Goal: Task Accomplishment & Management: Use online tool/utility

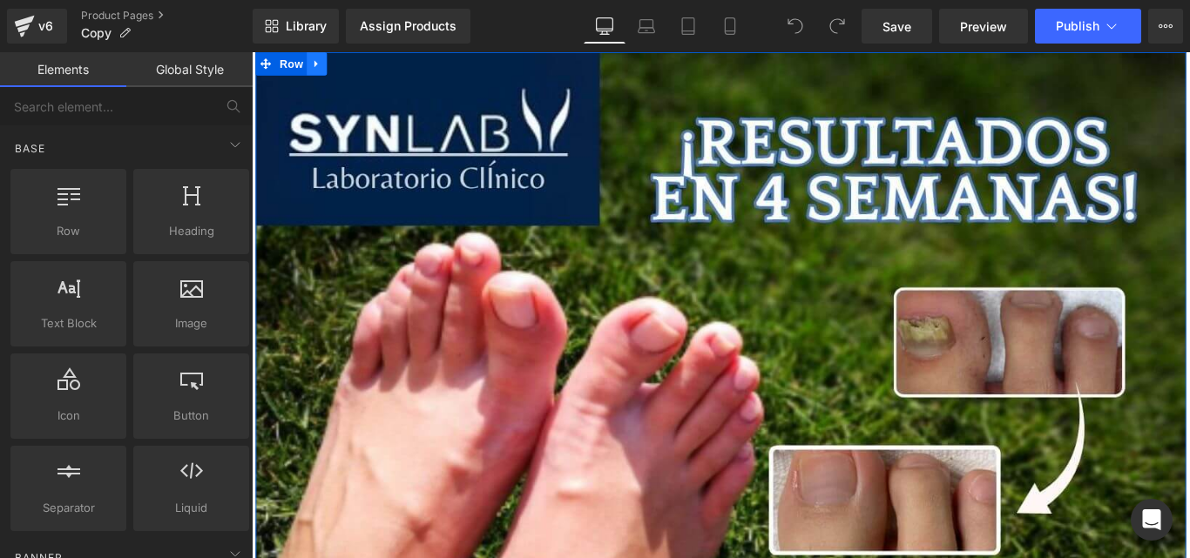
click at [318, 73] on link at bounding box center [325, 65] width 23 height 26
click at [359, 73] on link at bounding box center [370, 65] width 23 height 26
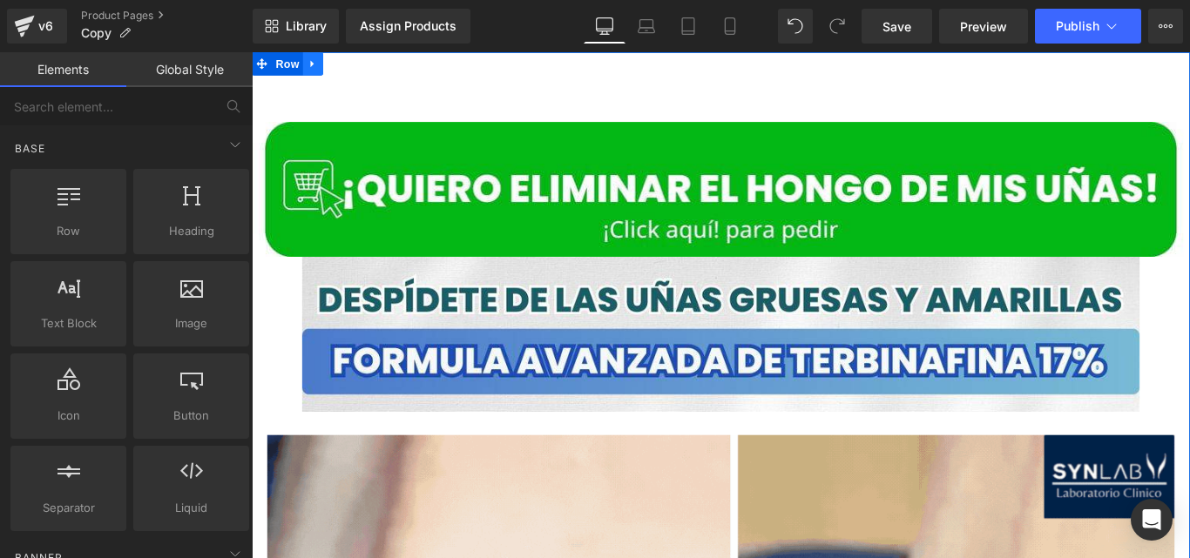
click at [318, 64] on icon at bounding box center [319, 66] width 3 height 8
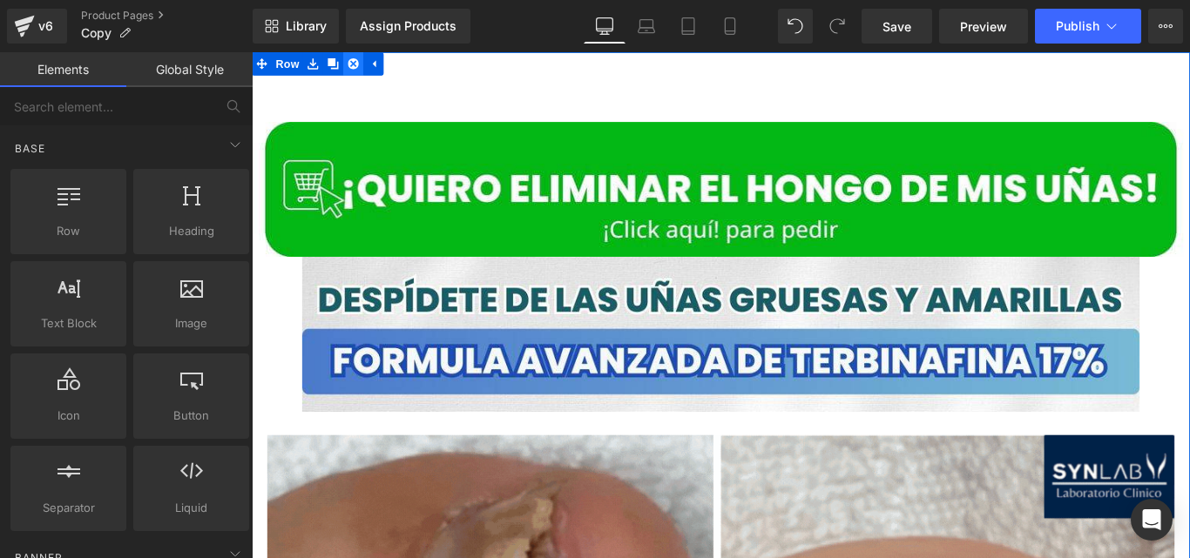
click at [360, 65] on icon at bounding box center [366, 65] width 12 height 13
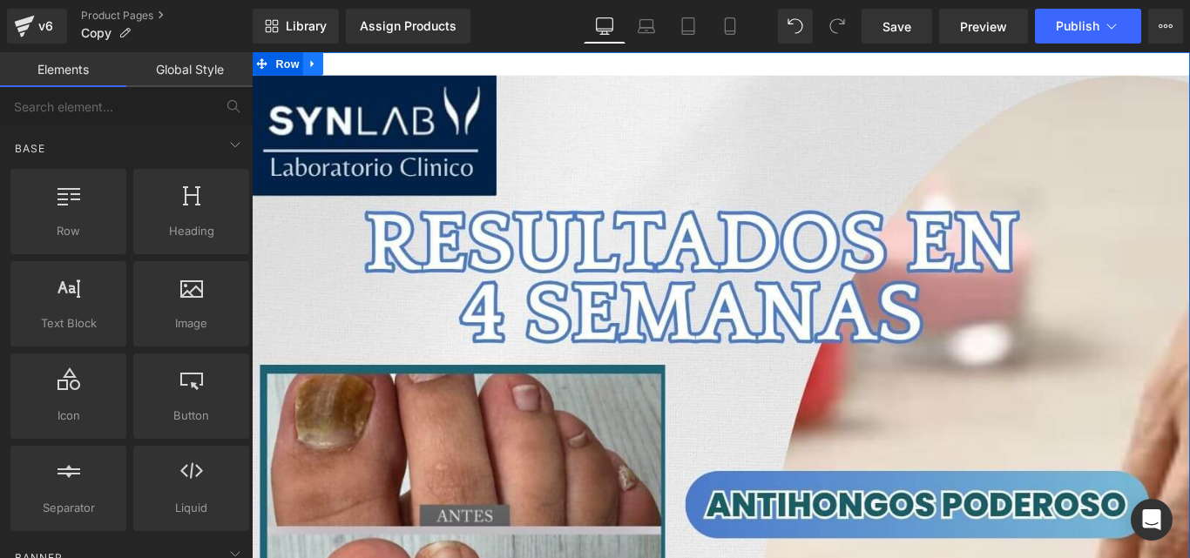
click at [315, 63] on icon at bounding box center [320, 65] width 12 height 13
click at [364, 73] on link at bounding box center [366, 65] width 23 height 26
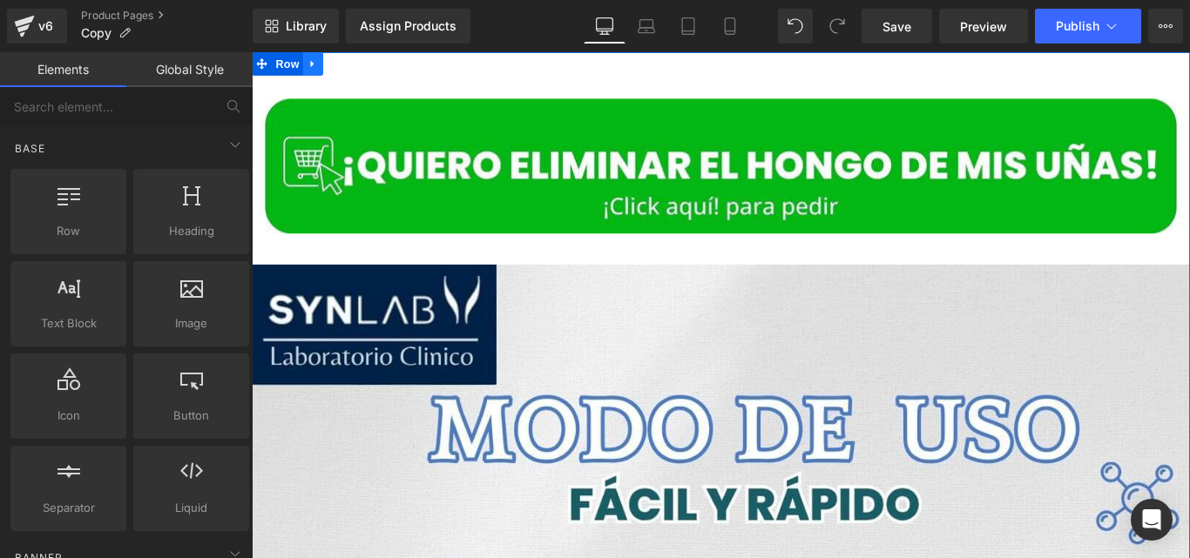
click at [318, 66] on icon at bounding box center [320, 65] width 12 height 13
click at [360, 71] on icon at bounding box center [366, 65] width 12 height 13
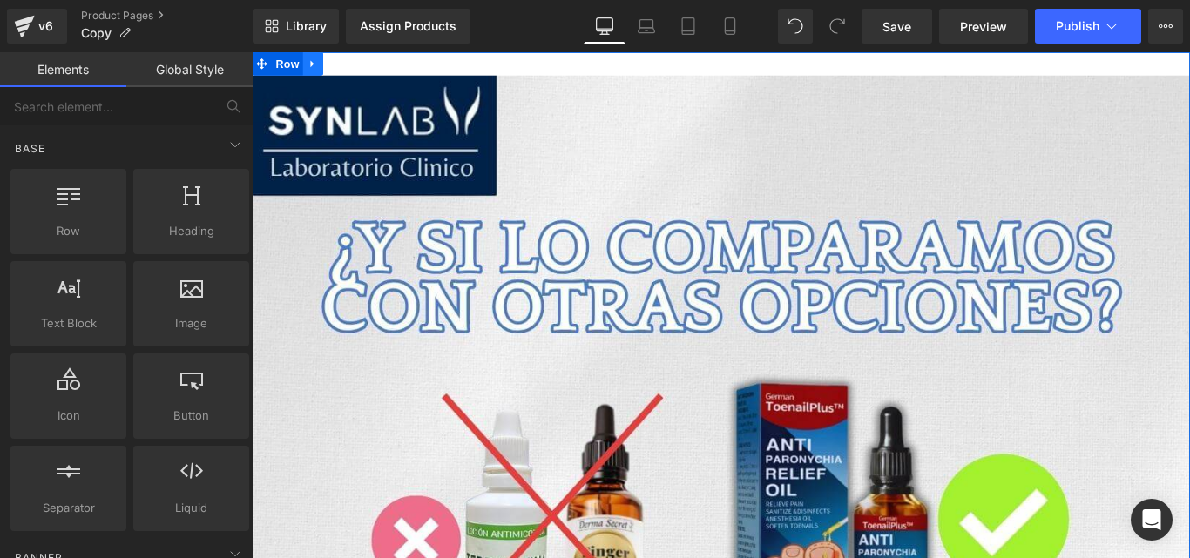
click at [319, 62] on icon at bounding box center [320, 65] width 12 height 13
click at [360, 71] on icon at bounding box center [366, 65] width 12 height 13
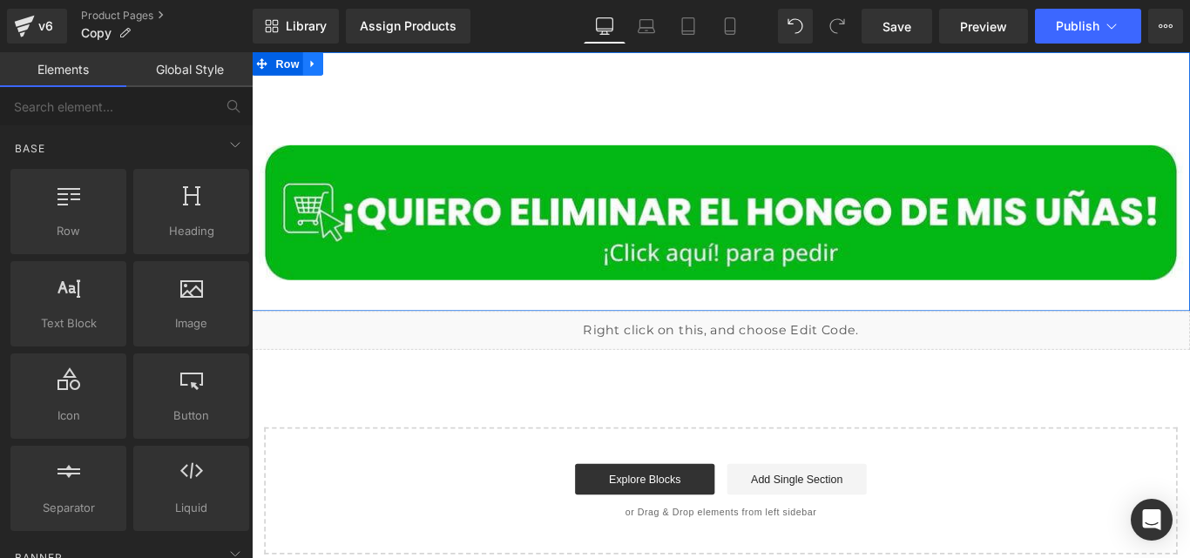
click at [318, 61] on icon at bounding box center [320, 65] width 12 height 13
click at [355, 72] on link at bounding box center [366, 65] width 23 height 26
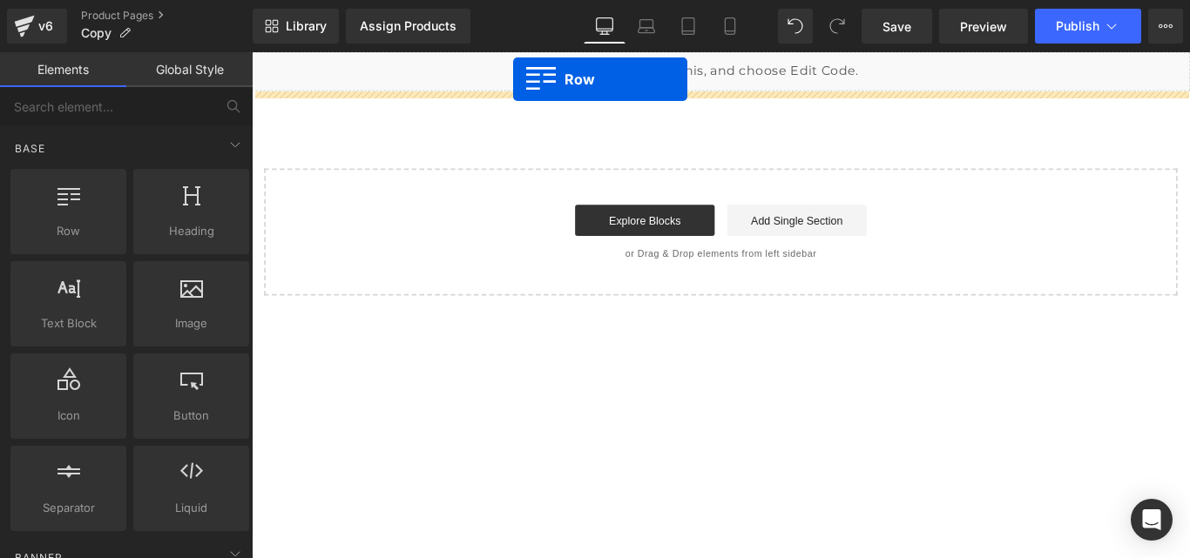
drag, startPoint x: 278, startPoint y: 265, endPoint x: 545, endPoint y: 83, distance: 323.5
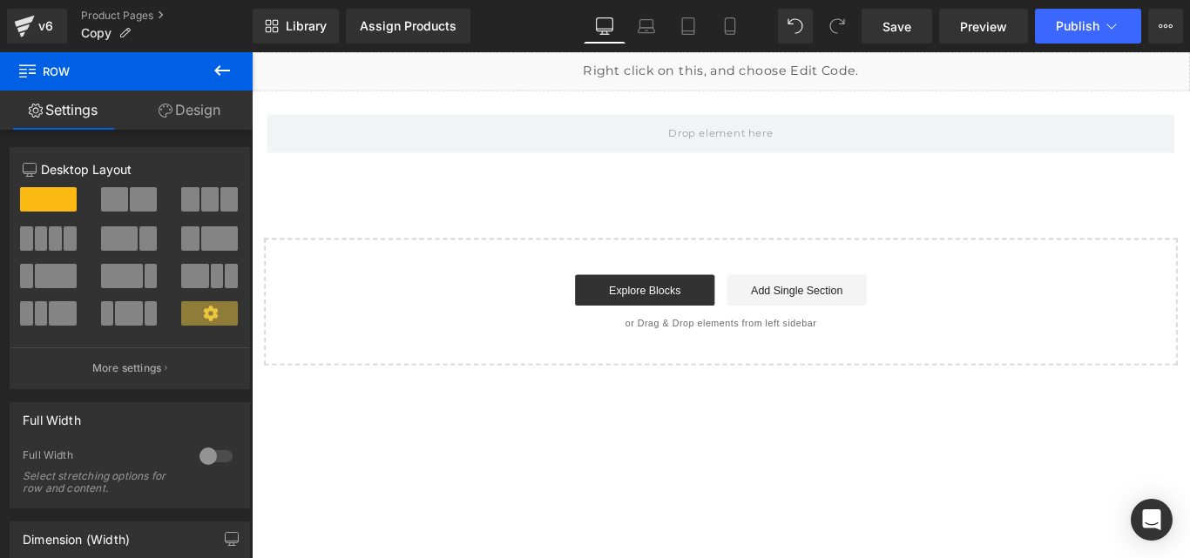
click at [228, 55] on button at bounding box center [222, 71] width 61 height 38
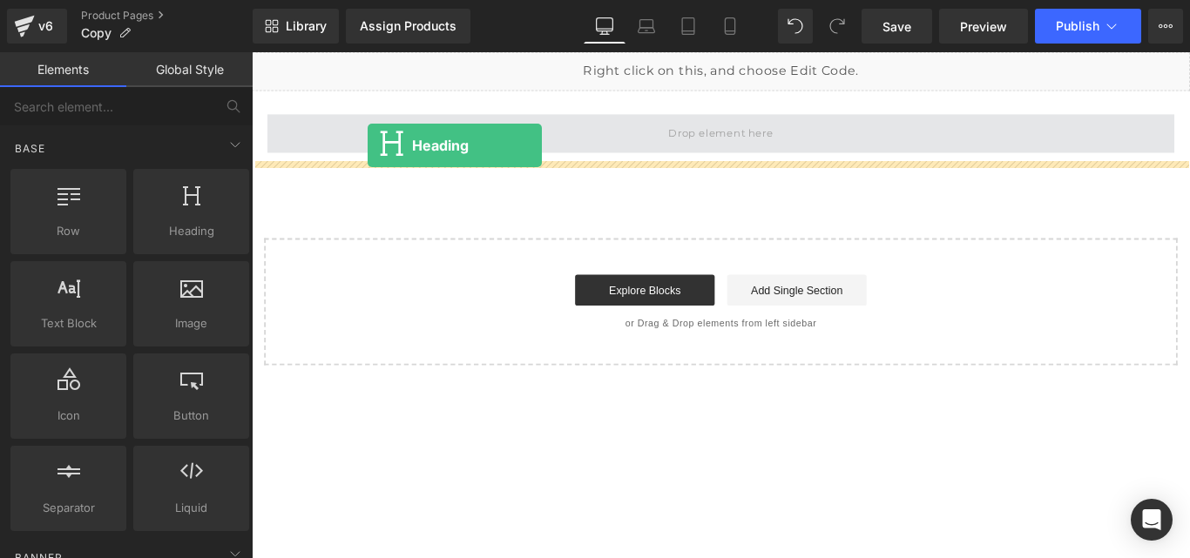
drag, startPoint x: 397, startPoint y: 284, endPoint x: 382, endPoint y: 157, distance: 128.1
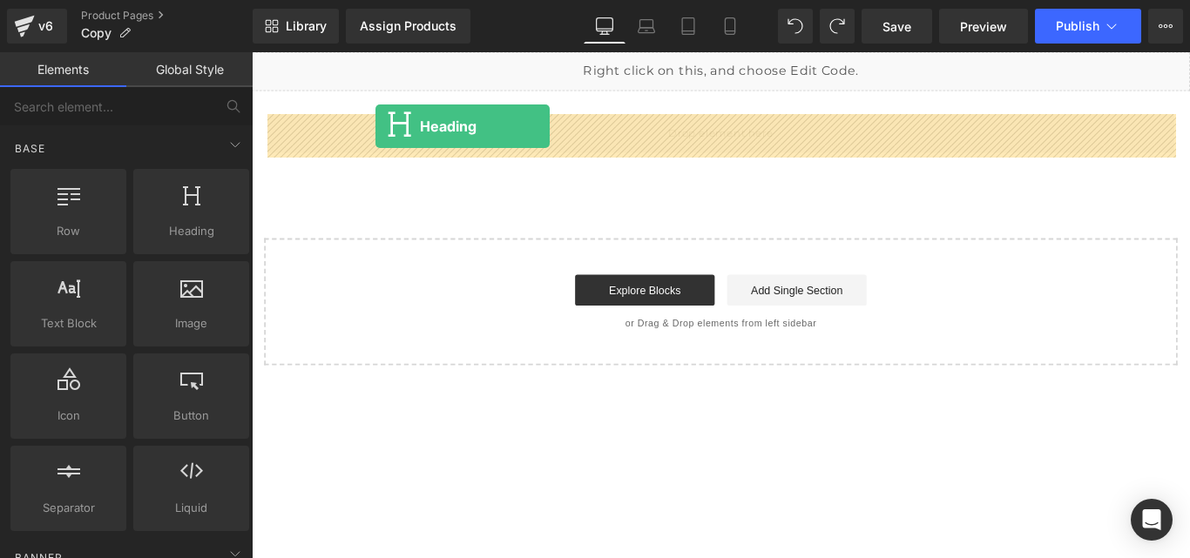
drag, startPoint x: 449, startPoint y: 290, endPoint x: 390, endPoint y: 135, distance: 165.7
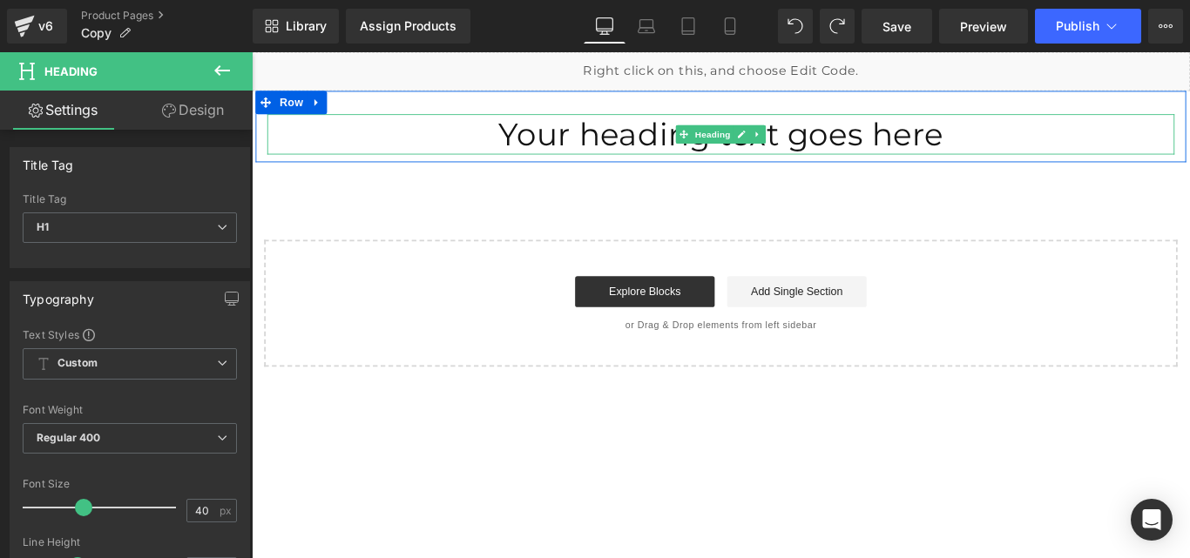
click at [557, 151] on h1 "Your heading text goes here" at bounding box center [778, 144] width 1019 height 45
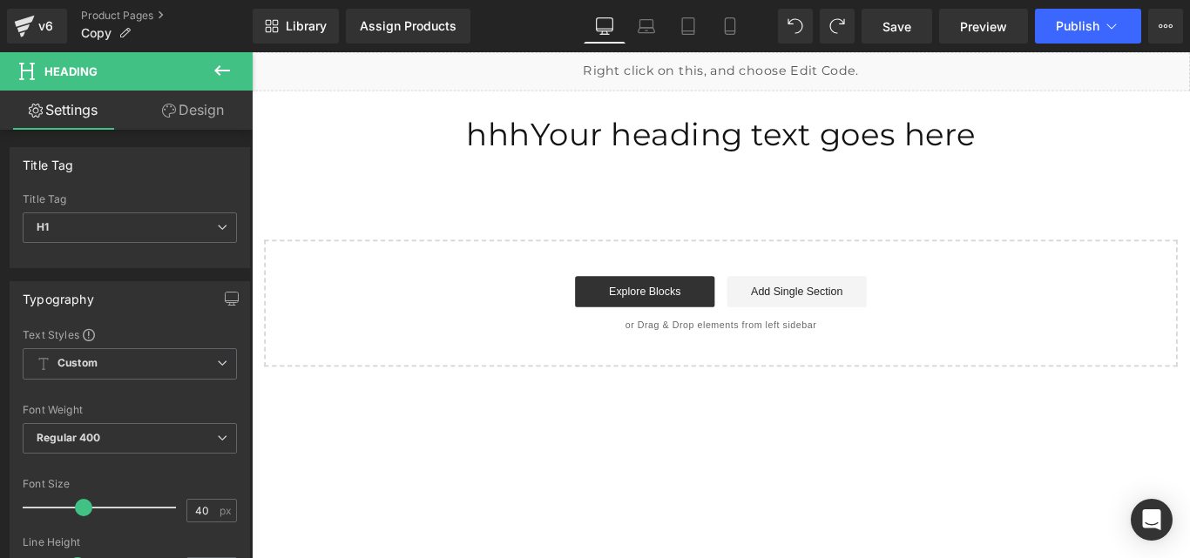
click at [233, 76] on button at bounding box center [222, 71] width 61 height 38
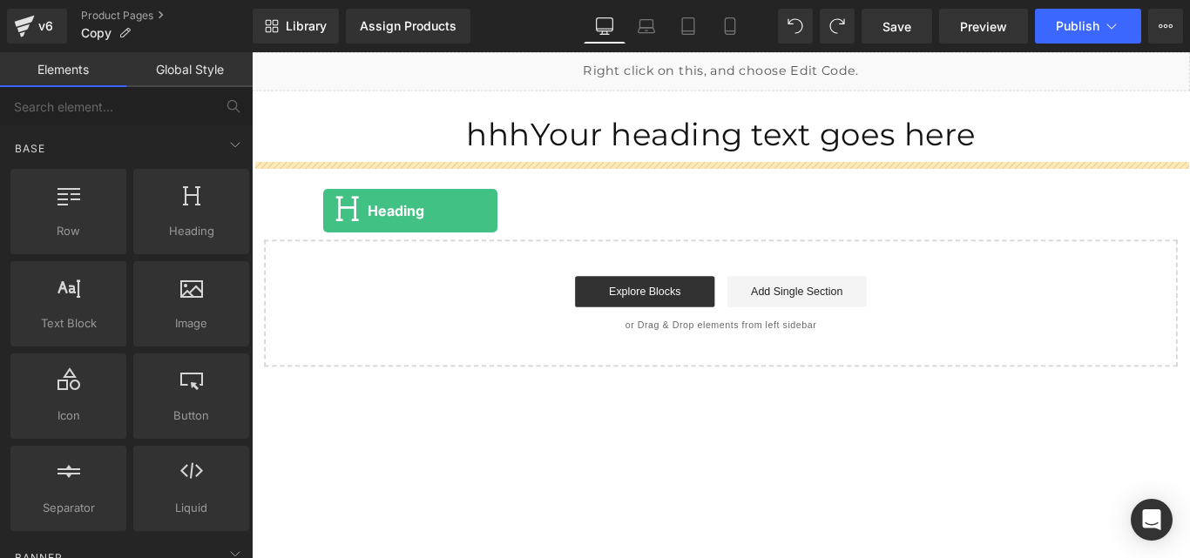
drag, startPoint x: 446, startPoint y: 282, endPoint x: 332, endPoint y: 231, distance: 125.2
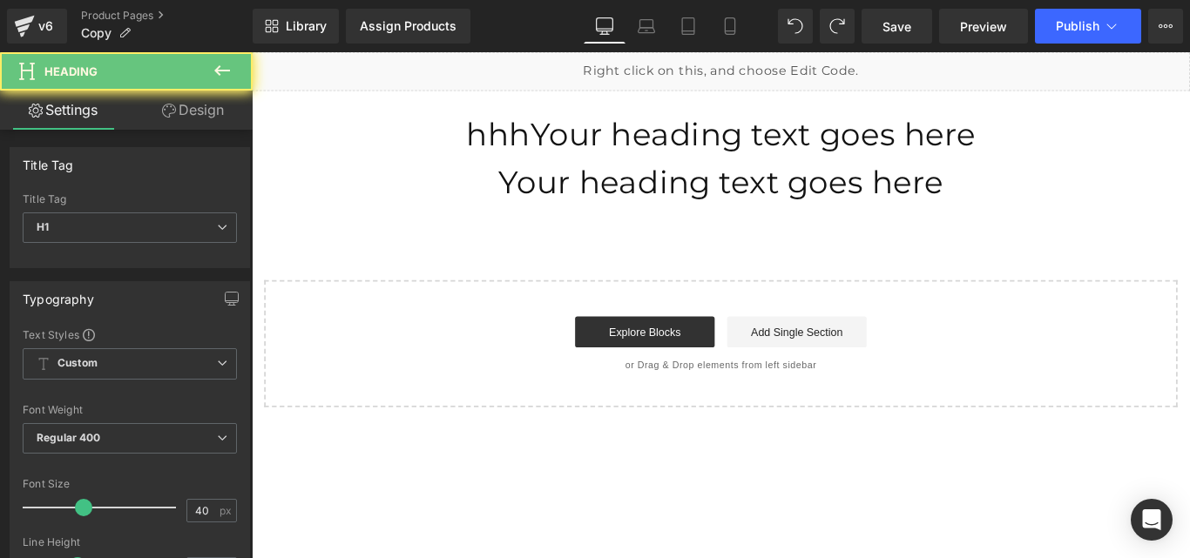
drag, startPoint x: 423, startPoint y: 204, endPoint x: 423, endPoint y: 260, distance: 55.7
click at [423, 260] on div "Liquid hhhYour heading text goes here Heading Row Your heading text goes here H…" at bounding box center [779, 251] width 1054 height 399
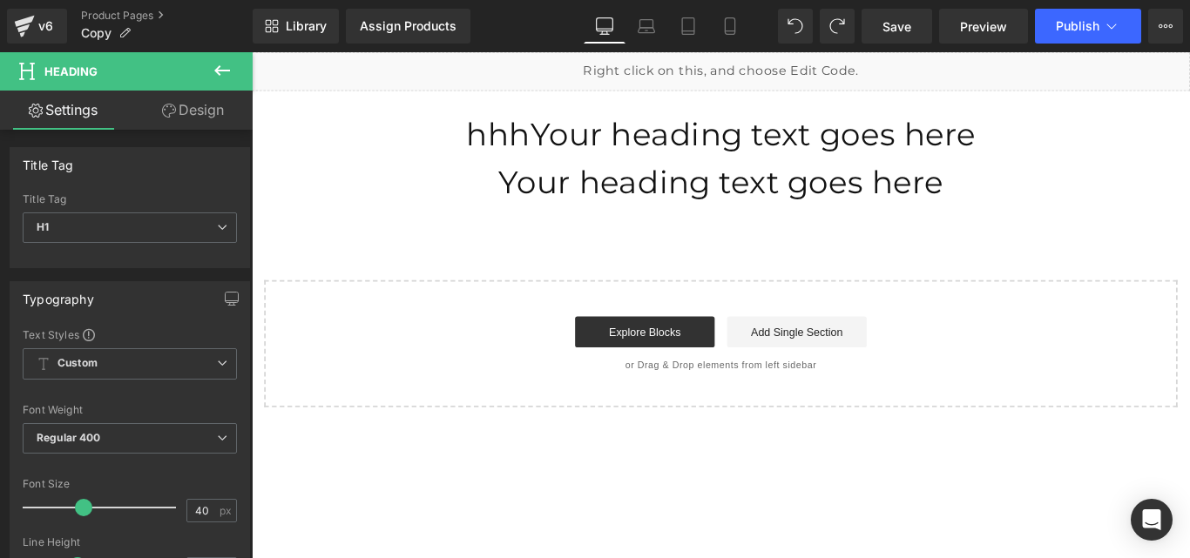
click at [423, 260] on div "Liquid hhhYour heading text goes here Heading Row Your heading text goes here H…" at bounding box center [779, 251] width 1054 height 399
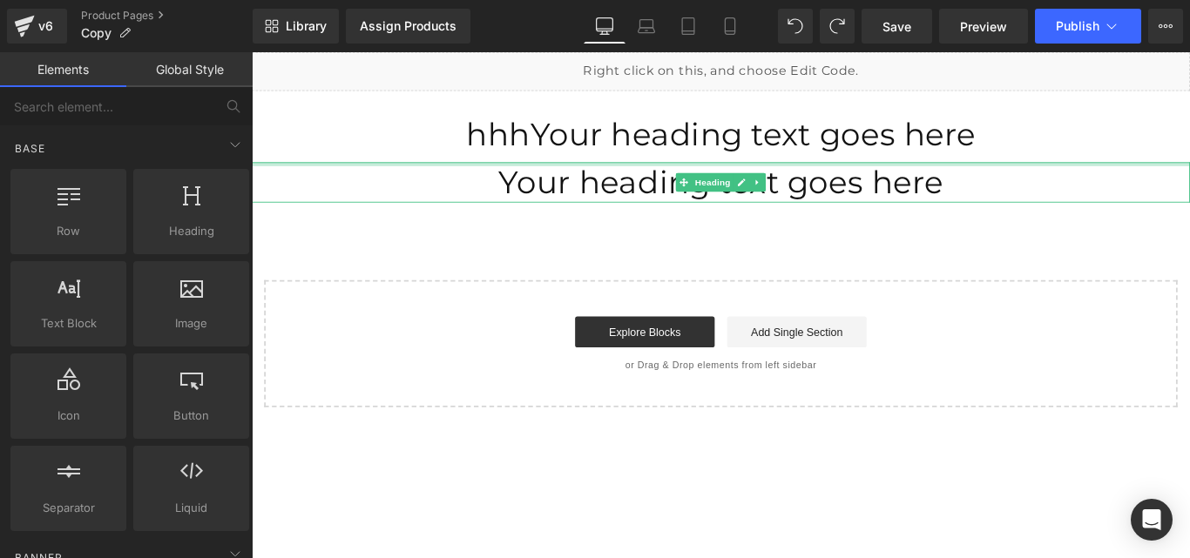
click at [302, 176] on div at bounding box center [779, 178] width 1054 height 4
click at [302, 176] on h1 "Your heading text goes here" at bounding box center [779, 198] width 1054 height 45
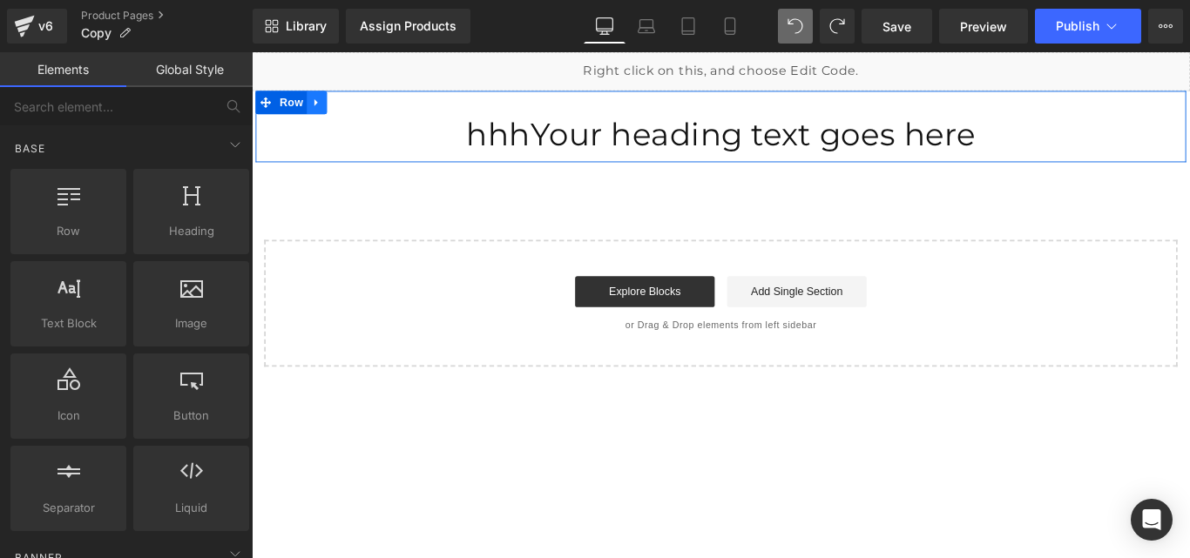
click at [325, 100] on link at bounding box center [325, 109] width 23 height 26
click at [369, 108] on icon at bounding box center [370, 109] width 12 height 13
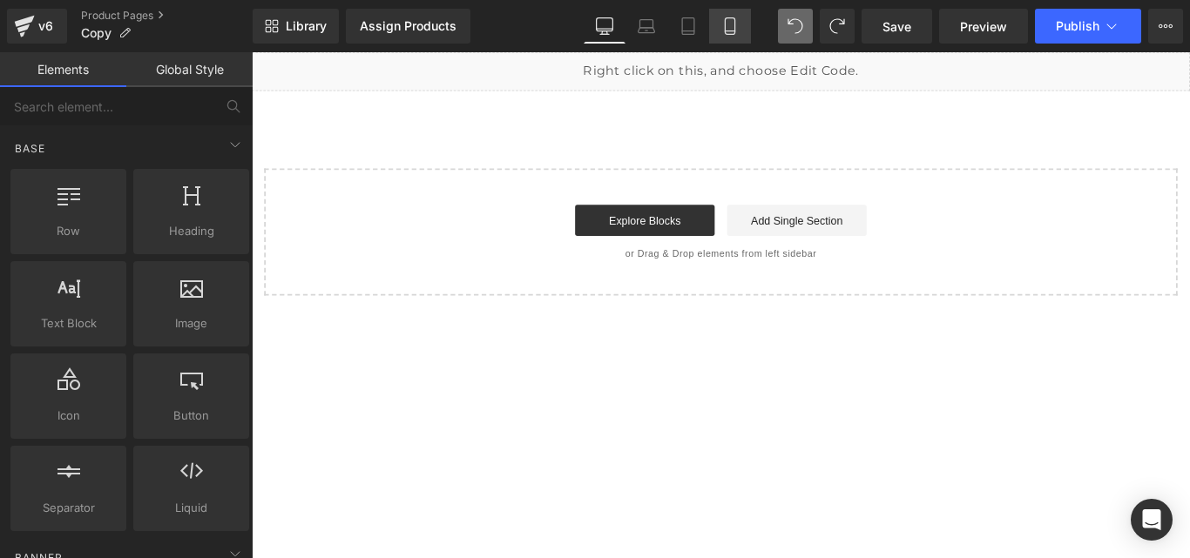
click at [722, 26] on icon at bounding box center [729, 25] width 17 height 17
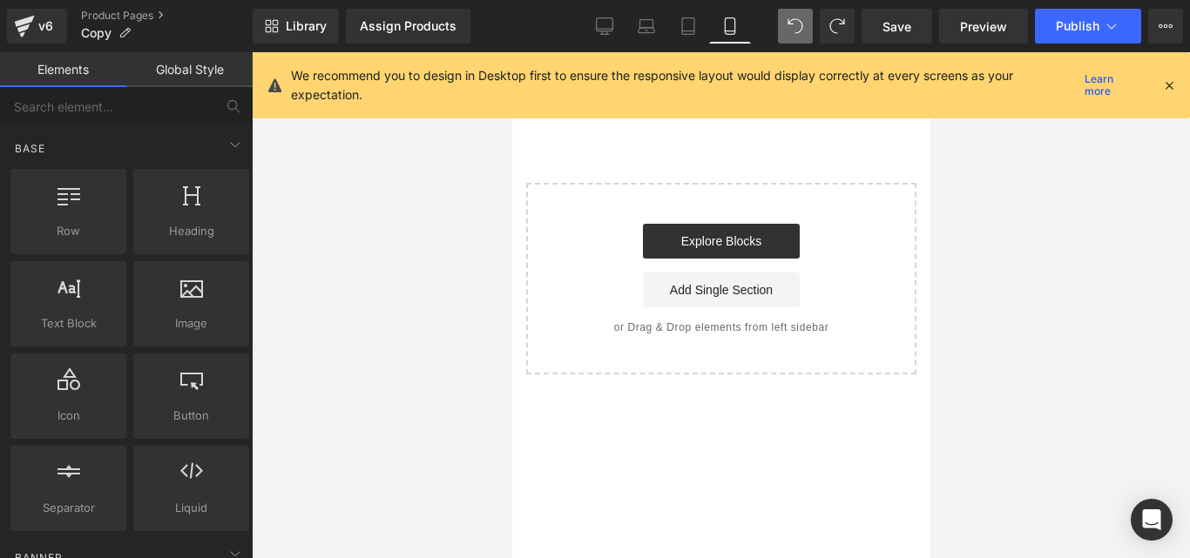
click at [1162, 78] on icon at bounding box center [1169, 86] width 16 height 16
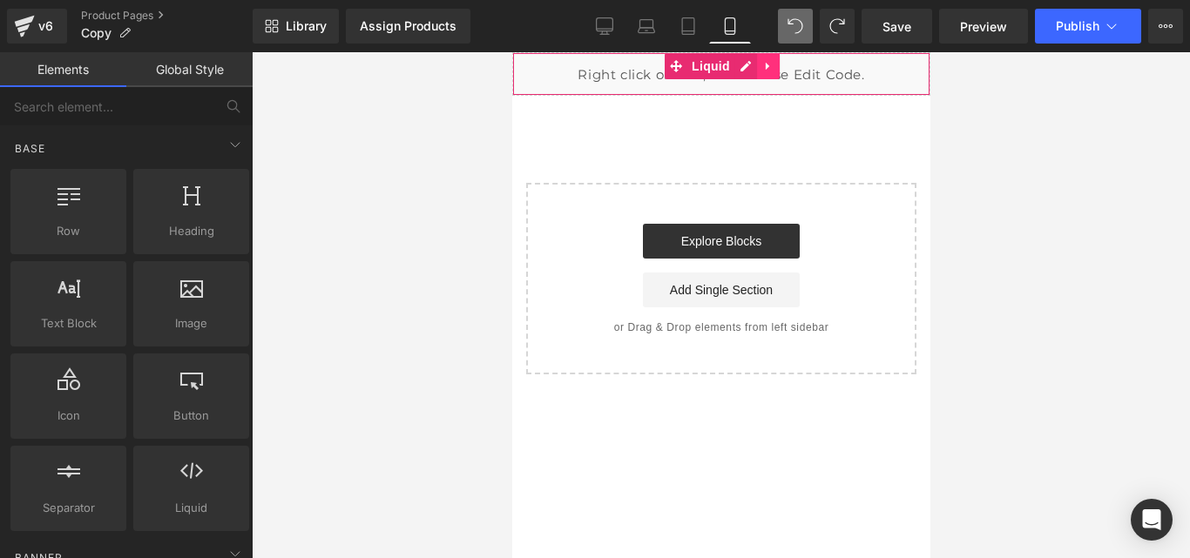
click at [765, 64] on icon at bounding box center [766, 67] width 3 height 8
click at [782, 73] on link at bounding box center [778, 66] width 23 height 26
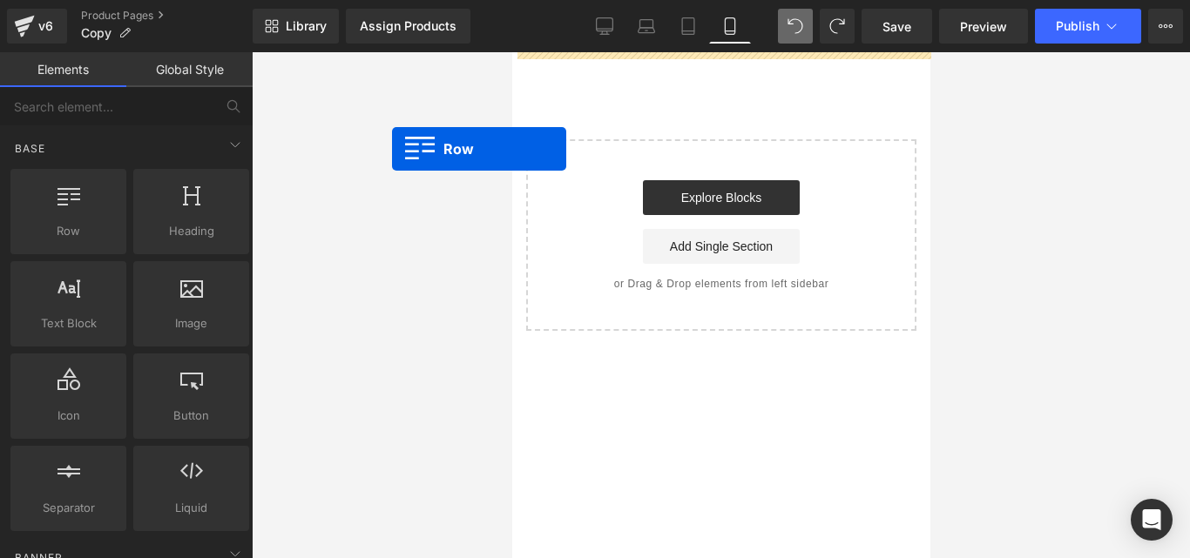
drag, startPoint x: 97, startPoint y: 215, endPoint x: 422, endPoint y: 135, distance: 334.7
click at [422, 135] on div "Row You are previewing how the will restyle your page. You can not edit Element…" at bounding box center [595, 294] width 1190 height 588
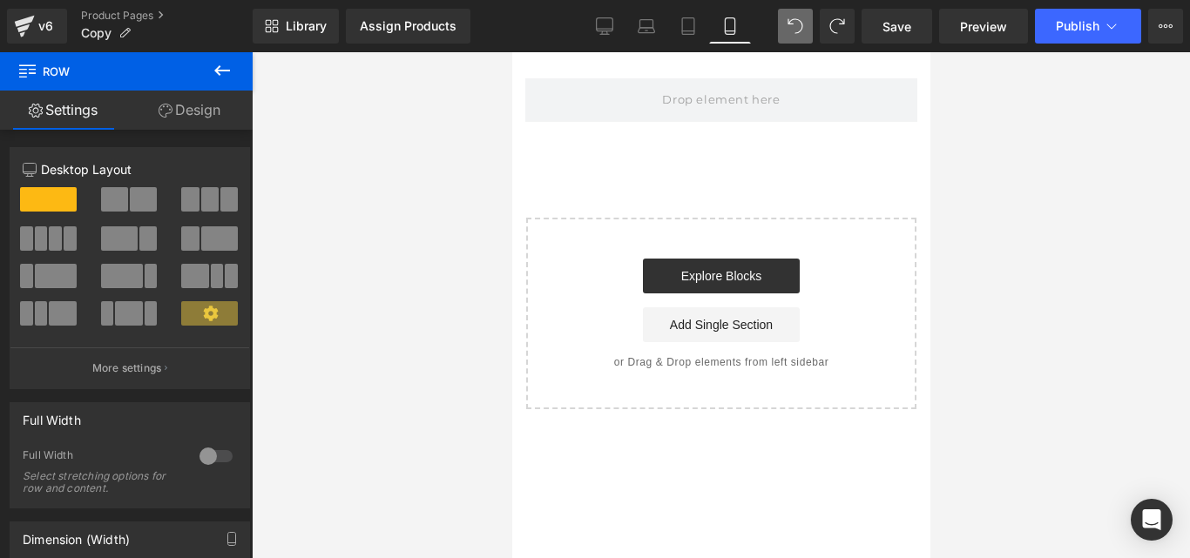
click at [205, 64] on button at bounding box center [222, 71] width 61 height 38
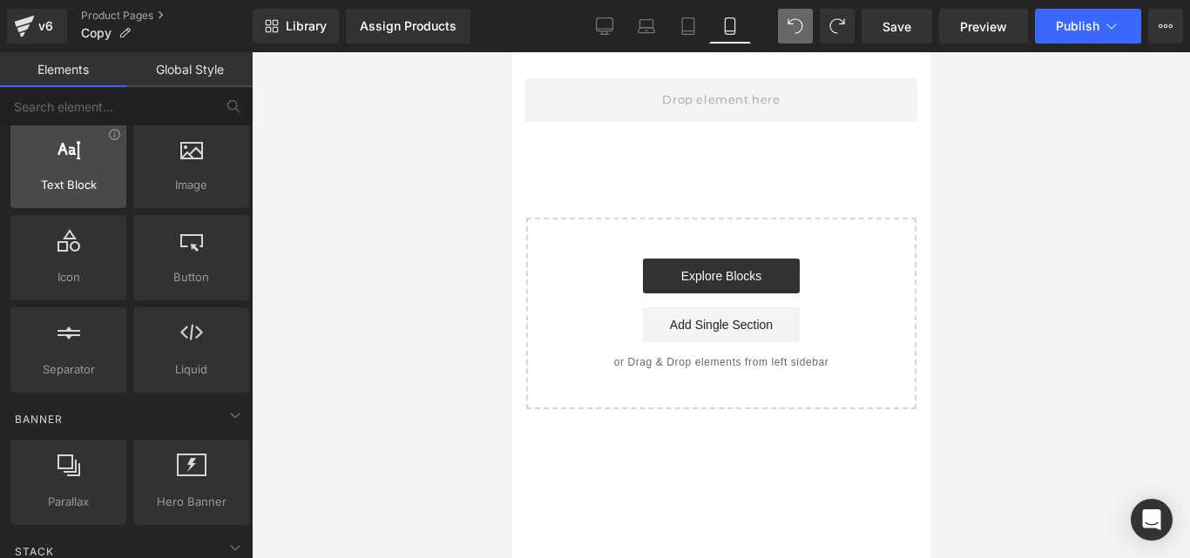
scroll to position [141, 0]
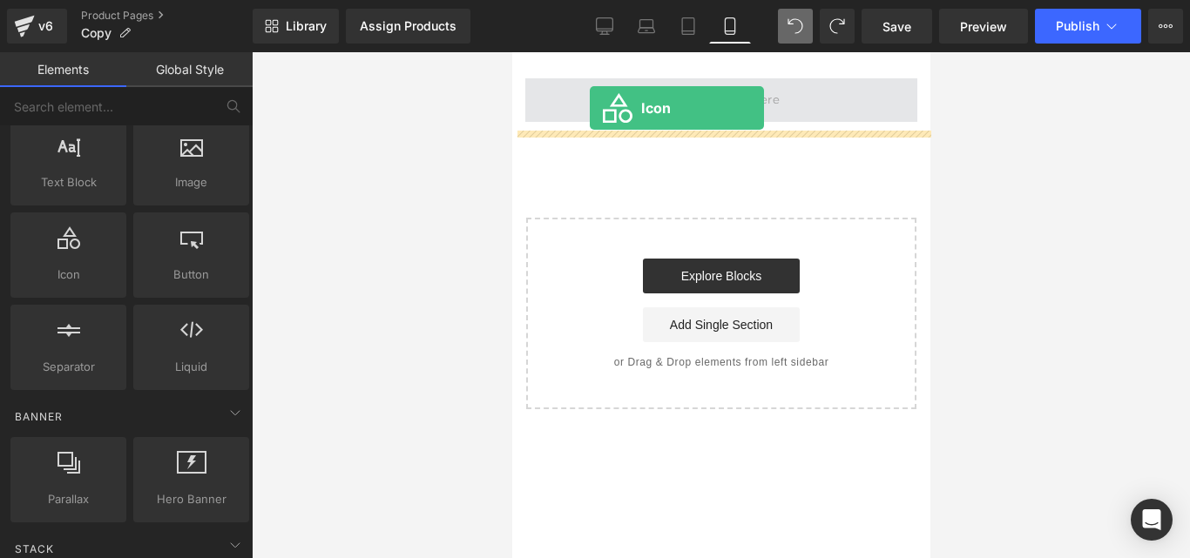
drag, startPoint x: 589, startPoint y: 310, endPoint x: 589, endPoint y: 105, distance: 204.7
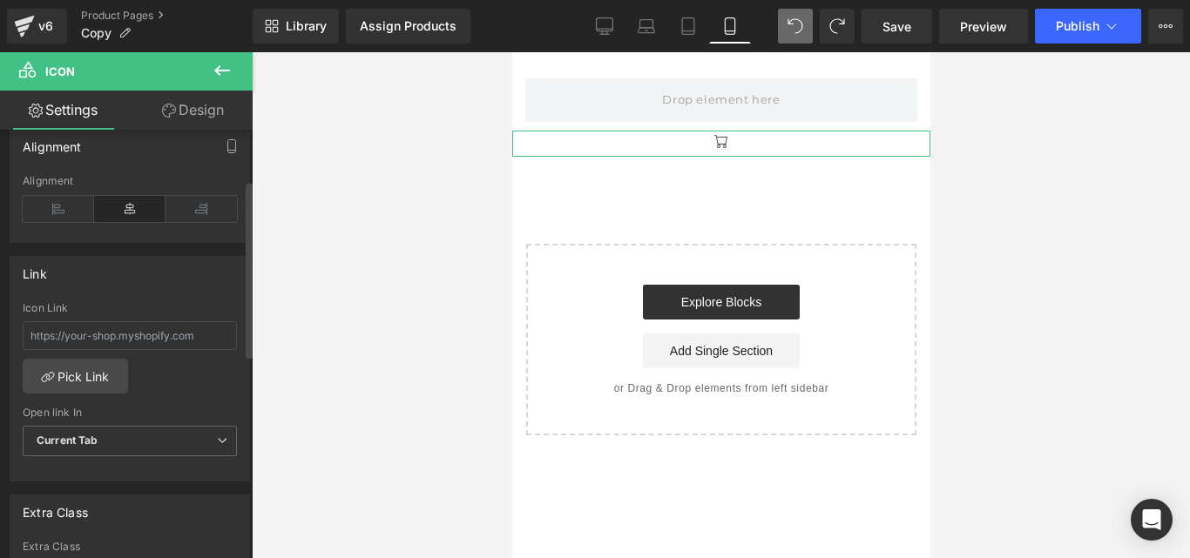
scroll to position [0, 0]
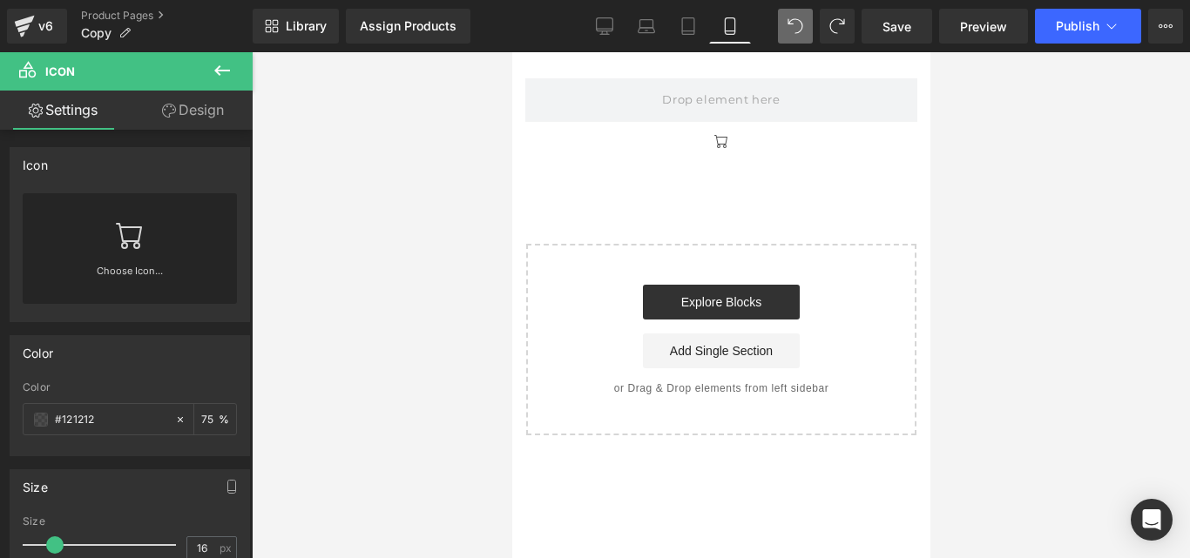
click at [226, 75] on icon at bounding box center [222, 70] width 21 height 21
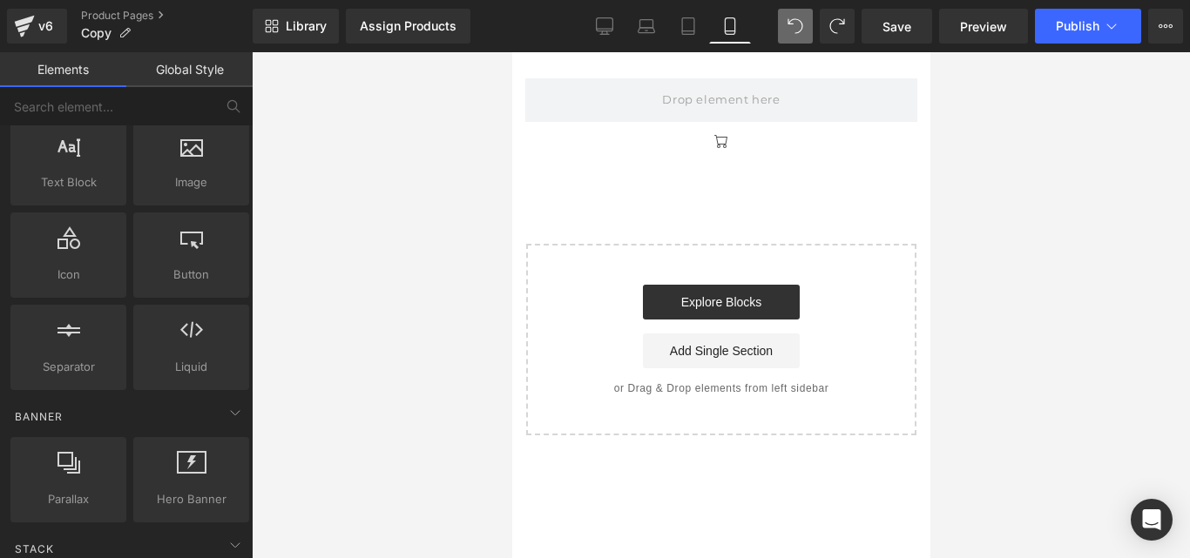
click at [799, 8] on div "Library Assign Products Product Preview No product match your search. Please tr…" at bounding box center [721, 26] width 937 height 52
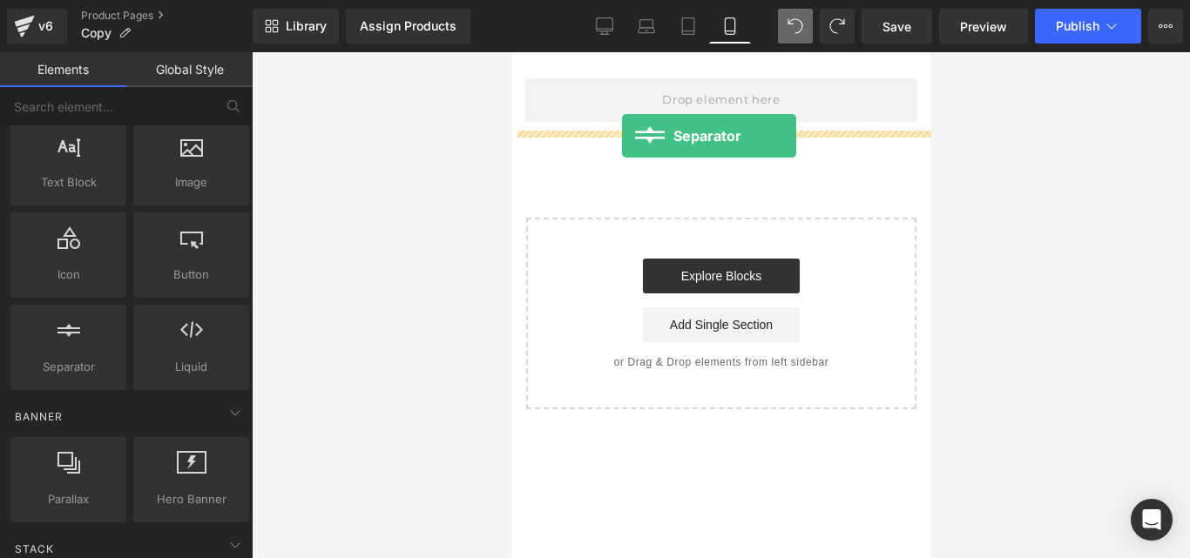
drag, startPoint x: 612, startPoint y: 377, endPoint x: 630, endPoint y: 129, distance: 248.9
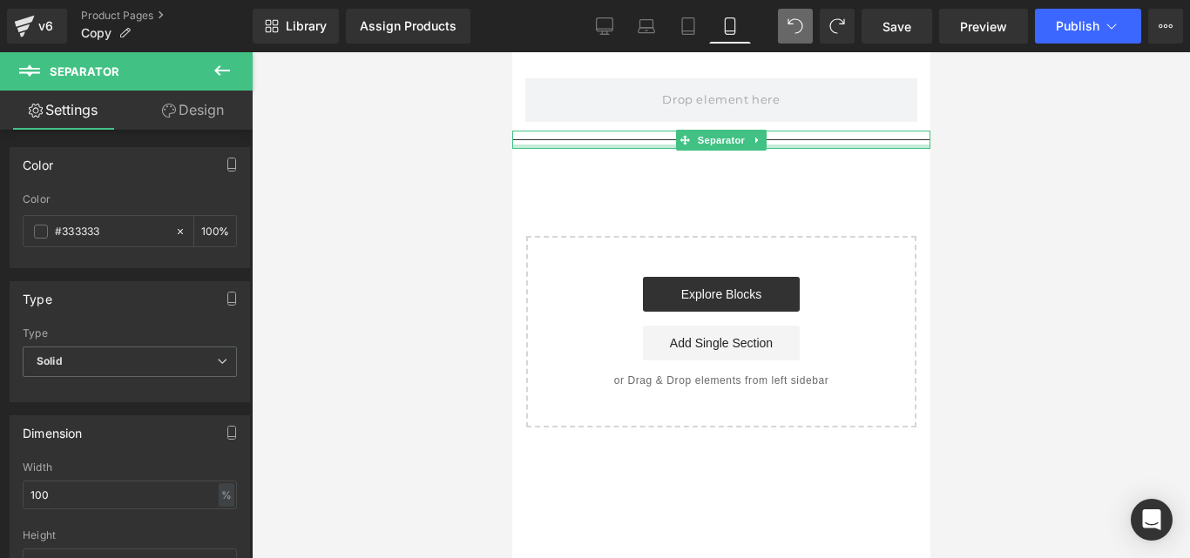
click at [607, 145] on div at bounding box center [720, 147] width 418 height 4
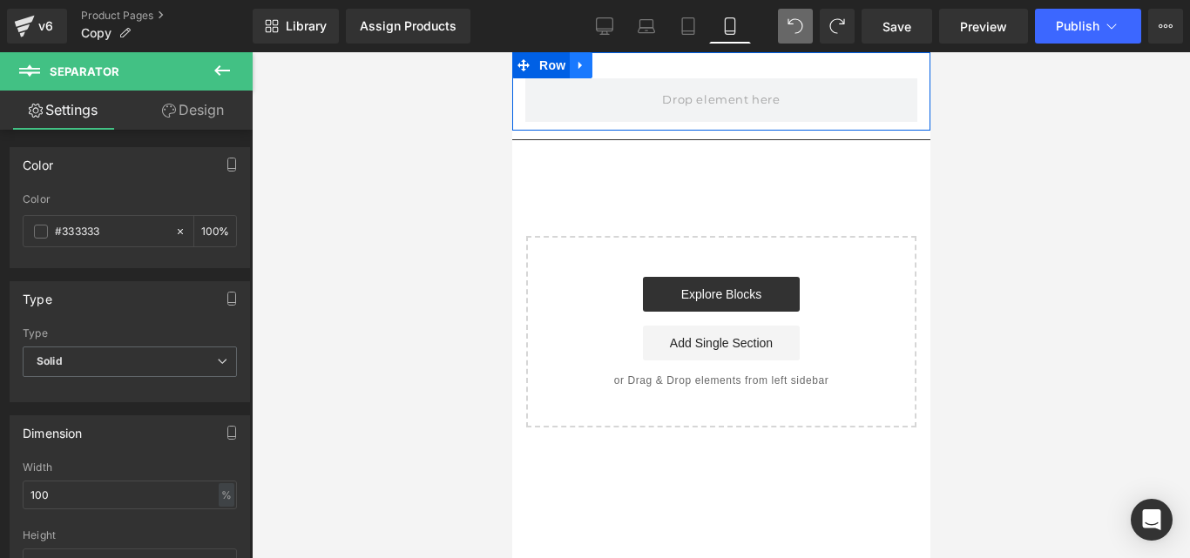
click at [586, 61] on link at bounding box center [580, 65] width 23 height 26
click at [623, 66] on icon at bounding box center [625, 65] width 12 height 12
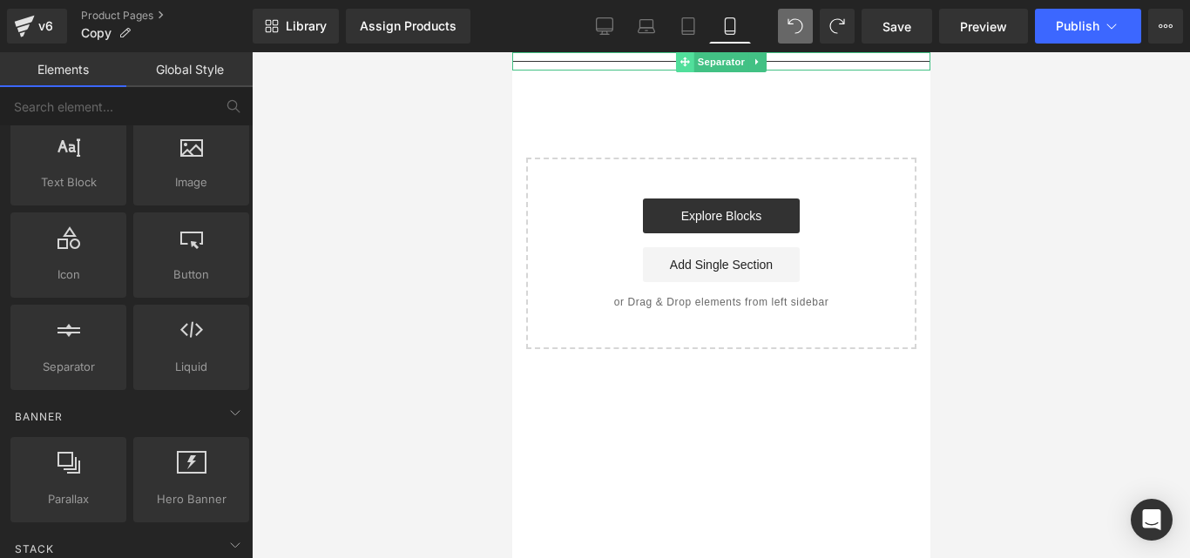
click at [689, 61] on span at bounding box center [684, 61] width 18 height 21
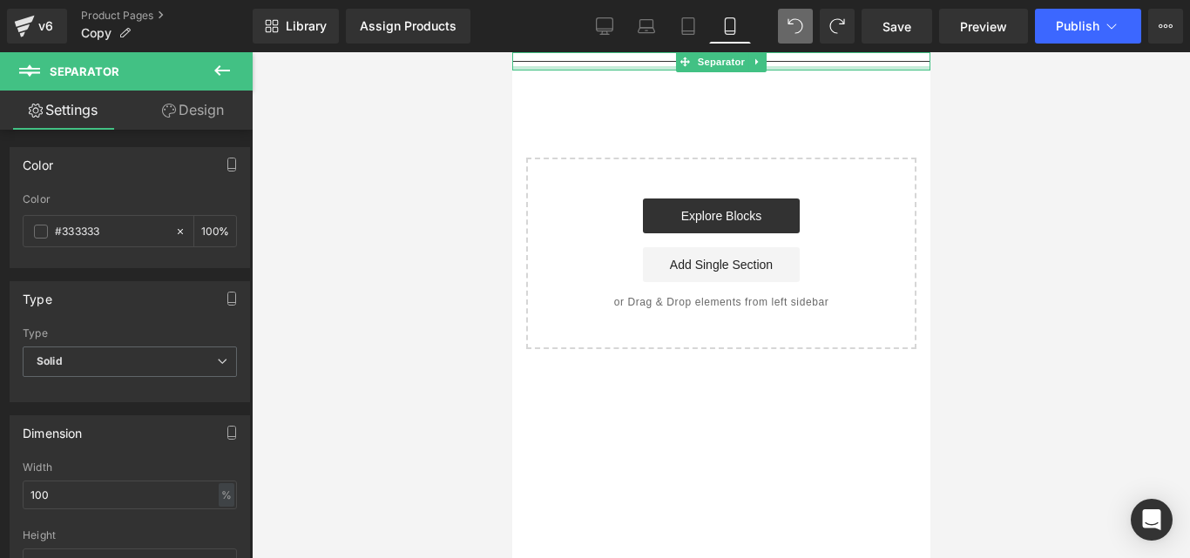
click at [766, 66] on div at bounding box center [720, 68] width 418 height 4
click at [759, 65] on icon at bounding box center [757, 62] width 10 height 10
click at [768, 63] on icon at bounding box center [765, 62] width 10 height 10
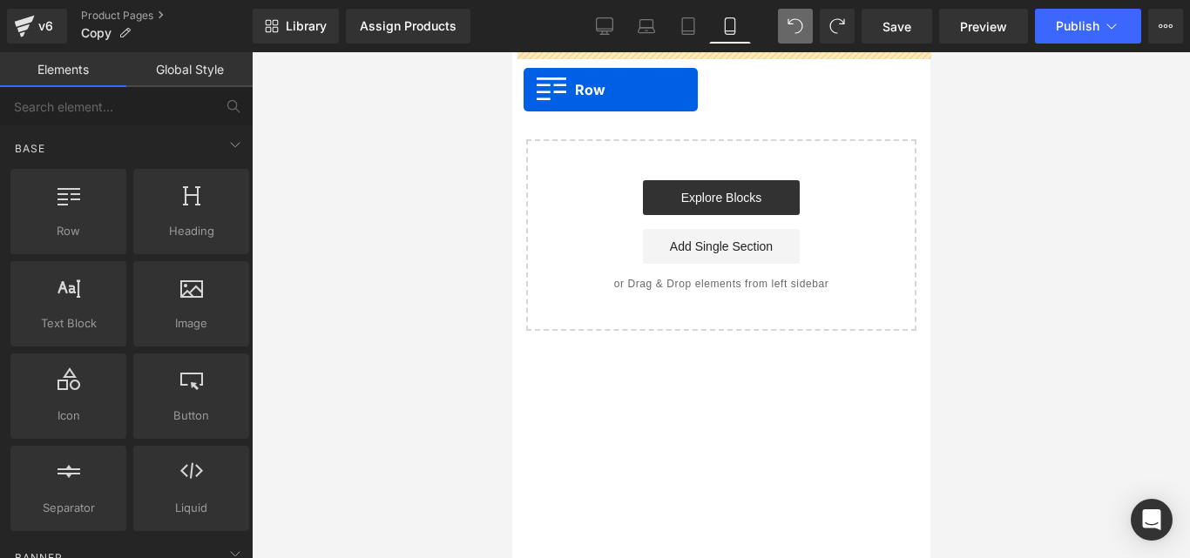
drag, startPoint x: 572, startPoint y: 241, endPoint x: 523, endPoint y: 90, distance: 159.5
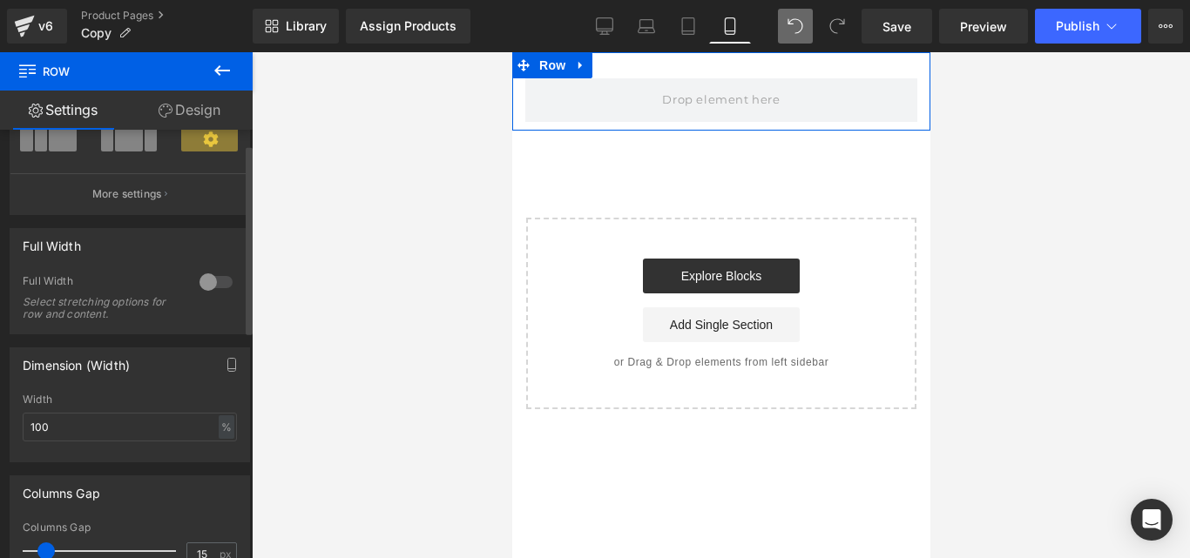
scroll to position [208, 0]
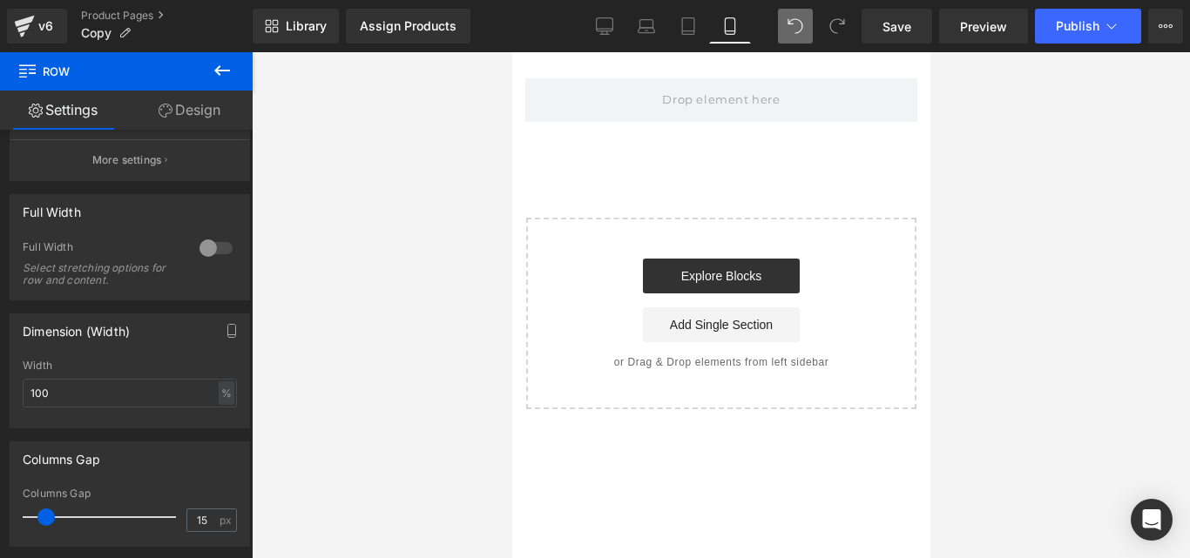
click at [225, 64] on icon at bounding box center [222, 70] width 21 height 21
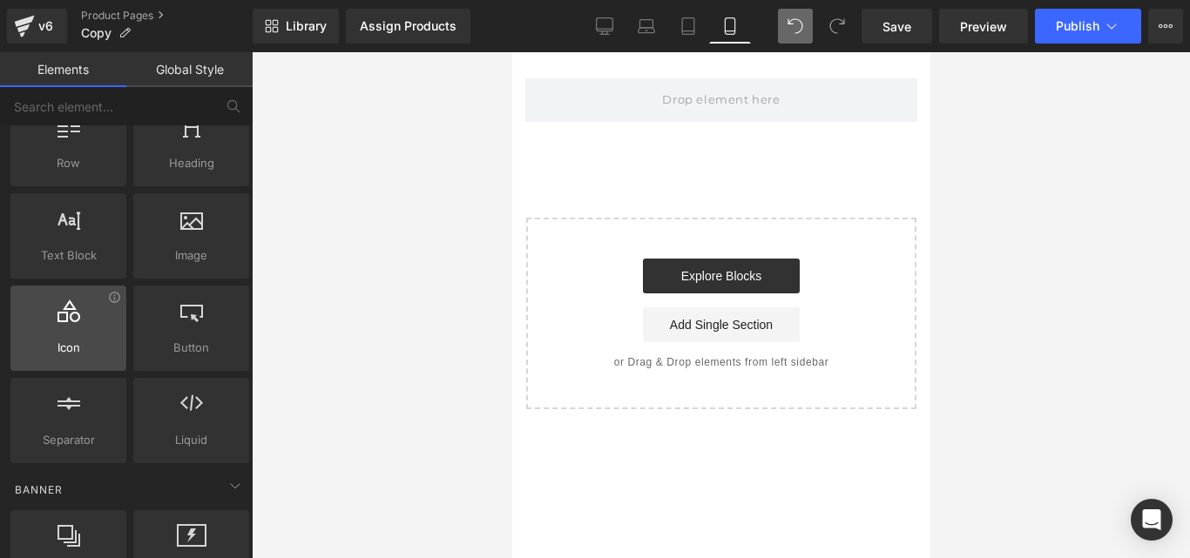
scroll to position [103, 0]
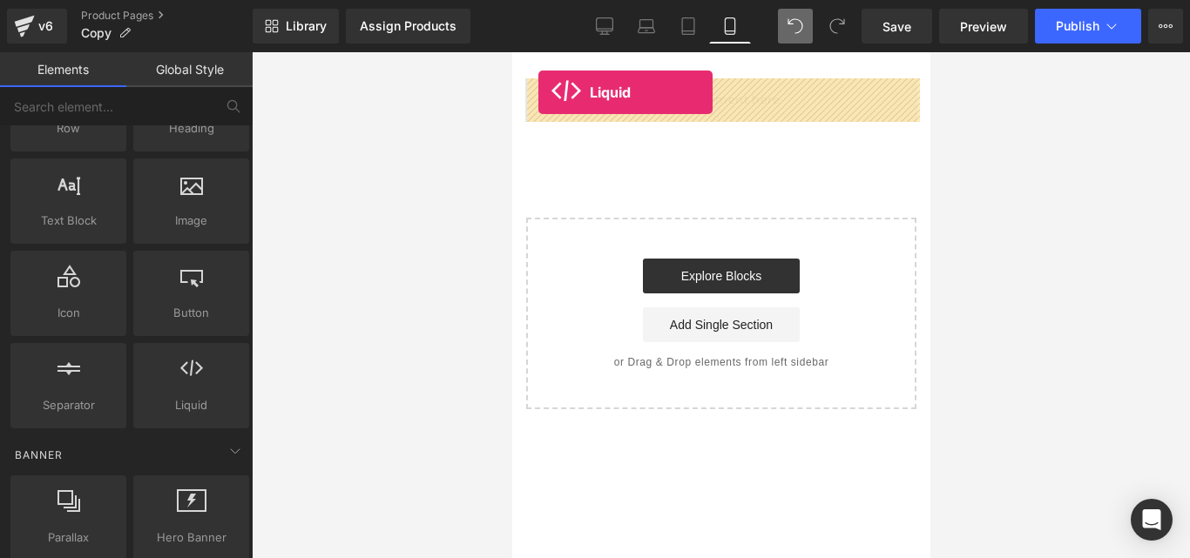
drag, startPoint x: 697, startPoint y: 444, endPoint x: 537, endPoint y: 92, distance: 386.3
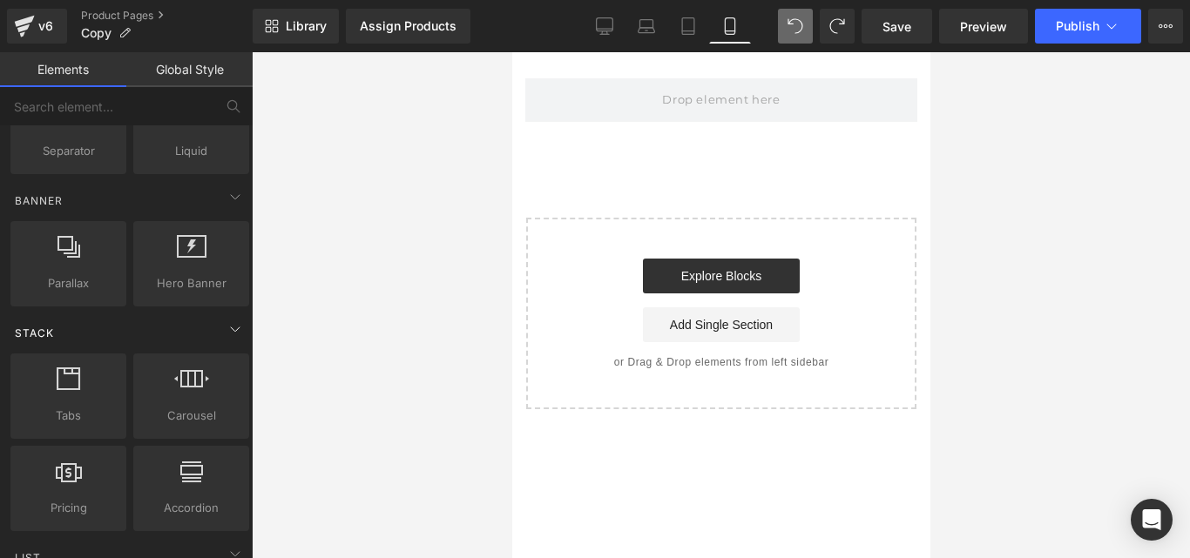
scroll to position [360, 0]
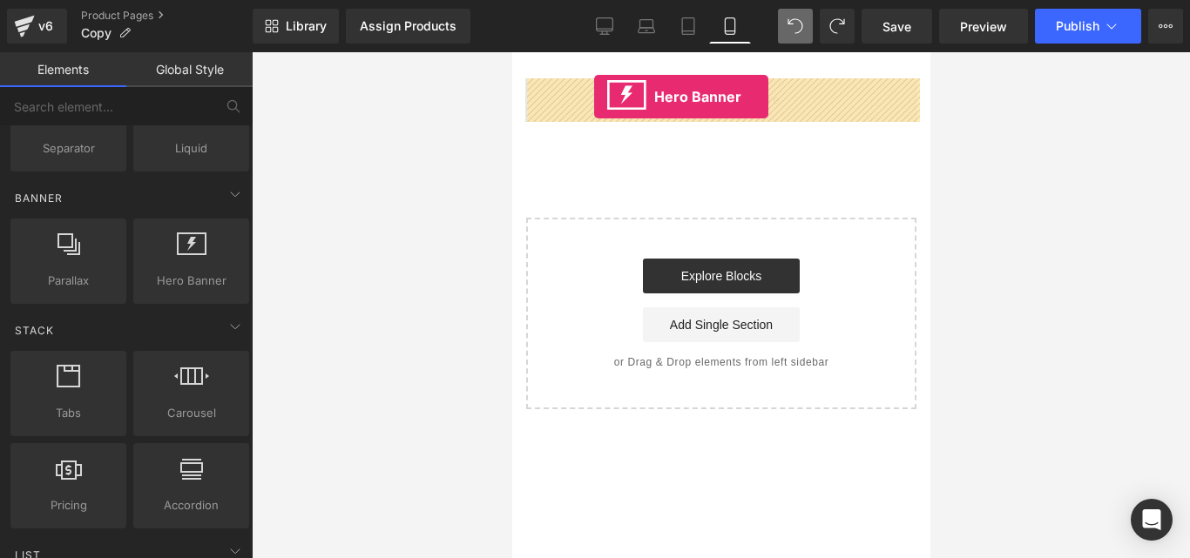
drag, startPoint x: 694, startPoint y: 314, endPoint x: 593, endPoint y: 97, distance: 239.3
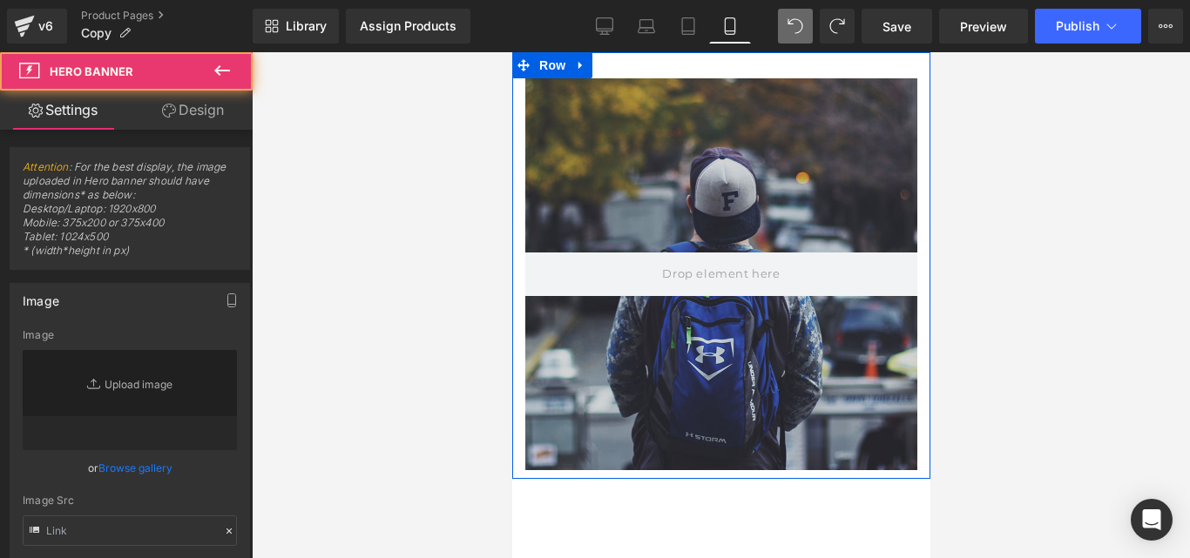
type input "[URL][DOMAIN_NAME]"
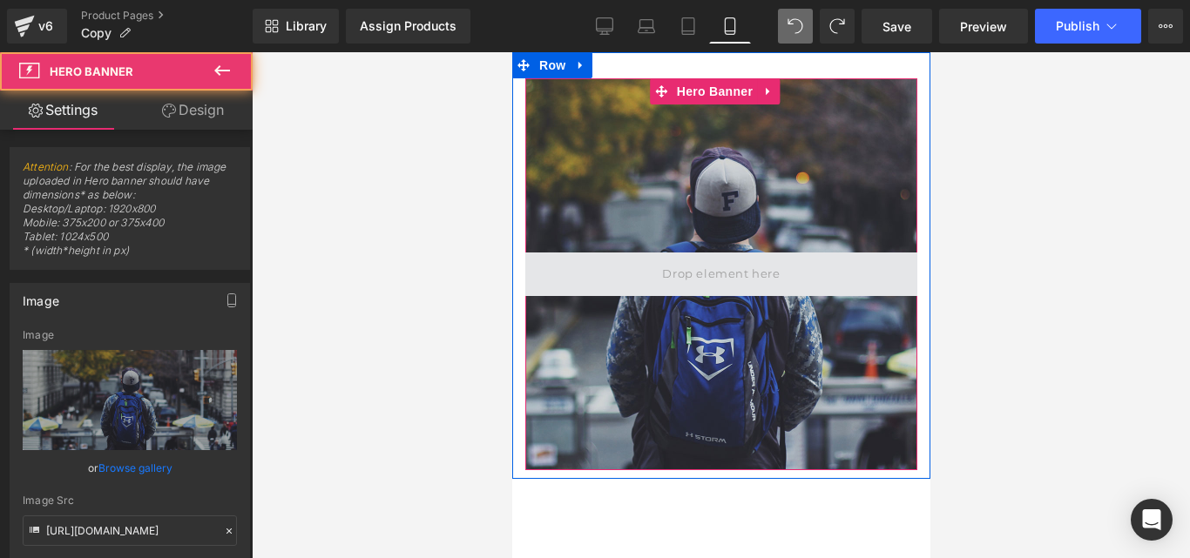
click at [706, 290] on span at bounding box center [720, 275] width 392 height 44
click at [706, 289] on span at bounding box center [720, 275] width 392 height 44
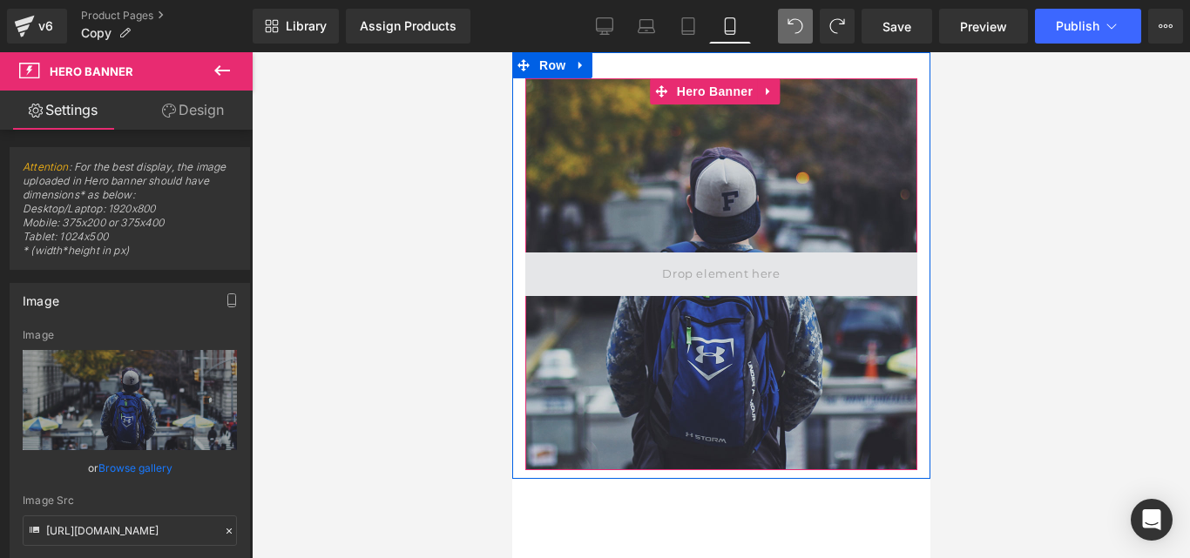
click at [705, 267] on span at bounding box center [720, 274] width 130 height 29
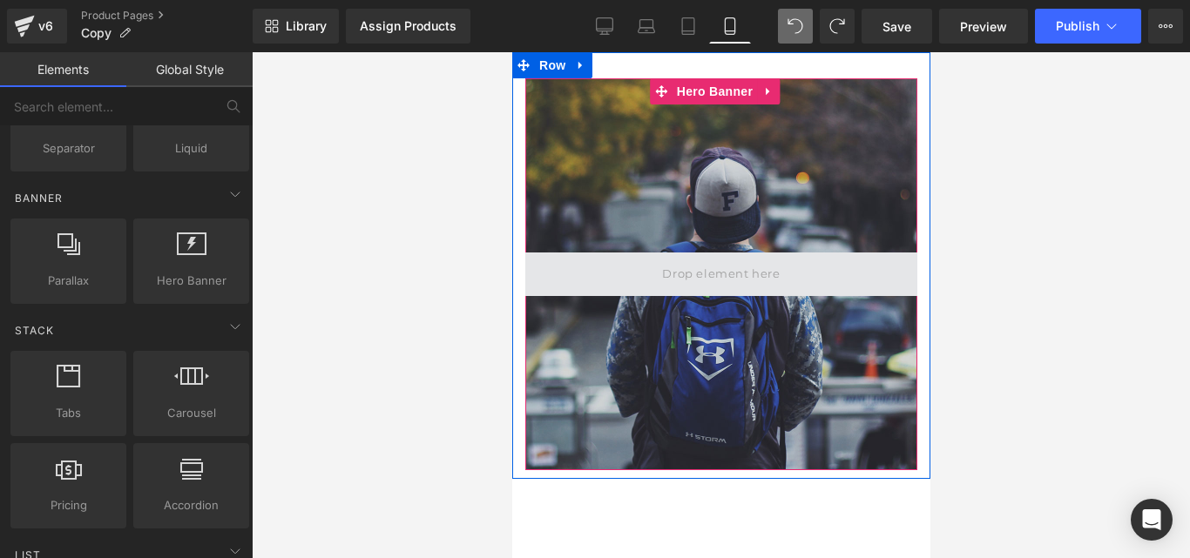
click at [693, 276] on span at bounding box center [720, 274] width 130 height 29
click at [749, 293] on span at bounding box center [720, 275] width 392 height 44
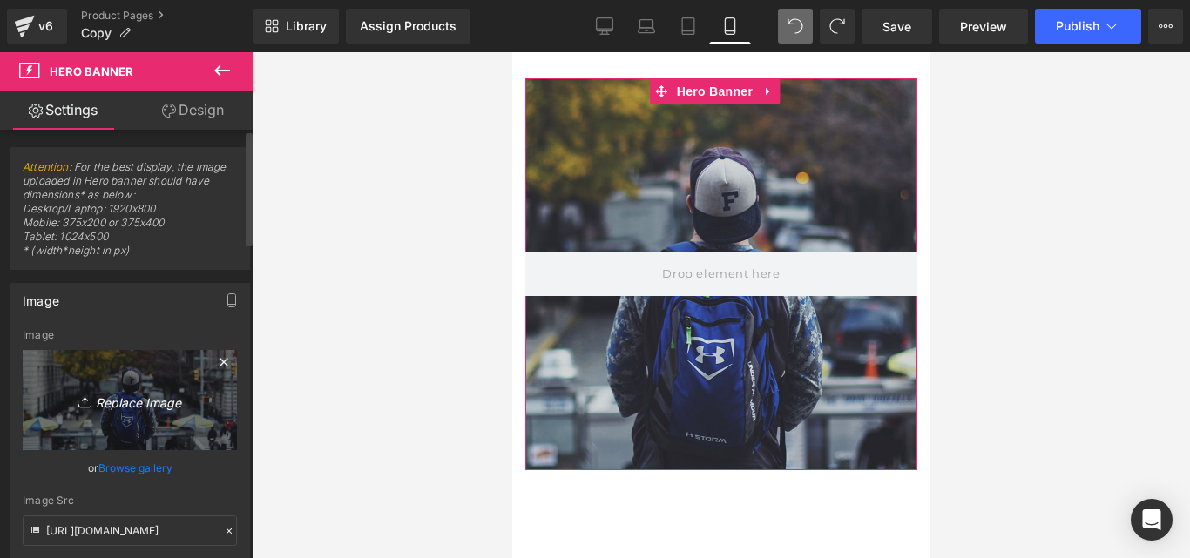
click at [146, 405] on icon "Replace Image" at bounding box center [129, 400] width 139 height 22
type input "C:\fakepath\Posteo de Instagram Productos Naturales Fotográfico Verde y Blanco …"
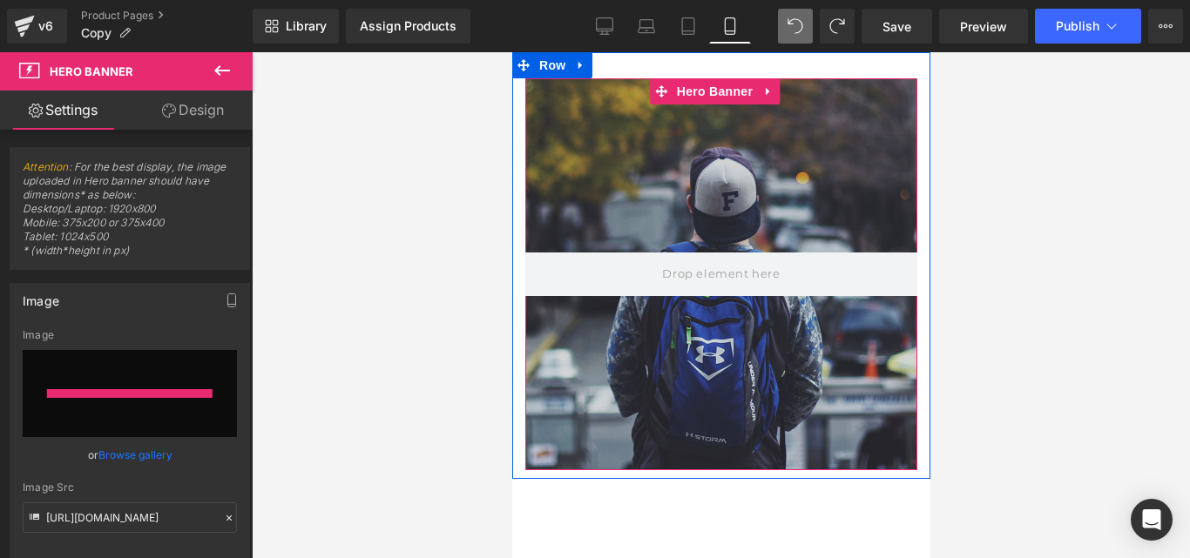
type input "[URL][DOMAIN_NAME]"
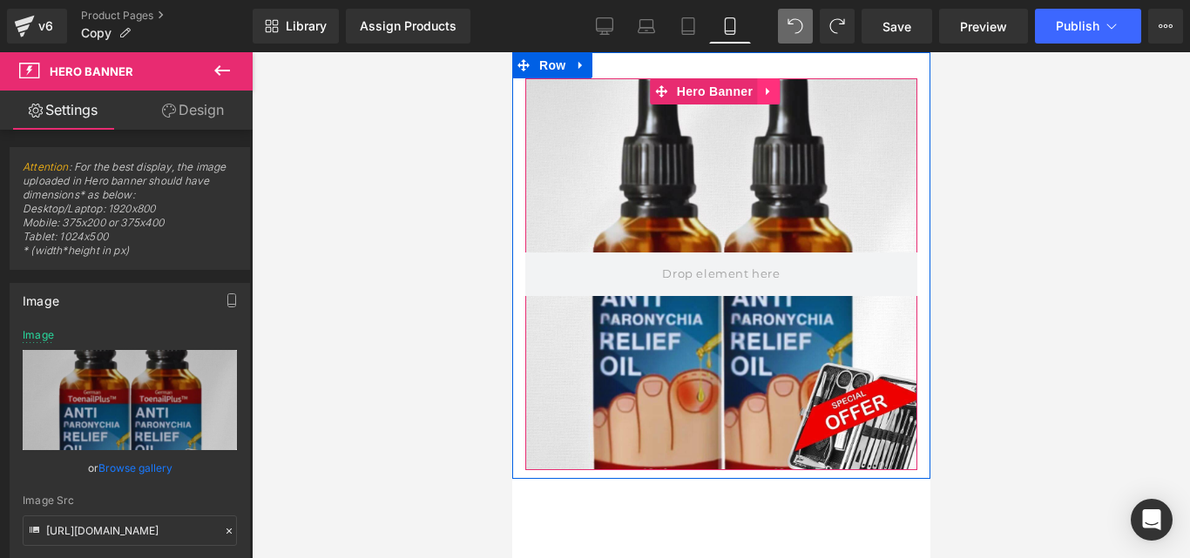
click at [772, 96] on icon at bounding box center [767, 91] width 12 height 13
click at [779, 94] on icon at bounding box center [779, 91] width 12 height 12
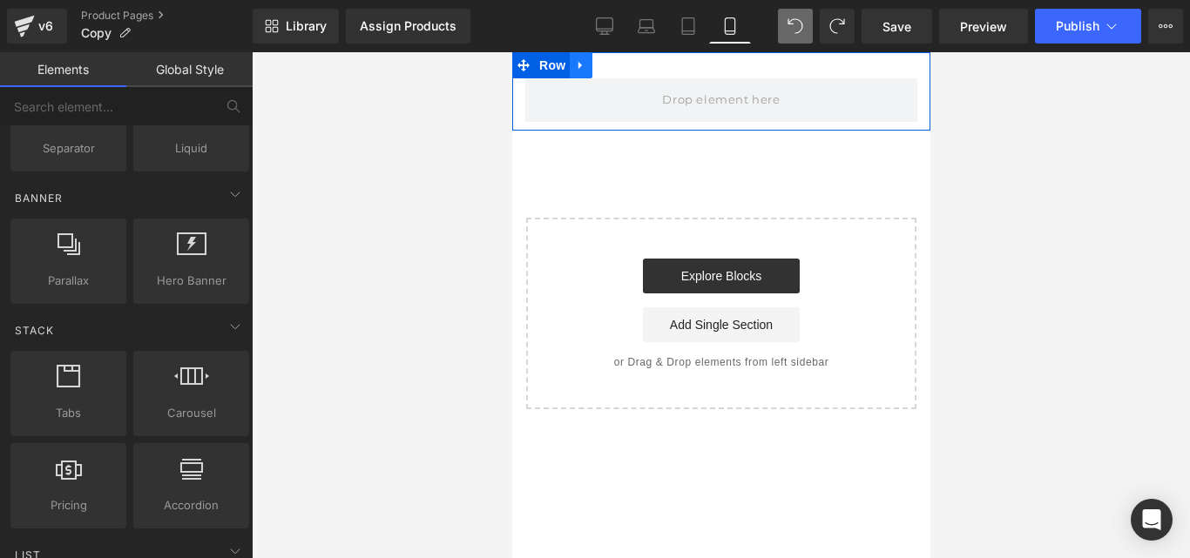
click at [581, 76] on link at bounding box center [580, 65] width 23 height 26
click at [625, 71] on icon at bounding box center [625, 65] width 12 height 12
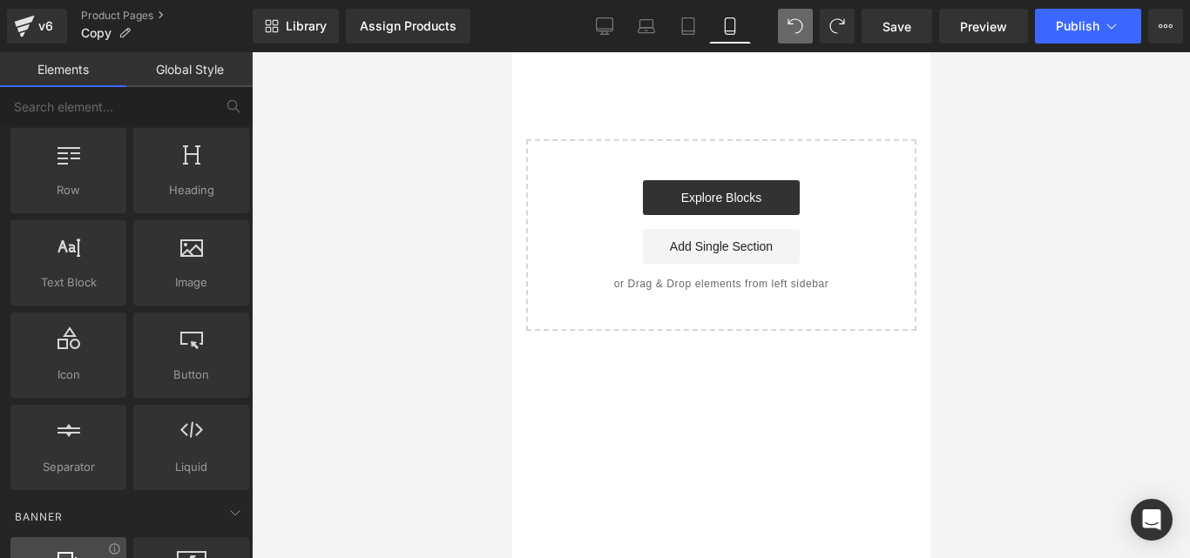
scroll to position [0, 0]
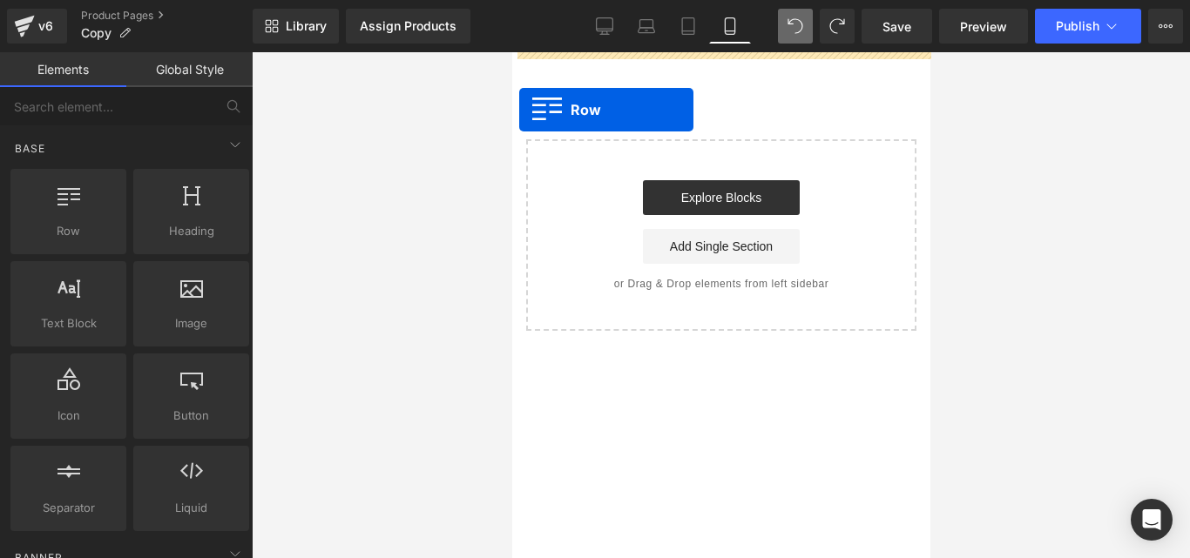
drag, startPoint x: 590, startPoint y: 296, endPoint x: 519, endPoint y: 110, distance: 199.3
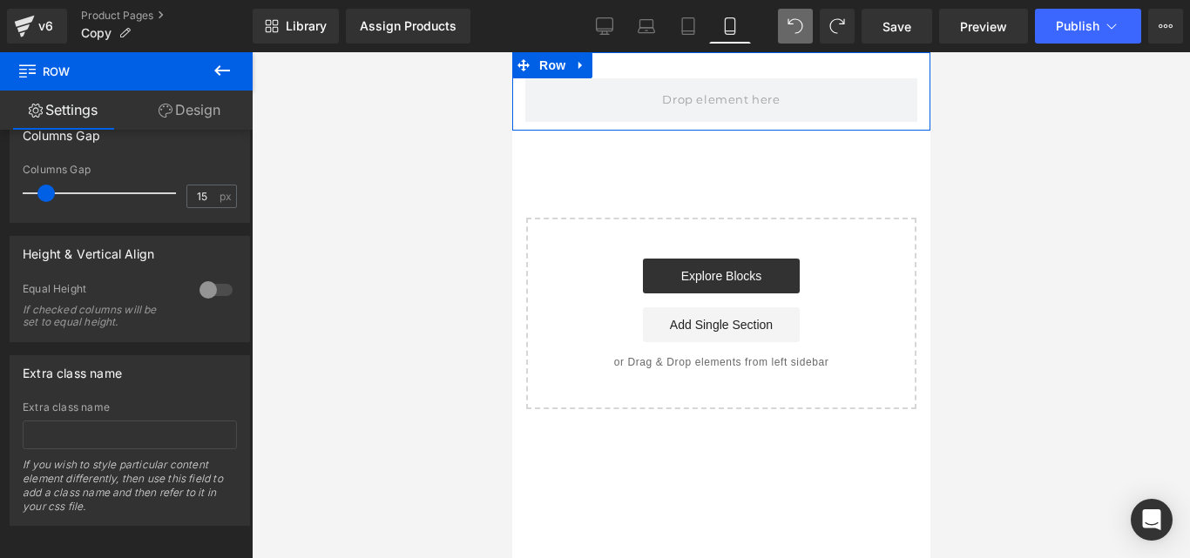
scroll to position [549, 0]
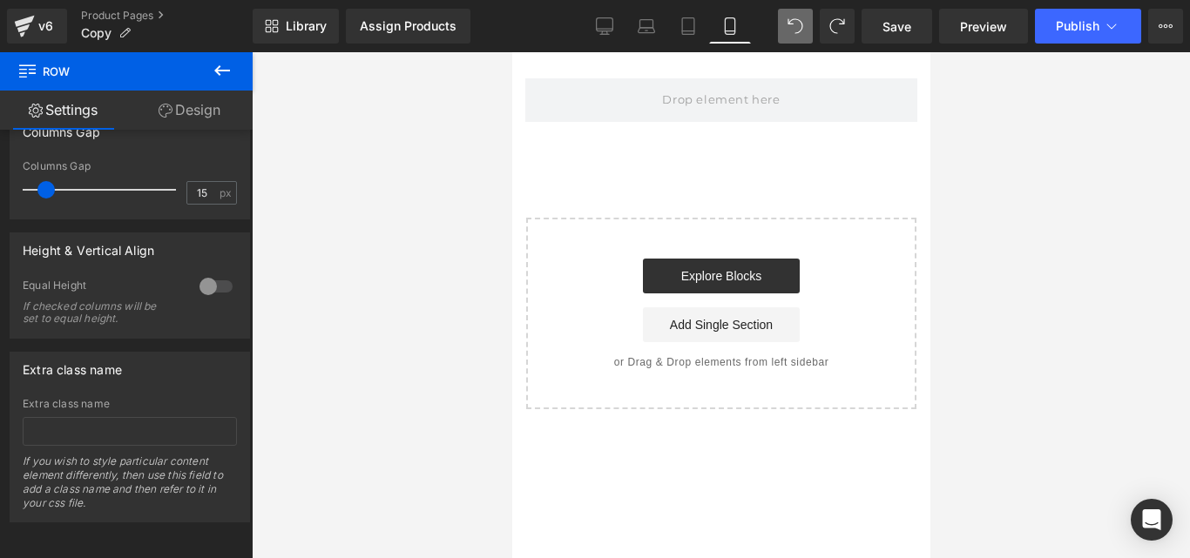
click at [218, 86] on button at bounding box center [222, 71] width 61 height 38
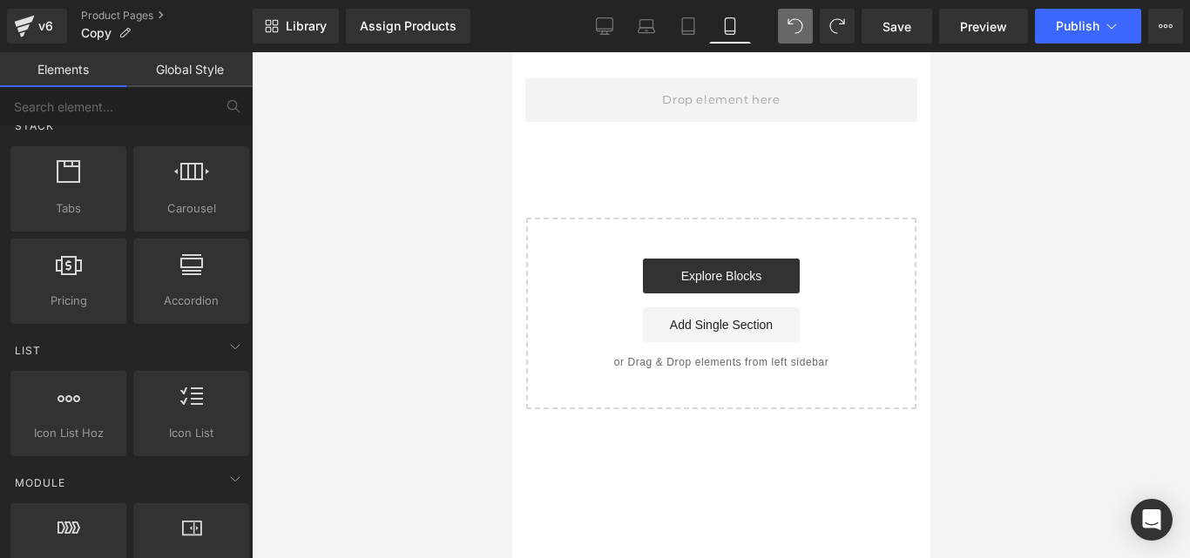
scroll to position [565, 0]
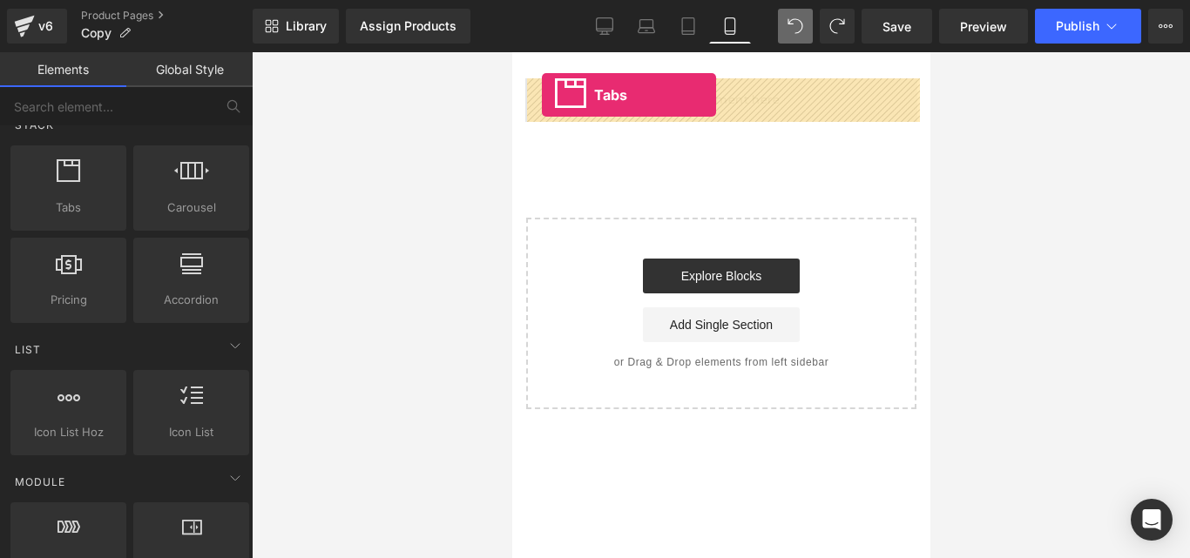
drag, startPoint x: 584, startPoint y: 248, endPoint x: 541, endPoint y: 95, distance: 159.1
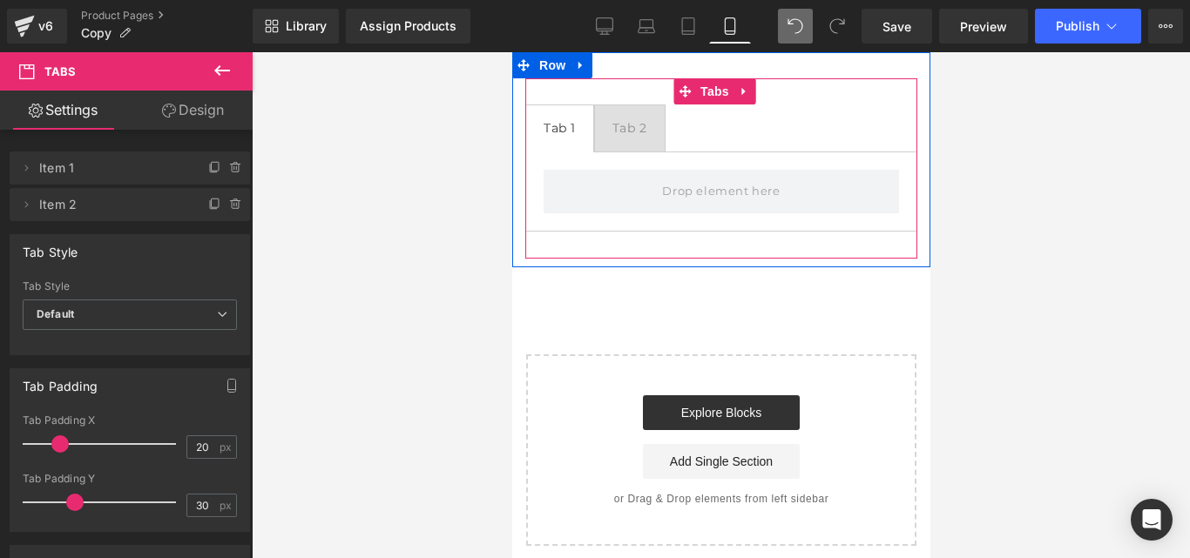
click at [623, 116] on span "Tab 2 Text Block" at bounding box center [629, 128] width 70 height 46
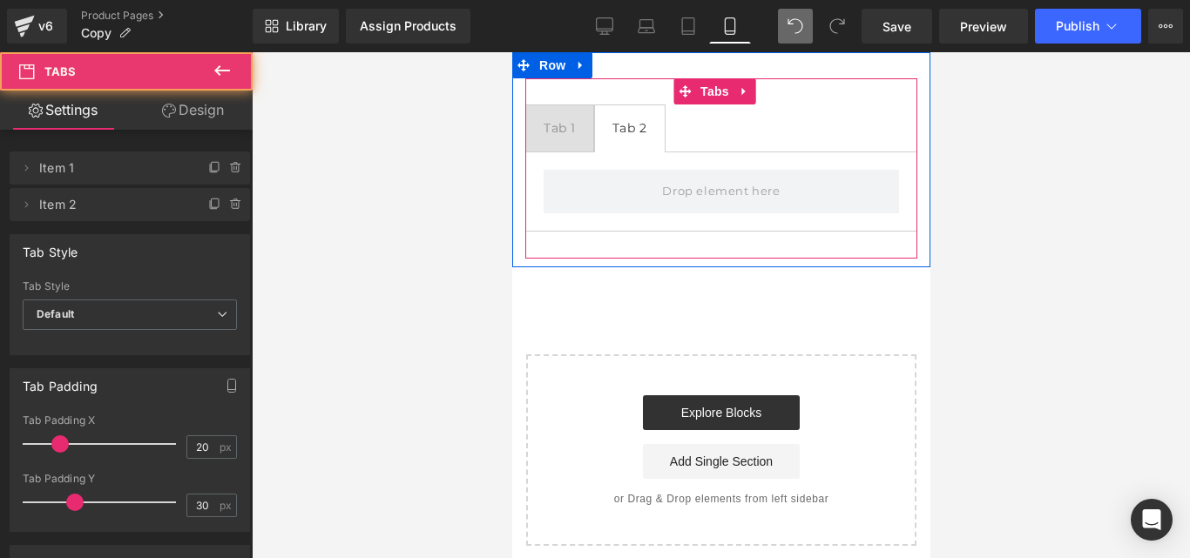
click at [573, 116] on span "Tab 1 Text Block" at bounding box center [558, 128] width 67 height 46
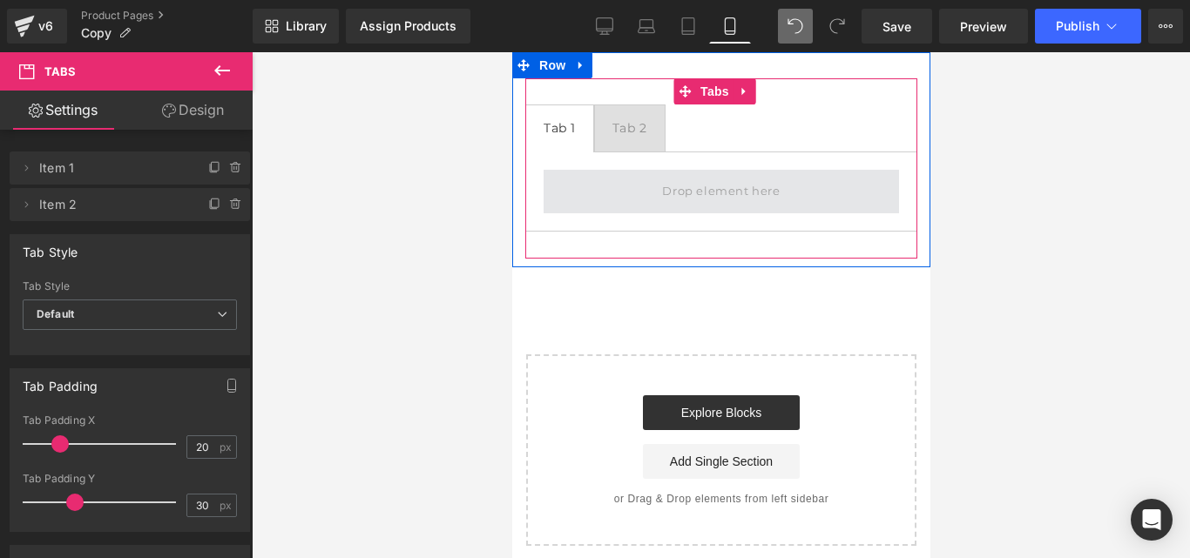
click at [647, 190] on span at bounding box center [720, 192] width 355 height 44
click at [647, 191] on span at bounding box center [720, 192] width 355 height 44
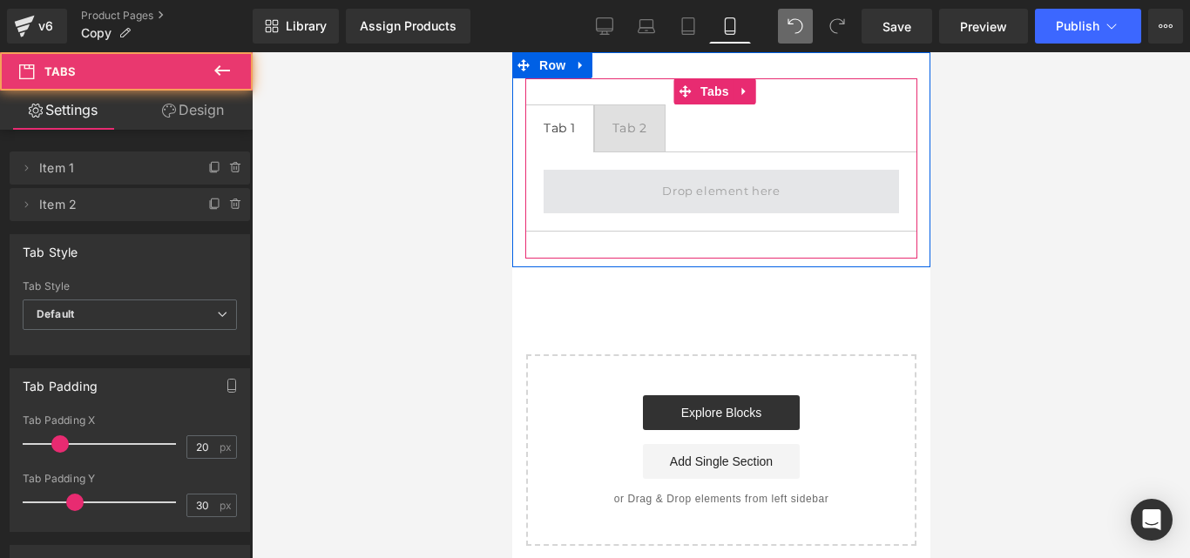
click at [647, 191] on span at bounding box center [720, 192] width 355 height 44
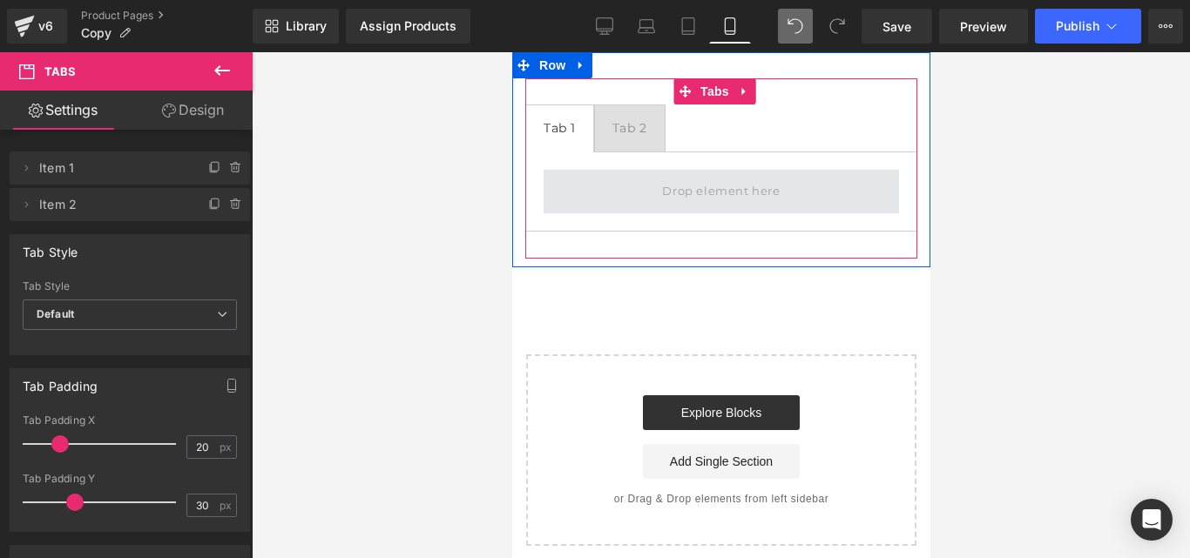
click at [647, 191] on span at bounding box center [720, 192] width 355 height 44
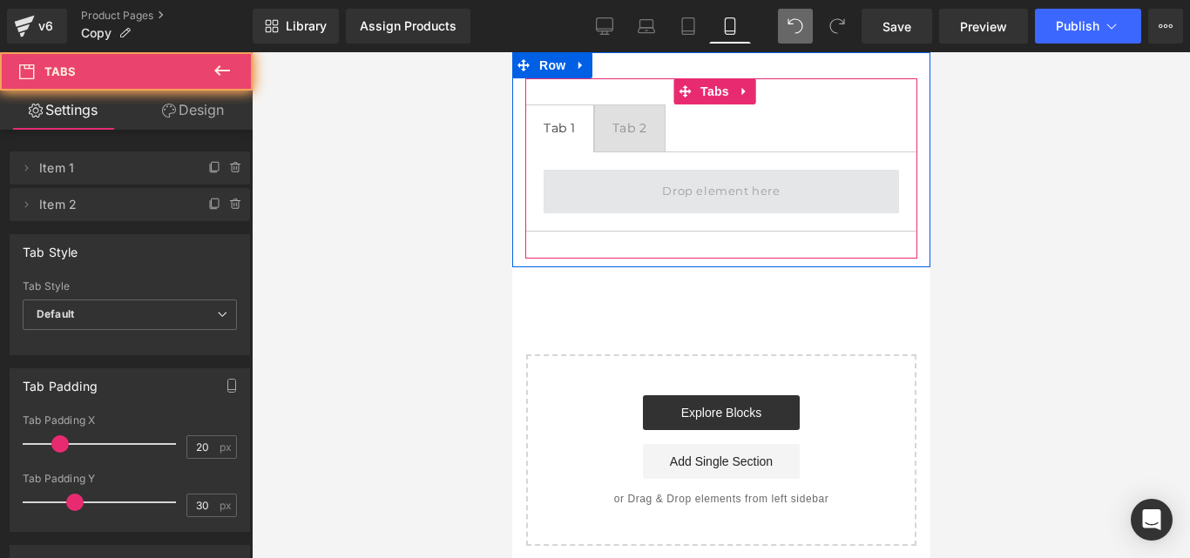
click at [647, 191] on span at bounding box center [720, 192] width 355 height 44
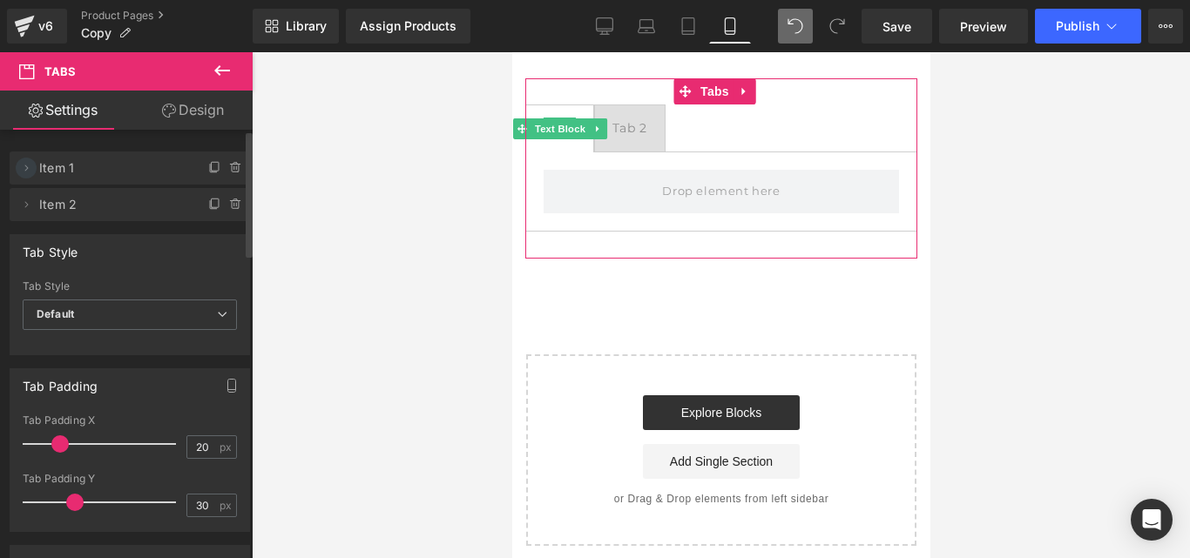
click at [33, 170] on span at bounding box center [26, 168] width 21 height 21
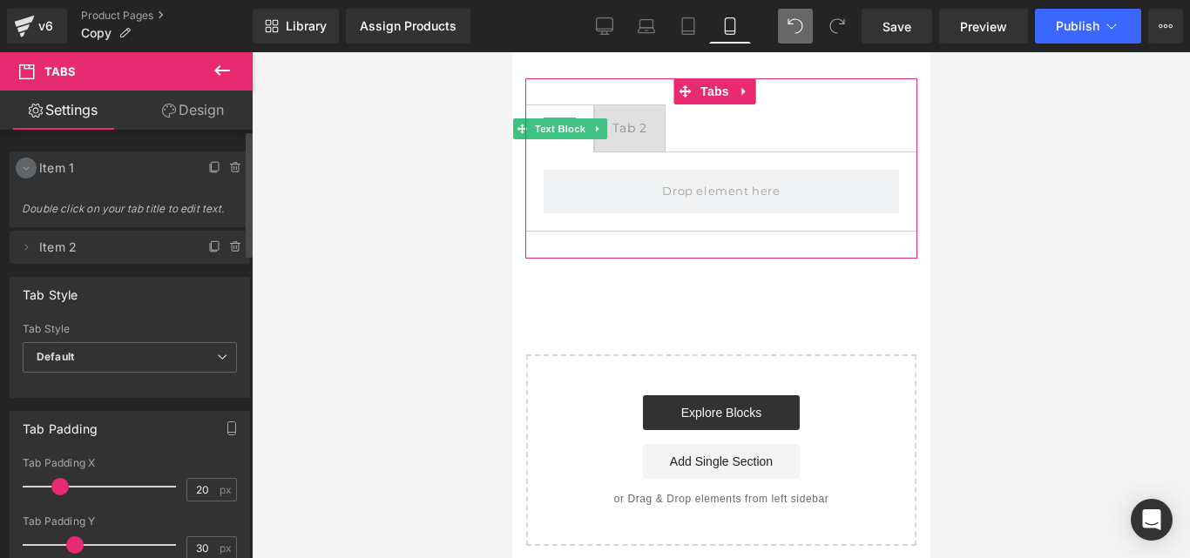
click at [31, 170] on icon at bounding box center [26, 168] width 14 height 14
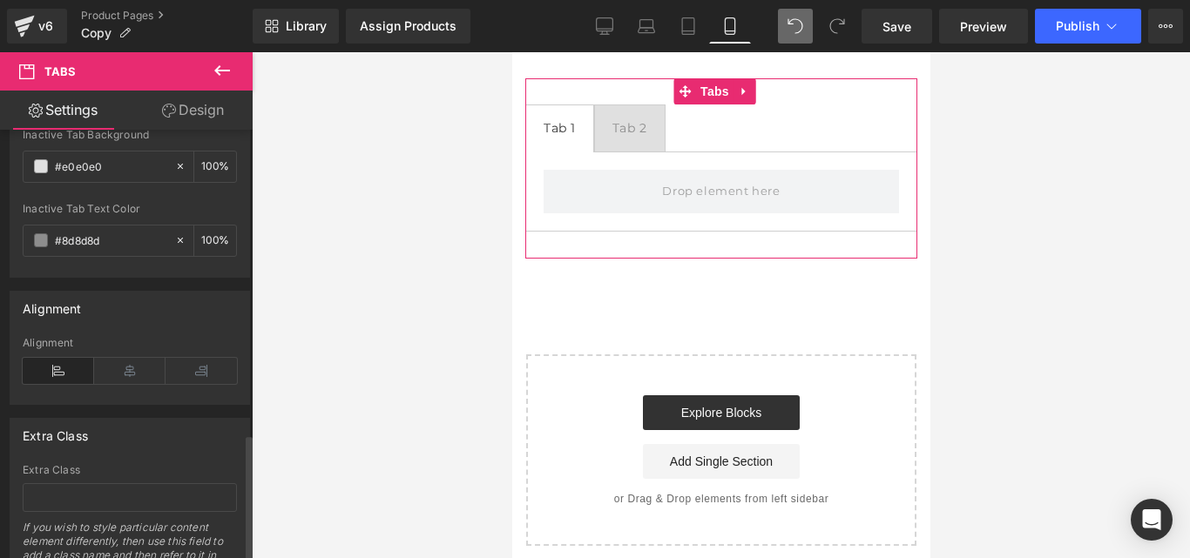
scroll to position [1038, 0]
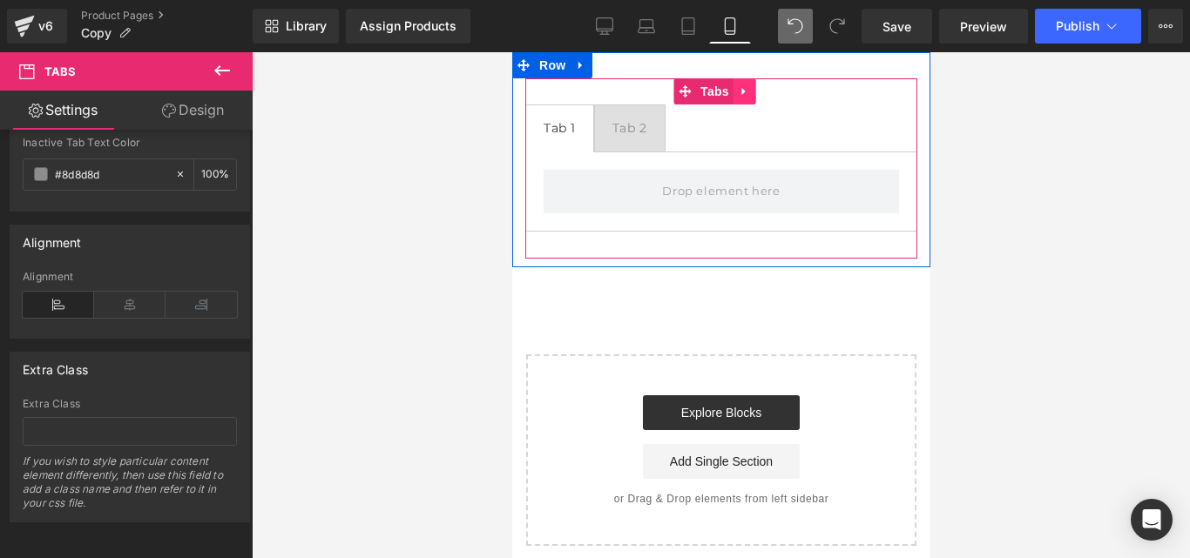
click at [745, 91] on icon at bounding box center [744, 91] width 12 height 13
click at [748, 98] on link at bounding box center [755, 91] width 23 height 26
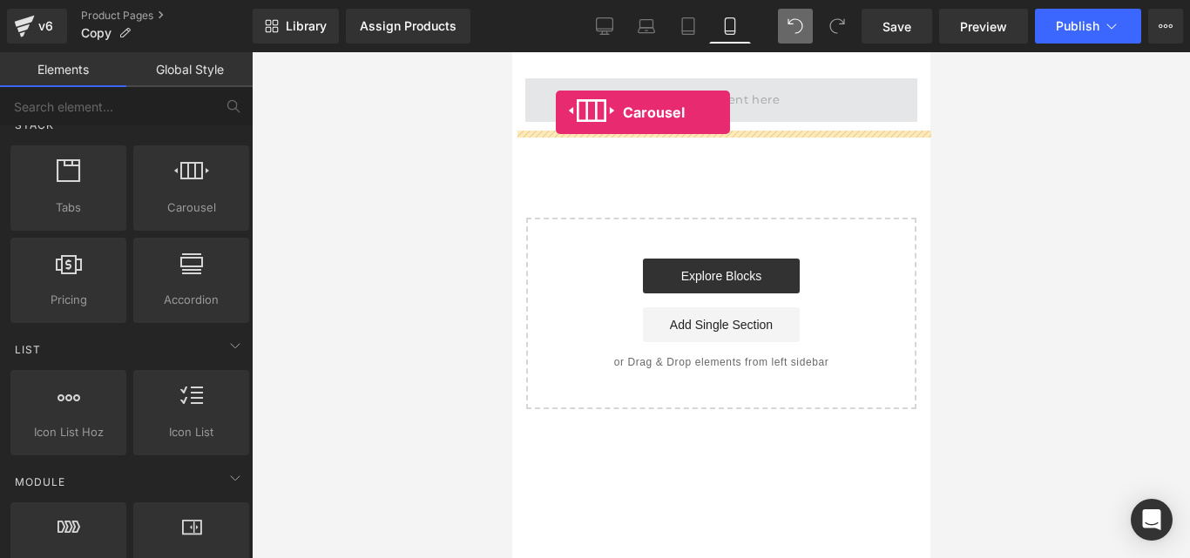
drag, startPoint x: 701, startPoint y: 260, endPoint x: 555, endPoint y: 112, distance: 207.6
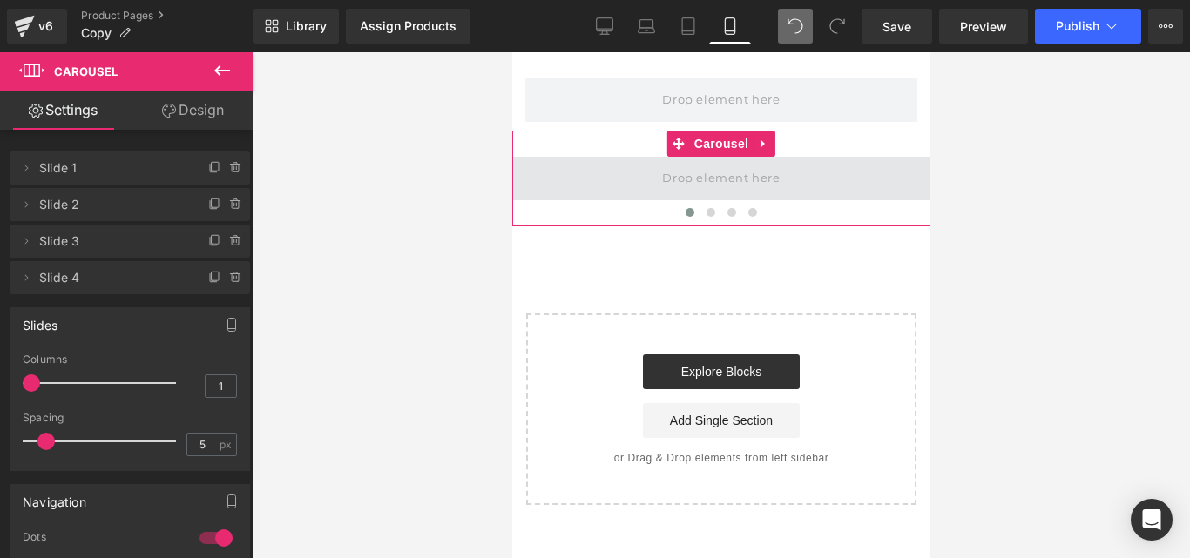
click at [718, 190] on span at bounding box center [720, 178] width 130 height 29
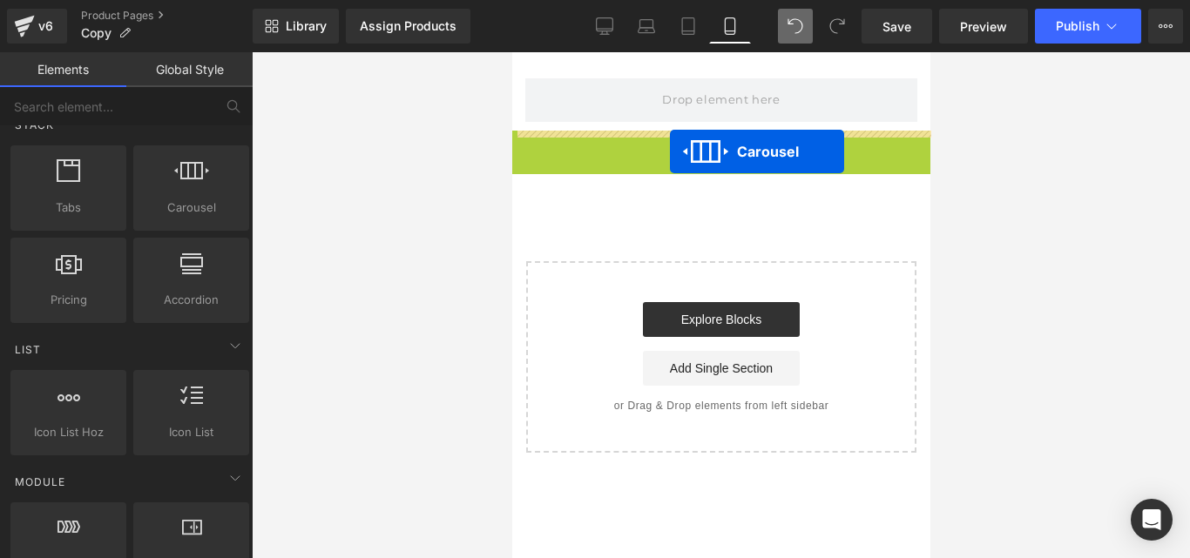
drag, startPoint x: 676, startPoint y: 140, endPoint x: 669, endPoint y: 152, distance: 13.3
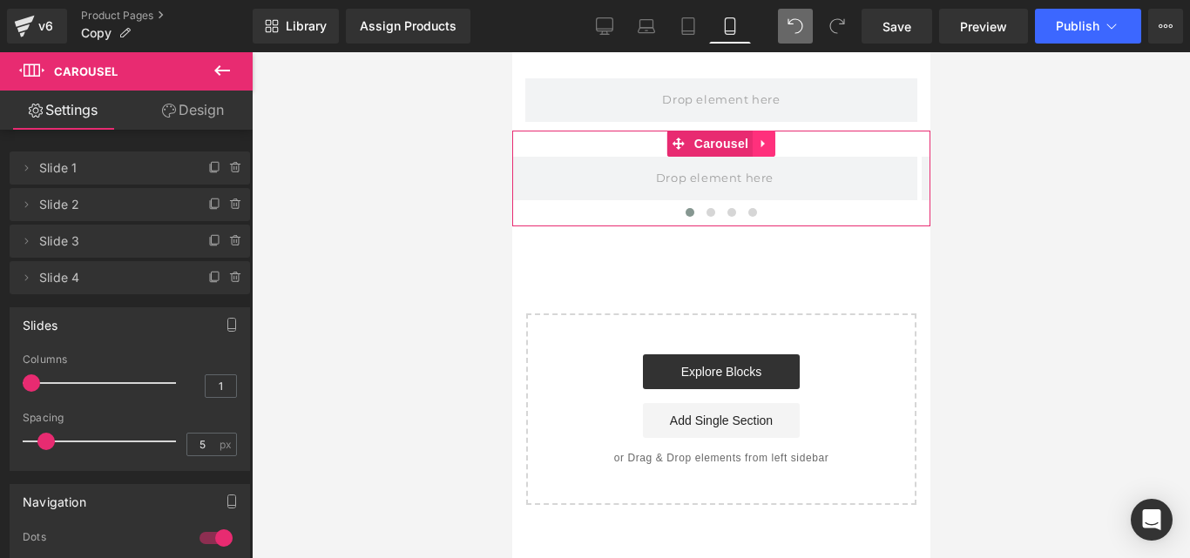
click at [760, 146] on icon at bounding box center [761, 144] width 3 height 8
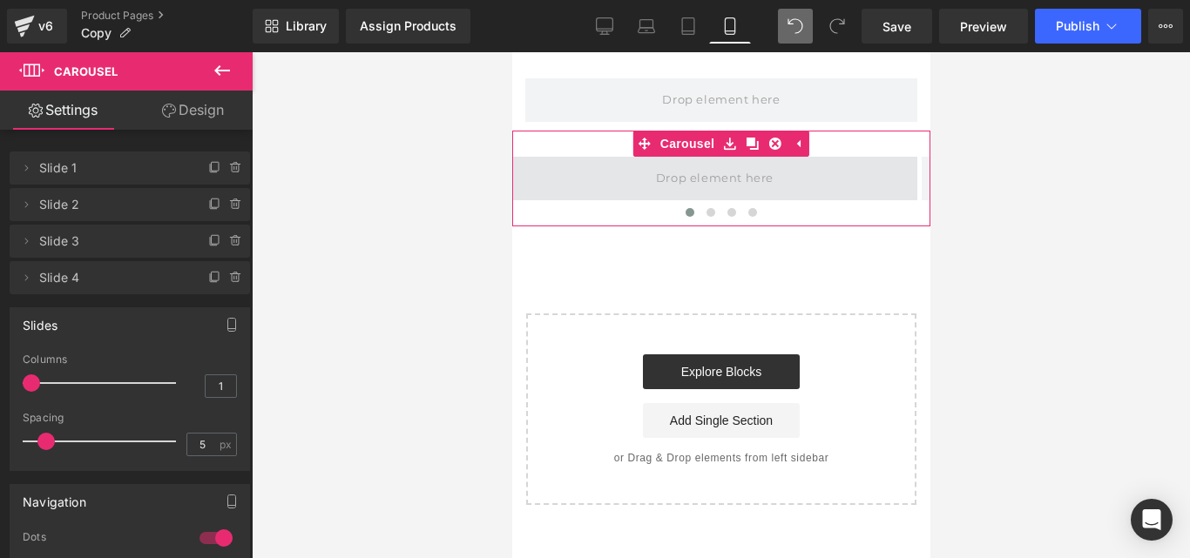
click at [760, 165] on span at bounding box center [714, 178] width 130 height 29
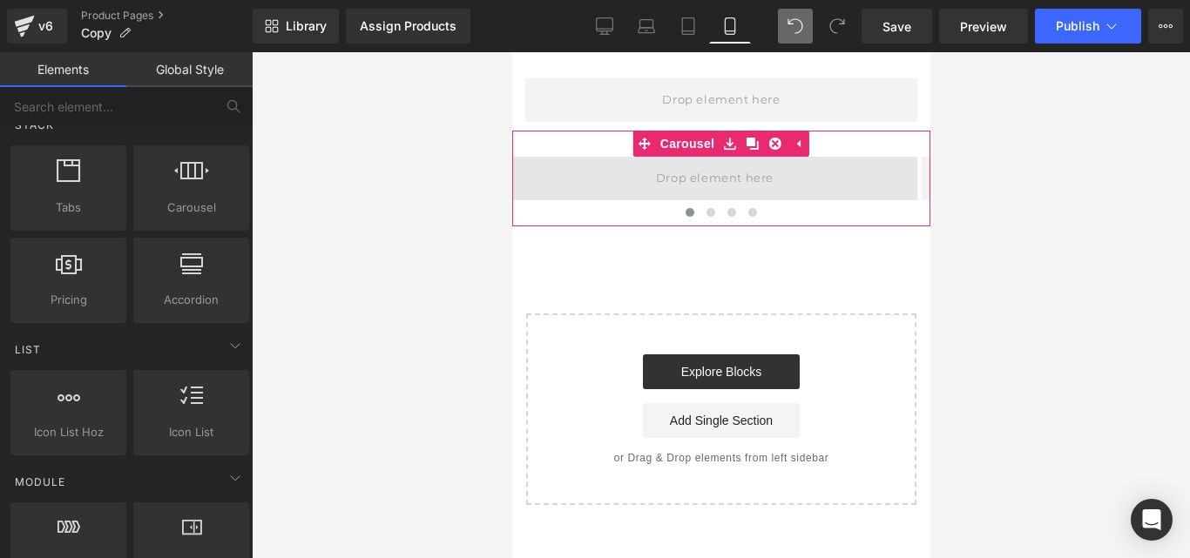
click at [714, 182] on span at bounding box center [714, 178] width 130 height 29
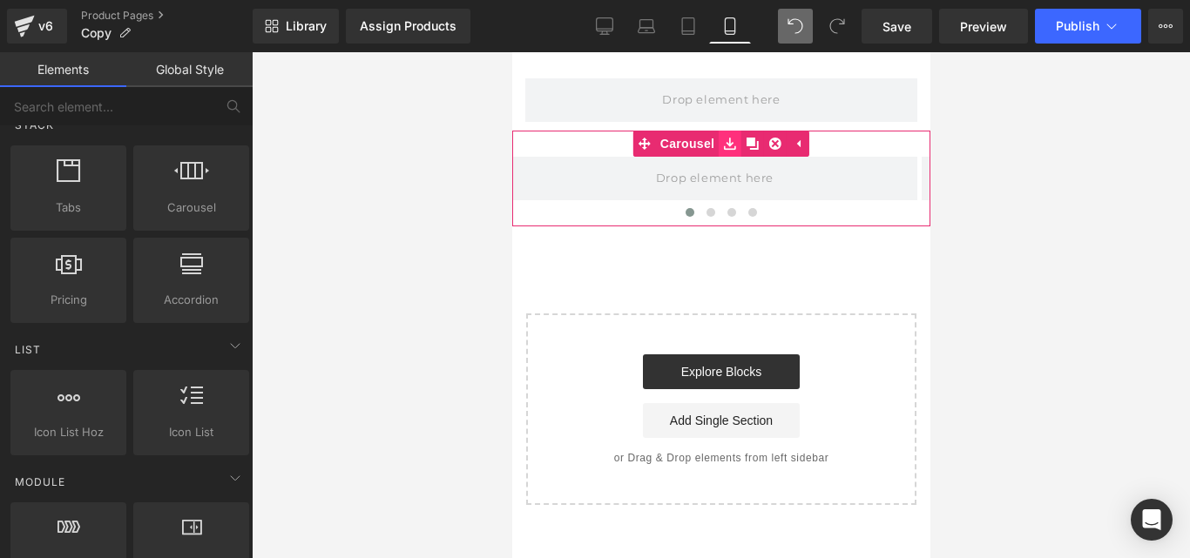
click at [728, 150] on icon at bounding box center [729, 144] width 12 height 12
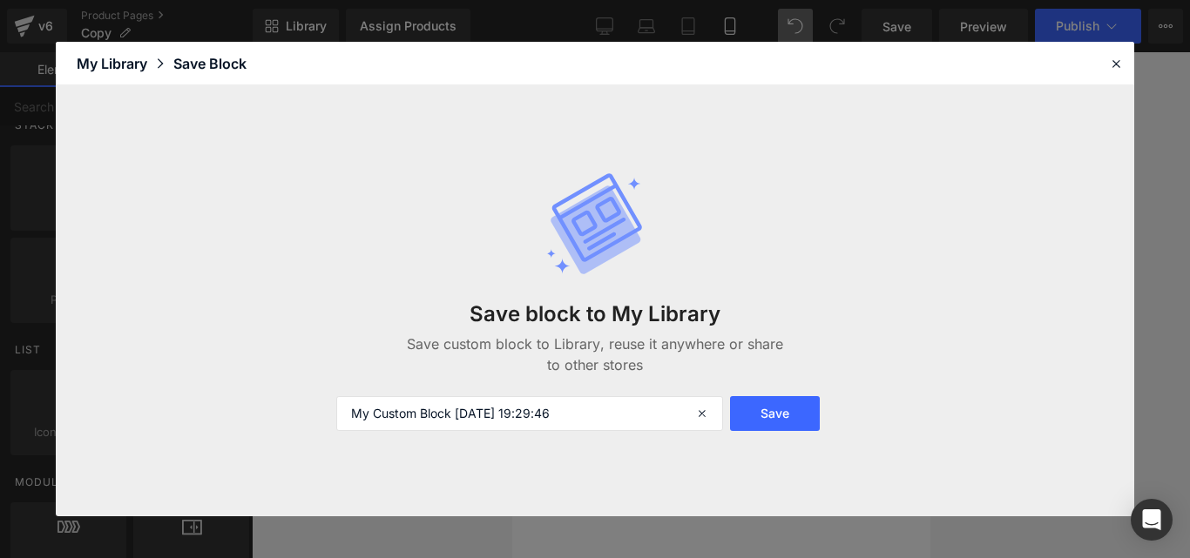
click at [1127, 70] on header "Library Elements Blocks Templates Saved Library My Library Save Block" at bounding box center [595, 64] width 1078 height 44
click at [1112, 64] on icon at bounding box center [1116, 64] width 16 height 16
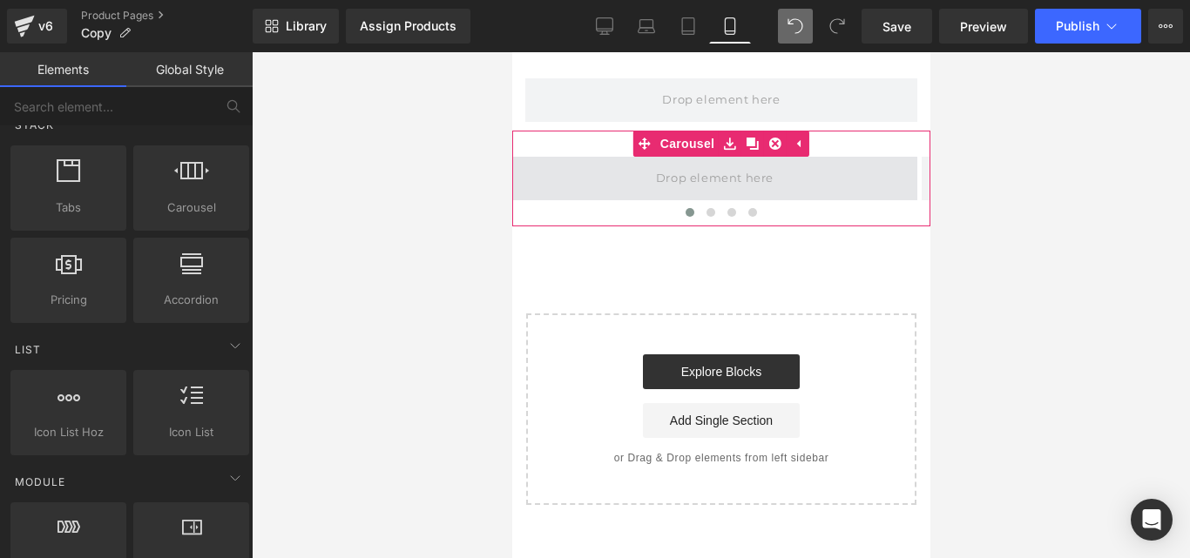
click at [679, 175] on span at bounding box center [714, 178] width 130 height 29
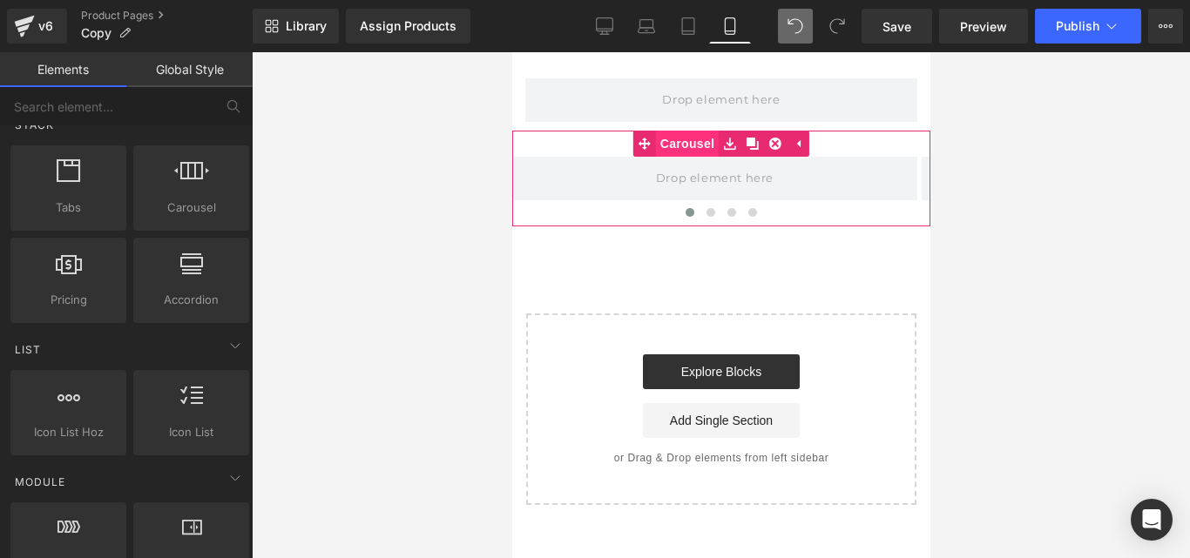
click at [686, 148] on link "Carousel" at bounding box center [674, 144] width 85 height 26
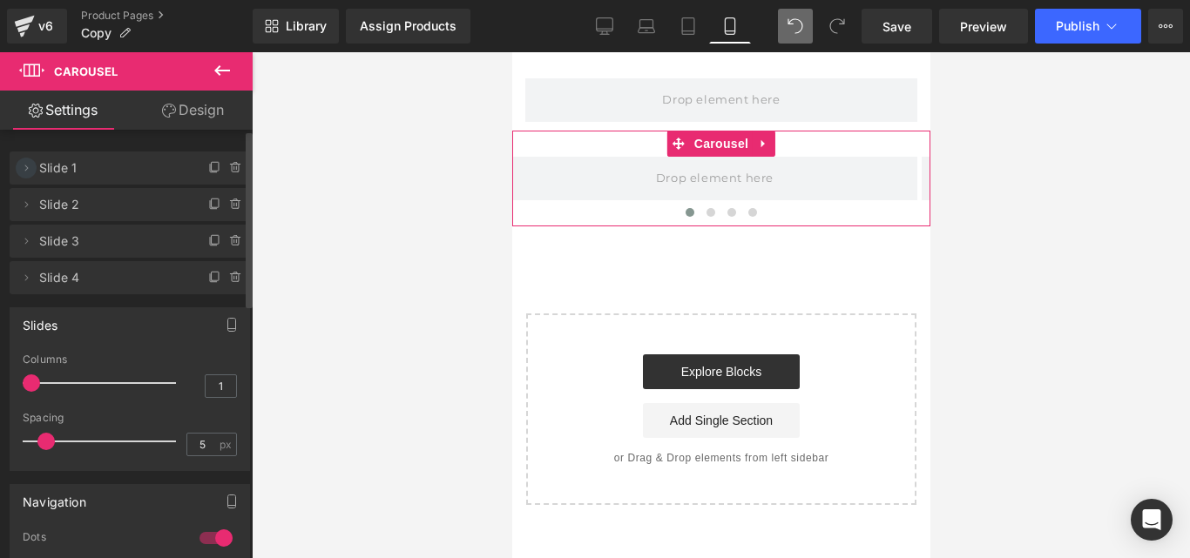
click at [23, 170] on icon at bounding box center [26, 168] width 14 height 14
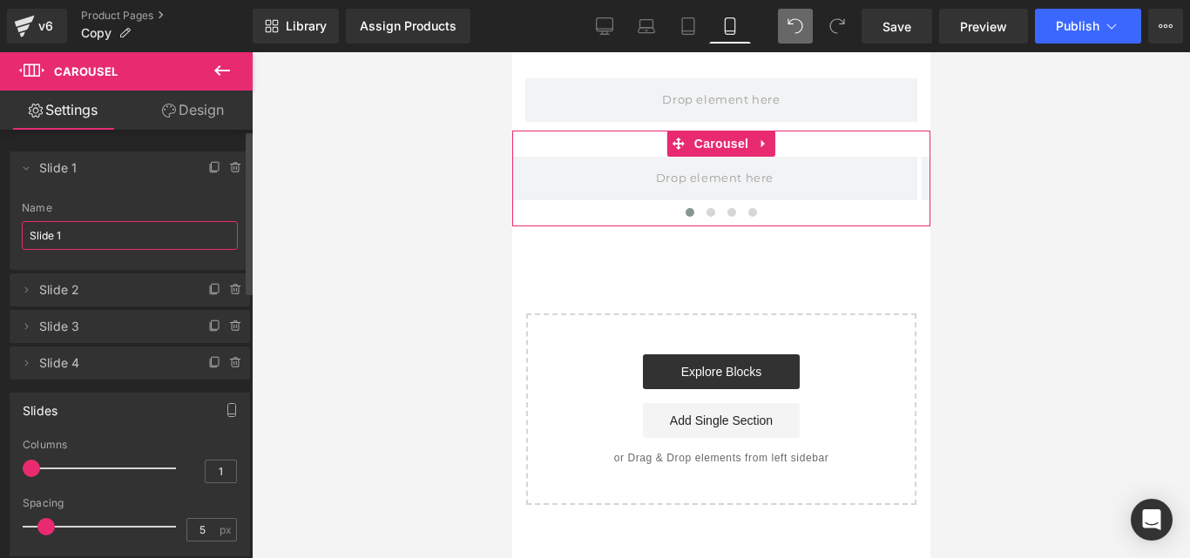
click at [67, 235] on input "Slide 1" at bounding box center [130, 235] width 216 height 29
click at [208, 167] on icon at bounding box center [215, 168] width 14 height 14
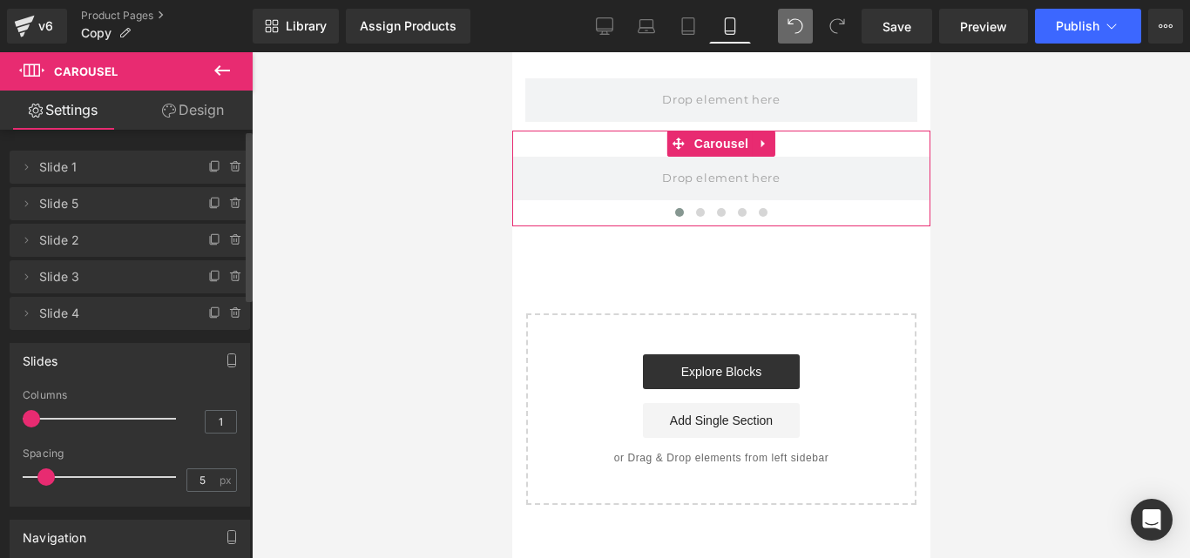
scroll to position [0, 0]
click at [54, 165] on span "Slide 1" at bounding box center [112, 168] width 146 height 33
click at [53, 162] on span "Slide 1" at bounding box center [112, 168] width 146 height 33
click at [233, 199] on icon at bounding box center [236, 205] width 14 height 14
click at [210, 206] on button "Delete" at bounding box center [217, 205] width 55 height 23
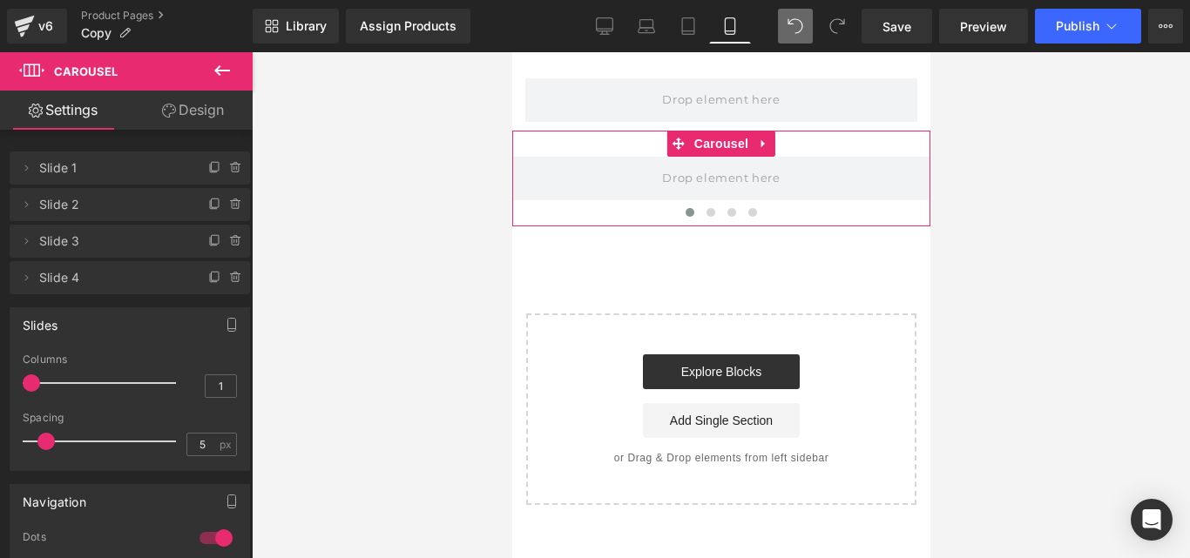
click at [68, 164] on span "Slide 1" at bounding box center [112, 168] width 146 height 33
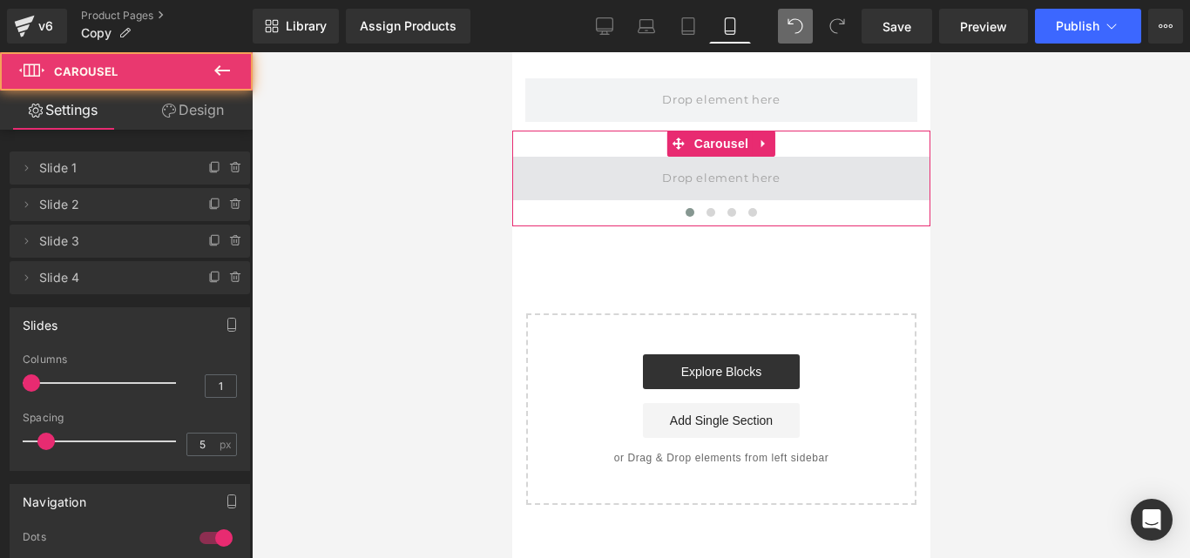
click at [617, 174] on span at bounding box center [720, 179] width 418 height 44
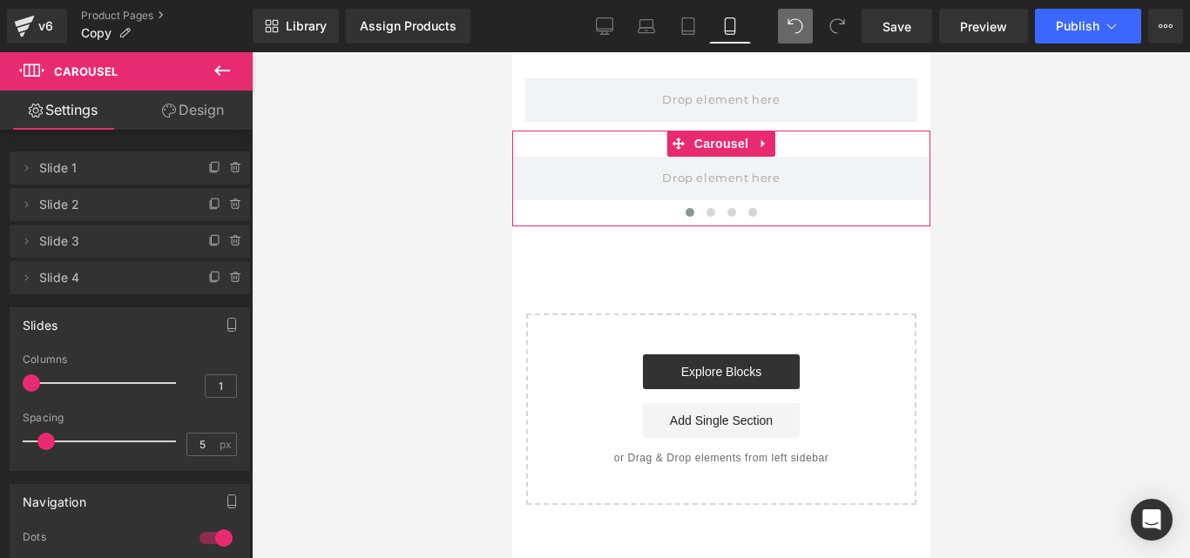
click at [177, 92] on link "Design" at bounding box center [193, 110] width 126 height 39
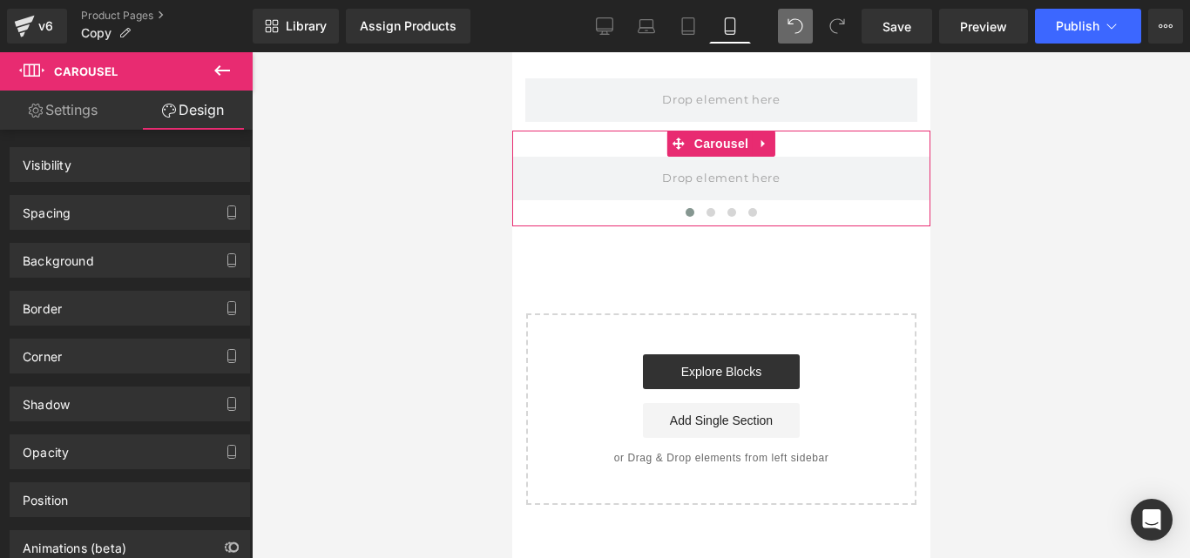
click at [60, 114] on link "Settings" at bounding box center [63, 110] width 126 height 39
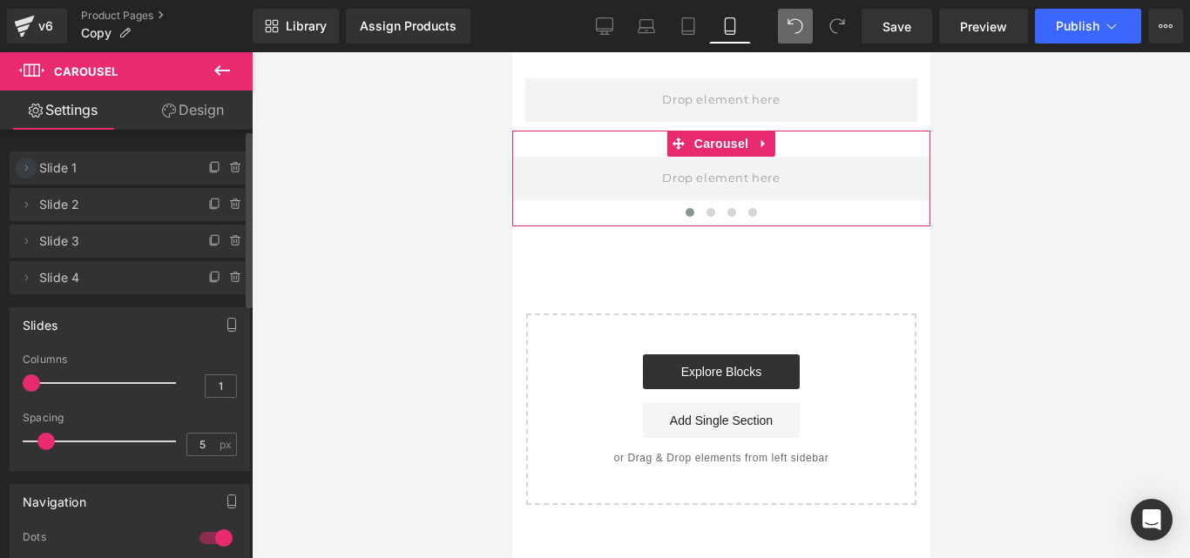
click at [34, 168] on span at bounding box center [26, 168] width 21 height 21
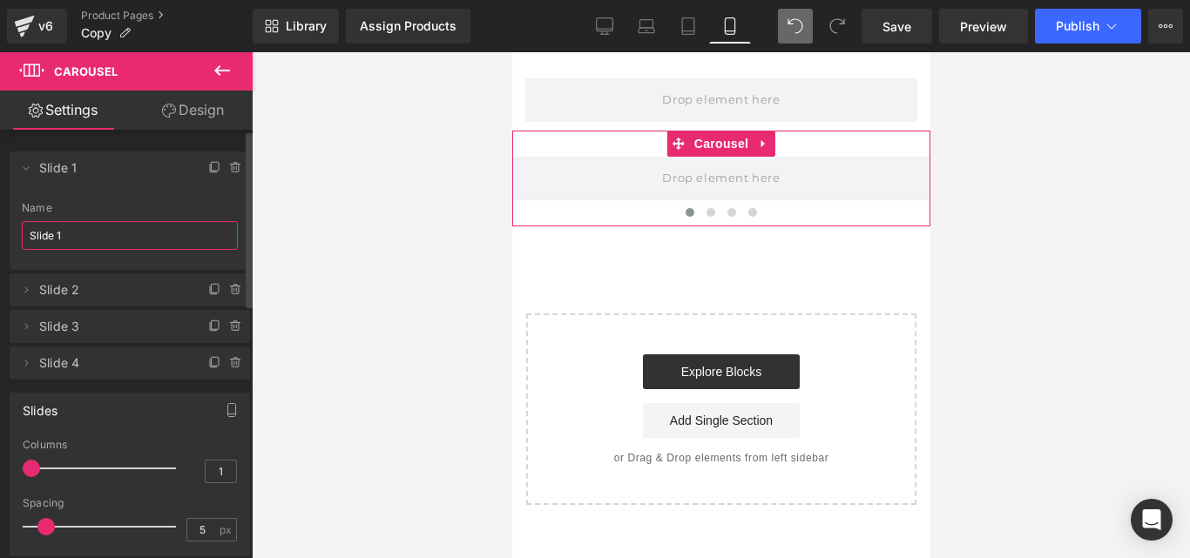
click at [83, 238] on input "Slide 1" at bounding box center [130, 235] width 216 height 29
click at [28, 166] on icon at bounding box center [26, 168] width 14 height 14
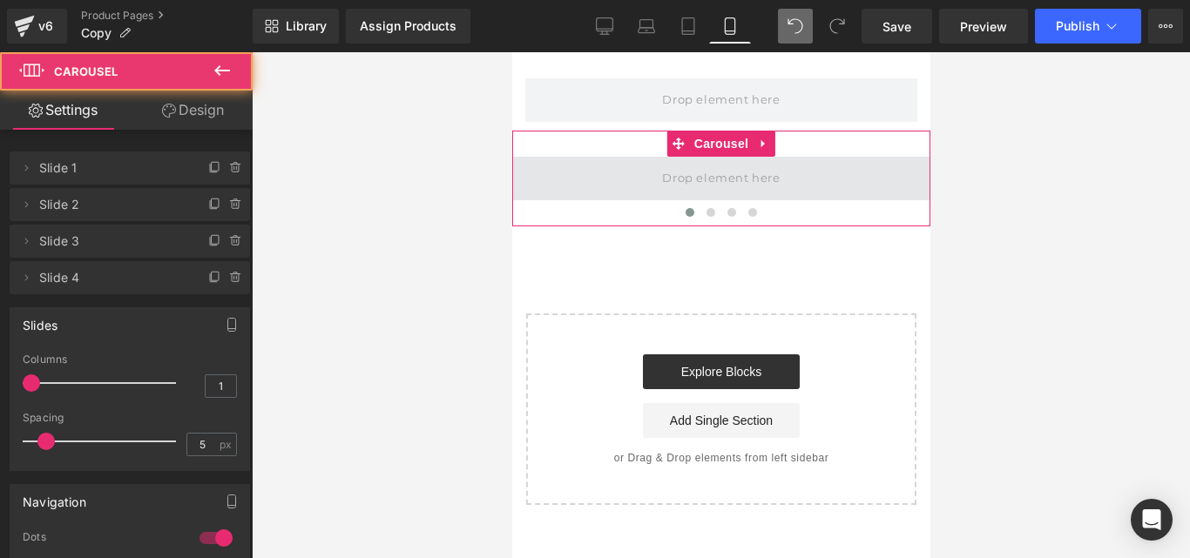
click at [652, 184] on span at bounding box center [720, 179] width 418 height 44
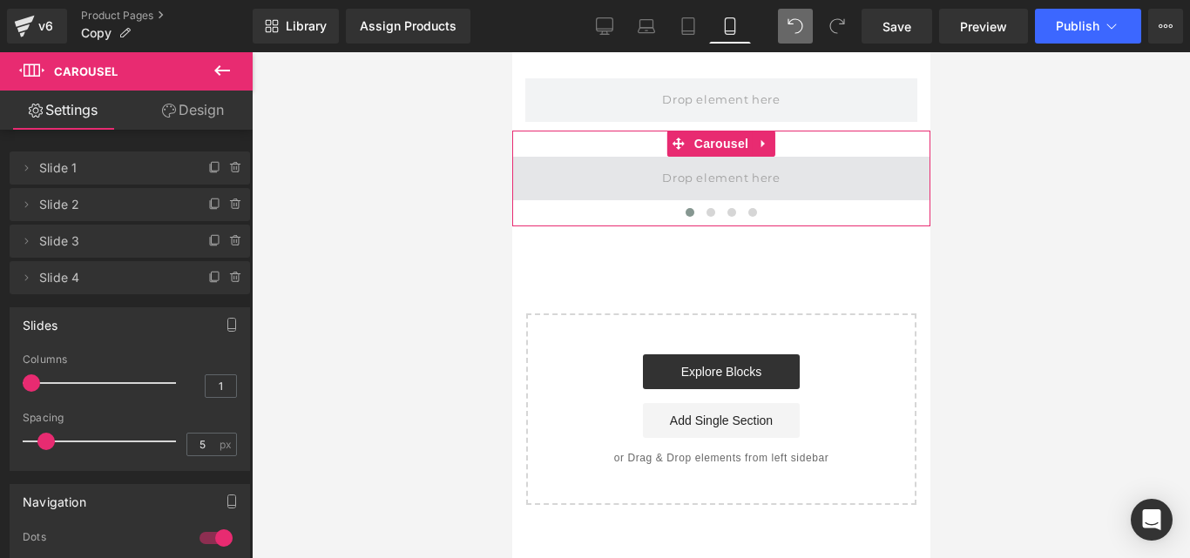
click at [697, 177] on span at bounding box center [720, 178] width 130 height 29
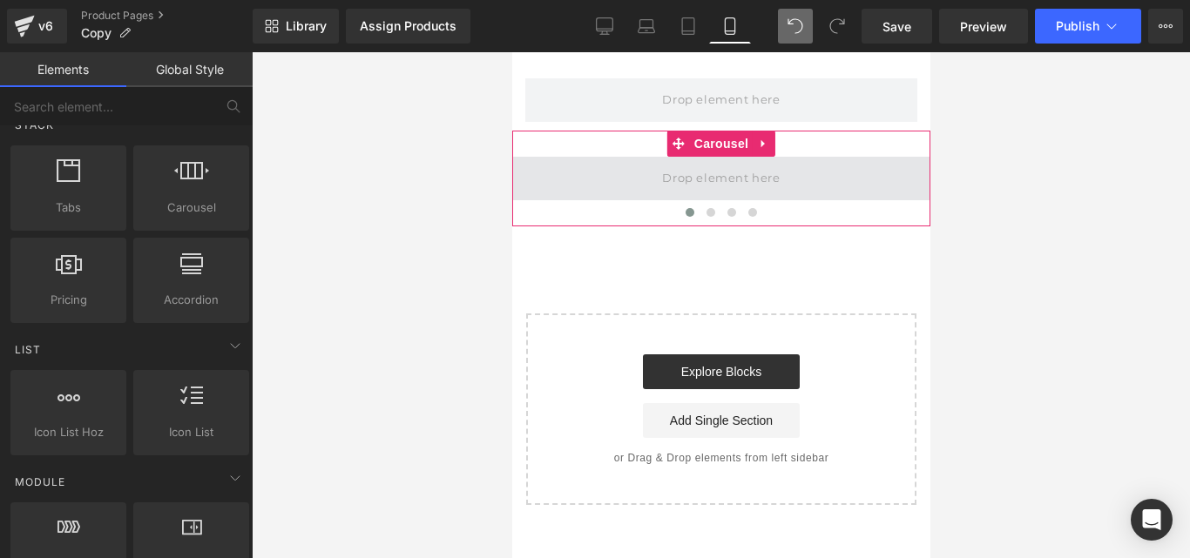
click at [697, 177] on span at bounding box center [720, 178] width 130 height 29
click at [701, 182] on span at bounding box center [720, 178] width 130 height 29
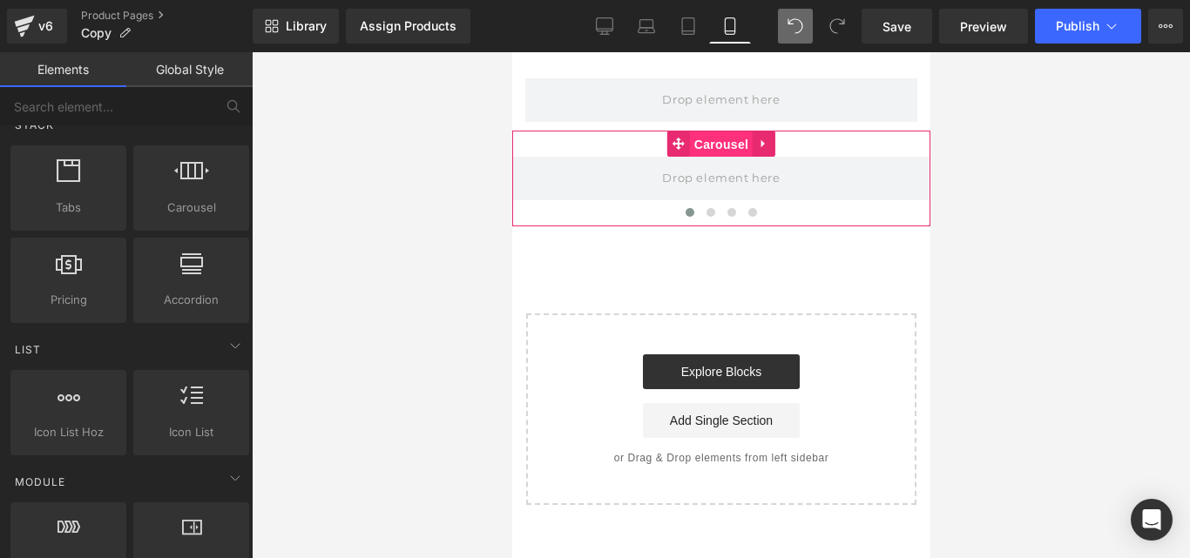
drag, startPoint x: 713, startPoint y: 148, endPoint x: 970, endPoint y: 200, distance: 261.4
click at [713, 148] on span "Carousel" at bounding box center [720, 145] width 63 height 26
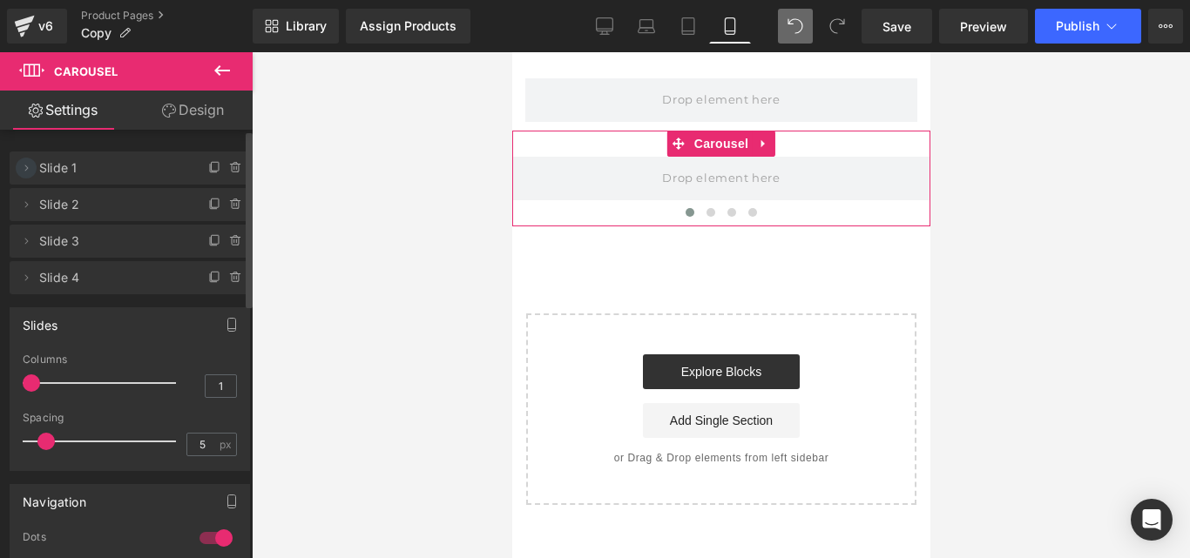
click at [32, 171] on icon at bounding box center [26, 168] width 14 height 14
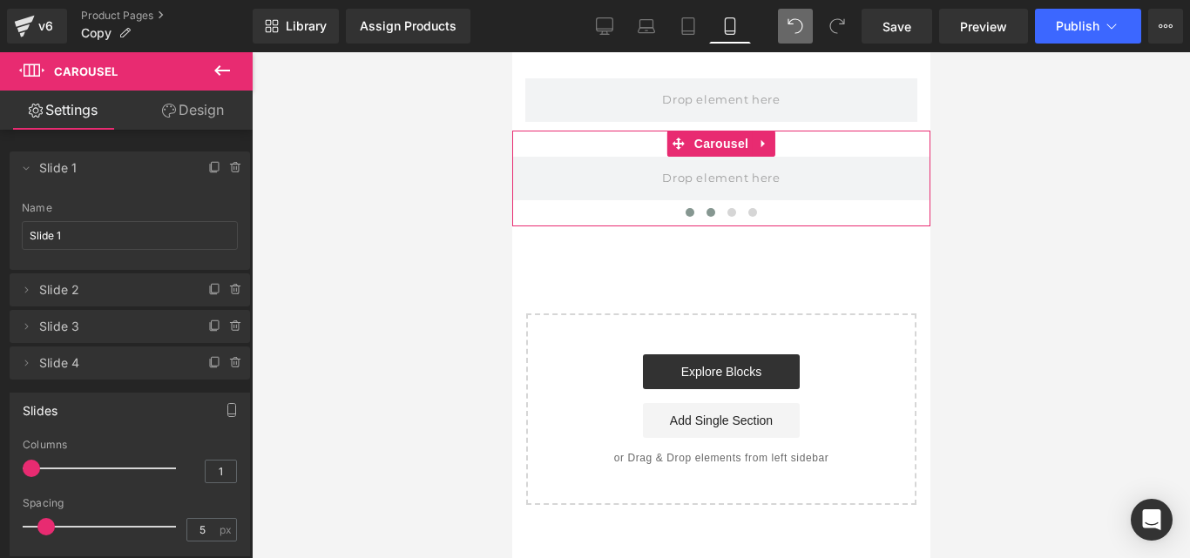
click at [714, 211] on button at bounding box center [709, 212] width 21 height 17
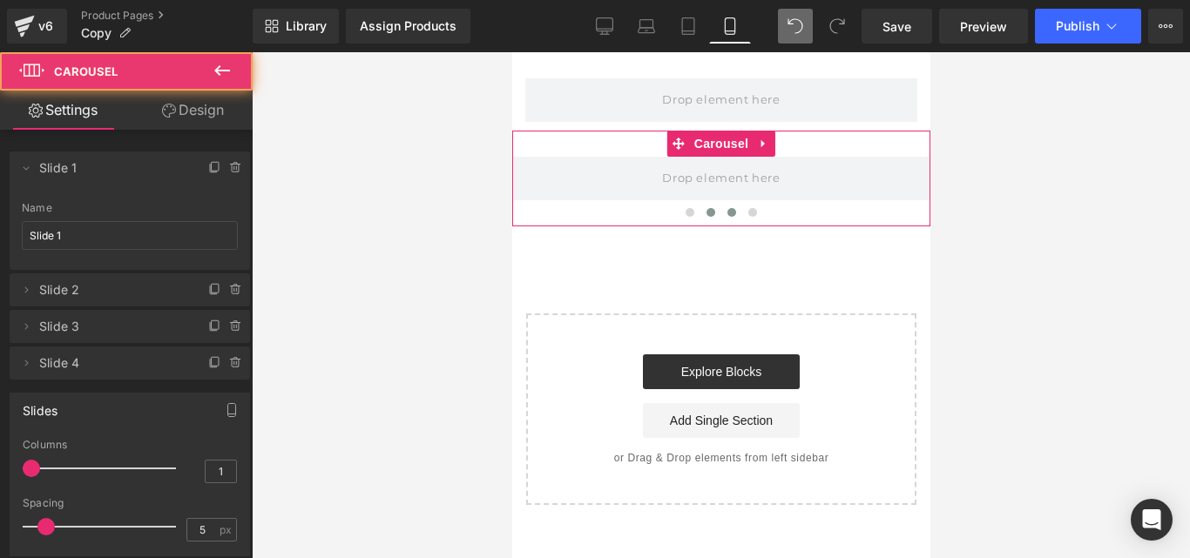
click at [726, 211] on span at bounding box center [730, 212] width 9 height 9
click at [693, 211] on span at bounding box center [689, 212] width 9 height 9
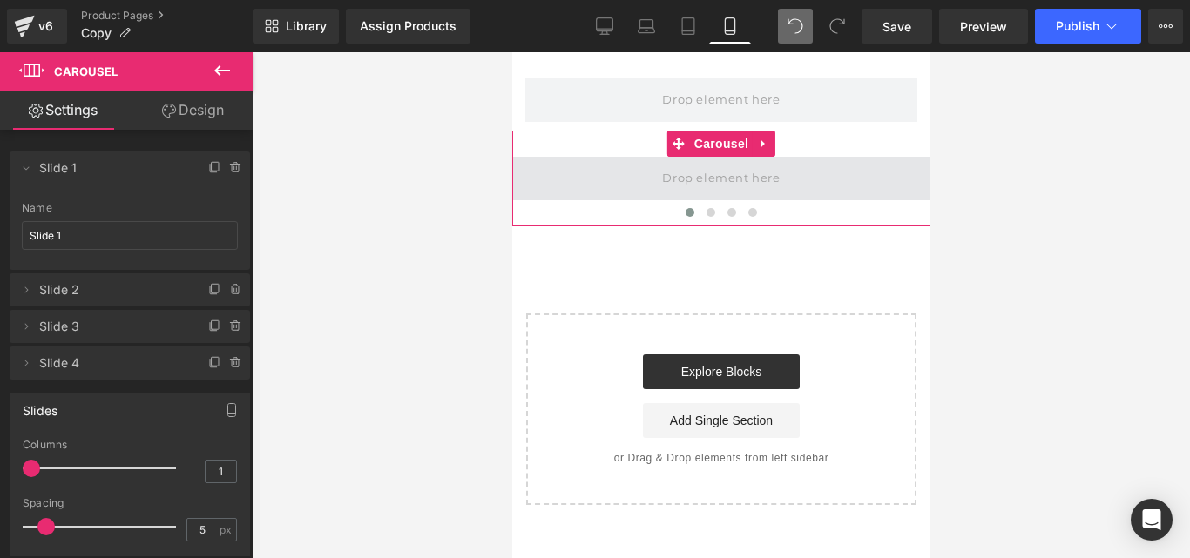
click at [701, 171] on span at bounding box center [720, 178] width 130 height 29
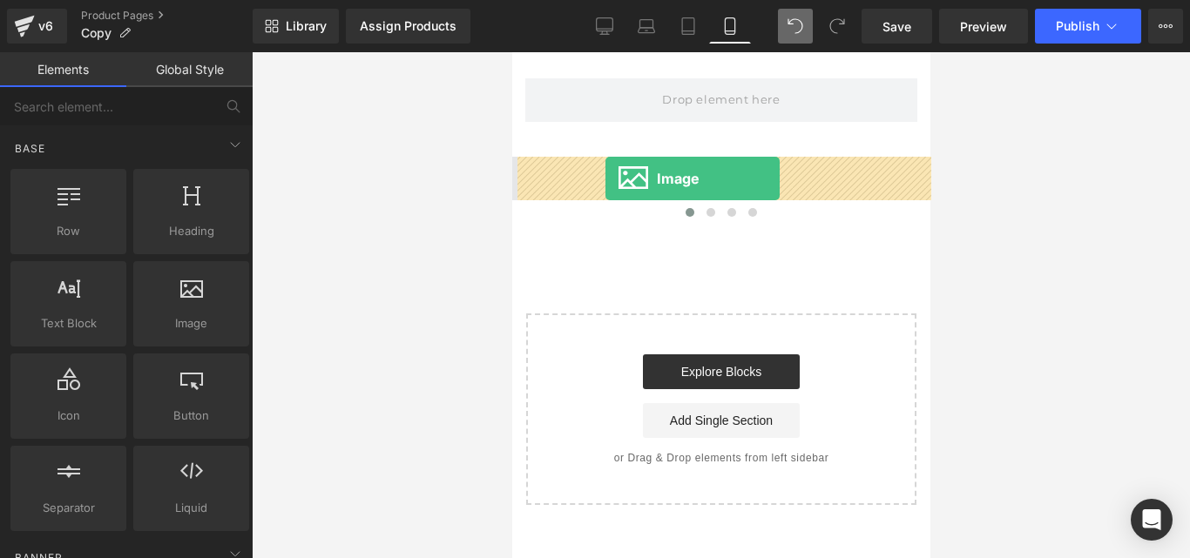
drag, startPoint x: 685, startPoint y: 344, endPoint x: 605, endPoint y: 179, distance: 183.5
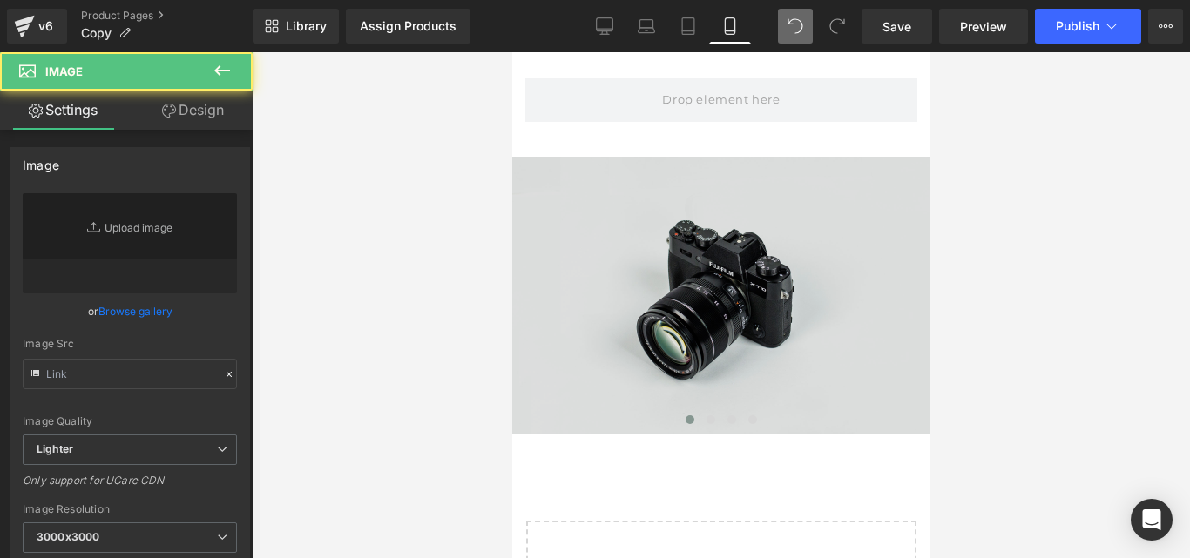
type input "//[DOMAIN_NAME][URL]"
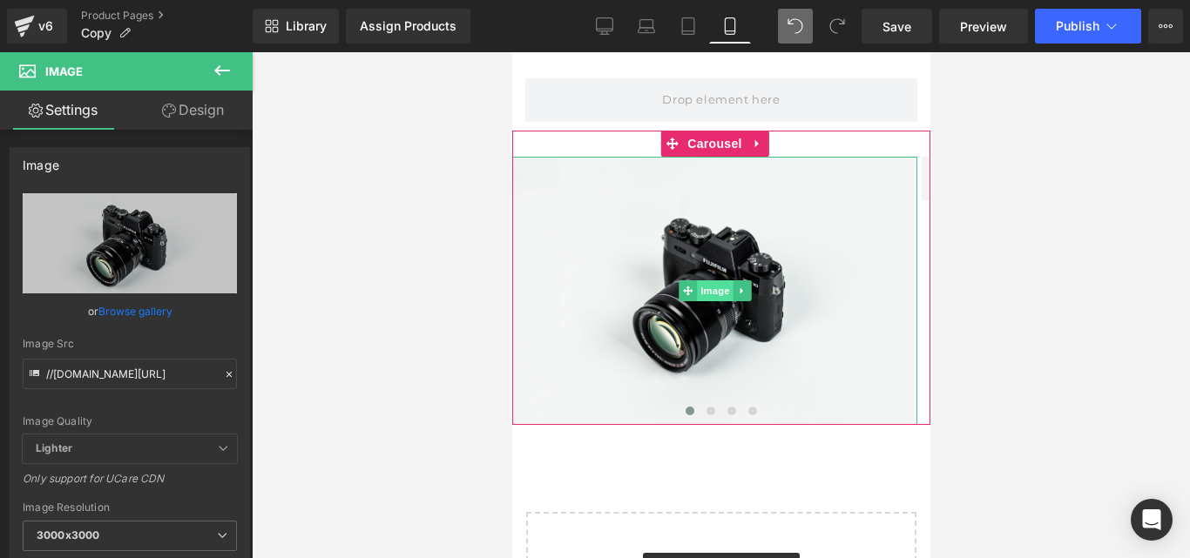
click at [726, 294] on span "Image" at bounding box center [714, 290] width 37 height 21
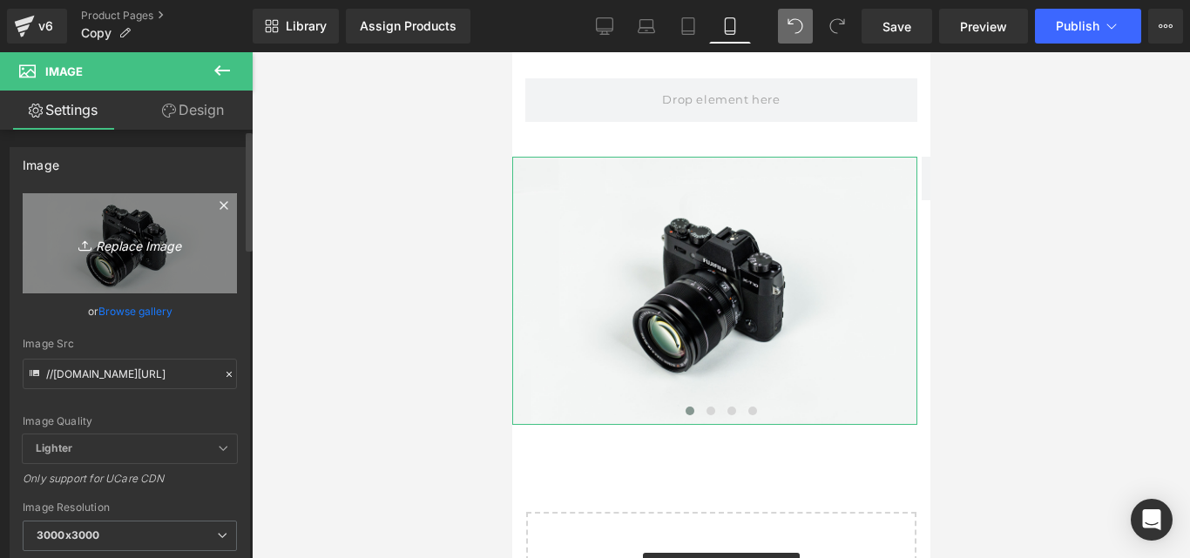
click at [99, 231] on link "Replace Image" at bounding box center [130, 243] width 214 height 100
type input "C:\fakepath\Captura de pantalla [DATE] 124539.jpg"
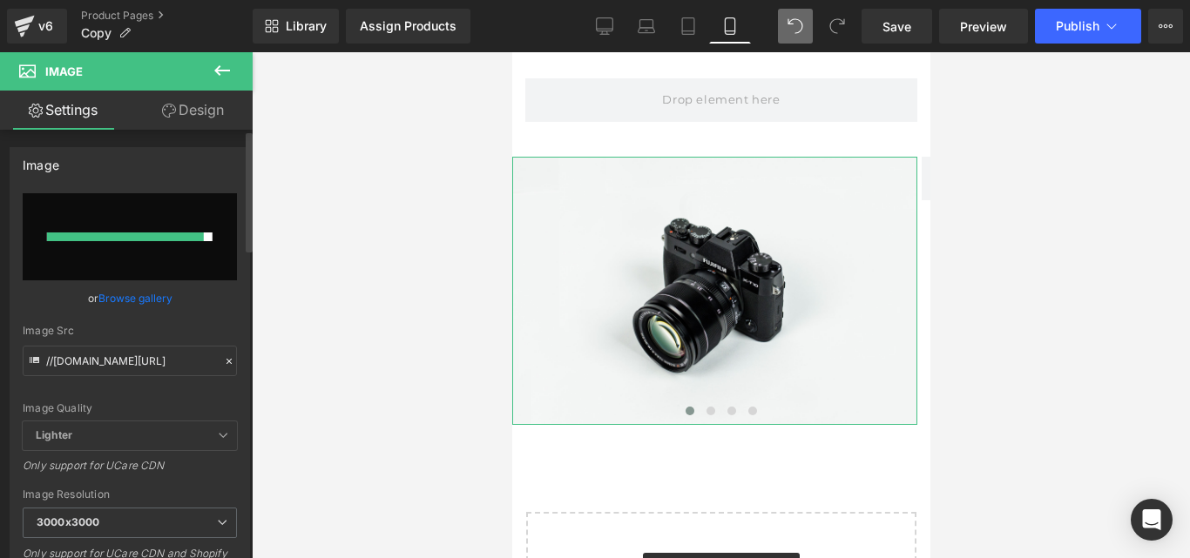
type input "[URL][DOMAIN_NAME]"
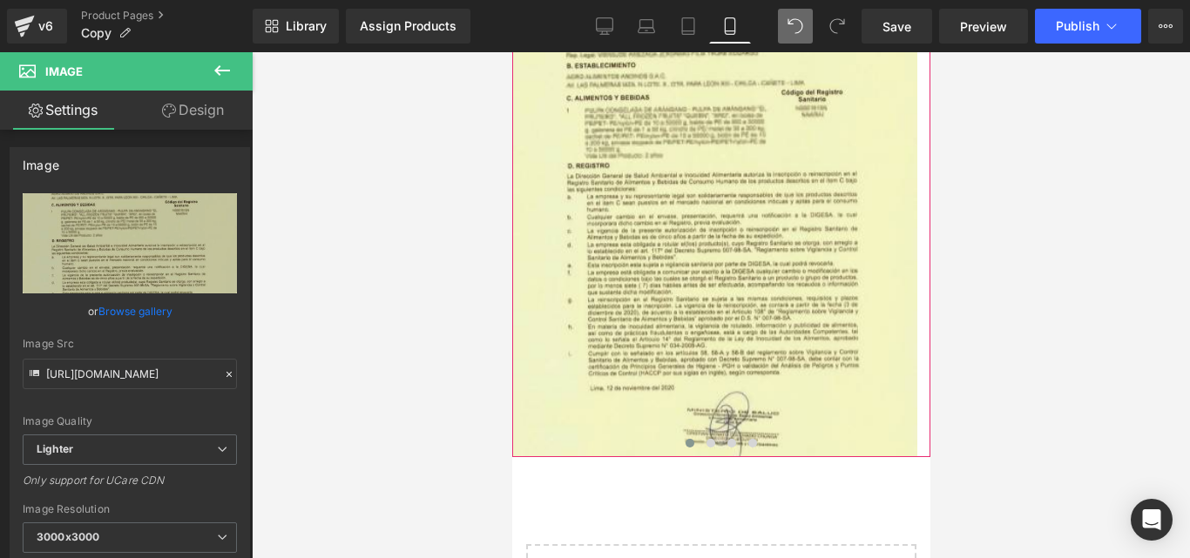
scroll to position [352, 0]
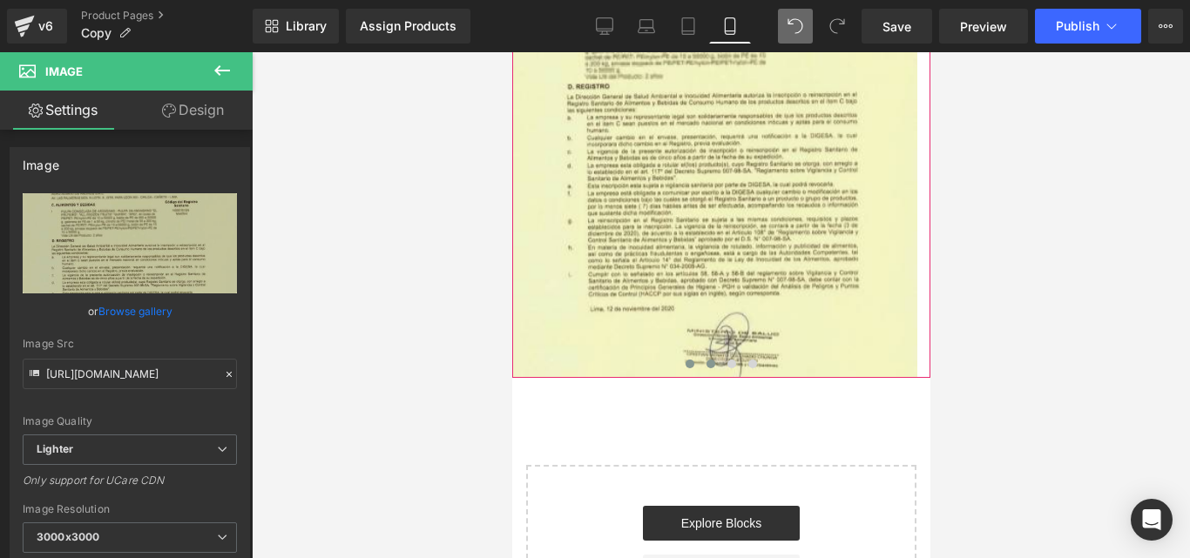
click at [706, 363] on span at bounding box center [710, 364] width 9 height 9
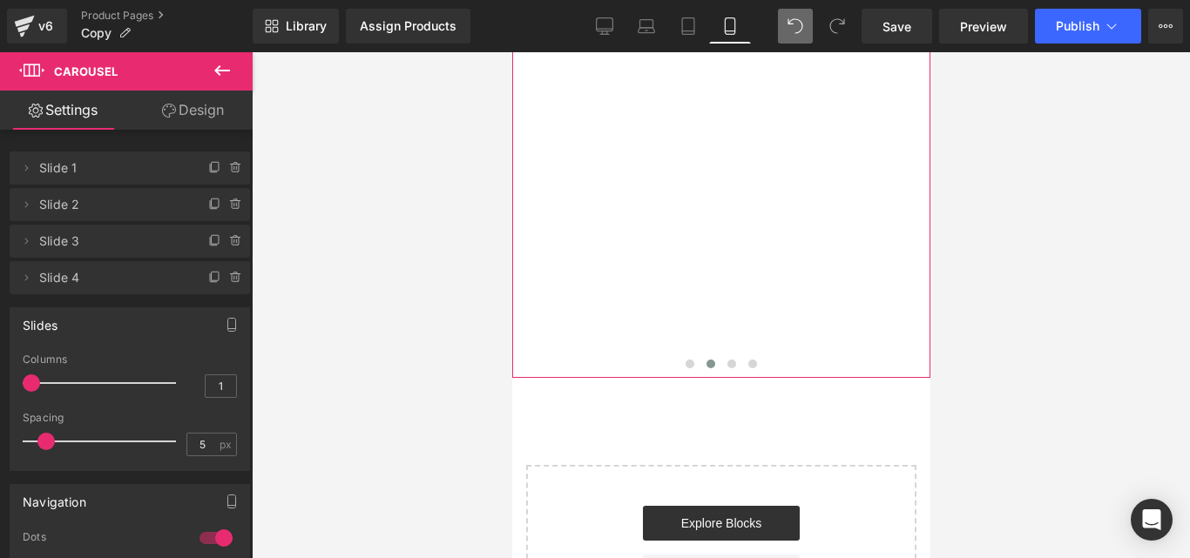
click at [631, 211] on div "Image" at bounding box center [921, 91] width 1638 height 573
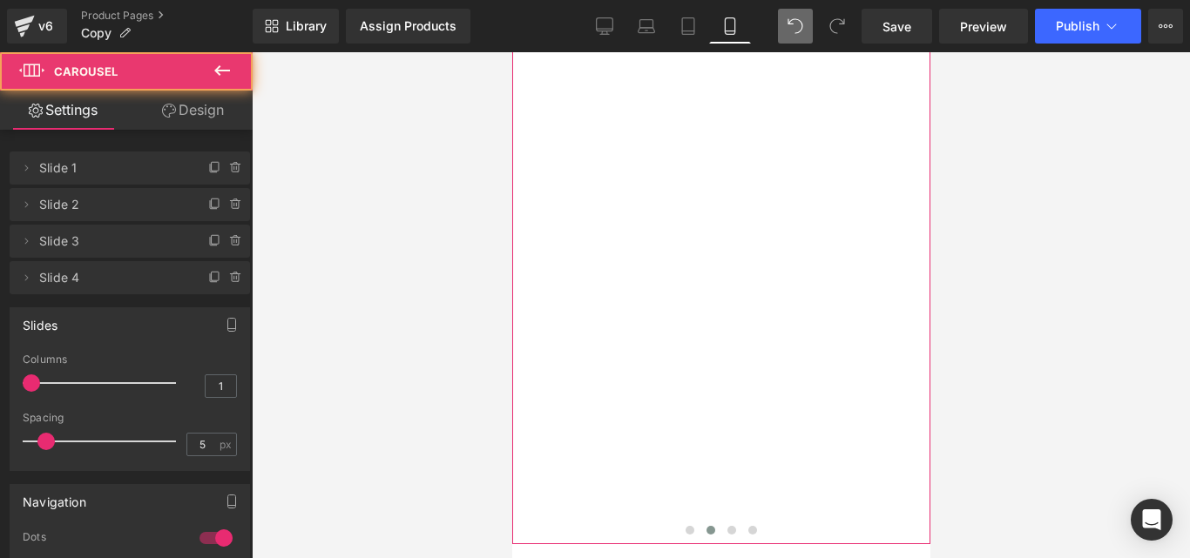
scroll to position [185, 0]
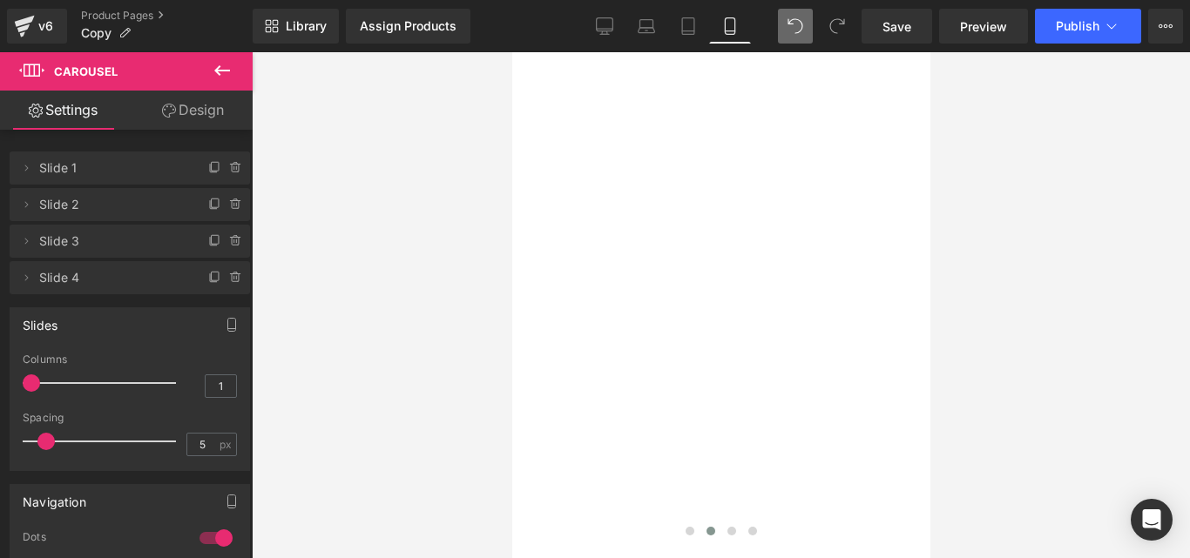
click at [213, 71] on icon at bounding box center [222, 70] width 21 height 21
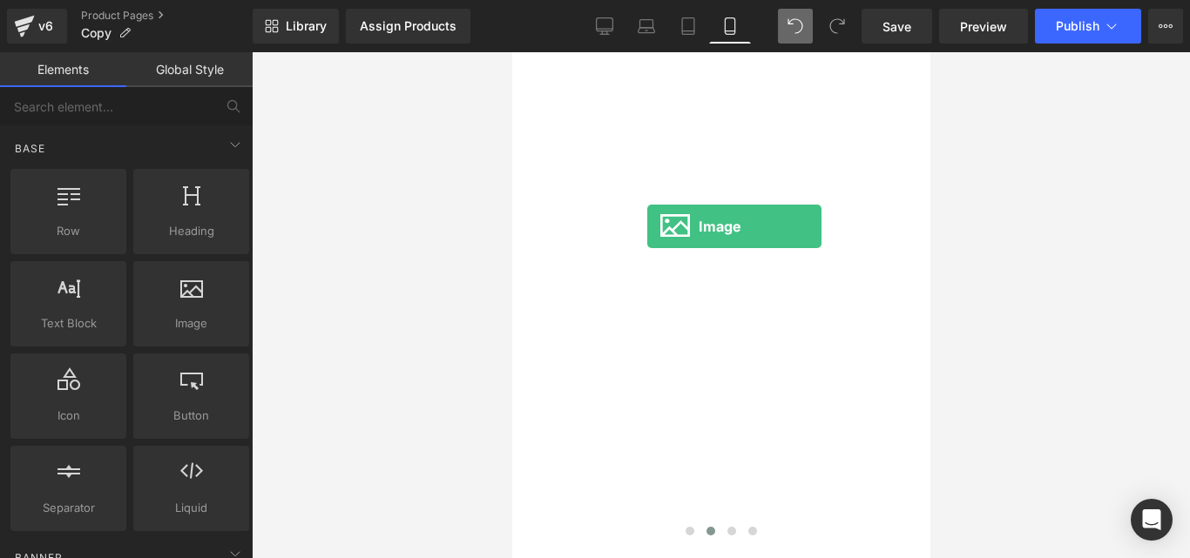
drag, startPoint x: 705, startPoint y: 327, endPoint x: 646, endPoint y: 221, distance: 120.5
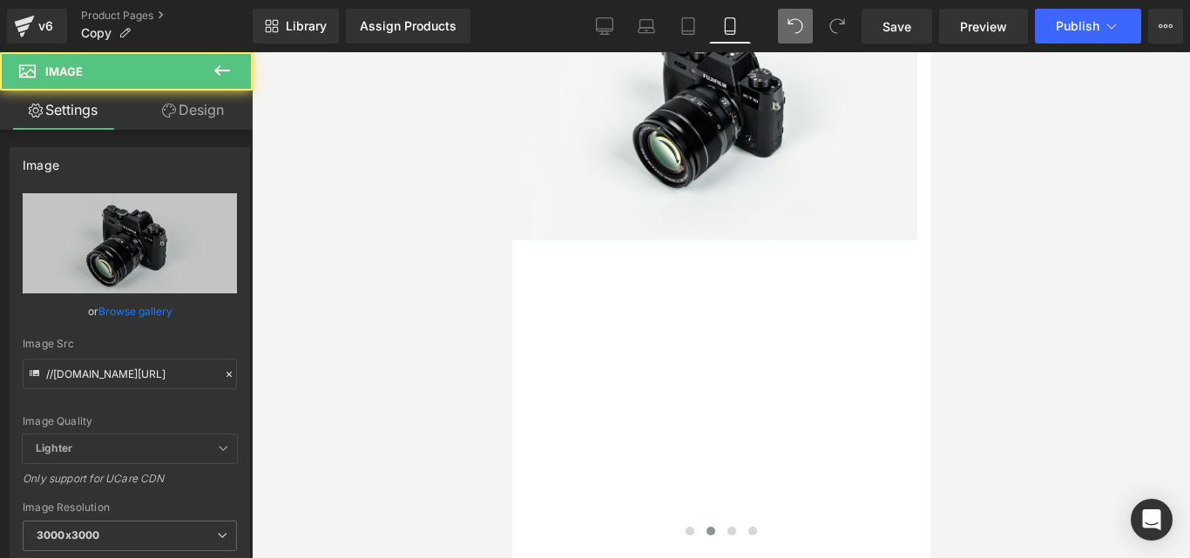
scroll to position [0, 0]
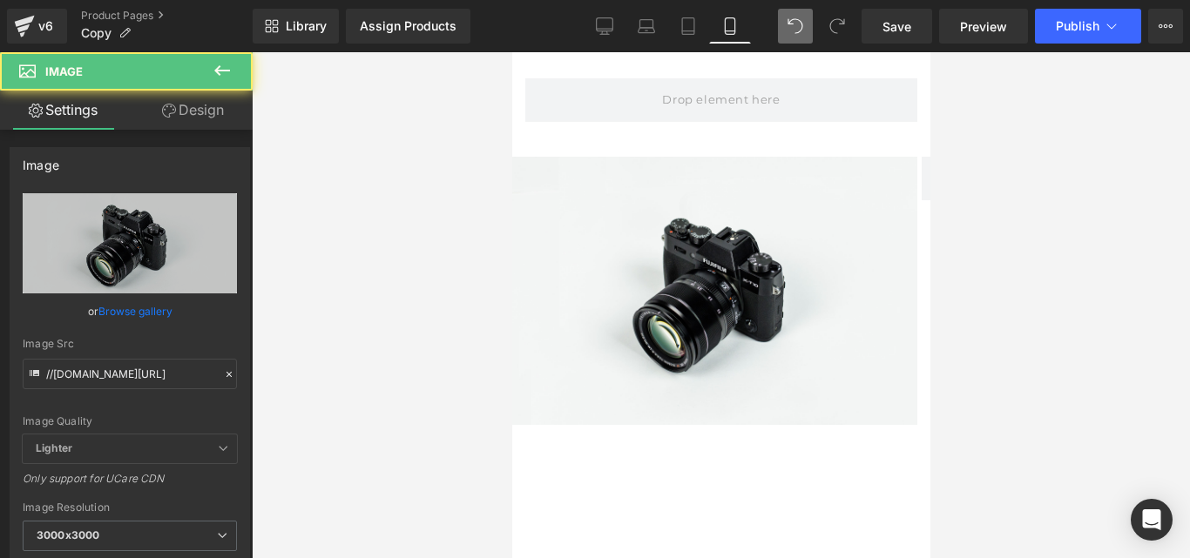
click at [646, 221] on img at bounding box center [713, 291] width 405 height 268
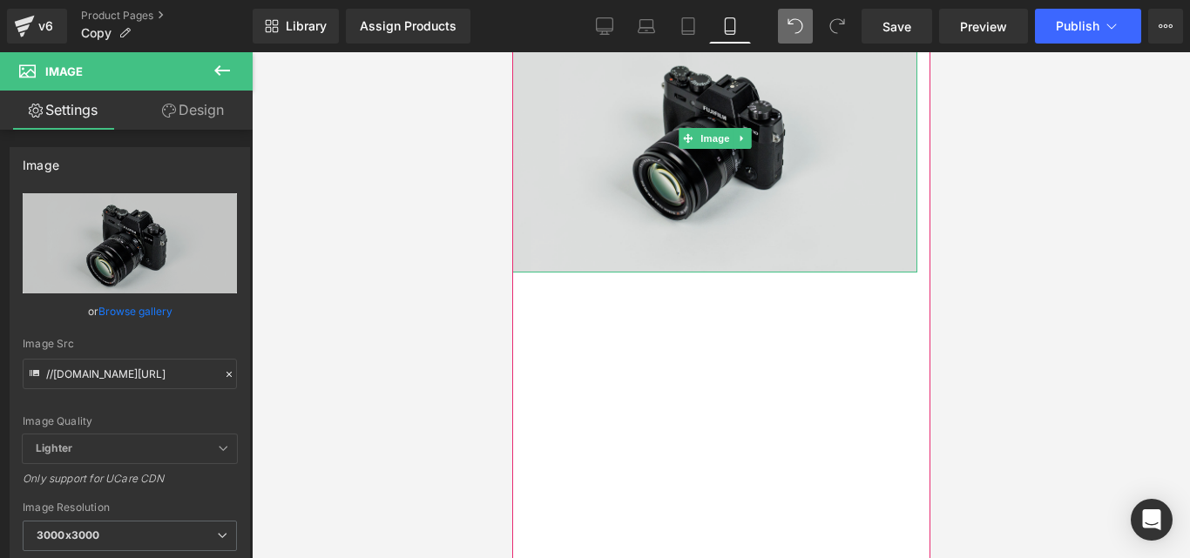
scroll to position [137, 0]
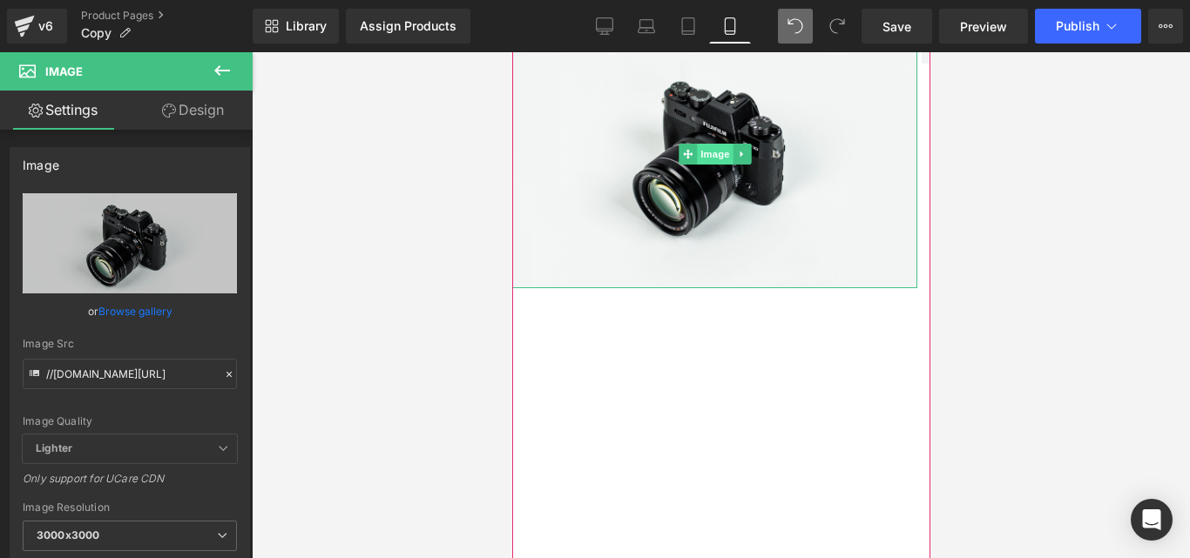
click at [720, 155] on span "Image" at bounding box center [714, 154] width 37 height 21
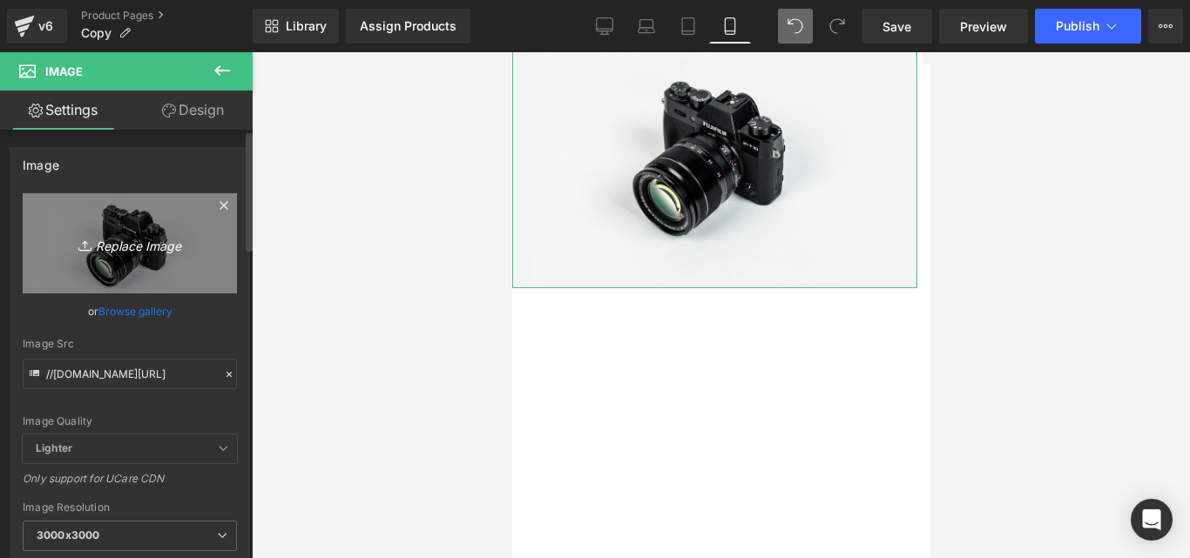
click at [159, 243] on icon "Replace Image" at bounding box center [129, 244] width 139 height 22
type input "C:\fakepath\Posteo de Instagram Productos Naturales Fotográfico Verde y Blanco …"
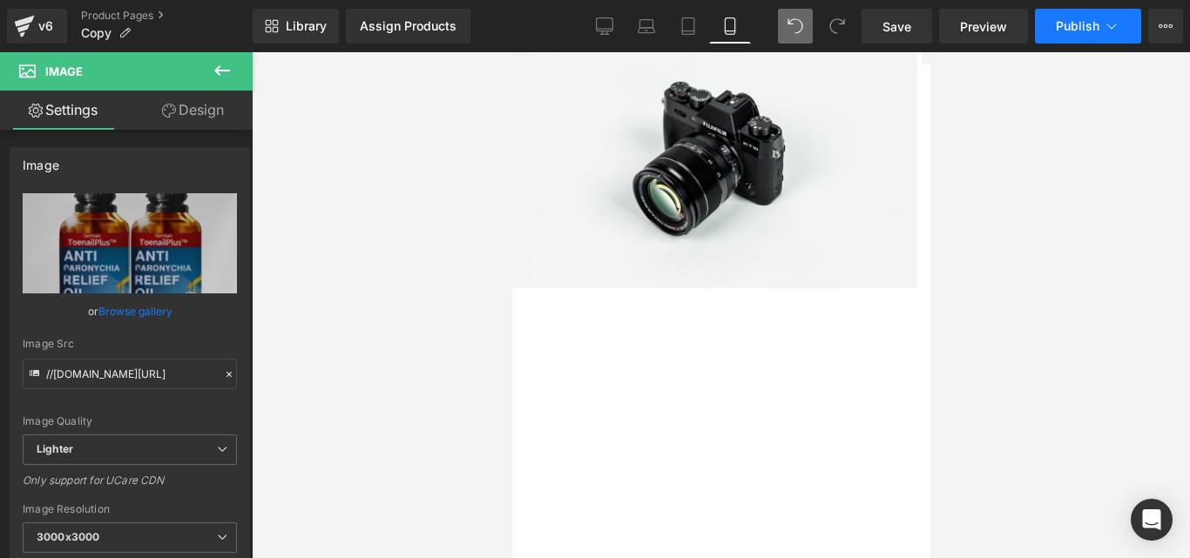
type input "[URL][DOMAIN_NAME]"
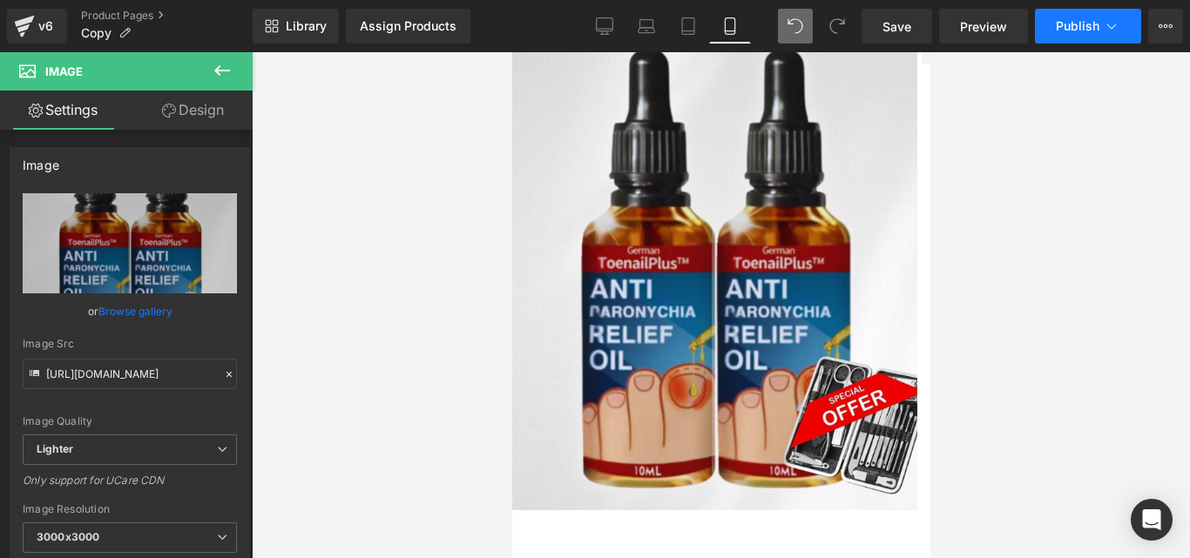
click at [1063, 27] on span "Publish" at bounding box center [1078, 26] width 44 height 14
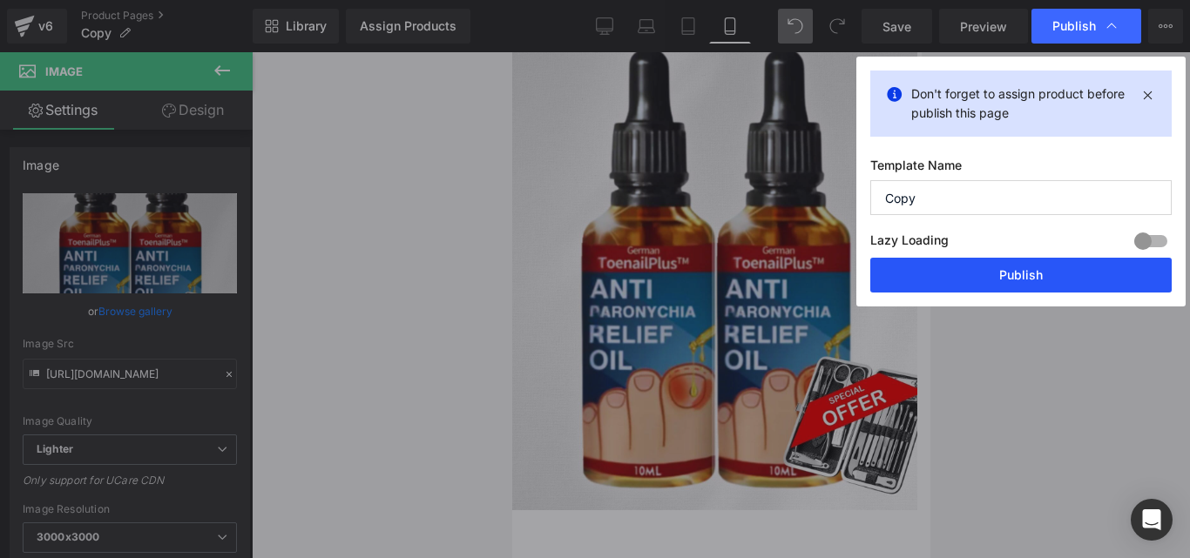
click at [942, 277] on button "Publish" at bounding box center [1020, 275] width 301 height 35
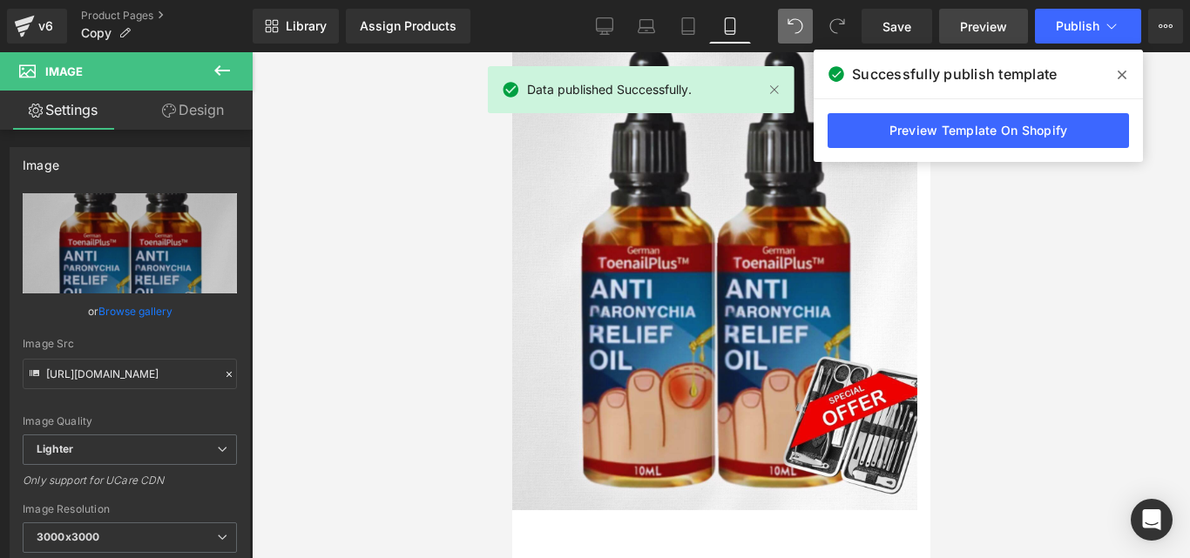
click at [976, 28] on span "Preview" at bounding box center [983, 26] width 47 height 18
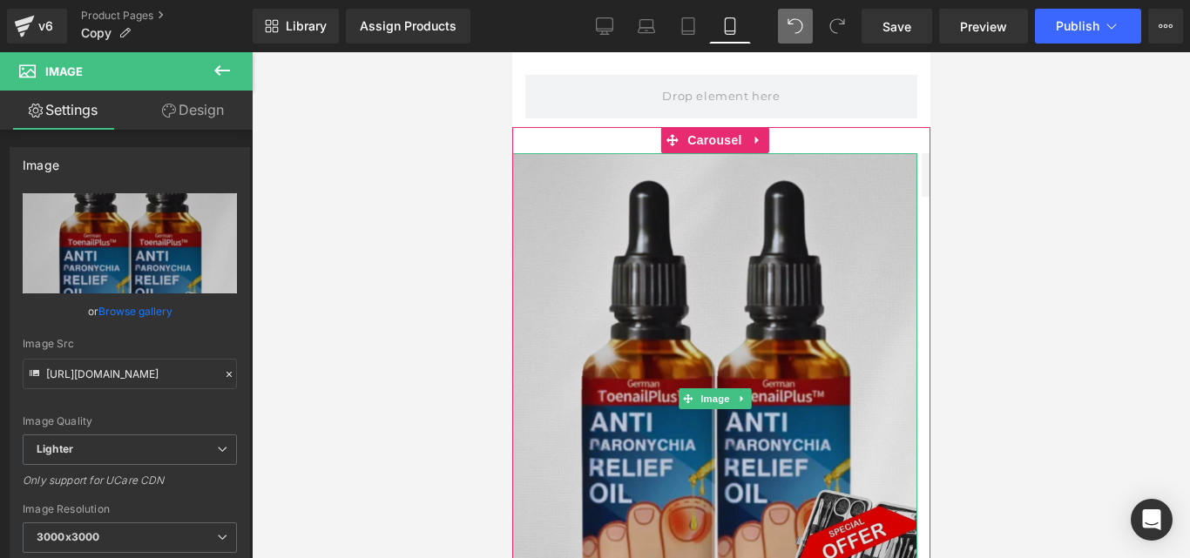
scroll to position [0, 0]
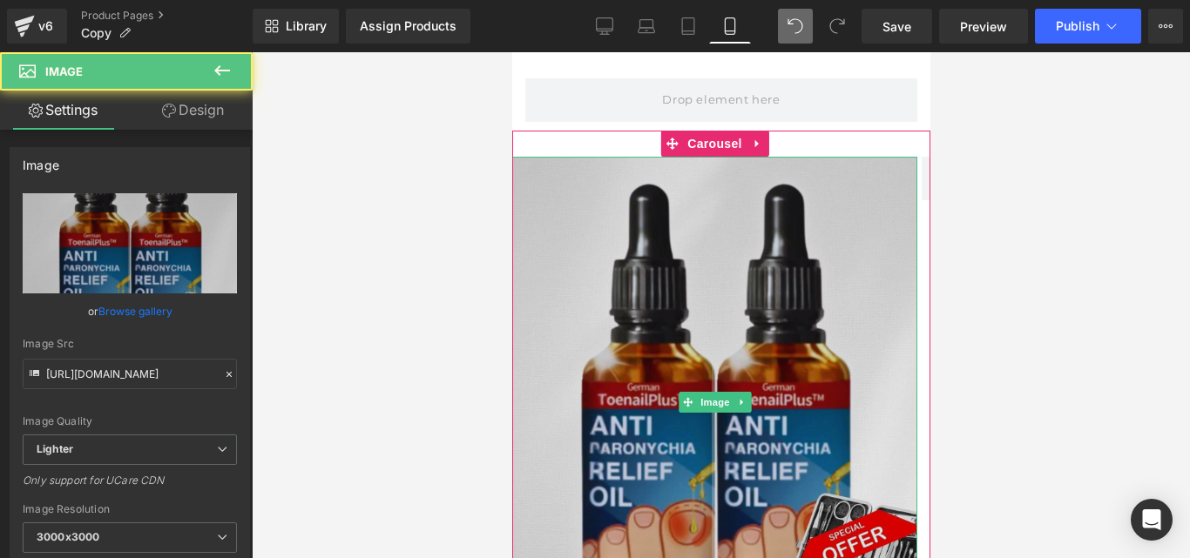
click at [575, 163] on img at bounding box center [713, 402] width 405 height 490
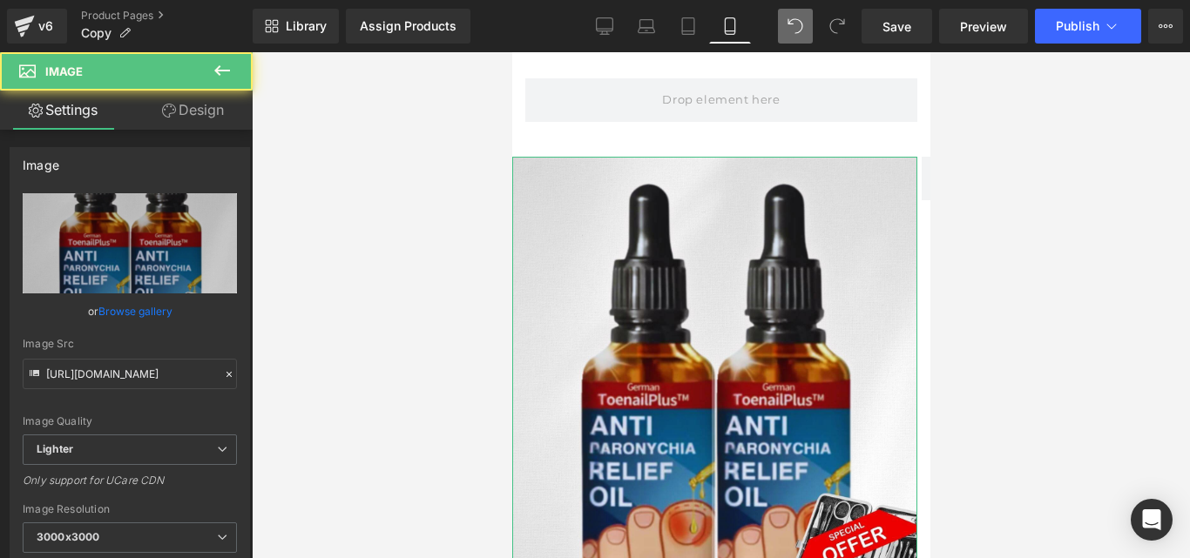
click at [192, 112] on link "Design" at bounding box center [193, 110] width 126 height 39
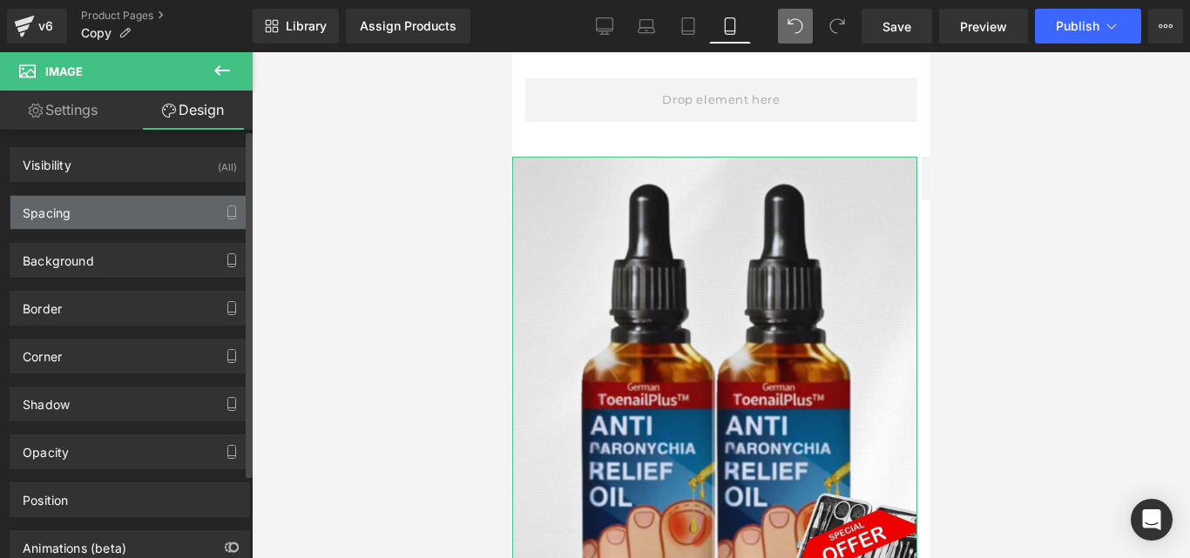
click at [108, 208] on div "Spacing" at bounding box center [129, 212] width 239 height 33
type input "0"
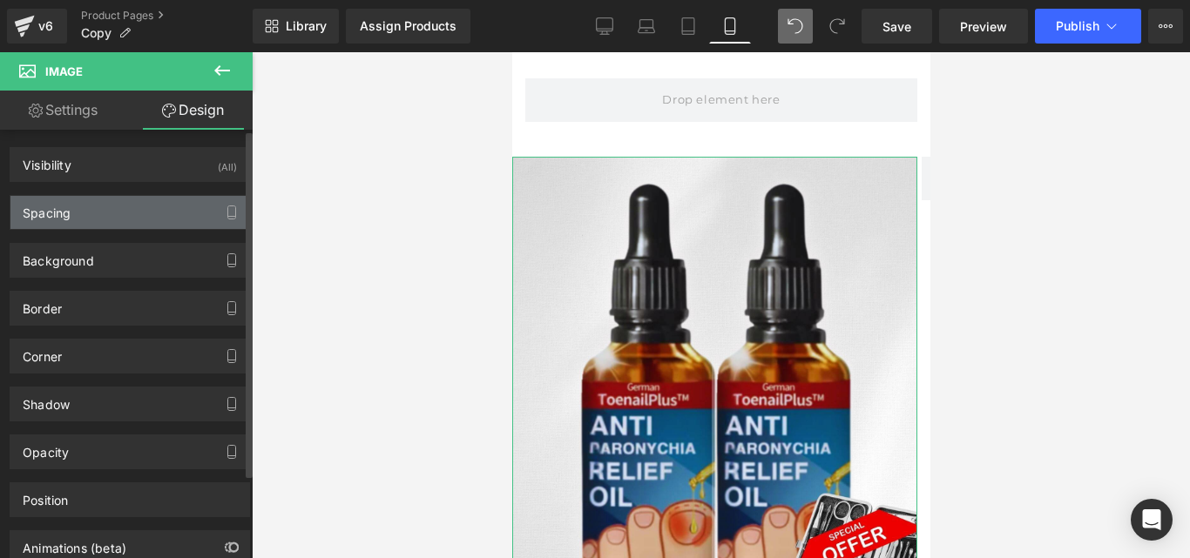
type input "0"
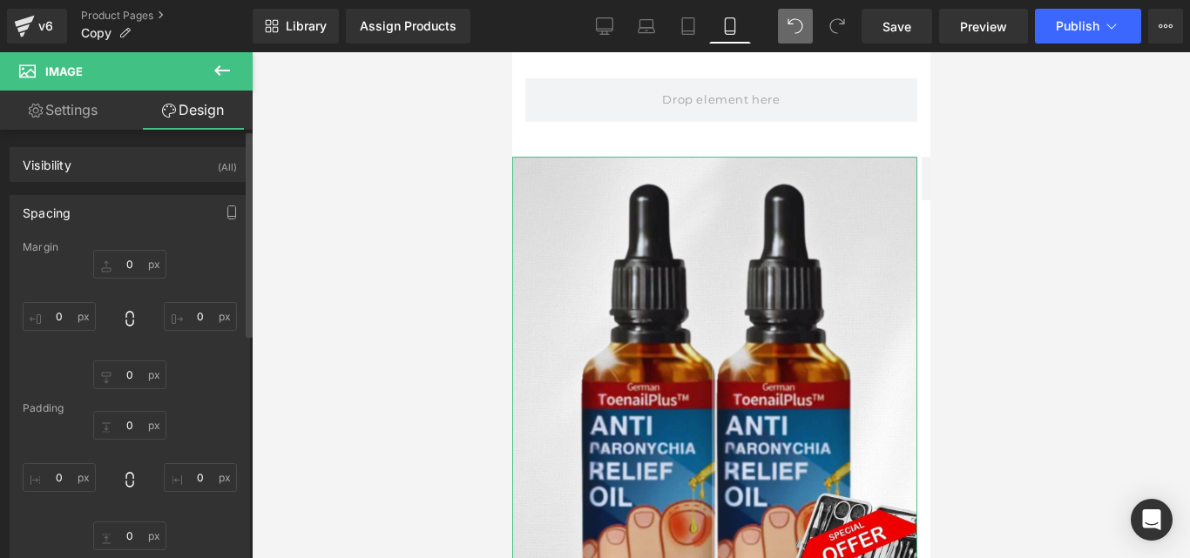
click at [49, 210] on div "Spacing" at bounding box center [47, 208] width 48 height 24
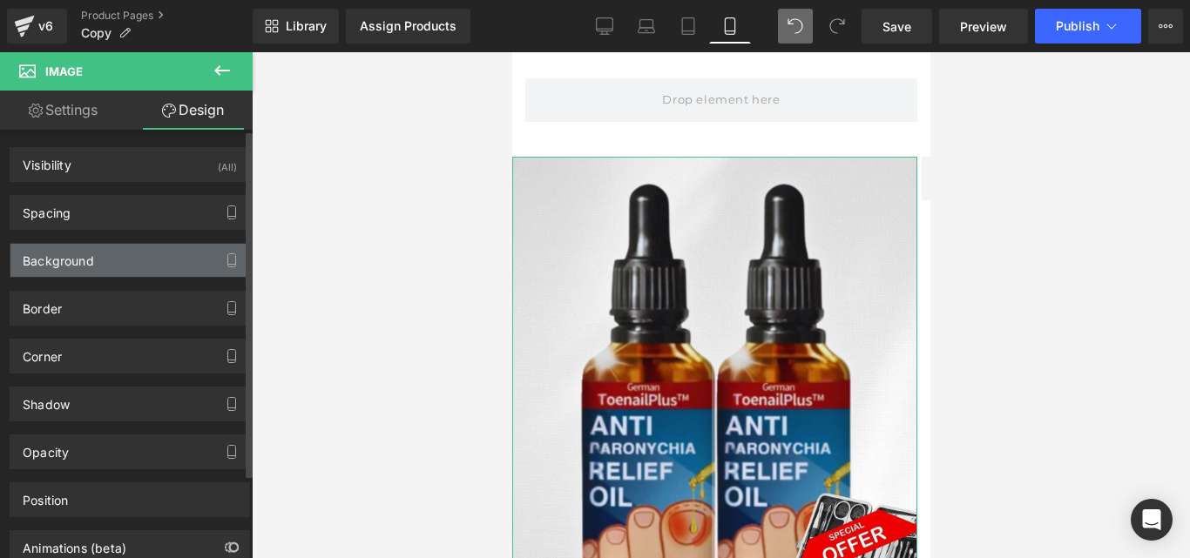
click at [85, 258] on div "Background" at bounding box center [58, 256] width 71 height 24
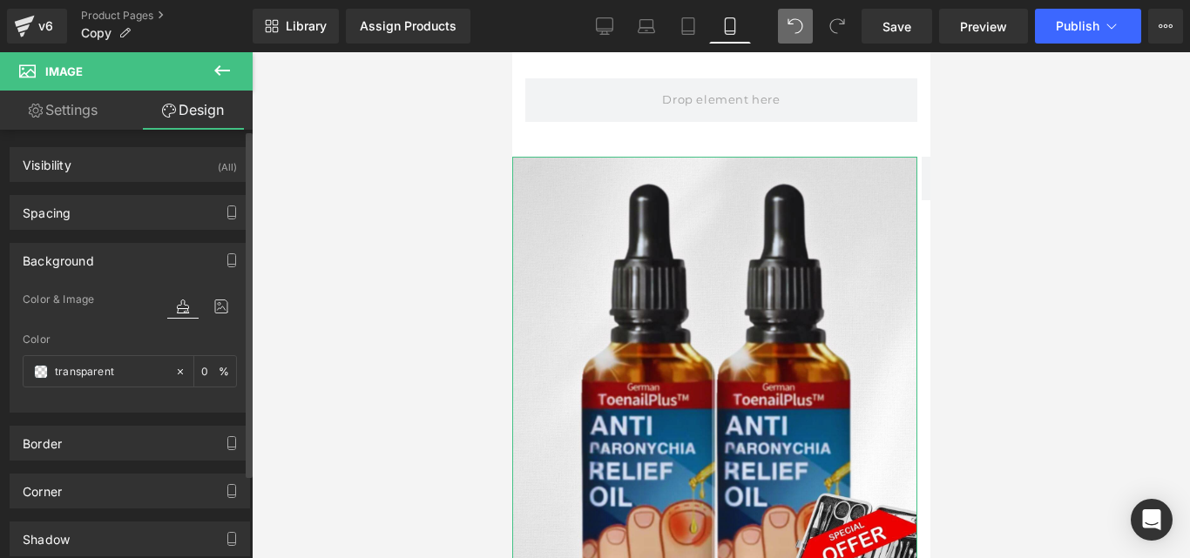
click at [85, 258] on div "Background" at bounding box center [58, 256] width 71 height 24
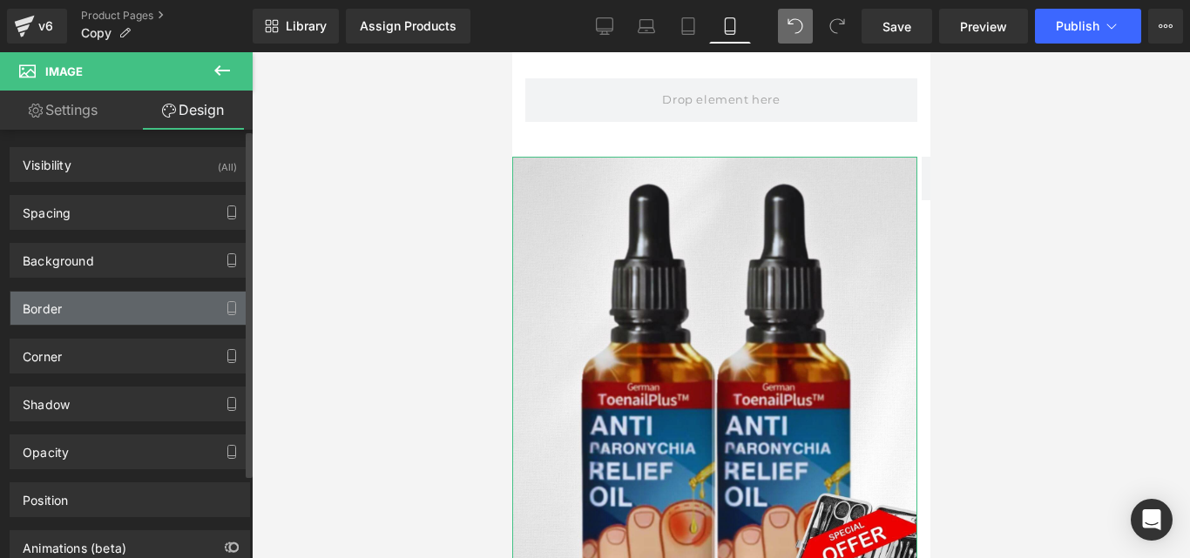
click at [90, 300] on div "Border" at bounding box center [129, 308] width 239 height 33
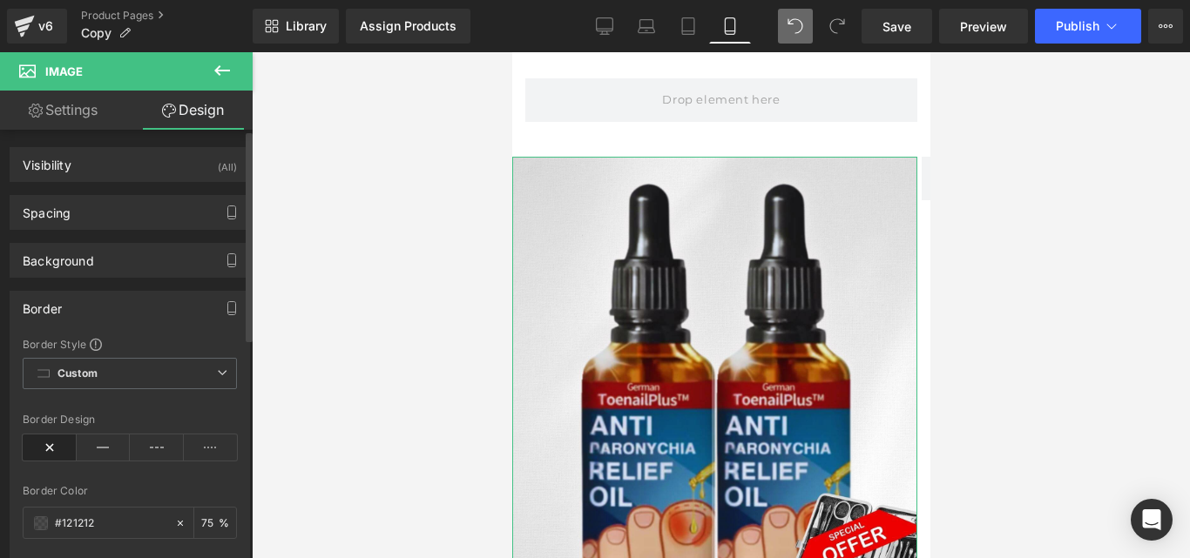
click at [90, 300] on div "Border" at bounding box center [129, 308] width 239 height 33
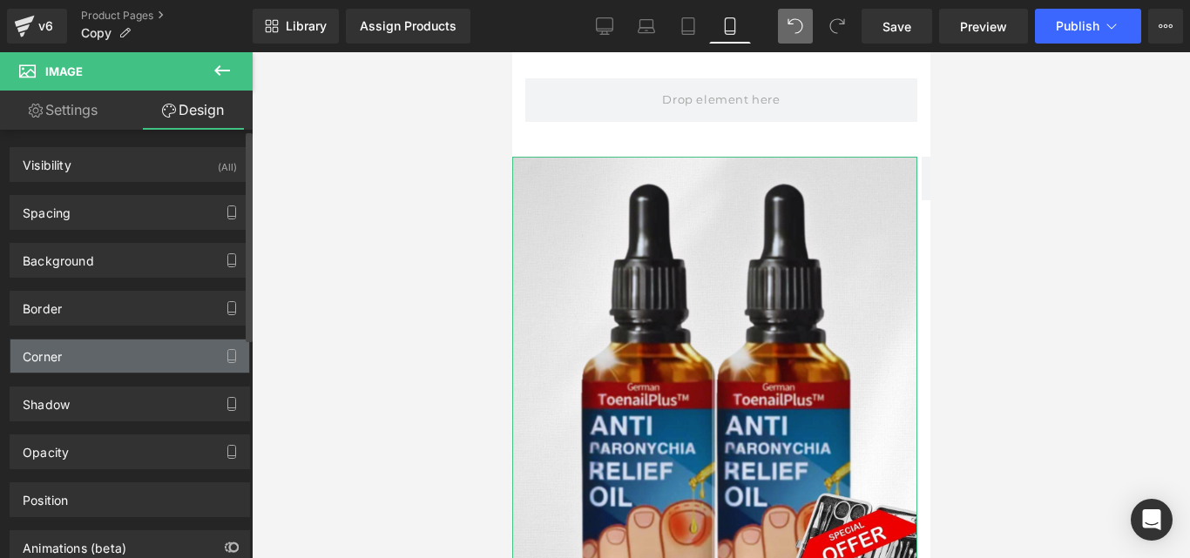
click at [78, 343] on div "Corner" at bounding box center [129, 356] width 239 height 33
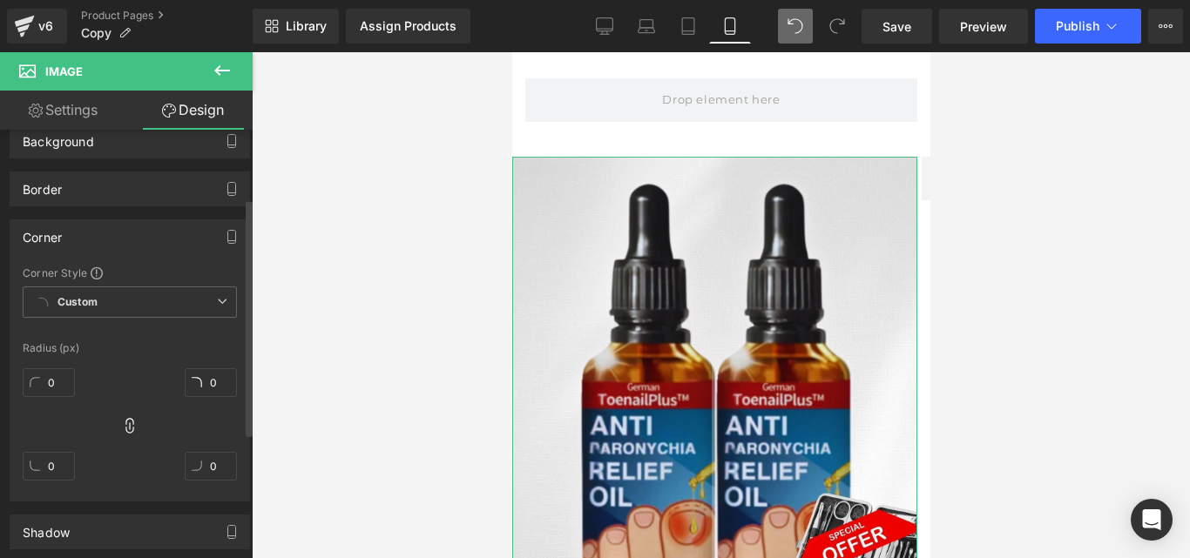
scroll to position [124, 0]
click at [52, 376] on input "0" at bounding box center [49, 378] width 52 height 29
type input "2"
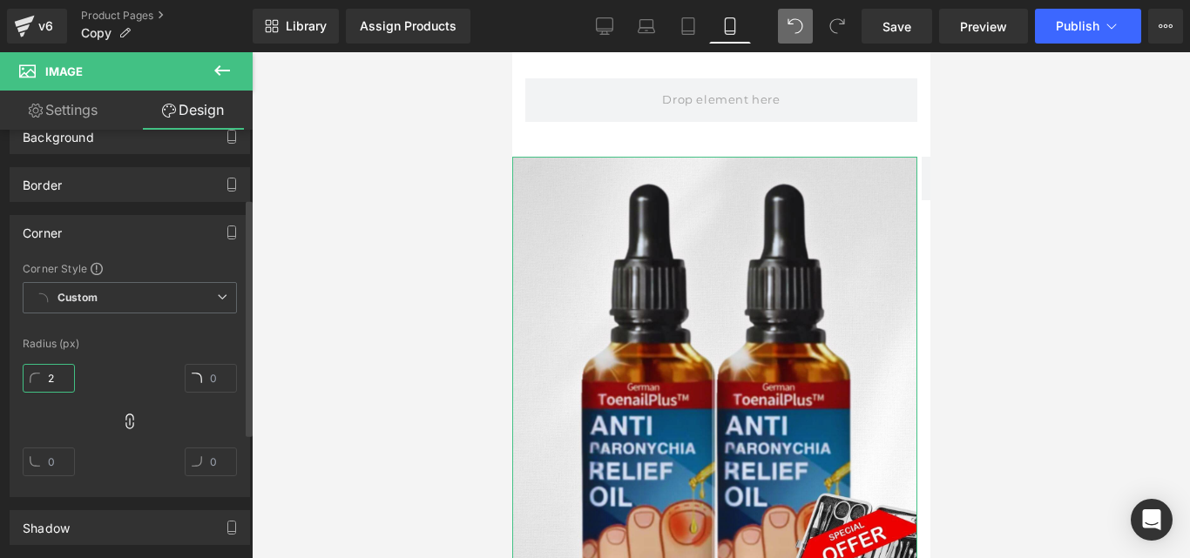
type input "2"
type input "20"
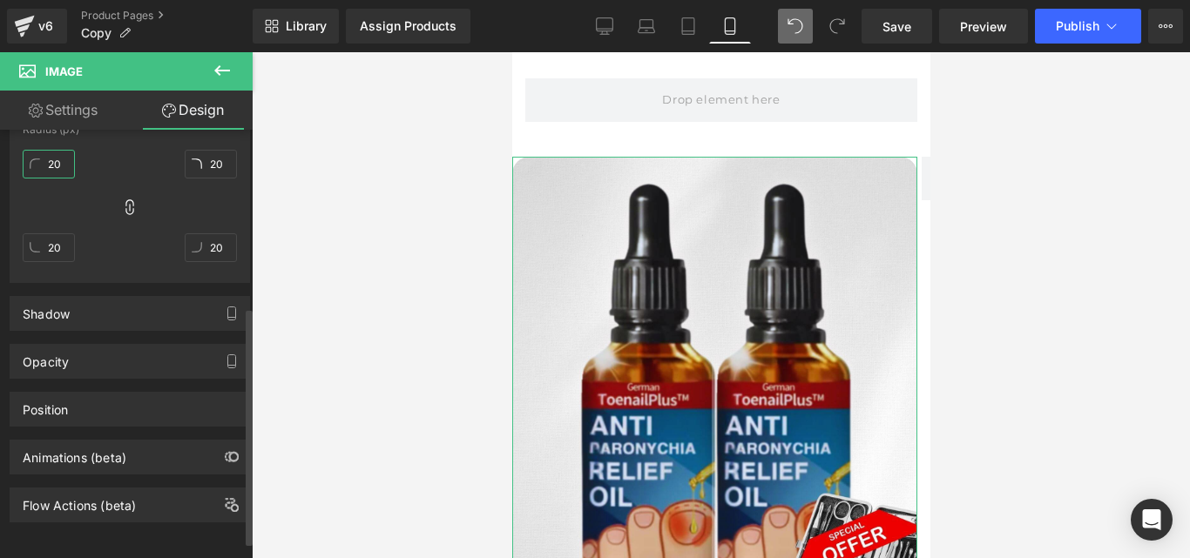
scroll to position [351, 0]
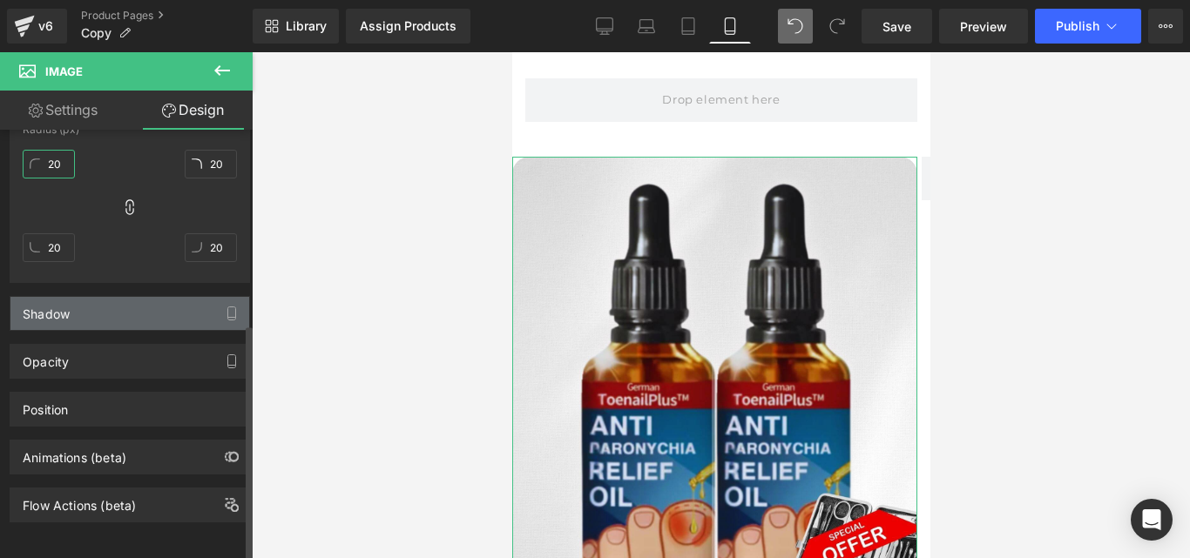
type input "20"
click at [106, 304] on div "Shadow" at bounding box center [129, 313] width 239 height 33
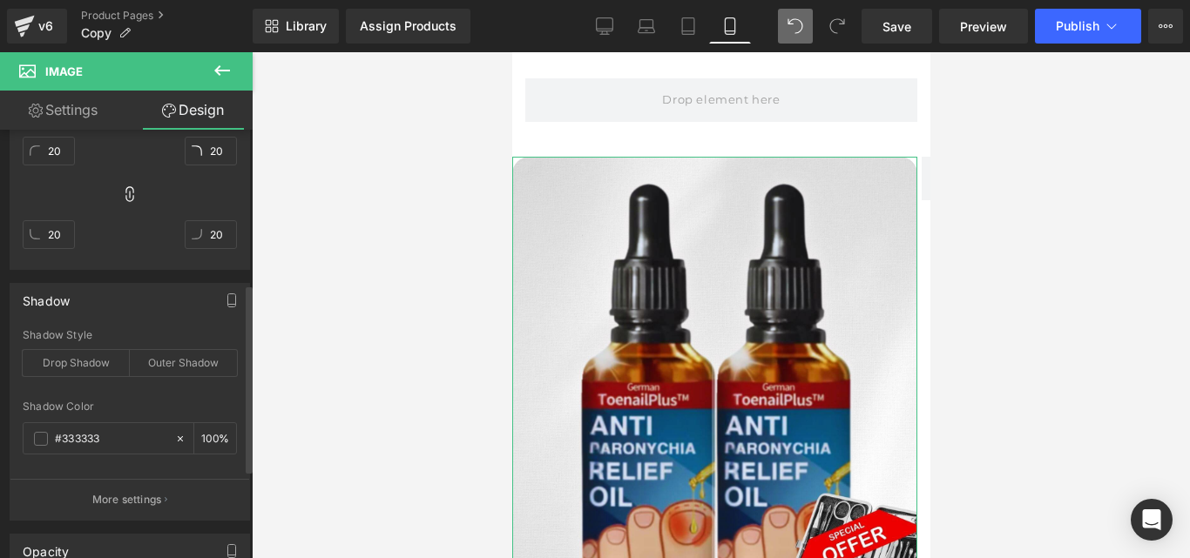
click at [106, 304] on div "Shadow" at bounding box center [129, 300] width 239 height 33
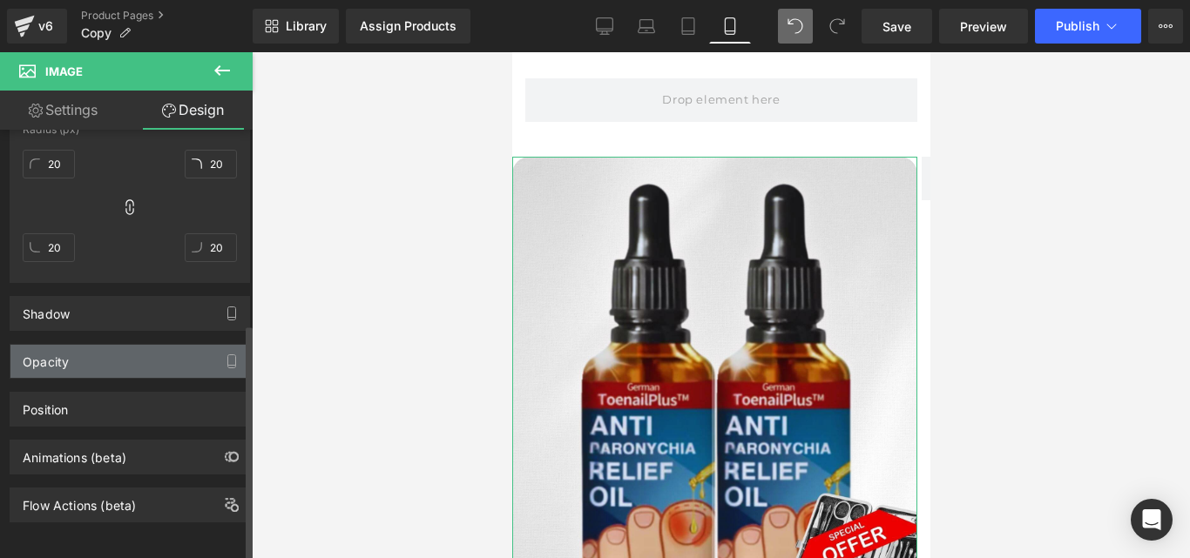
click at [90, 358] on div "Opacity" at bounding box center [129, 361] width 239 height 33
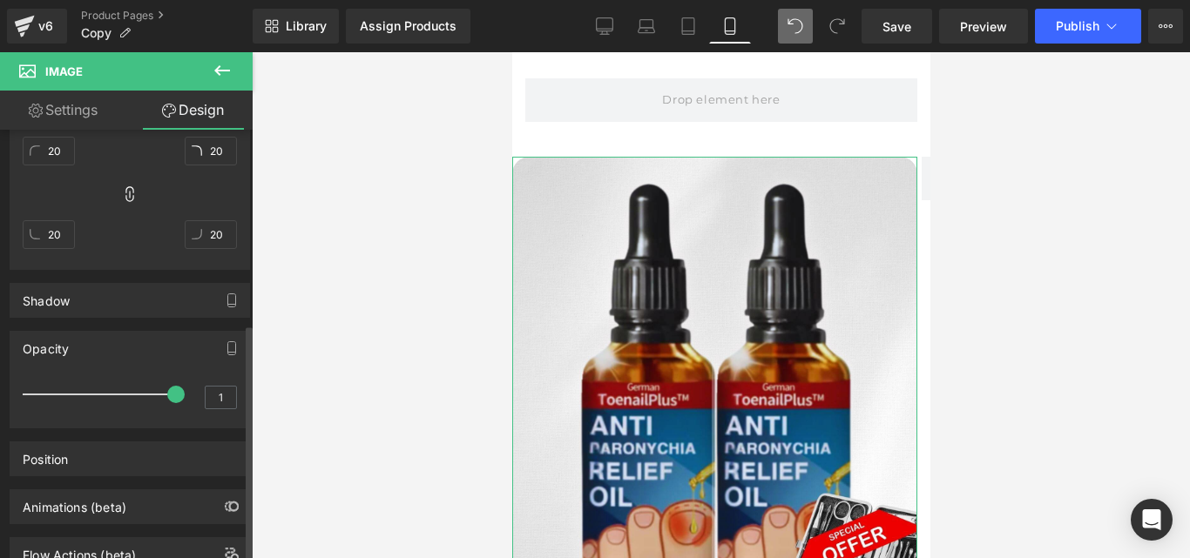
click at [84, 328] on div "Opacity 1 1" at bounding box center [130, 373] width 260 height 111
click at [78, 346] on div "Opacity" at bounding box center [129, 348] width 239 height 33
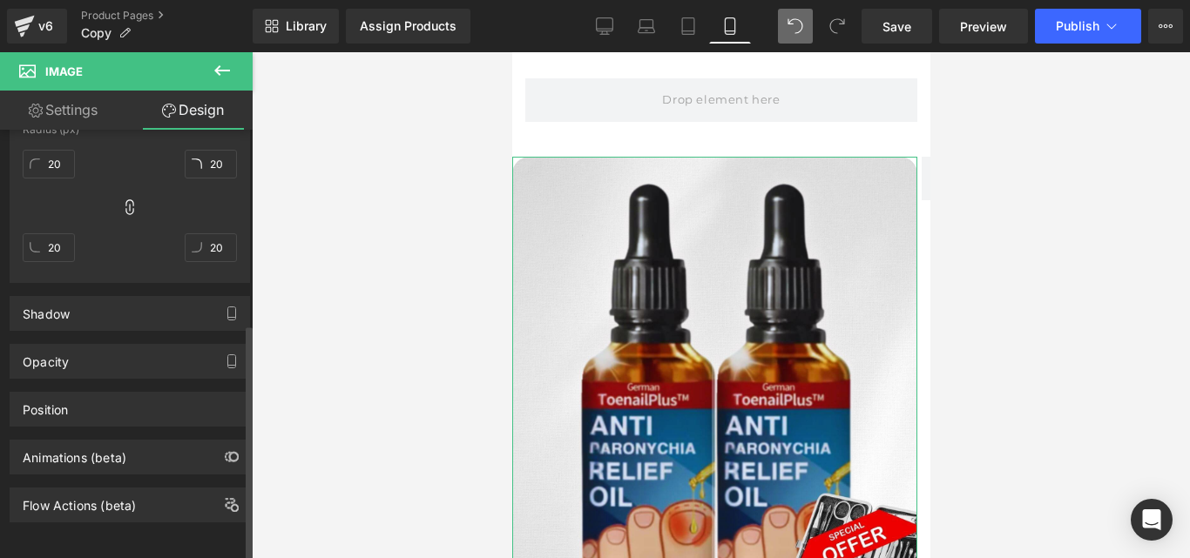
click at [67, 427] on div "Animations (beta)" at bounding box center [130, 451] width 260 height 48
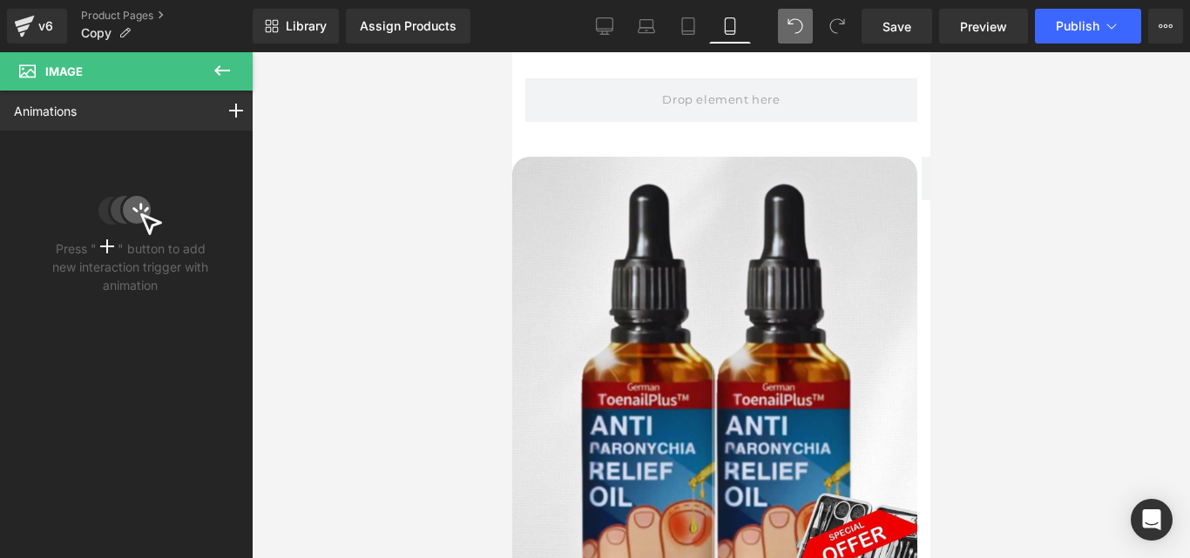
click at [221, 78] on icon at bounding box center [222, 70] width 21 height 21
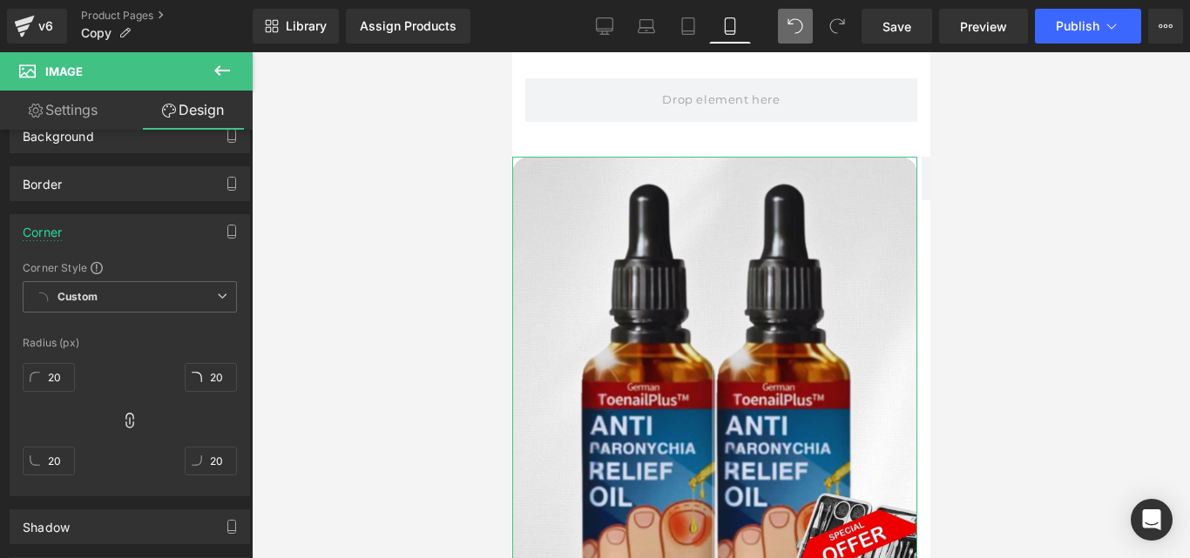
scroll to position [0, 0]
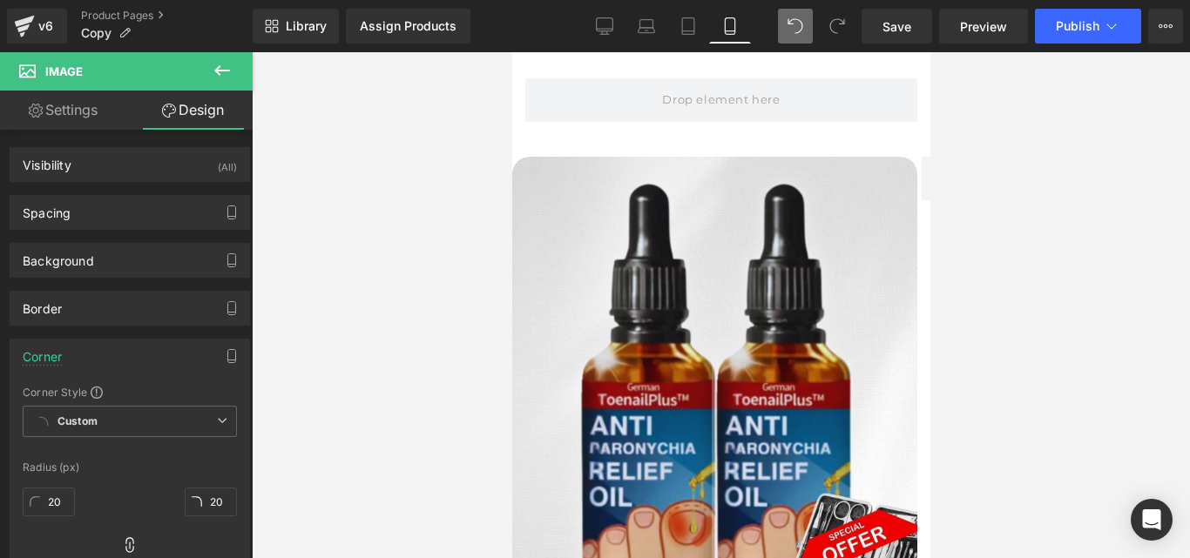
click at [213, 57] on button at bounding box center [222, 71] width 61 height 38
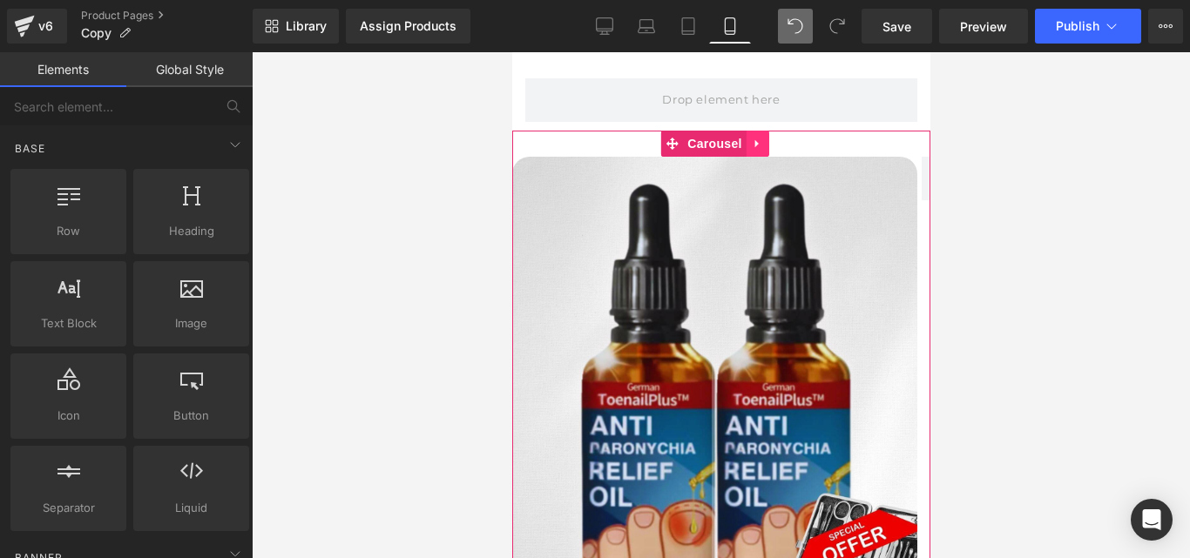
click at [767, 140] on link at bounding box center [757, 144] width 23 height 26
click at [769, 143] on icon at bounding box center [768, 144] width 12 height 12
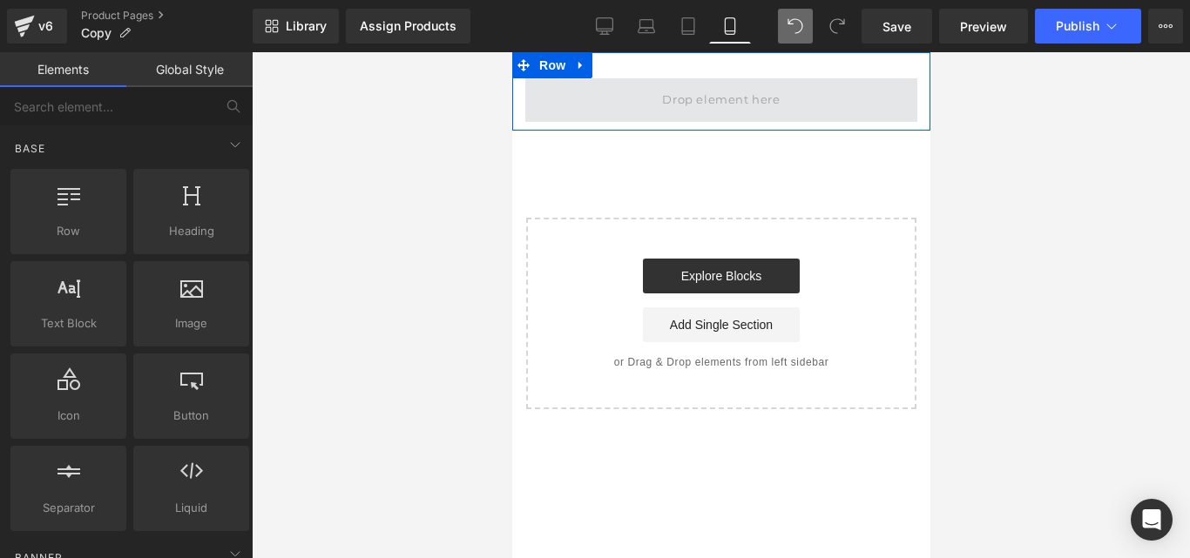
click at [577, 80] on span at bounding box center [720, 100] width 392 height 44
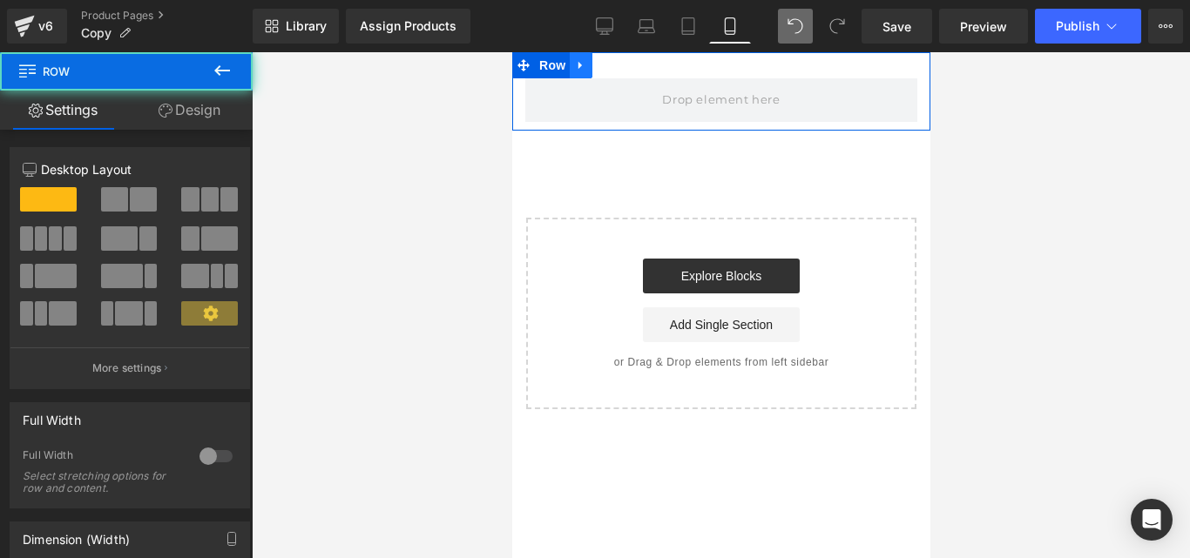
click at [584, 70] on icon at bounding box center [580, 65] width 12 height 13
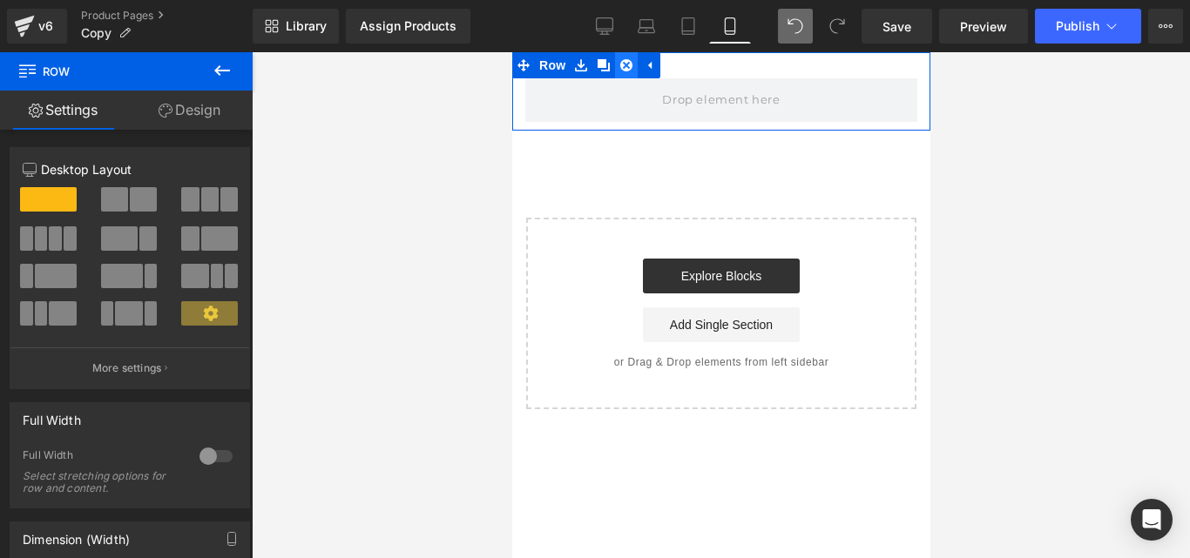
click at [625, 67] on icon at bounding box center [625, 65] width 12 height 12
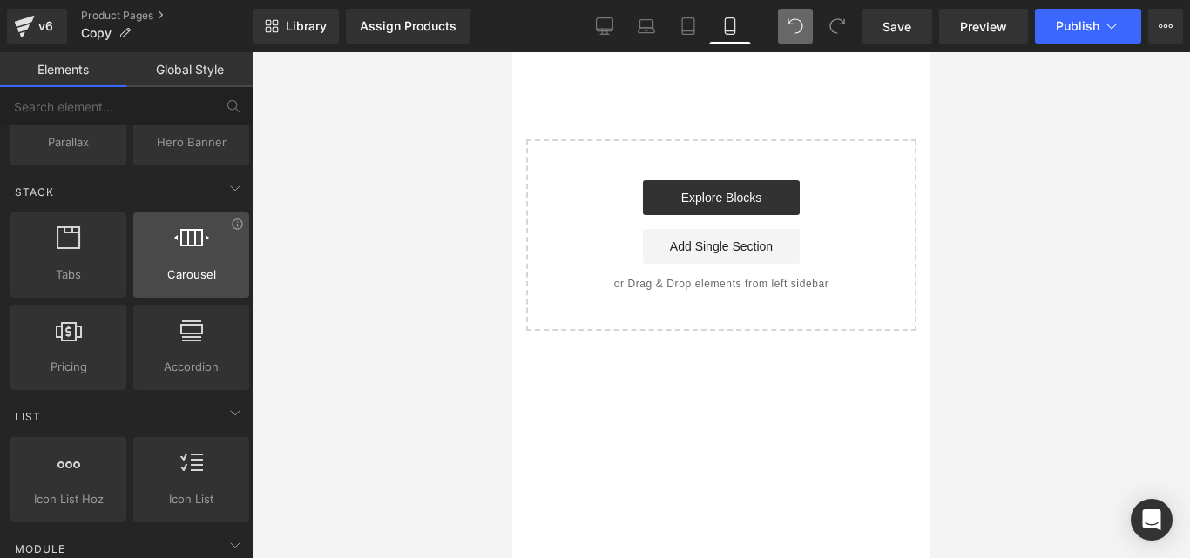
scroll to position [497, 0]
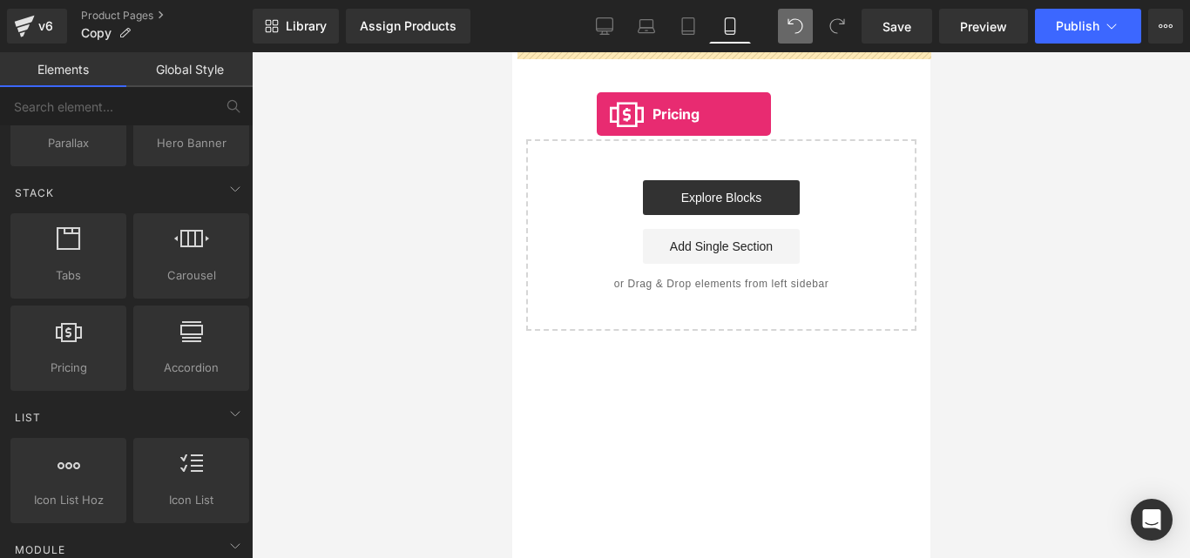
drag, startPoint x: 603, startPoint y: 397, endPoint x: 596, endPoint y: 114, distance: 283.2
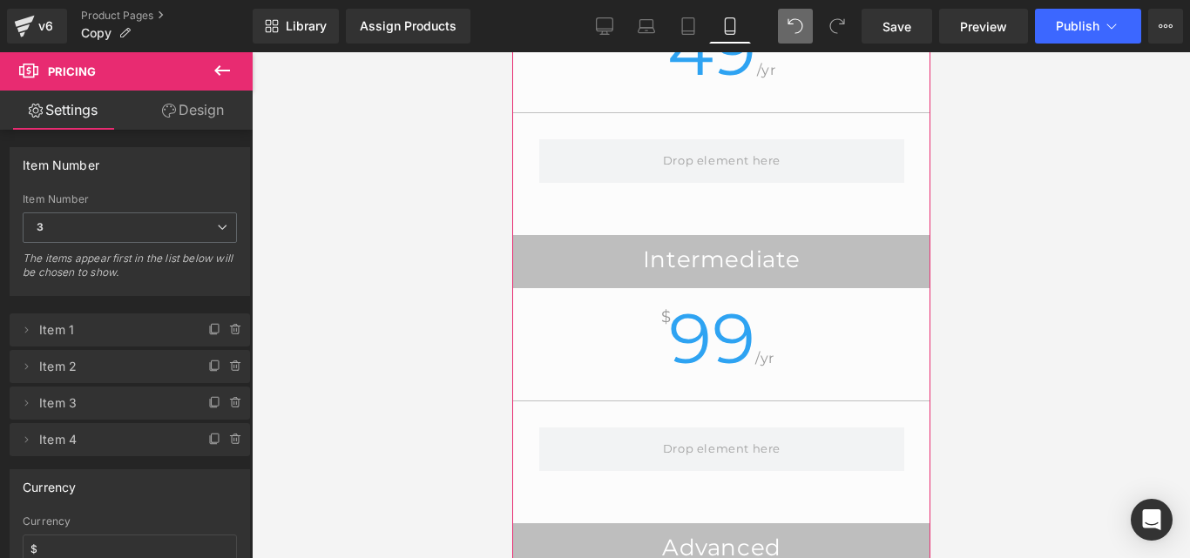
scroll to position [0, 0]
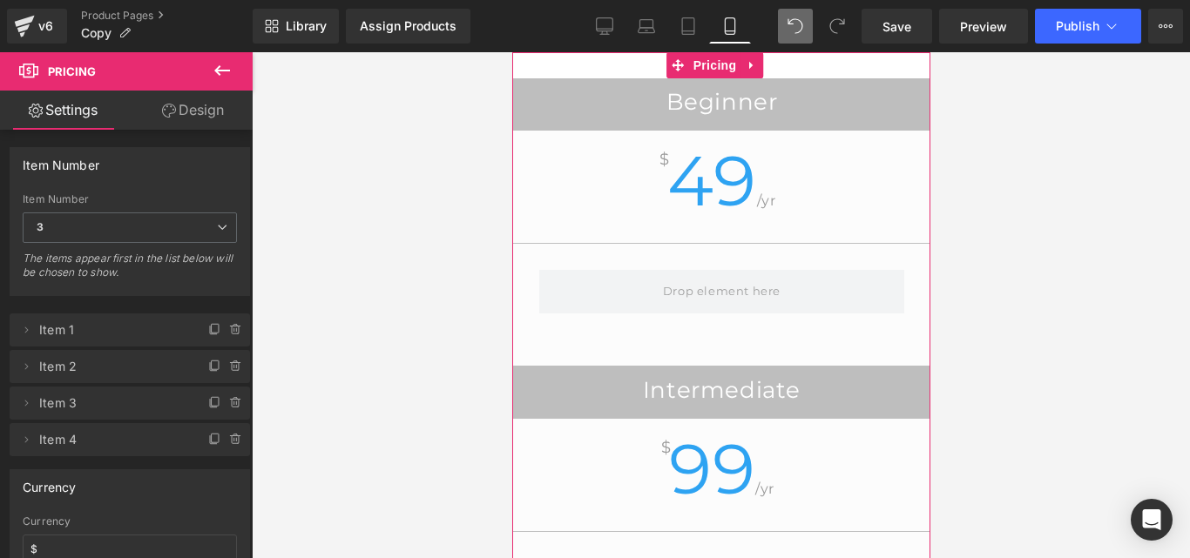
click at [208, 106] on link "Design" at bounding box center [193, 110] width 126 height 39
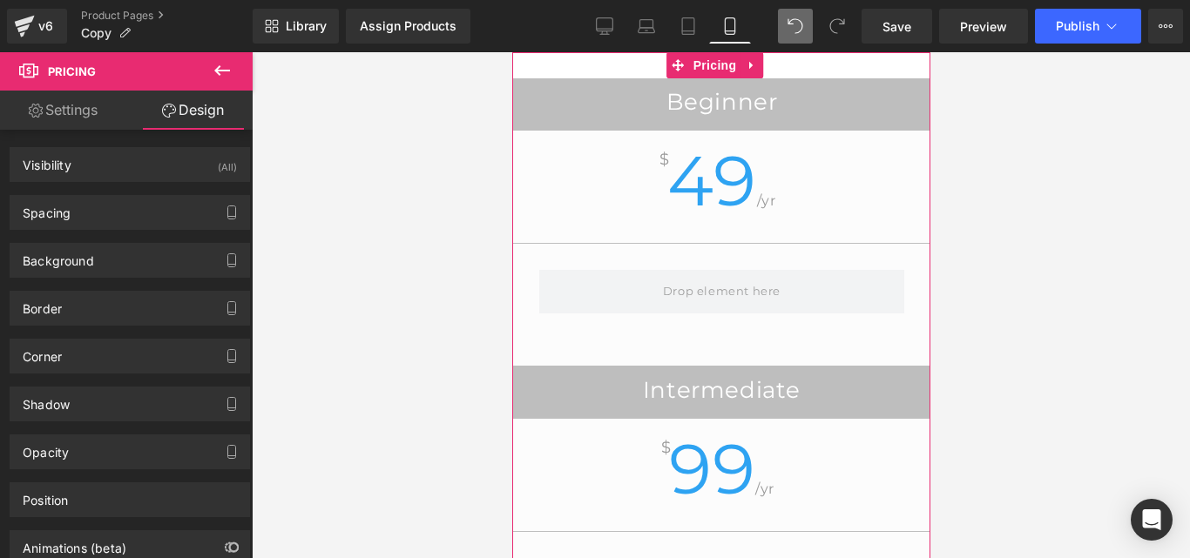
click at [657, 129] on div "Beginner" at bounding box center [720, 104] width 417 height 51
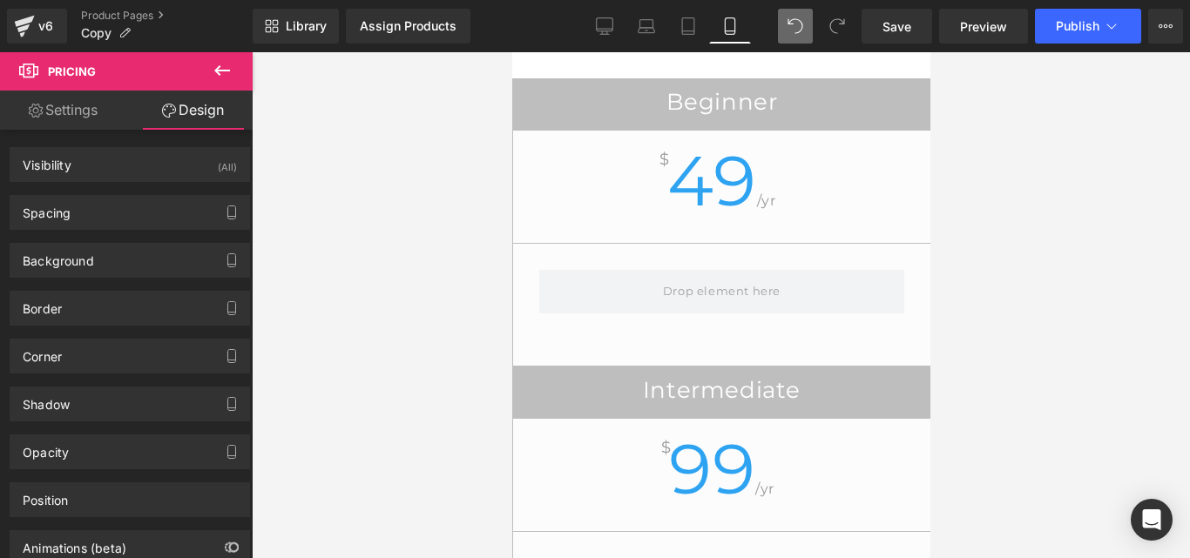
click at [229, 84] on button at bounding box center [222, 71] width 61 height 38
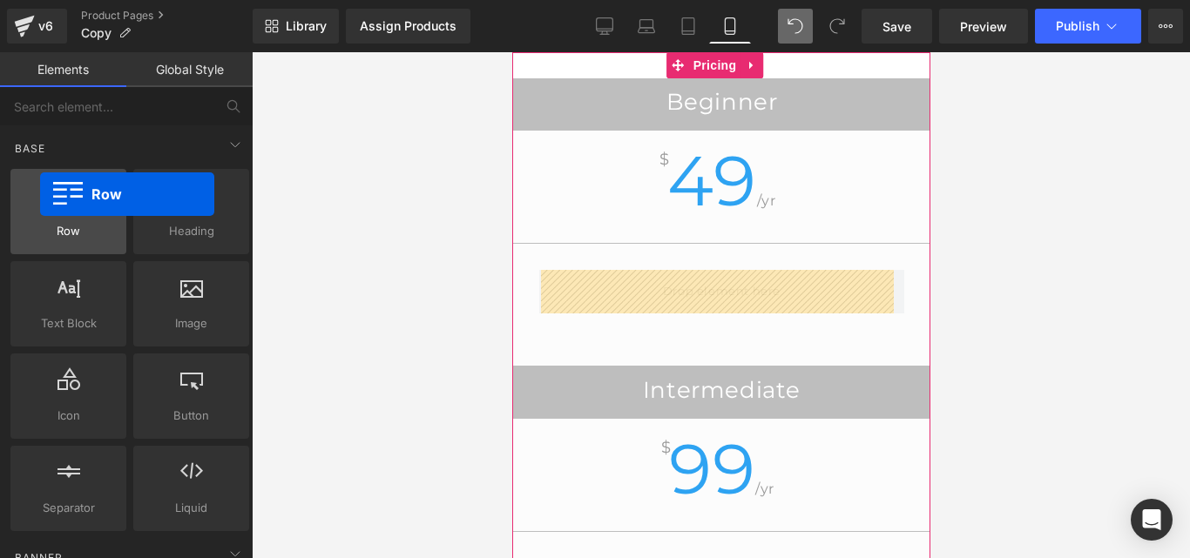
drag, startPoint x: 51, startPoint y: 212, endPoint x: 27, endPoint y: 199, distance: 27.3
click at [27, 199] on div at bounding box center [68, 202] width 105 height 39
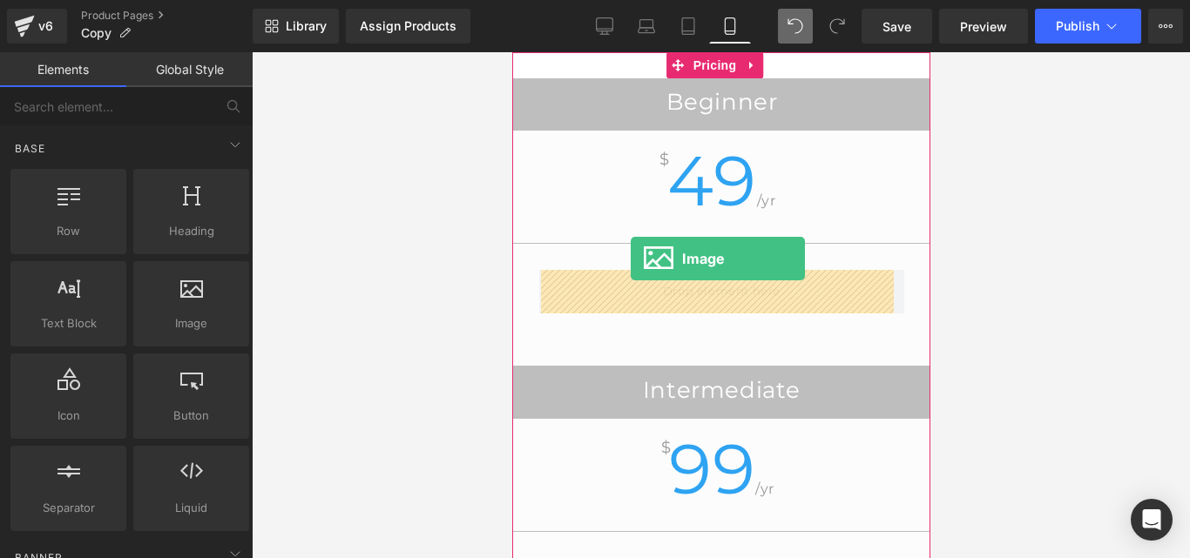
drag, startPoint x: 733, startPoint y: 375, endPoint x: 630, endPoint y: 261, distance: 153.5
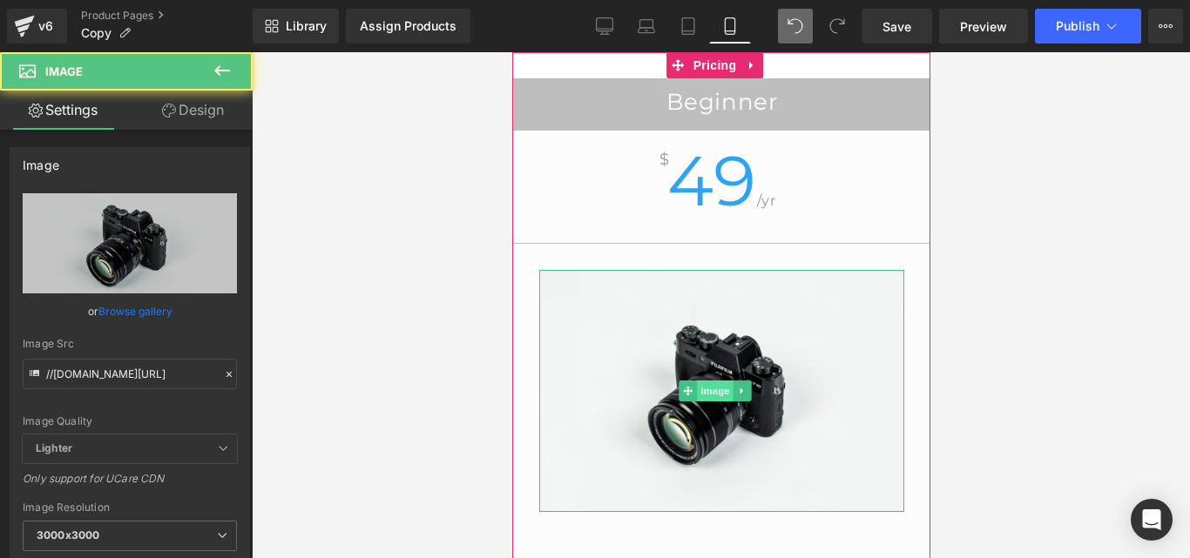
click at [721, 381] on span "Image" at bounding box center [714, 391] width 37 height 21
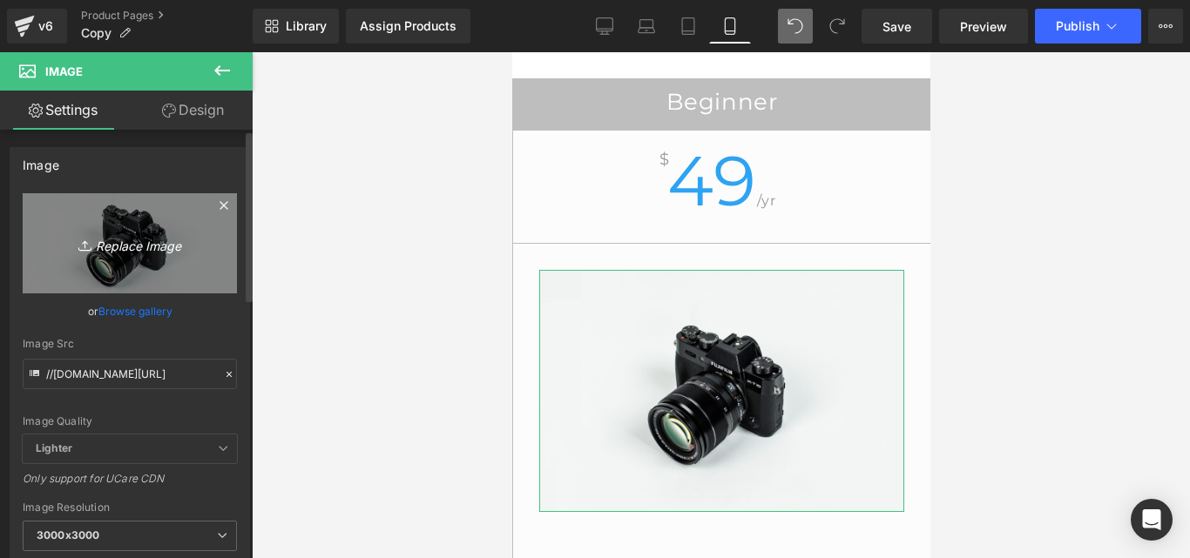
click at [185, 235] on icon "Replace Image" at bounding box center [129, 244] width 139 height 22
type input "C:\fakepath\Posteo de Instagram Productos Naturales Fotográfico Verde y Blanco …"
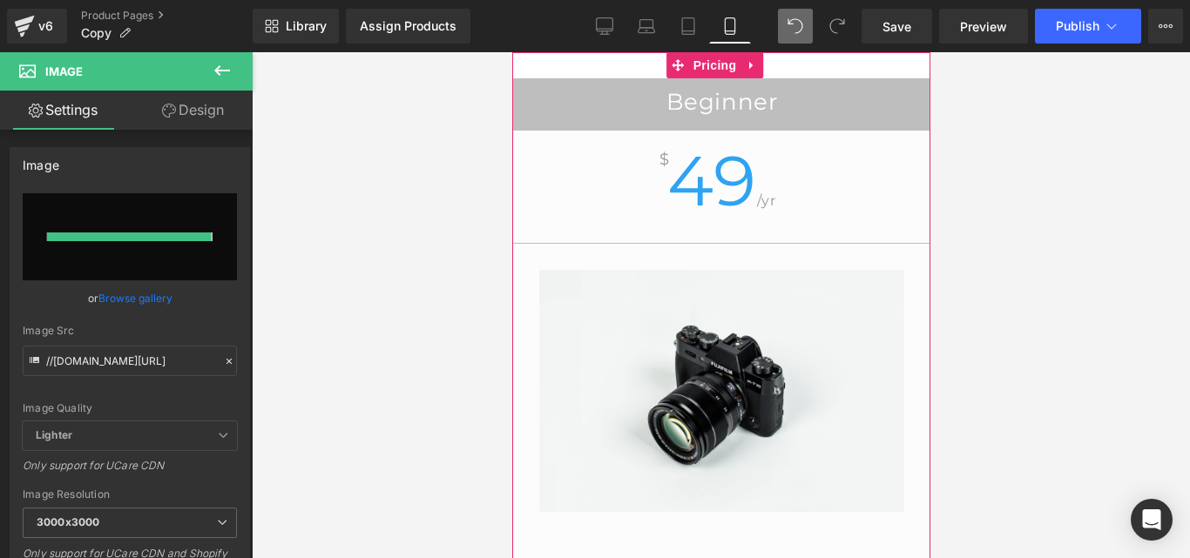
type input "[URL][DOMAIN_NAME]"
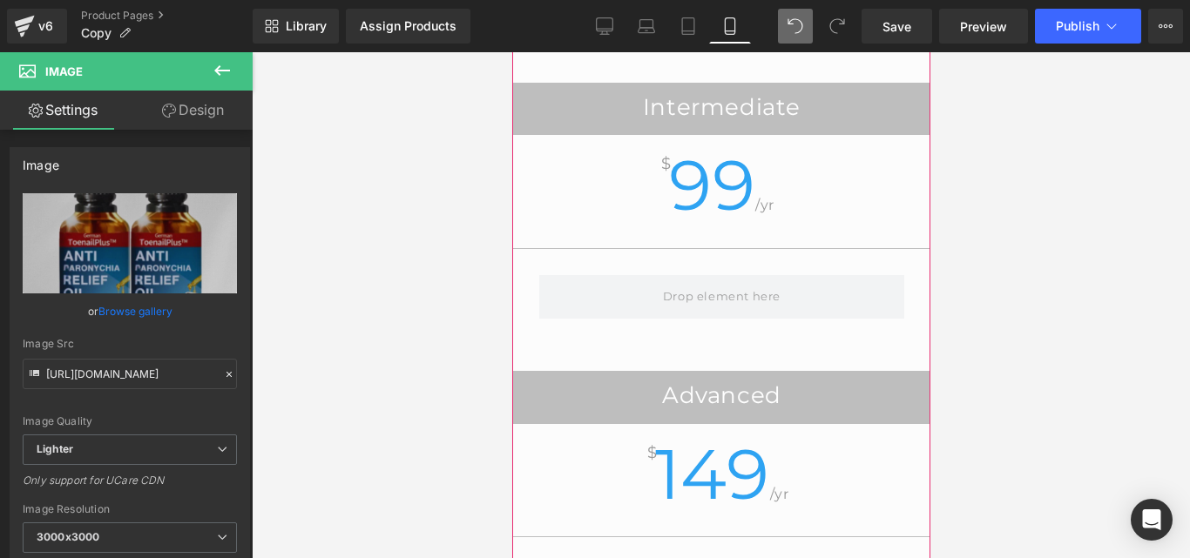
scroll to position [685, 0]
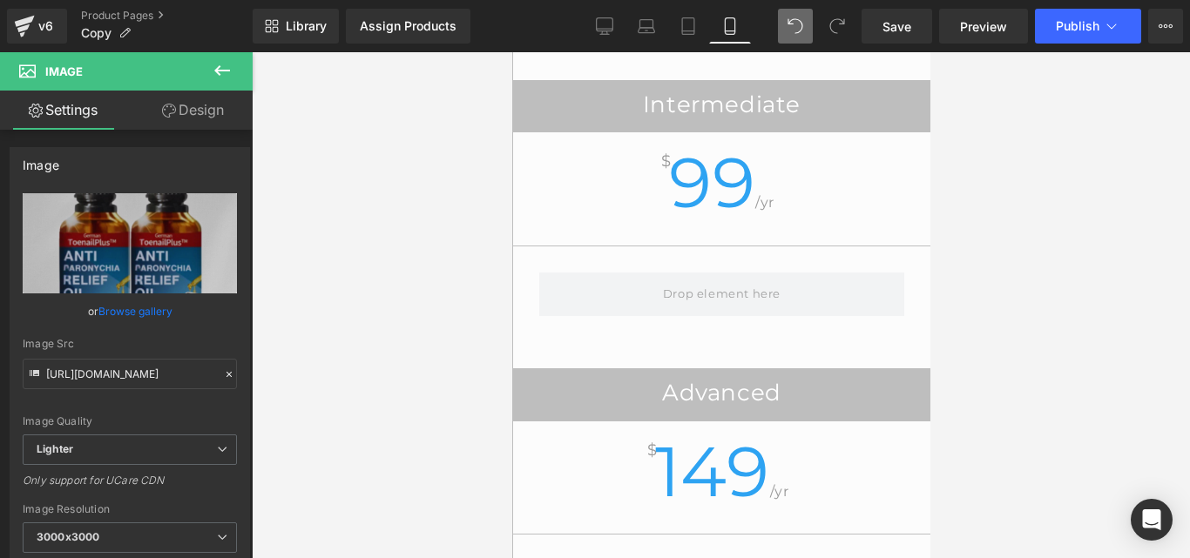
click at [233, 64] on button at bounding box center [222, 71] width 61 height 38
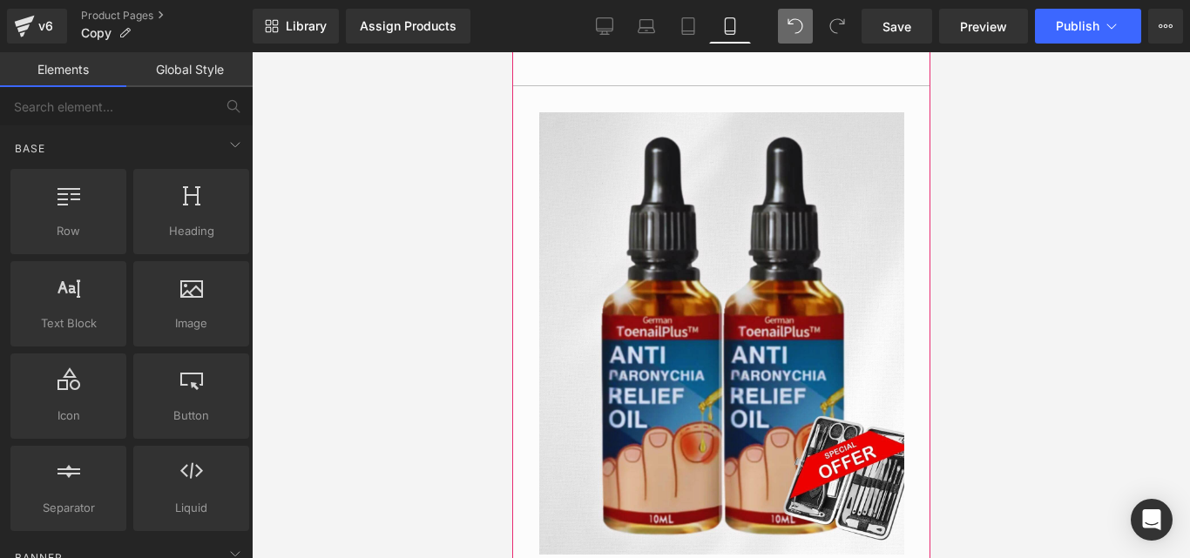
scroll to position [0, 0]
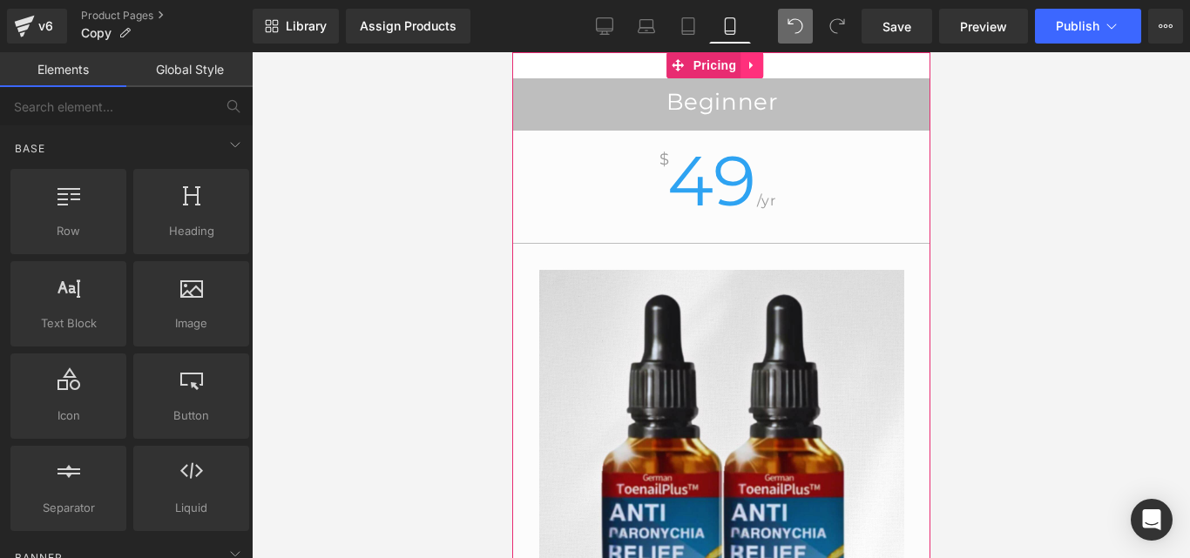
click at [748, 60] on icon at bounding box center [751, 65] width 12 height 13
click at [764, 67] on icon at bounding box center [762, 65] width 12 height 13
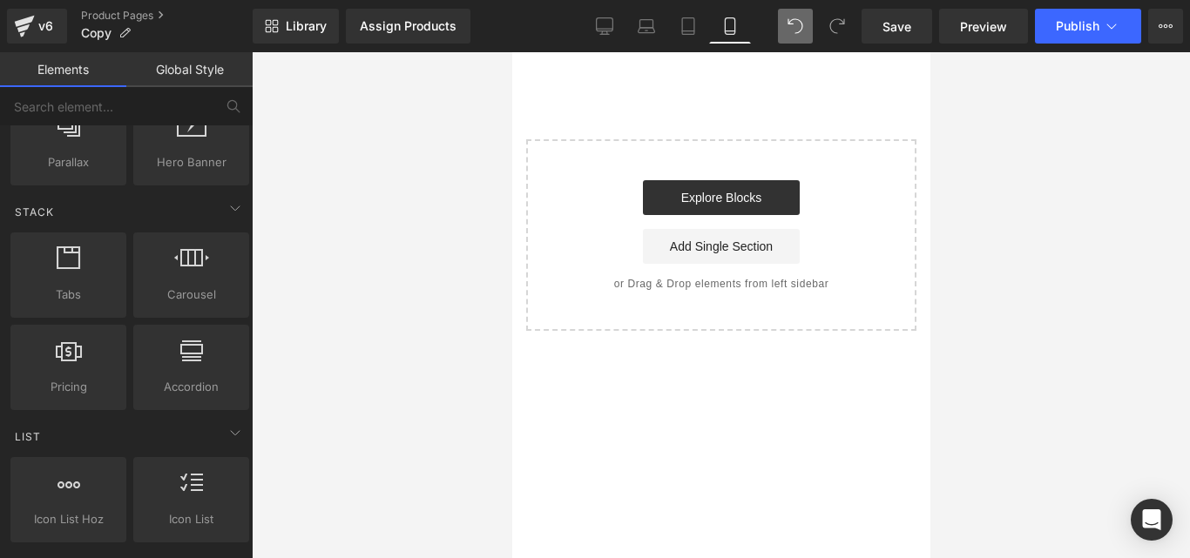
scroll to position [481, 0]
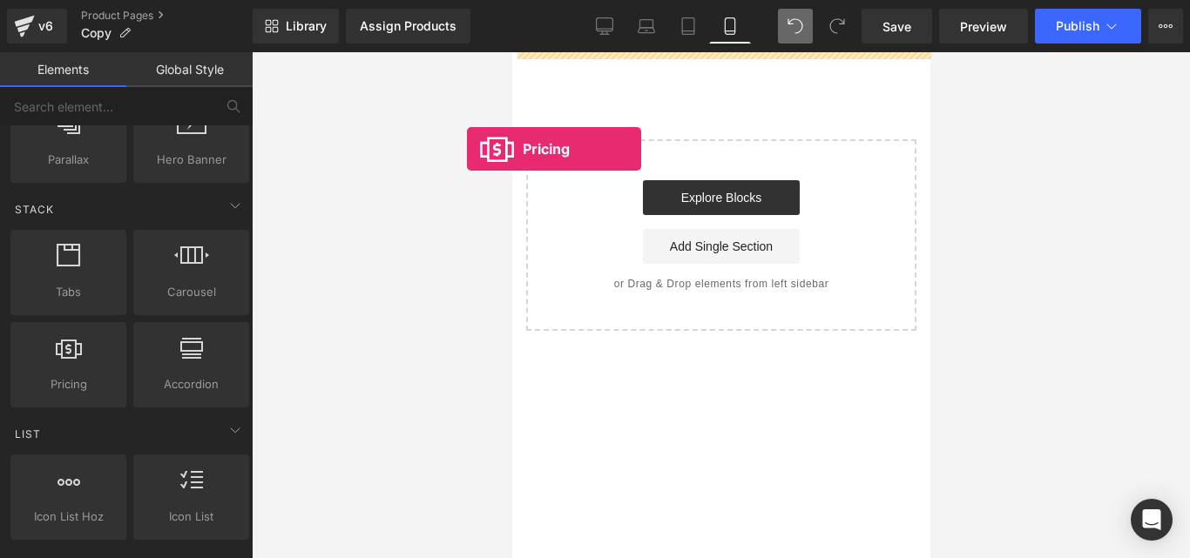
drag, startPoint x: 82, startPoint y: 359, endPoint x: 475, endPoint y: 146, distance: 446.7
click at [475, 146] on div "Pricing You are previewing how the will restyle your page. You can not edit Ele…" at bounding box center [595, 294] width 1190 height 588
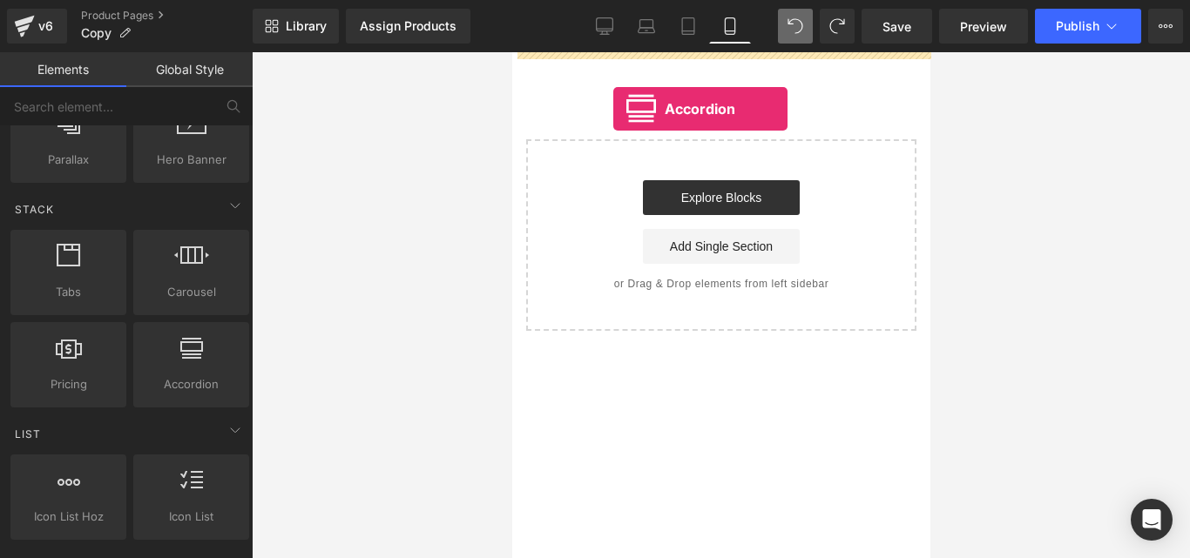
drag, startPoint x: 674, startPoint y: 448, endPoint x: 610, endPoint y: 105, distance: 349.2
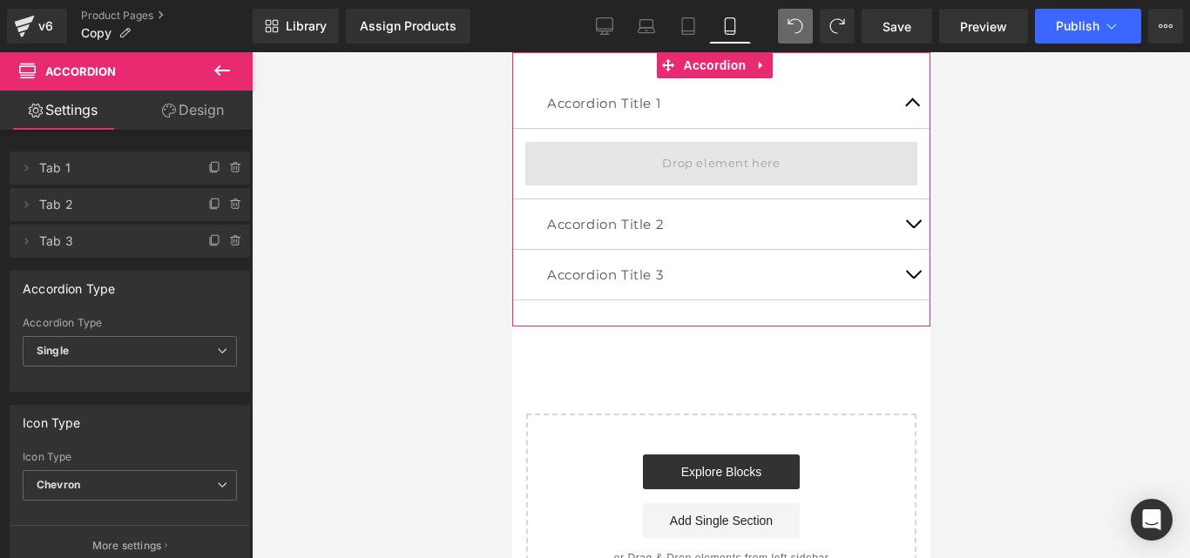
click at [616, 160] on span at bounding box center [720, 164] width 392 height 44
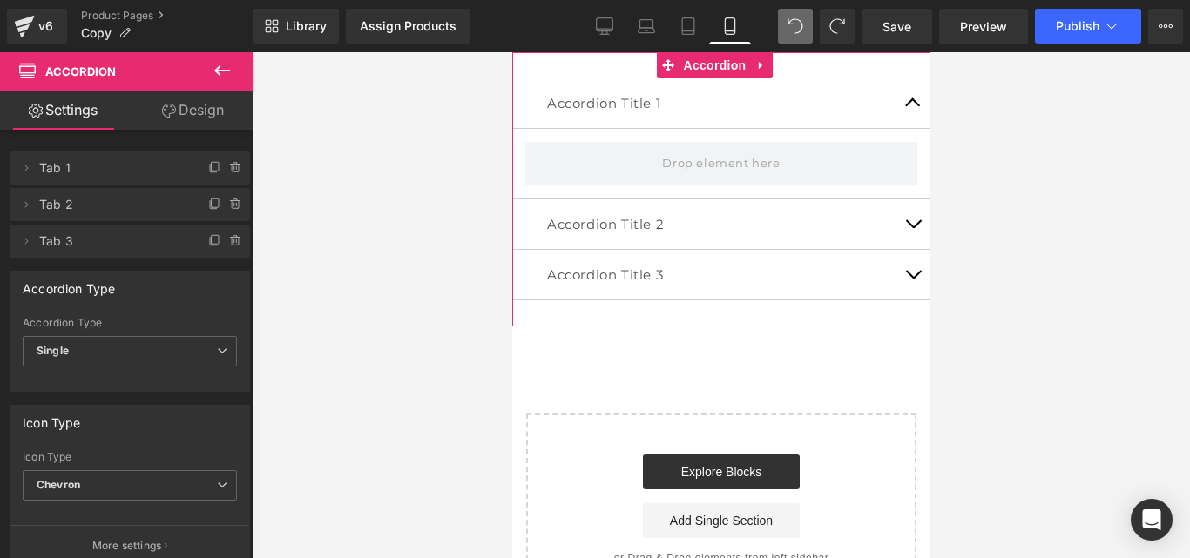
click at [732, 120] on div "Accordion Title 1 Text Block" at bounding box center [720, 103] width 418 height 51
click at [677, 105] on span "Text Block" at bounding box center [704, 103] width 57 height 21
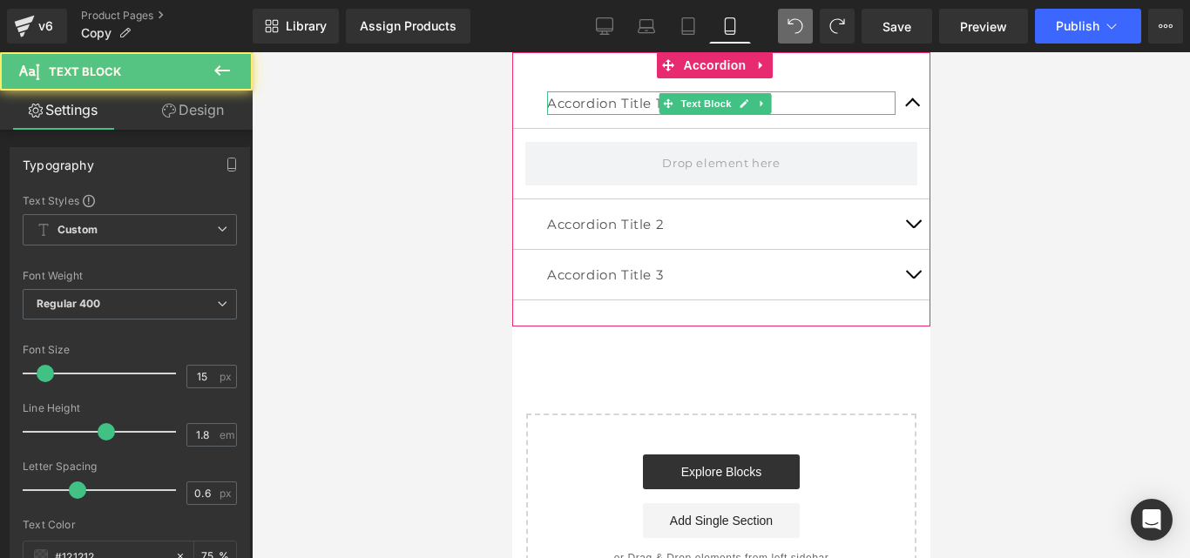
click at [608, 105] on p "Accordion Title 1" at bounding box center [720, 103] width 348 height 24
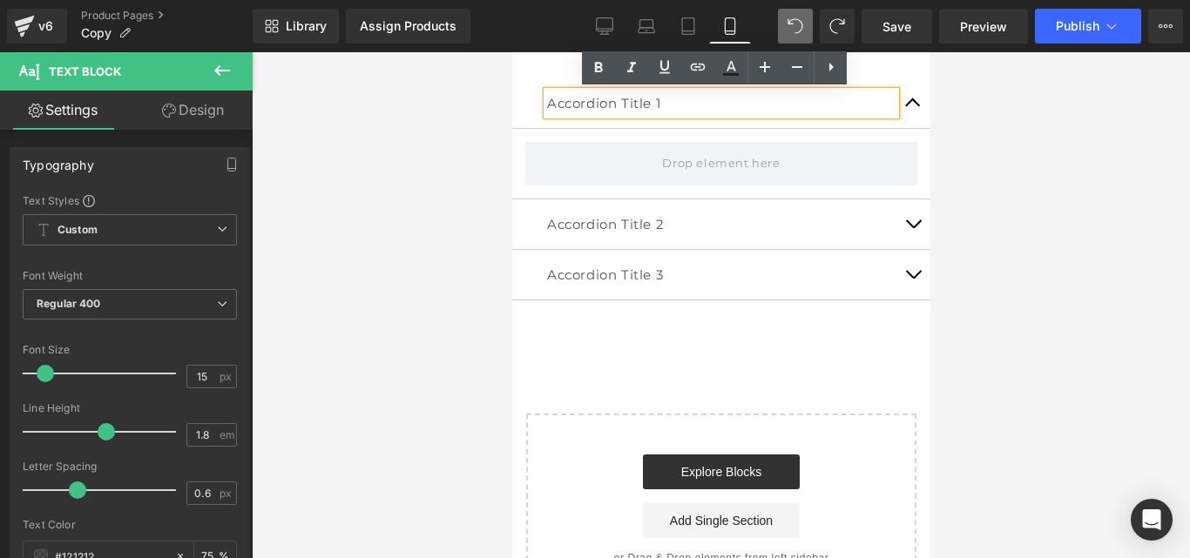
click at [628, 101] on p "Accordion Title 1" at bounding box center [720, 103] width 348 height 24
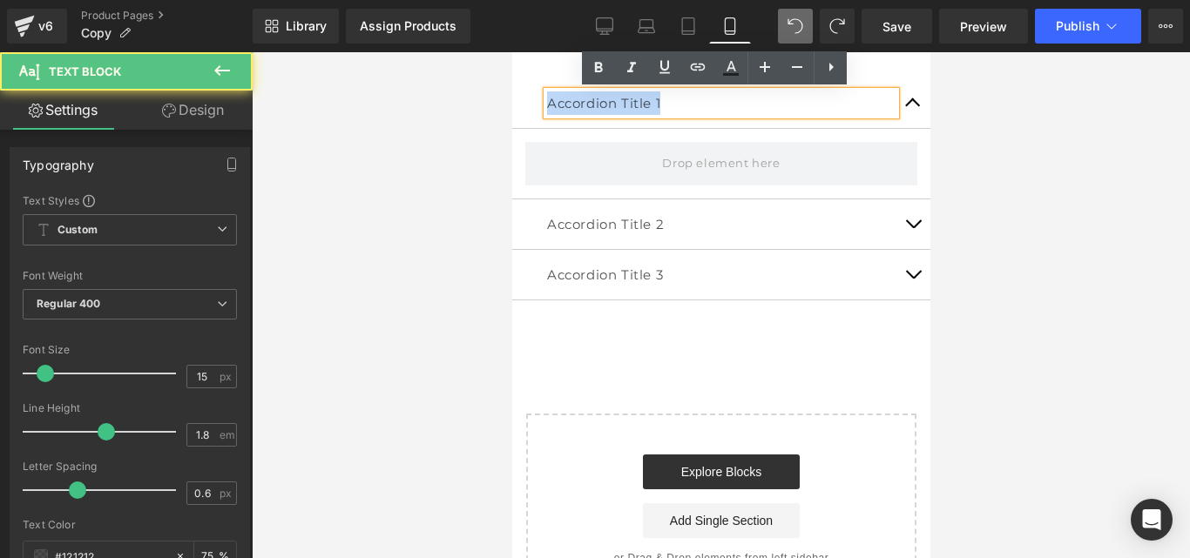
drag, startPoint x: 670, startPoint y: 101, endPoint x: 439, endPoint y: 140, distance: 234.1
click at [511, 140] on html "Ir directamente al contenido Accordion Title 1 Text Block Accordion Title 2 Tex…" at bounding box center [720, 305] width 418 height 506
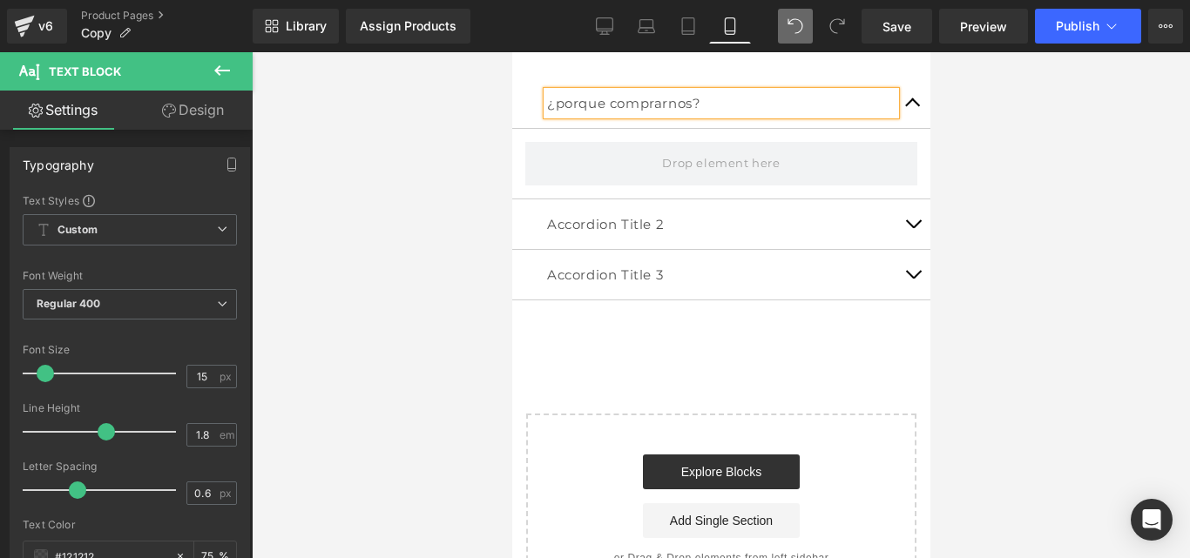
click at [897, 118] on button "button" at bounding box center [912, 103] width 35 height 50
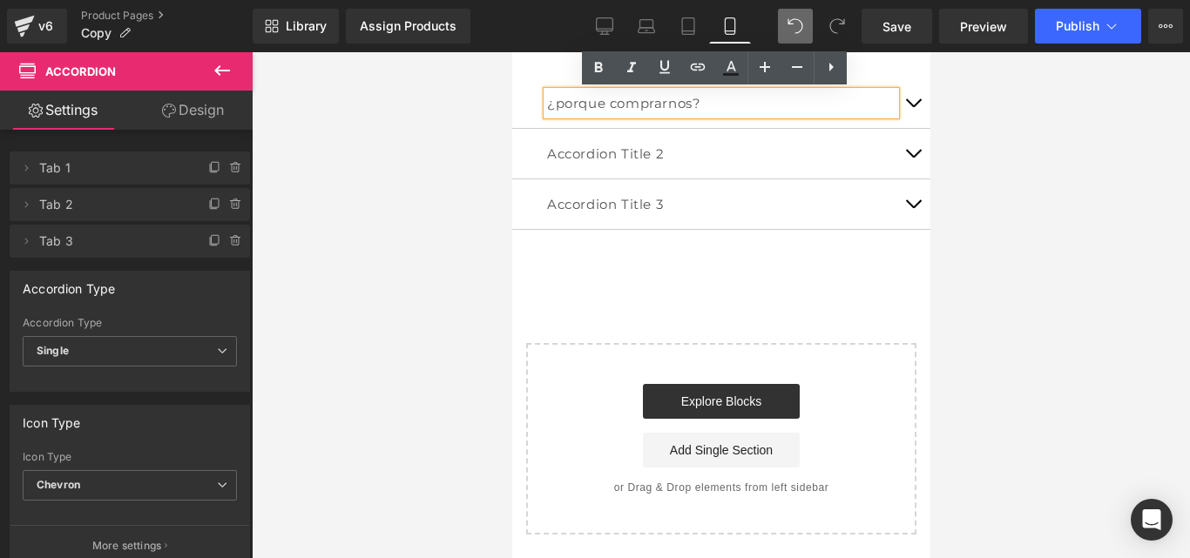
click at [900, 100] on button "button" at bounding box center [912, 103] width 35 height 50
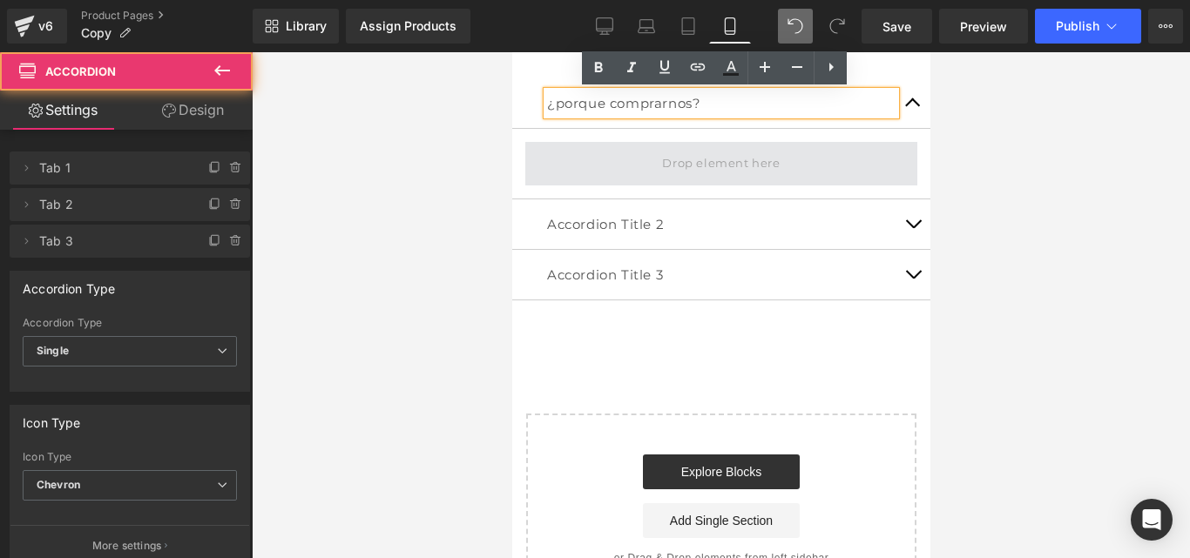
click at [742, 166] on span at bounding box center [720, 163] width 130 height 29
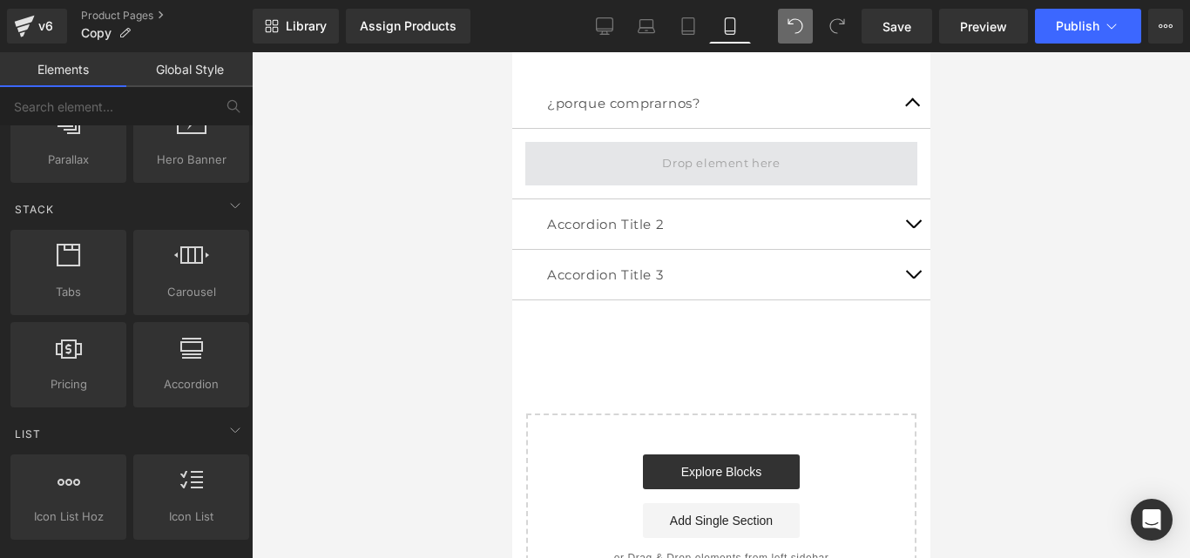
click at [720, 170] on span at bounding box center [720, 163] width 130 height 29
click at [720, 171] on span at bounding box center [720, 163] width 130 height 29
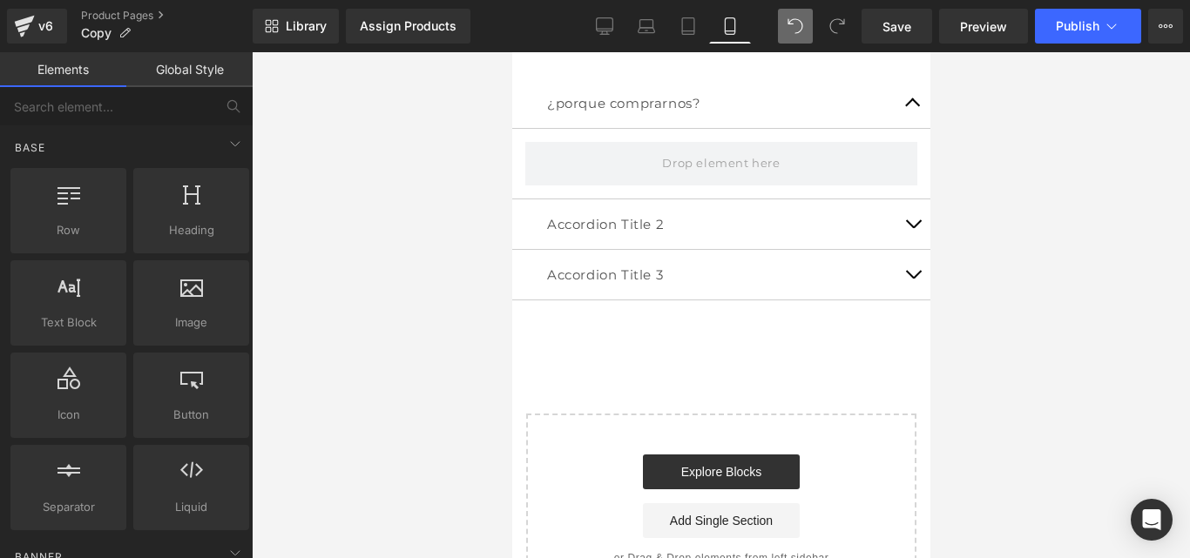
scroll to position [0, 0]
click at [204, 314] on span "Image" at bounding box center [191, 323] width 105 height 18
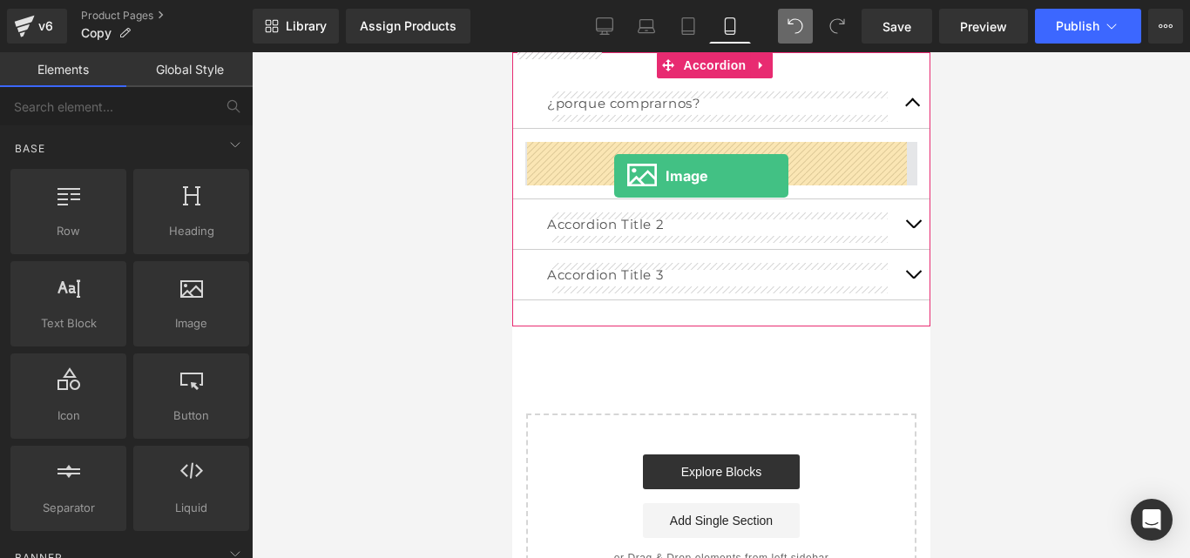
drag, startPoint x: 711, startPoint y: 362, endPoint x: 613, endPoint y: 176, distance: 209.6
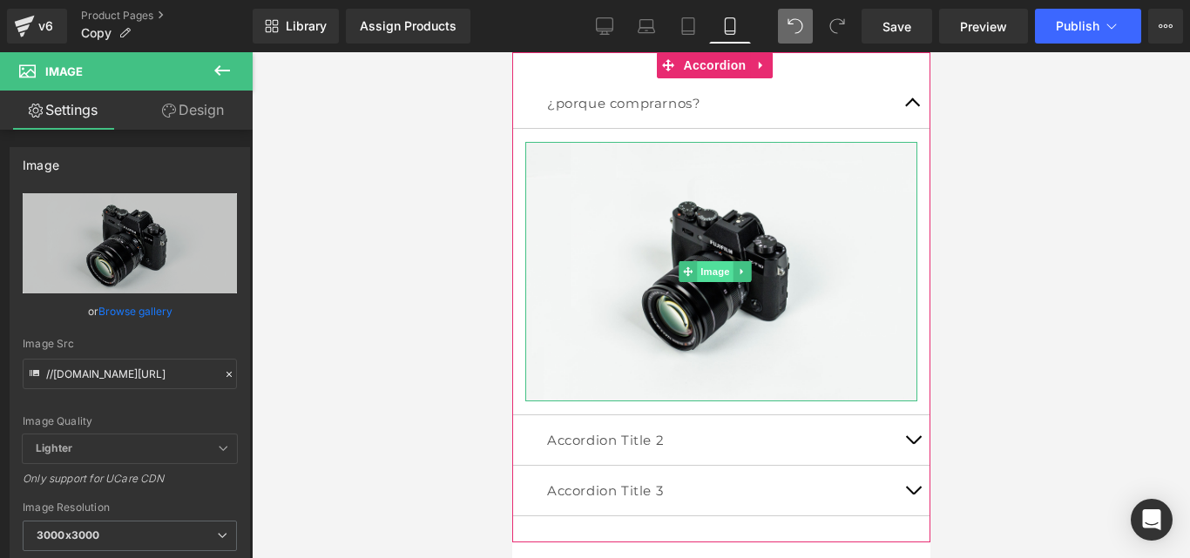
click at [713, 271] on span "Image" at bounding box center [714, 271] width 37 height 21
click at [715, 265] on span "Image" at bounding box center [714, 271] width 37 height 21
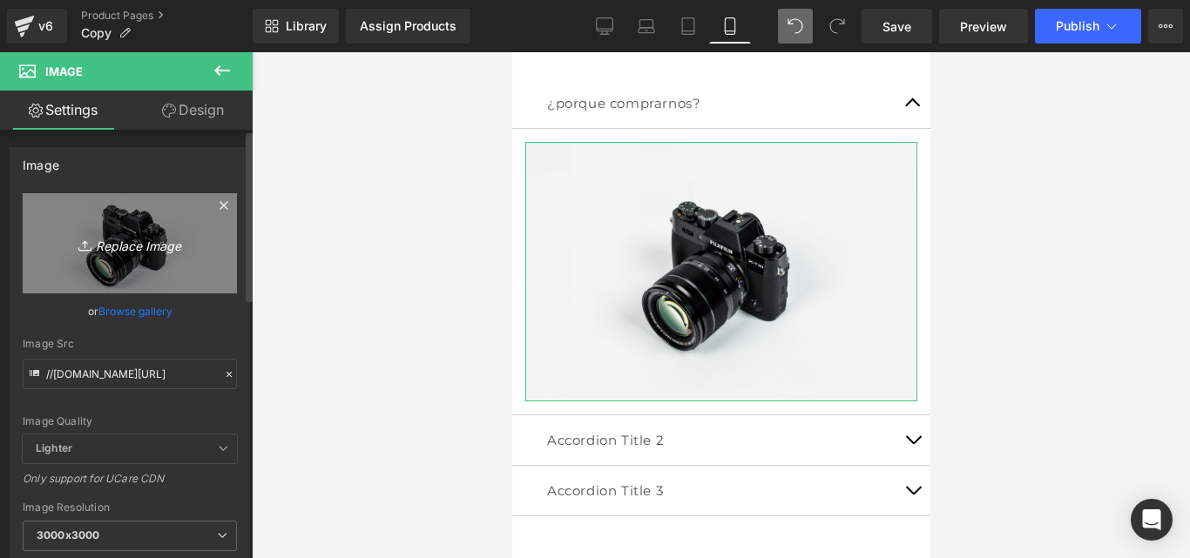
click at [168, 240] on icon "Replace Image" at bounding box center [129, 244] width 139 height 22
type input "C:\fakepath\Posteo de Instagram Productos Naturales Fotográfico Verde y [PERSON…"
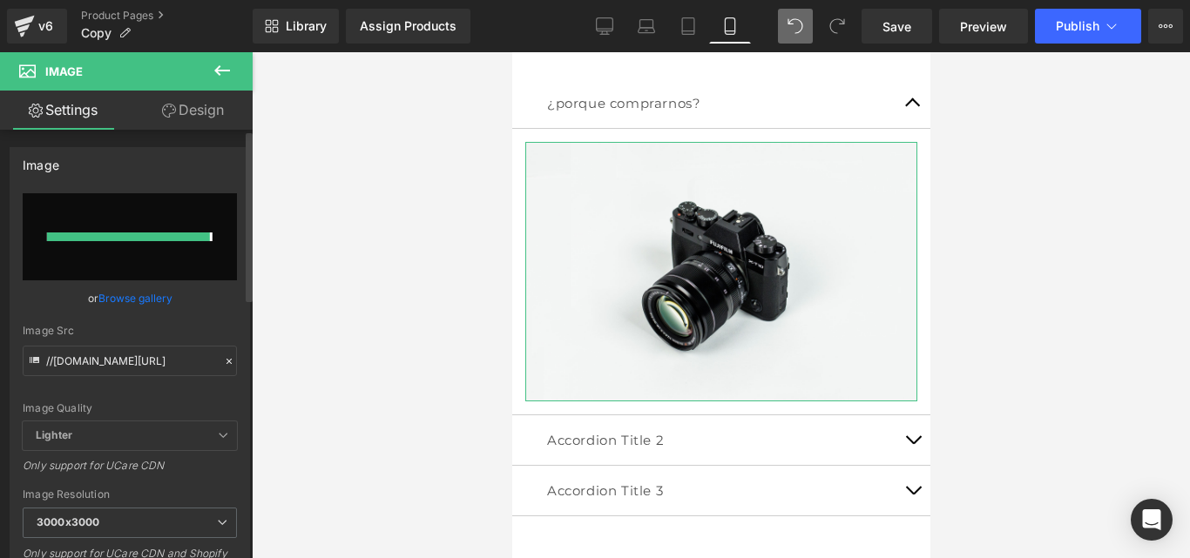
type input "[URL][DOMAIN_NAME]"
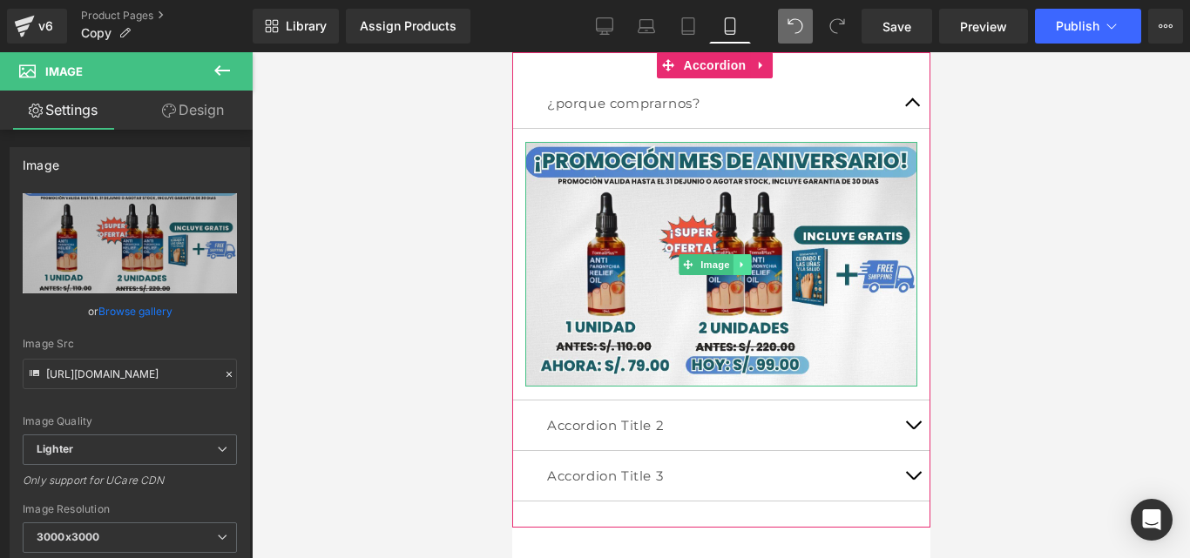
click at [739, 269] on link at bounding box center [741, 264] width 18 height 21
click at [754, 264] on icon at bounding box center [750, 265] width 10 height 10
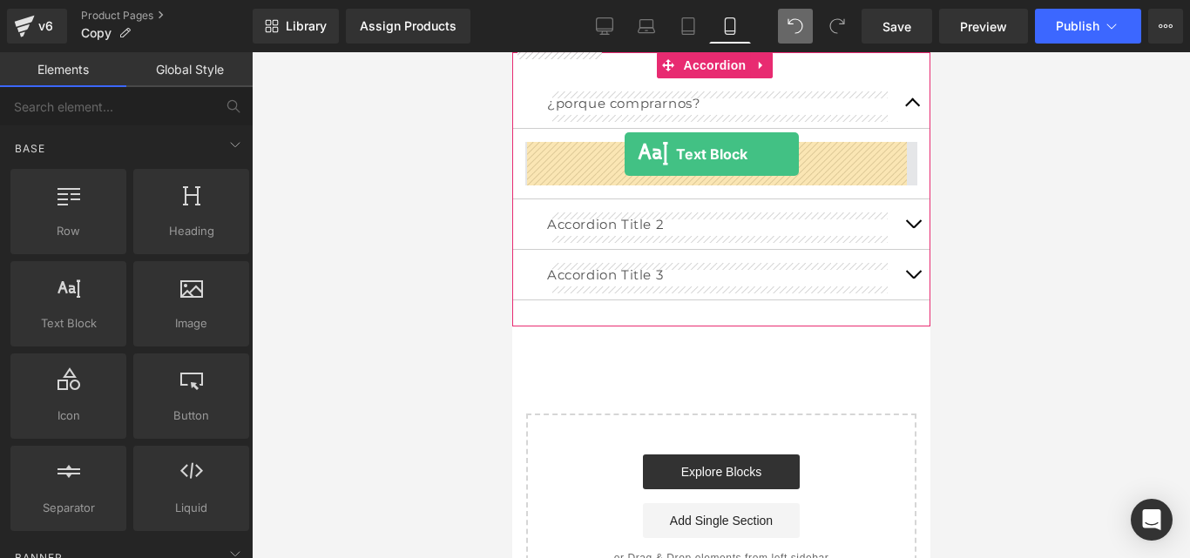
drag, startPoint x: 596, startPoint y: 356, endPoint x: 624, endPoint y: 155, distance: 203.1
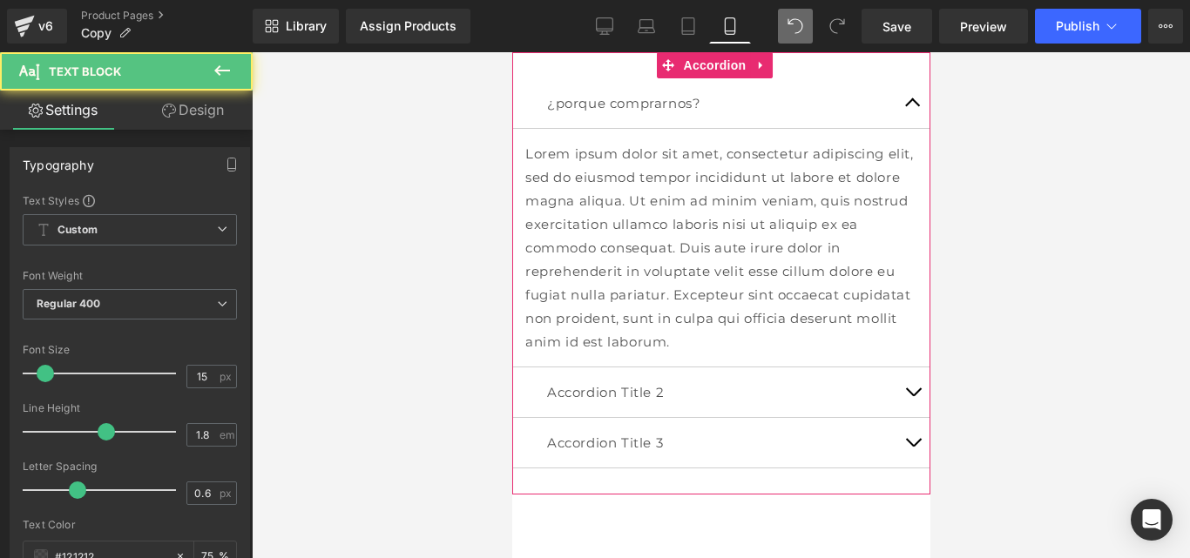
click at [695, 239] on span "Text Block" at bounding box center [710, 248] width 57 height 21
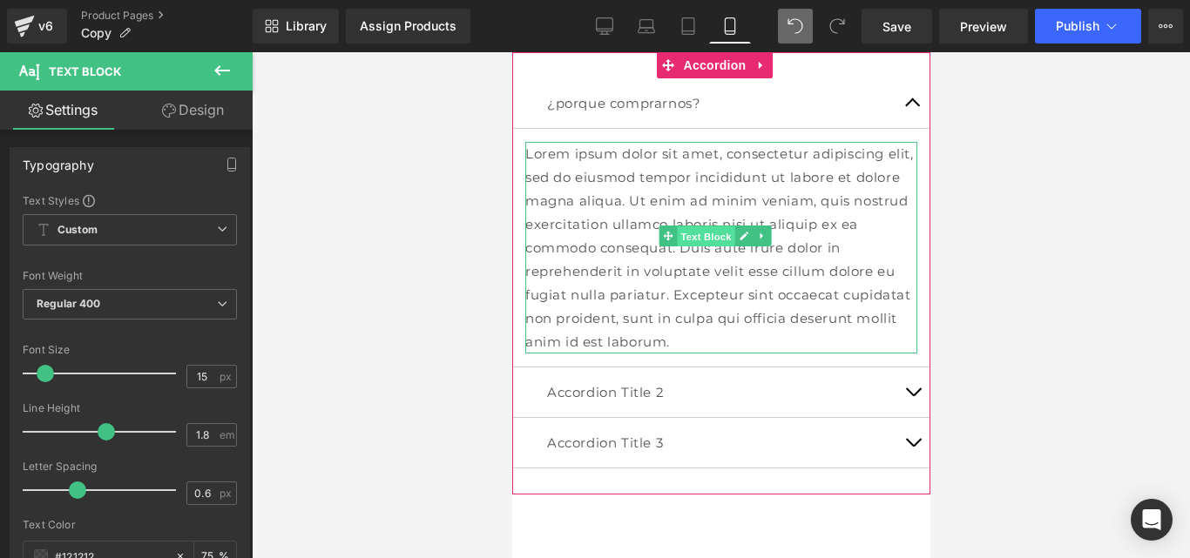
click at [699, 230] on span "Text Block" at bounding box center [704, 236] width 57 height 21
click at [726, 320] on p "Lorem ipsum dolor sit amet, consectetur adipiscing elit, sed do eiusmod tempor …" at bounding box center [720, 248] width 392 height 212
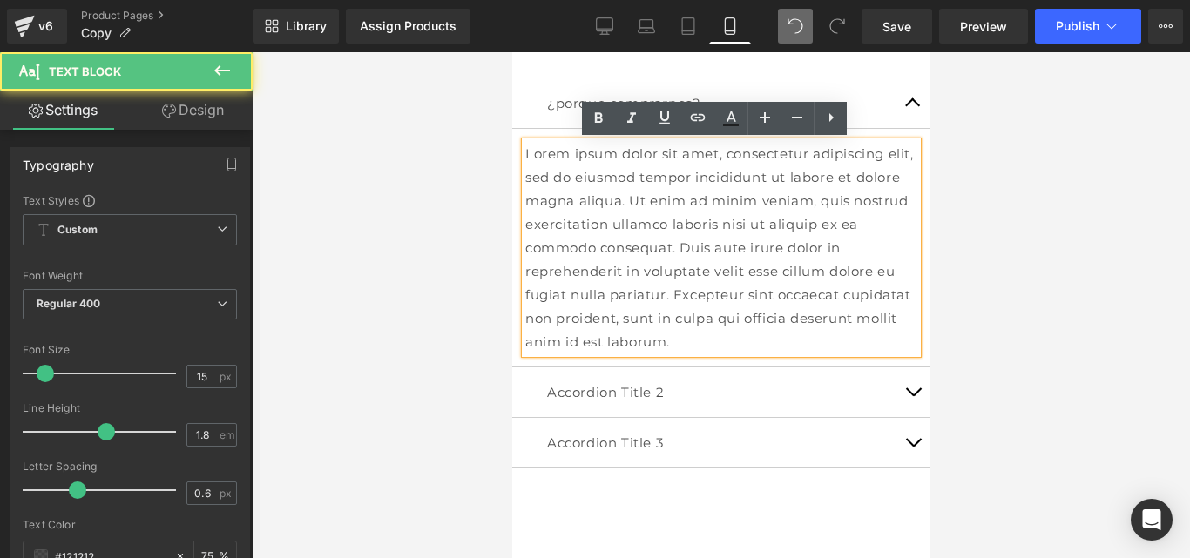
click at [741, 318] on p "Lorem ipsum dolor sit amet, consectetur adipiscing elit, sed do eiusmod tempor …" at bounding box center [720, 248] width 392 height 212
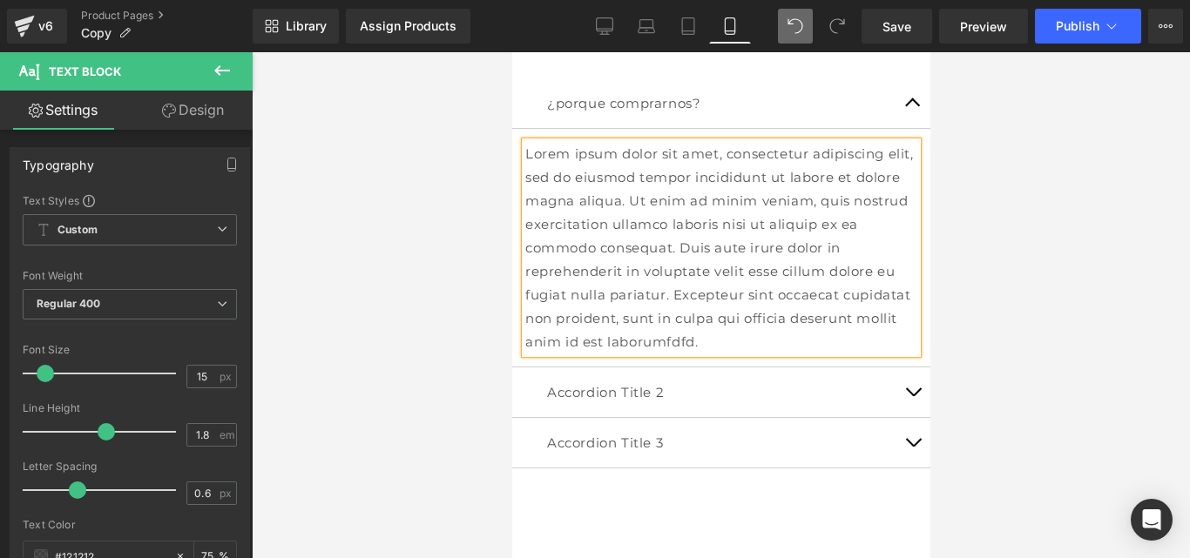
click at [914, 100] on button "button" at bounding box center [912, 103] width 35 height 50
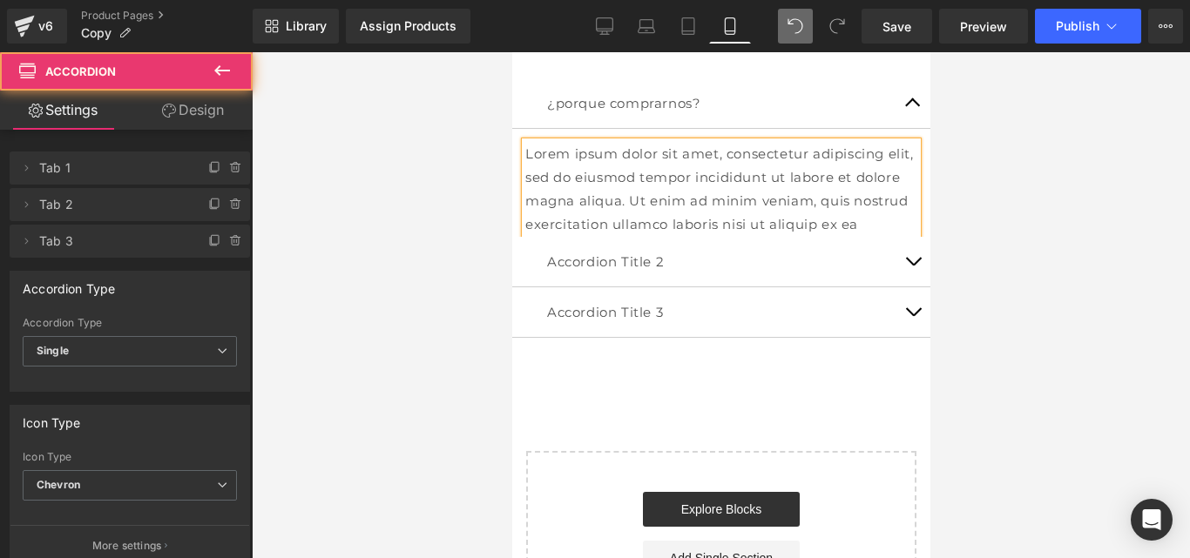
click at [908, 100] on button "button" at bounding box center [912, 103] width 35 height 50
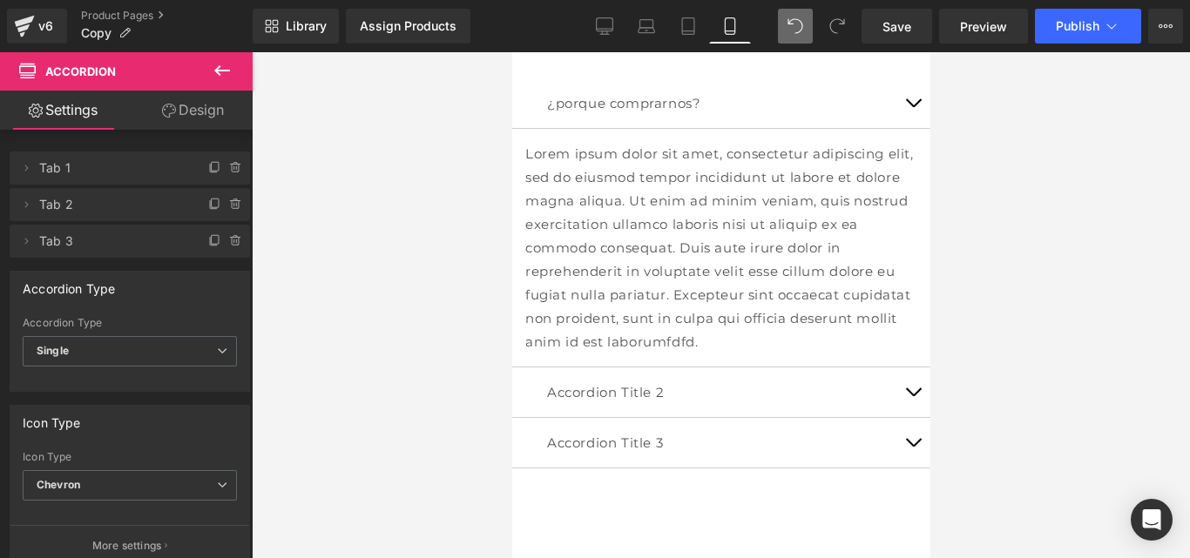
click at [234, 63] on button at bounding box center [222, 71] width 61 height 38
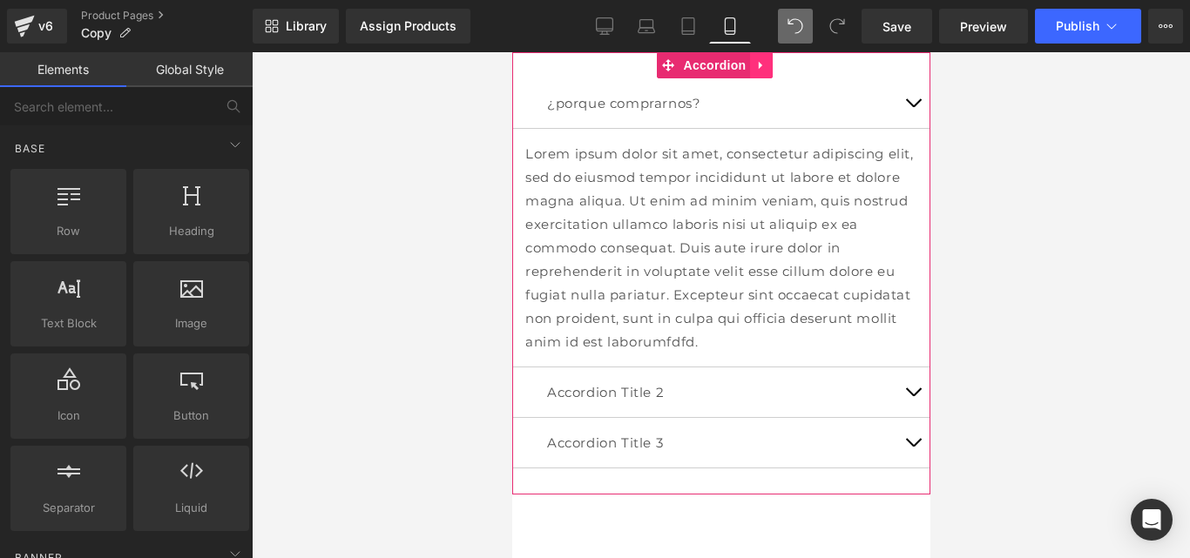
click at [771, 67] on link at bounding box center [760, 65] width 23 height 26
click at [771, 67] on icon at bounding box center [772, 65] width 12 height 12
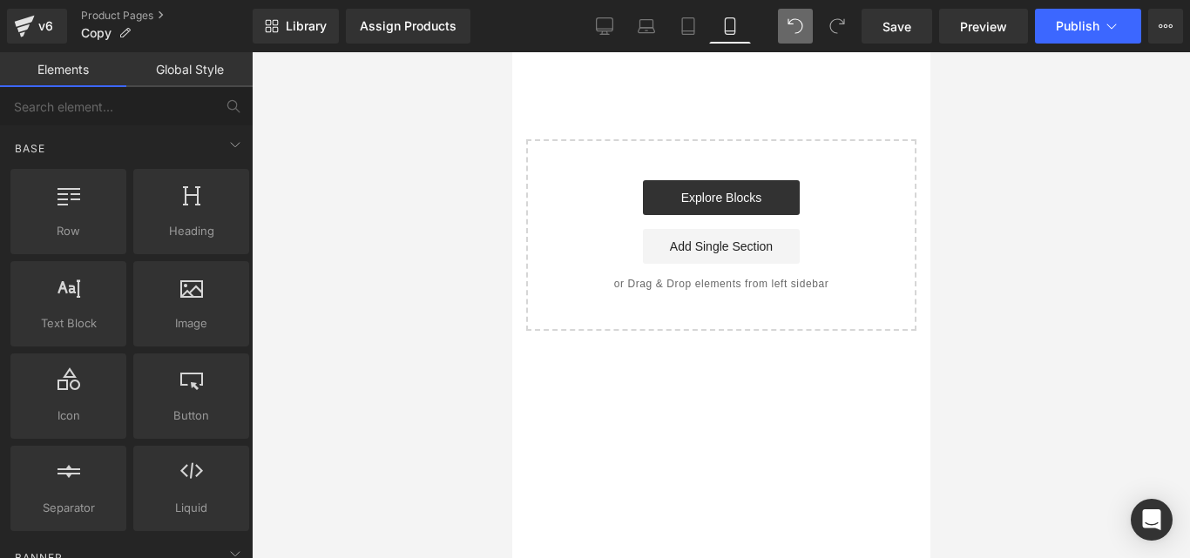
click at [723, 145] on div "Start building your page Explore Blocks Add Single Section or Drag & Drop eleme…" at bounding box center [720, 235] width 387 height 188
click at [659, 61] on div "Select your layout" at bounding box center [720, 191] width 418 height 279
click at [699, 202] on link "Explore Blocks" at bounding box center [720, 197] width 157 height 35
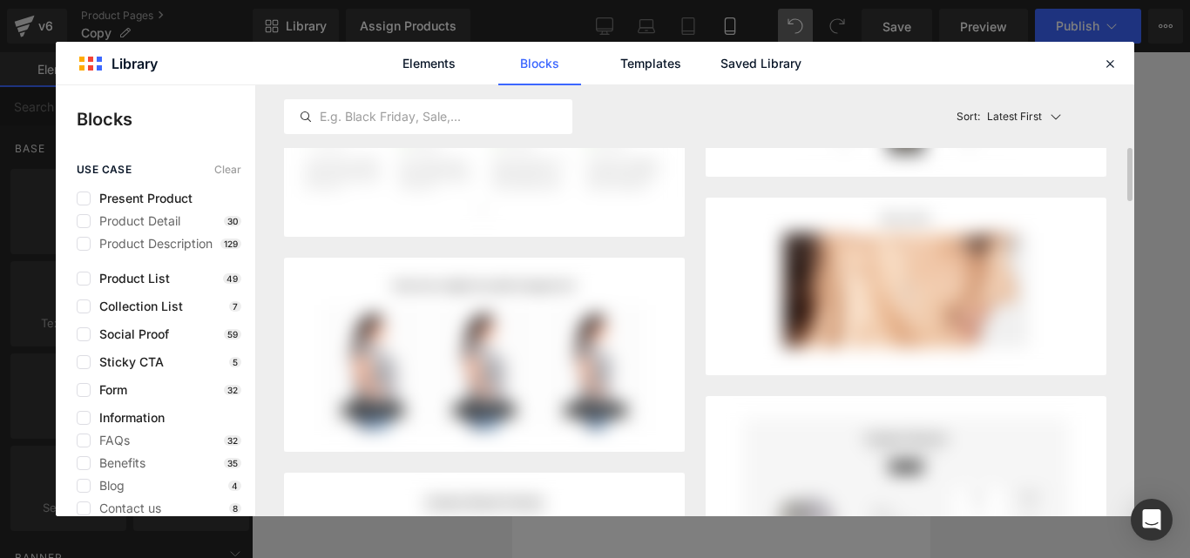
scroll to position [482, 0]
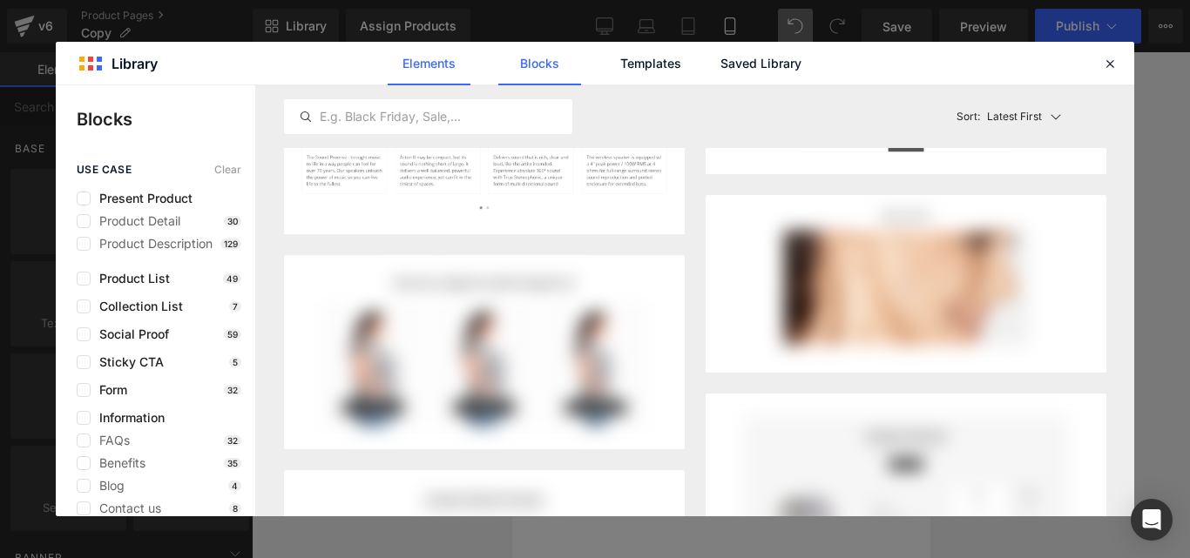
click at [609, 66] on link "Elements" at bounding box center [650, 64] width 83 height 44
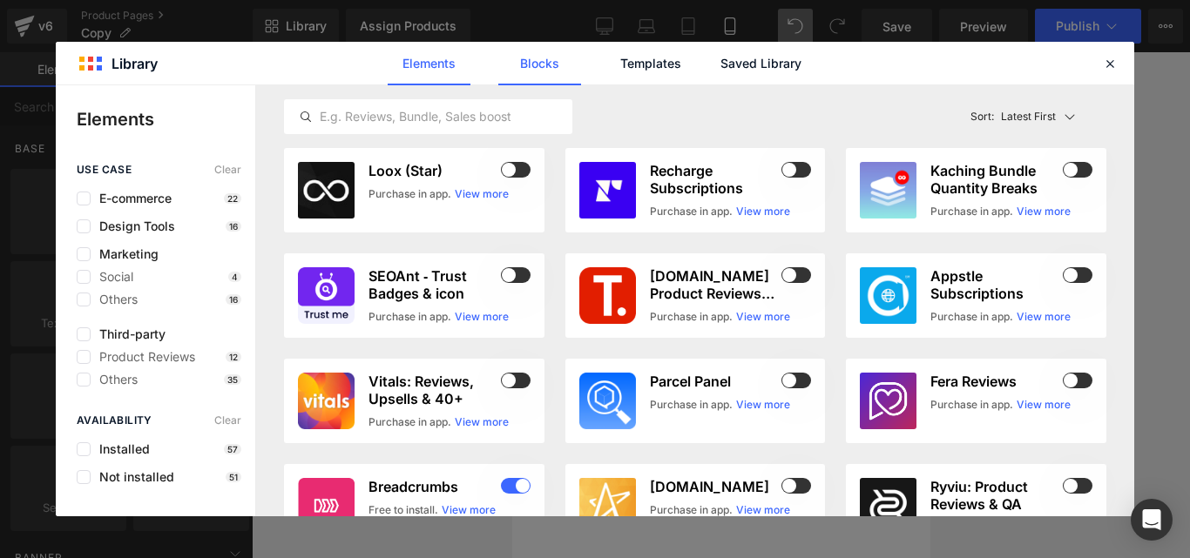
click at [720, 67] on link "Blocks" at bounding box center [761, 64] width 83 height 44
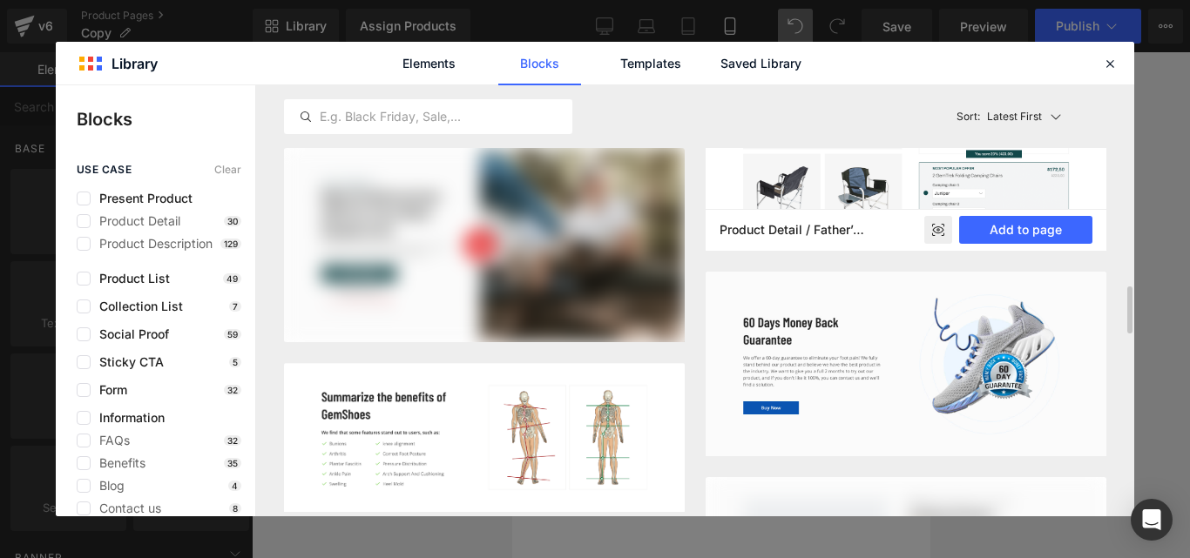
scroll to position [1698, 0]
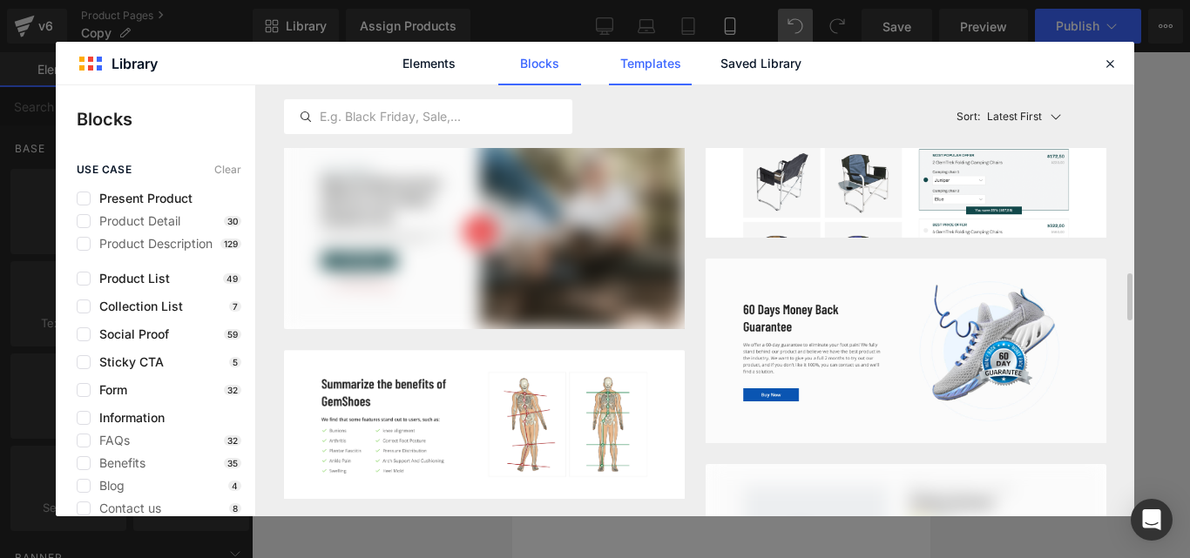
click at [655, 63] on link "Templates" at bounding box center [650, 64] width 83 height 44
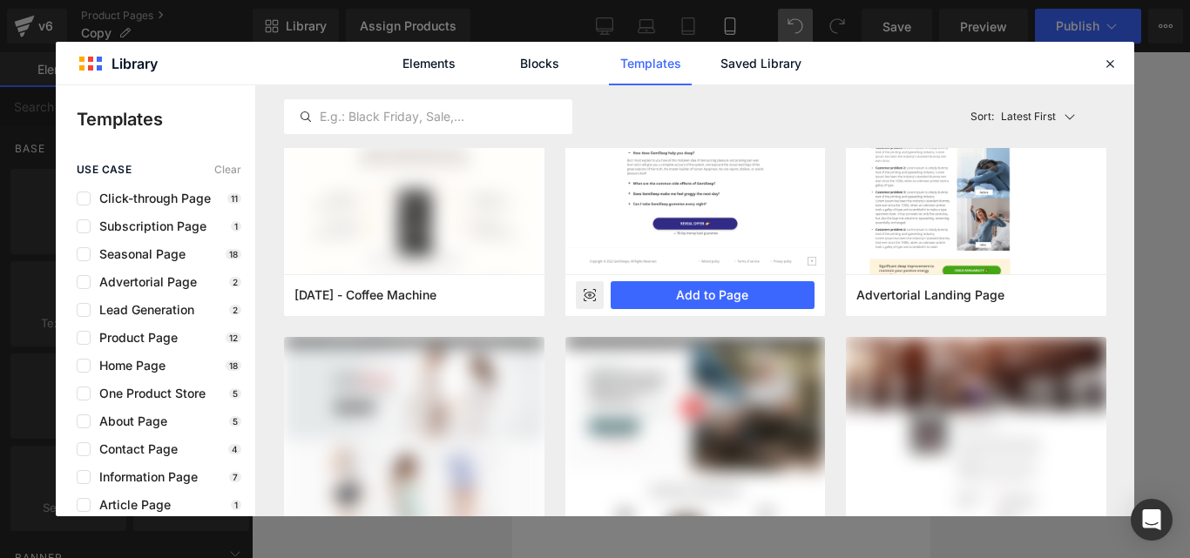
scroll to position [25, 0]
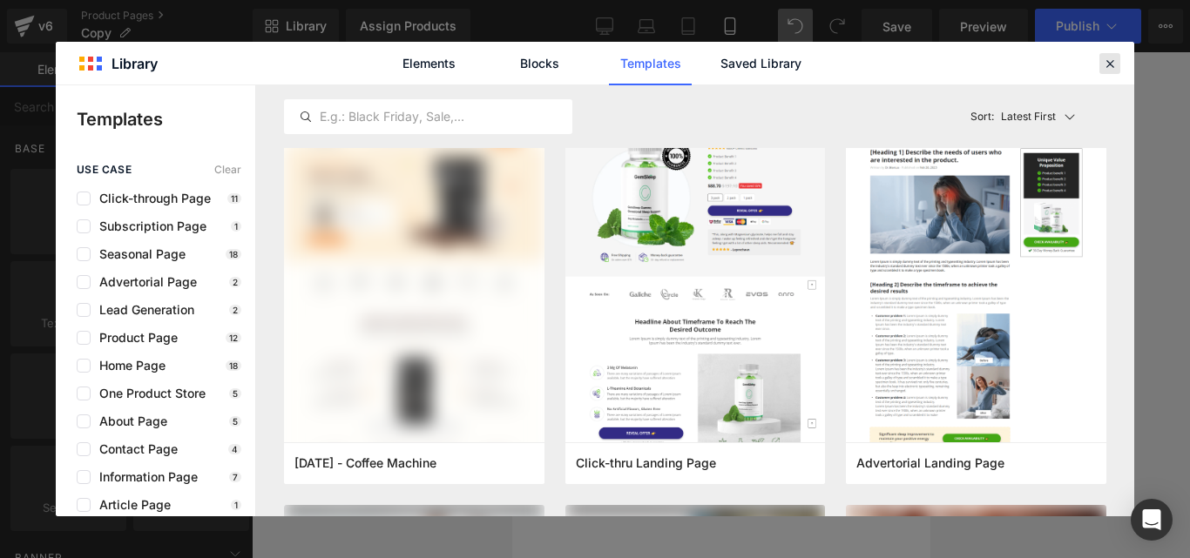
click at [1109, 58] on icon at bounding box center [1110, 64] width 16 height 16
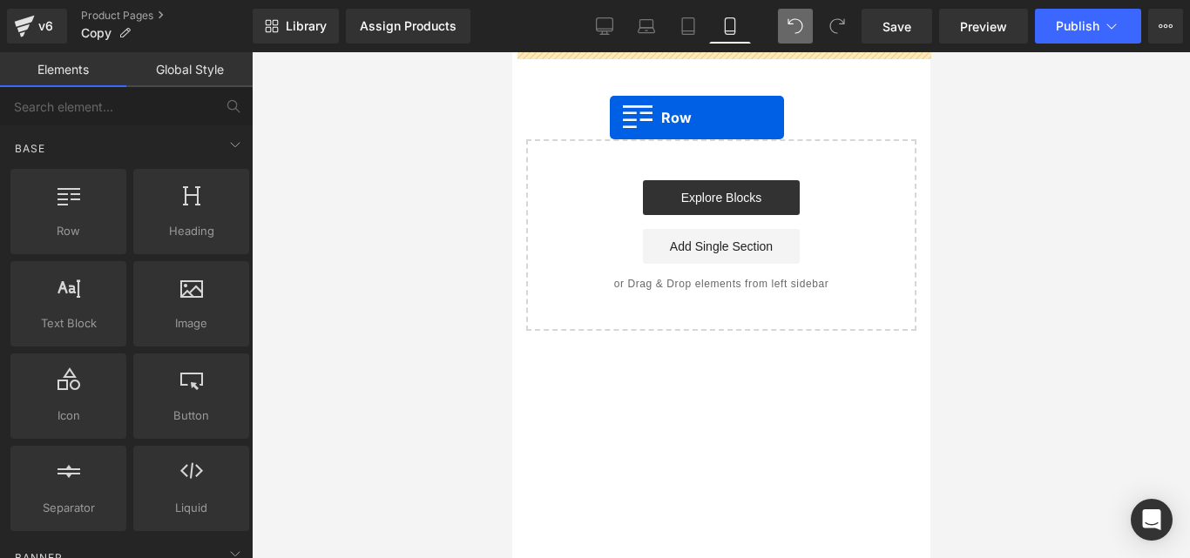
drag, startPoint x: 599, startPoint y: 258, endPoint x: 609, endPoint y: 117, distance: 141.4
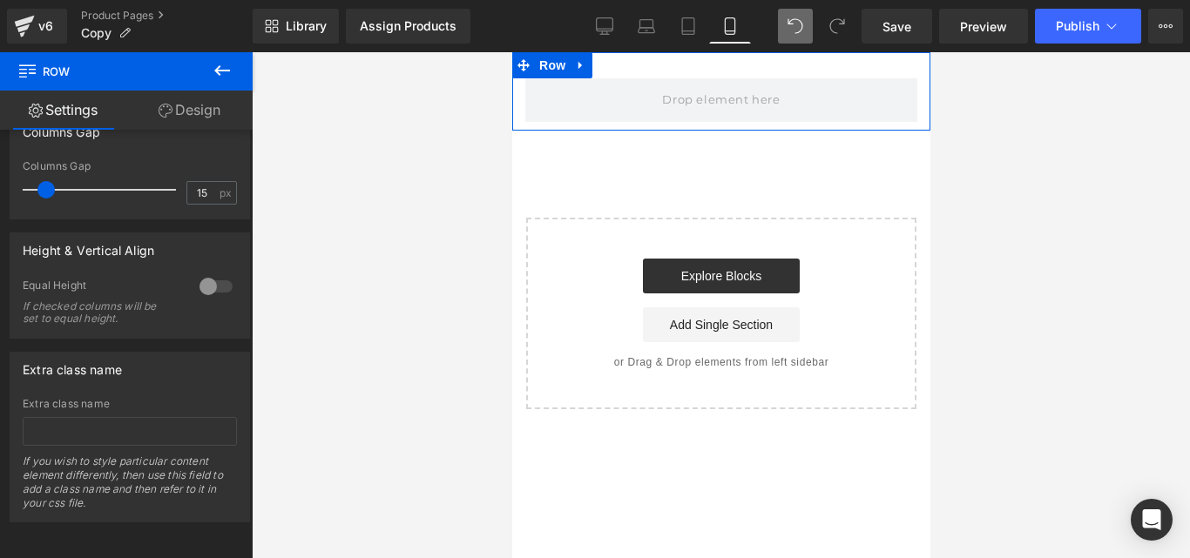
scroll to position [549, 0]
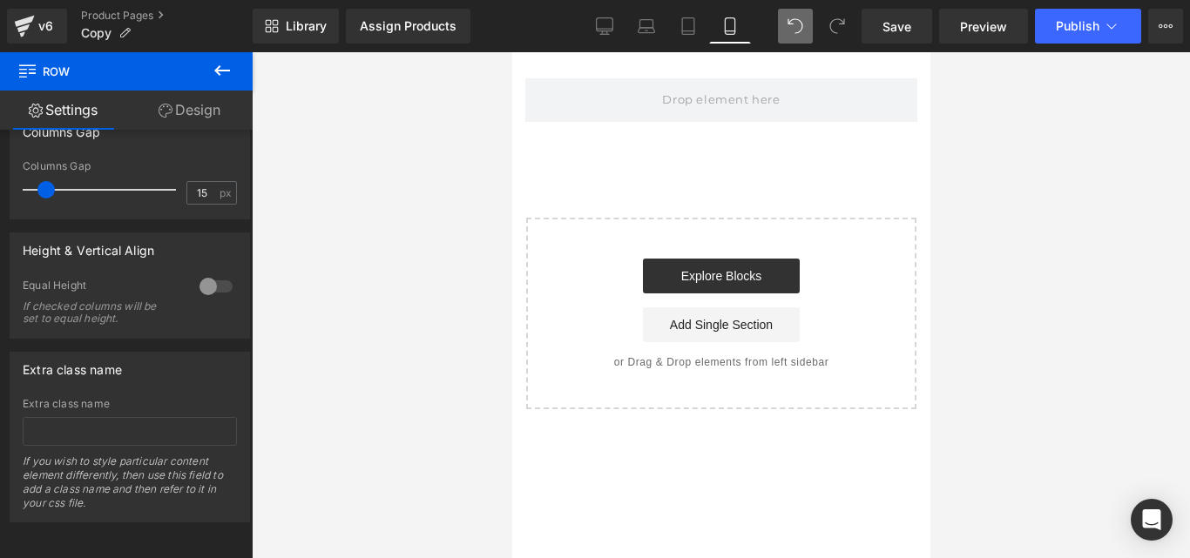
click at [217, 66] on icon at bounding box center [222, 70] width 21 height 21
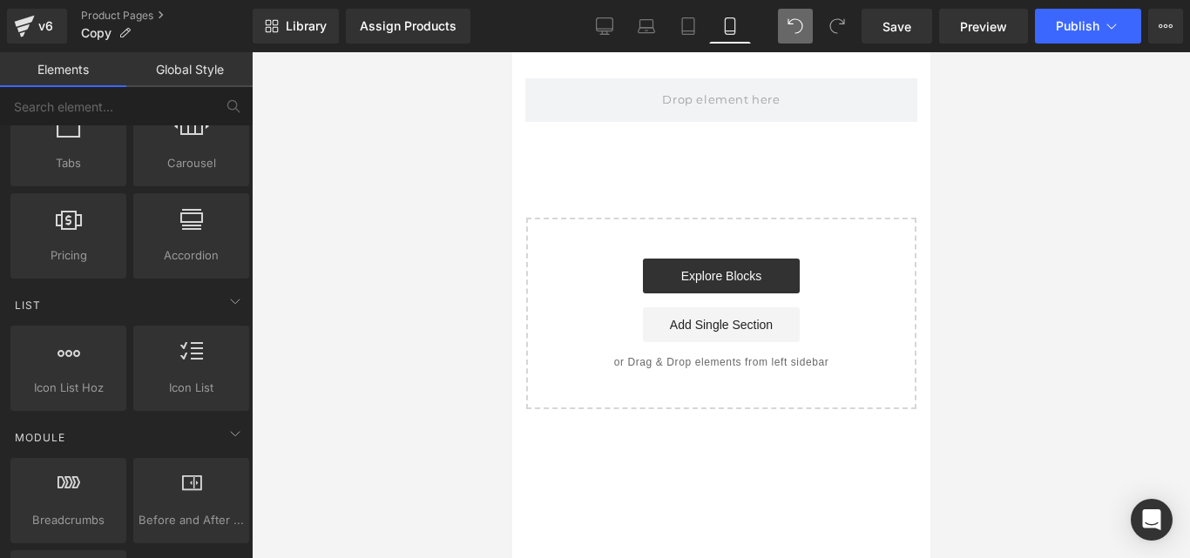
scroll to position [605, 0]
drag, startPoint x: 167, startPoint y: 455, endPoint x: 340, endPoint y: 479, distance: 174.2
click at [340, 479] on div at bounding box center [721, 305] width 938 height 506
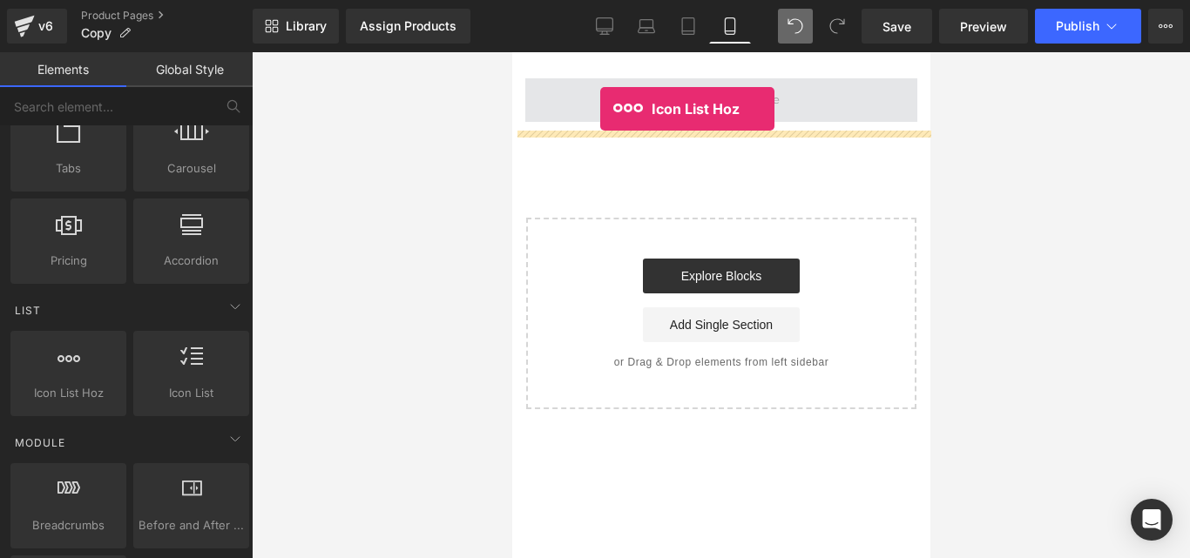
drag, startPoint x: 602, startPoint y: 429, endPoint x: 599, endPoint y: 109, distance: 320.6
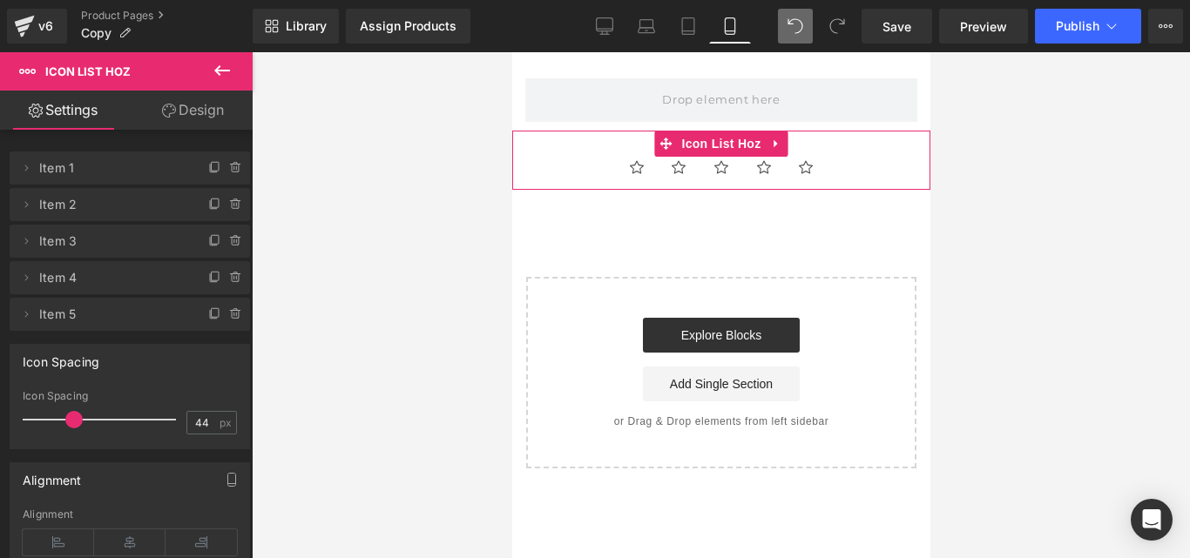
click at [579, 155] on div "Icon Icon Icon Icon Icon Icon List Hoz" at bounding box center [720, 160] width 418 height 59
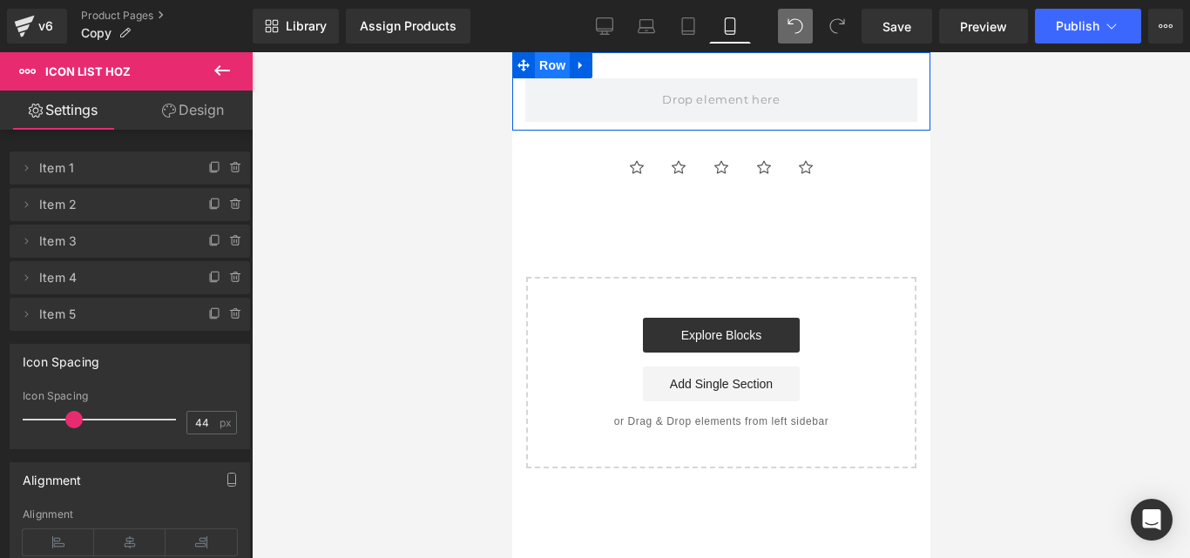
click at [553, 66] on span "Row" at bounding box center [551, 65] width 35 height 26
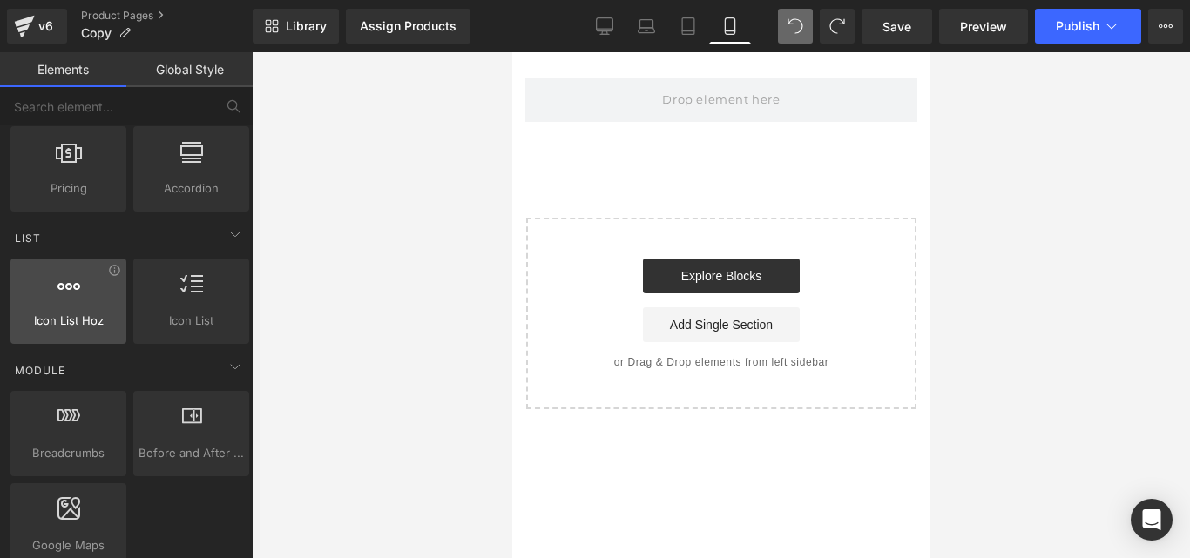
scroll to position [684, 0]
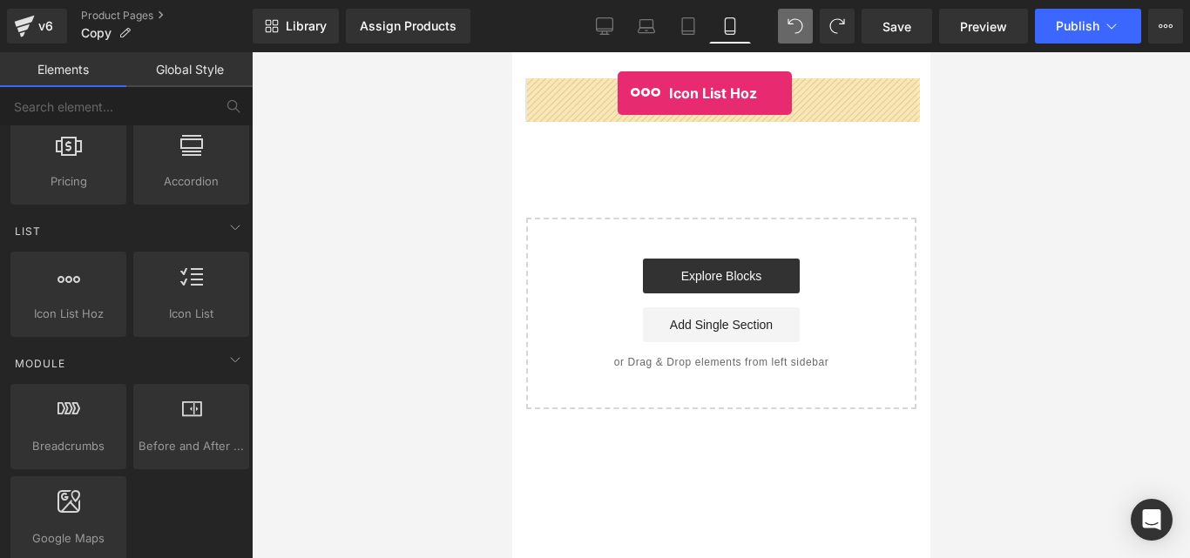
drag, startPoint x: 594, startPoint y: 362, endPoint x: 616, endPoint y: 93, distance: 270.0
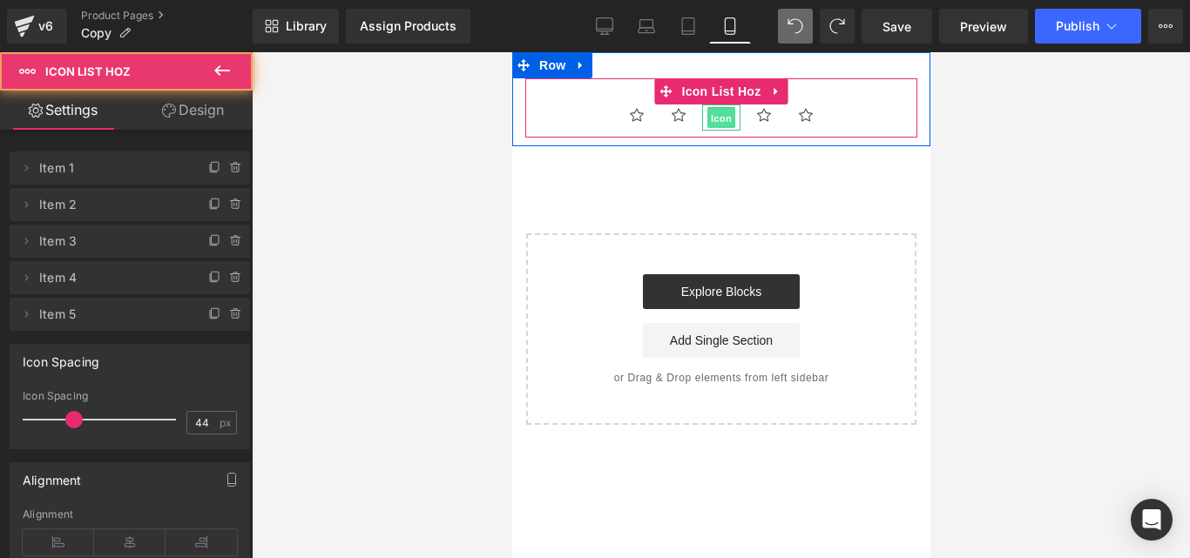
click at [722, 111] on span "Icon" at bounding box center [720, 118] width 28 height 21
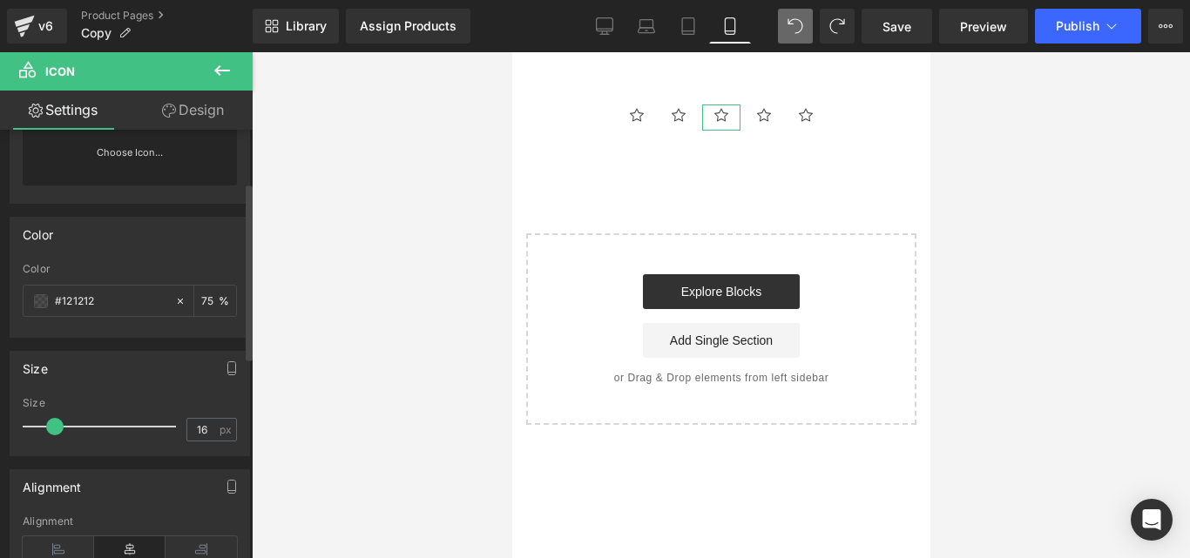
scroll to position [148, 0]
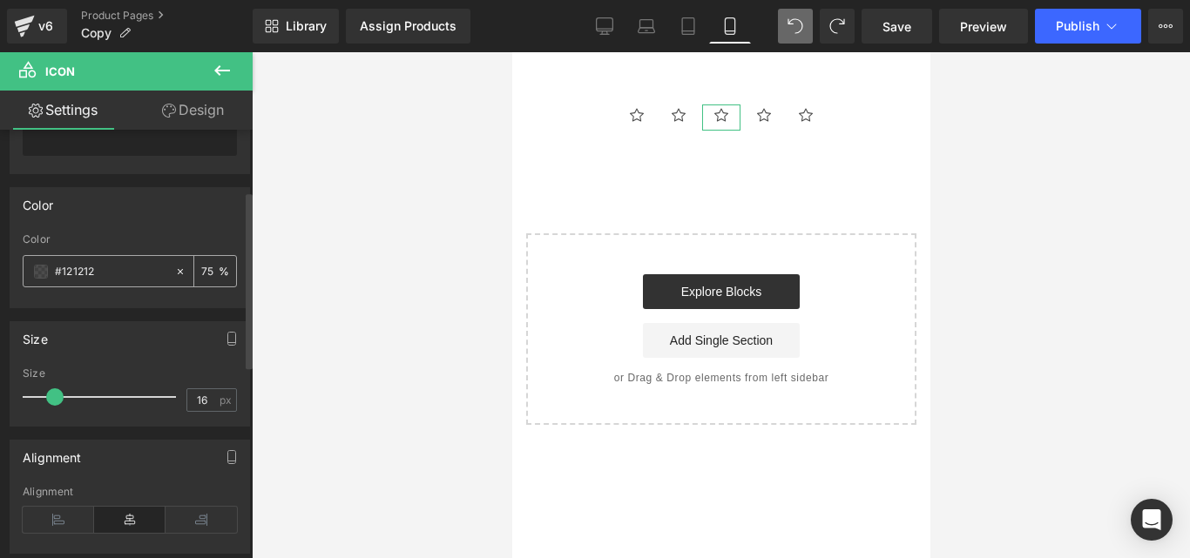
click at [69, 284] on div "#121212" at bounding box center [99, 271] width 151 height 30
click at [33, 267] on div "#121212" at bounding box center [99, 271] width 151 height 30
click at [40, 272] on span at bounding box center [41, 272] width 14 height 14
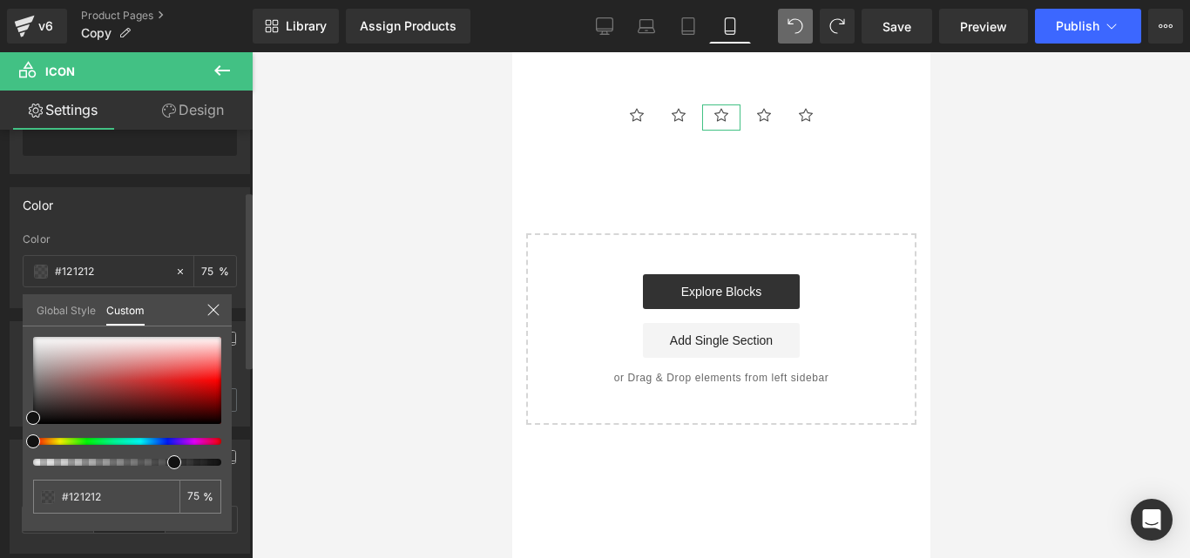
type input "#111111"
click at [60, 439] on div at bounding box center [120, 441] width 188 height 7
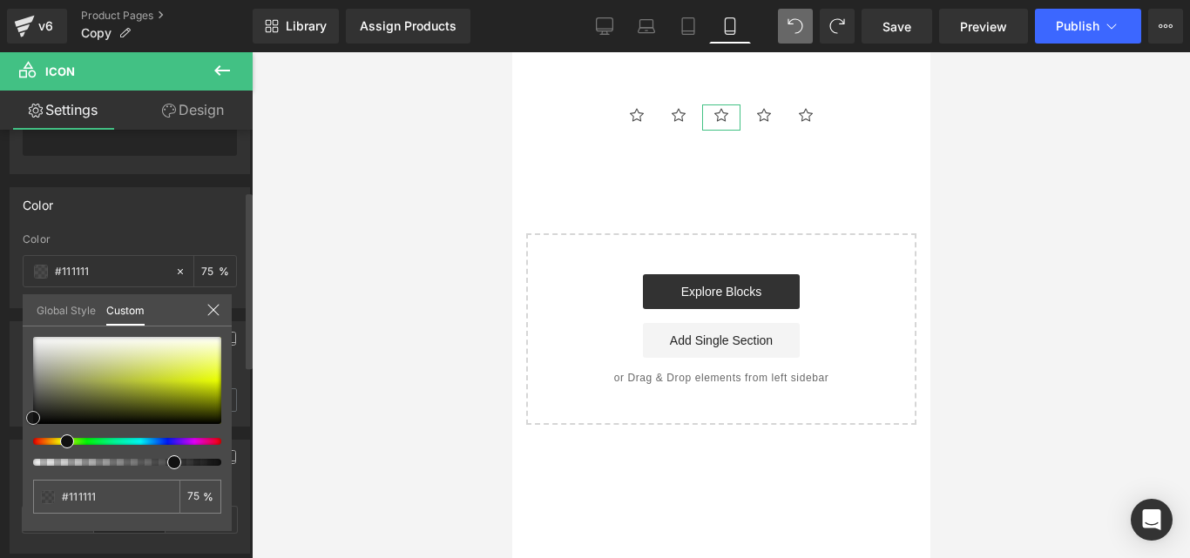
type input "#deec45"
type input "#ddeb46"
type input "#e2f22f"
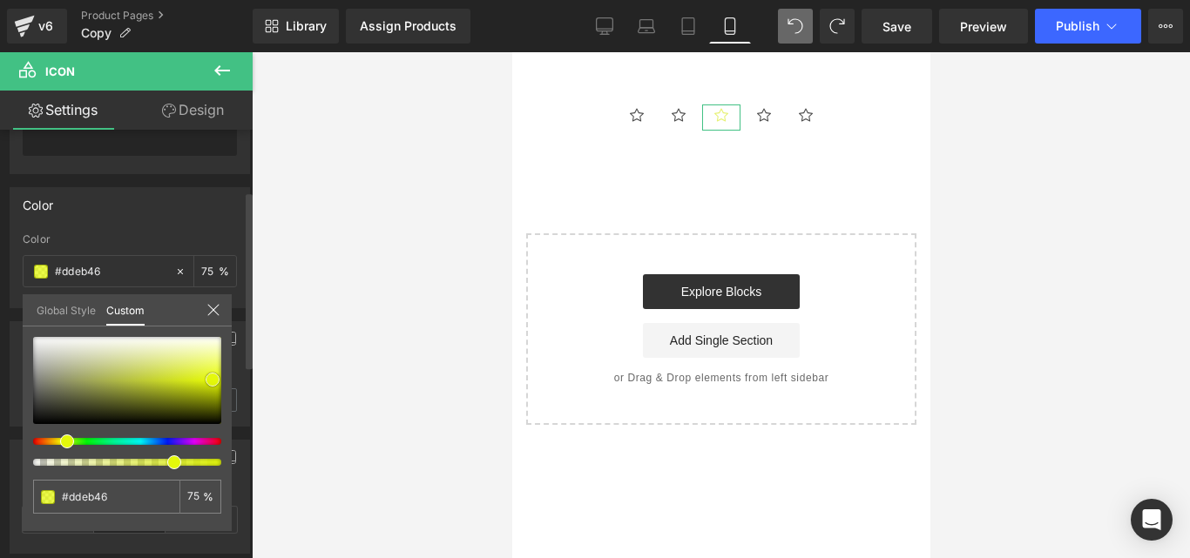
type input "#e2f22f"
type input "#e4f80b"
type input "#d7ea00"
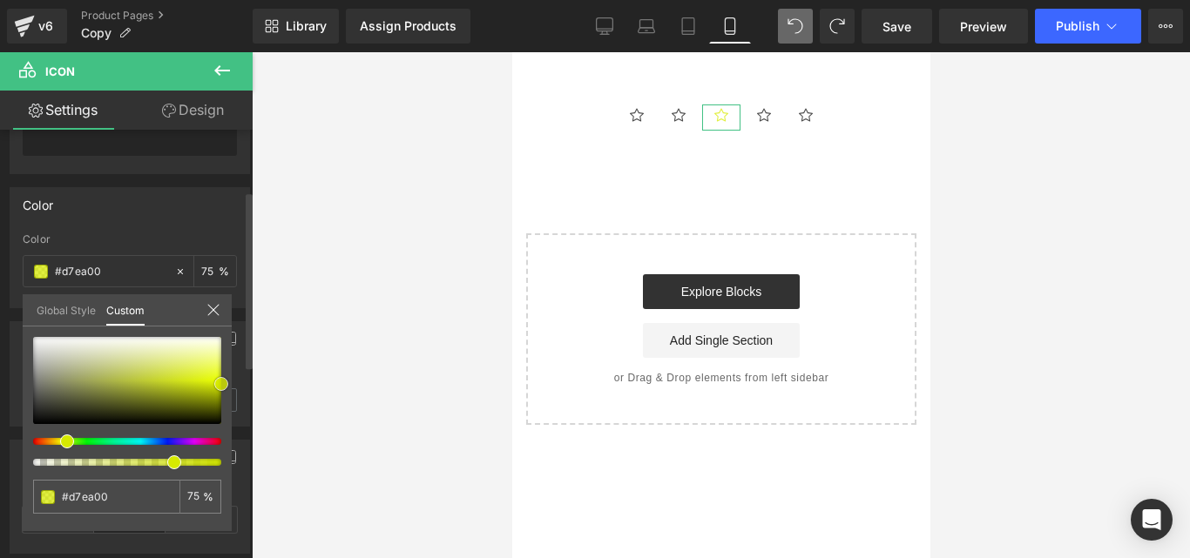
drag, startPoint x: 207, startPoint y: 377, endPoint x: 222, endPoint y: 384, distance: 16.4
click at [221, 384] on div at bounding box center [127, 380] width 188 height 87
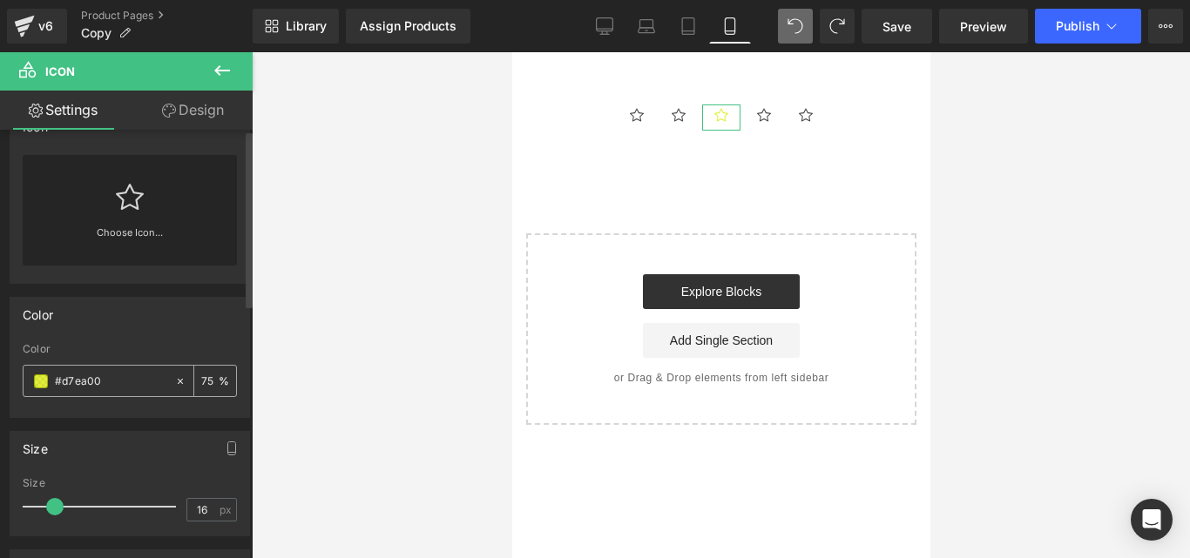
scroll to position [0, 0]
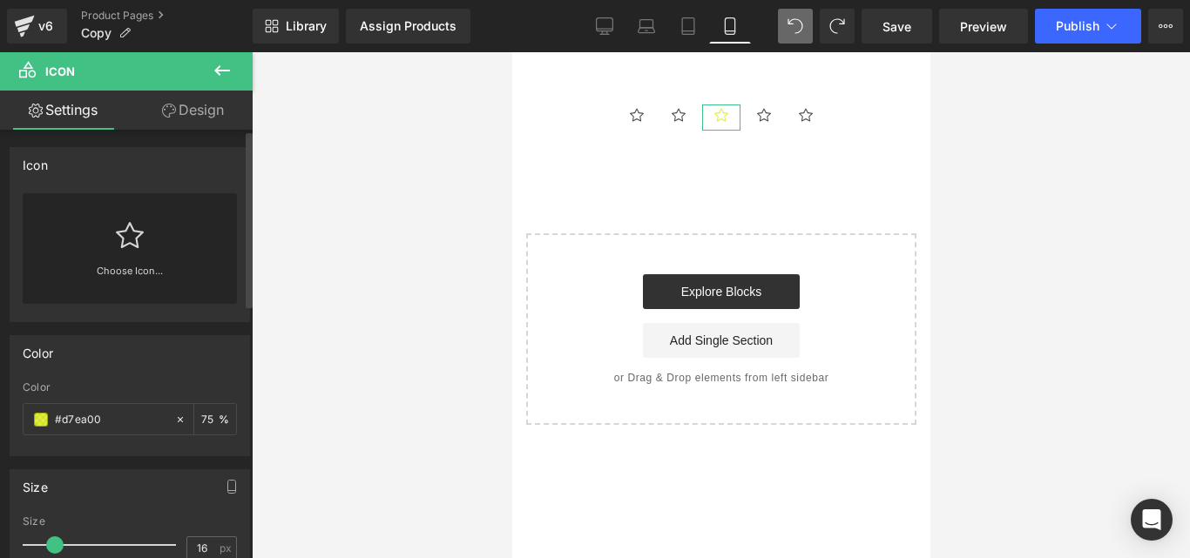
click at [137, 248] on icon at bounding box center [130, 235] width 28 height 28
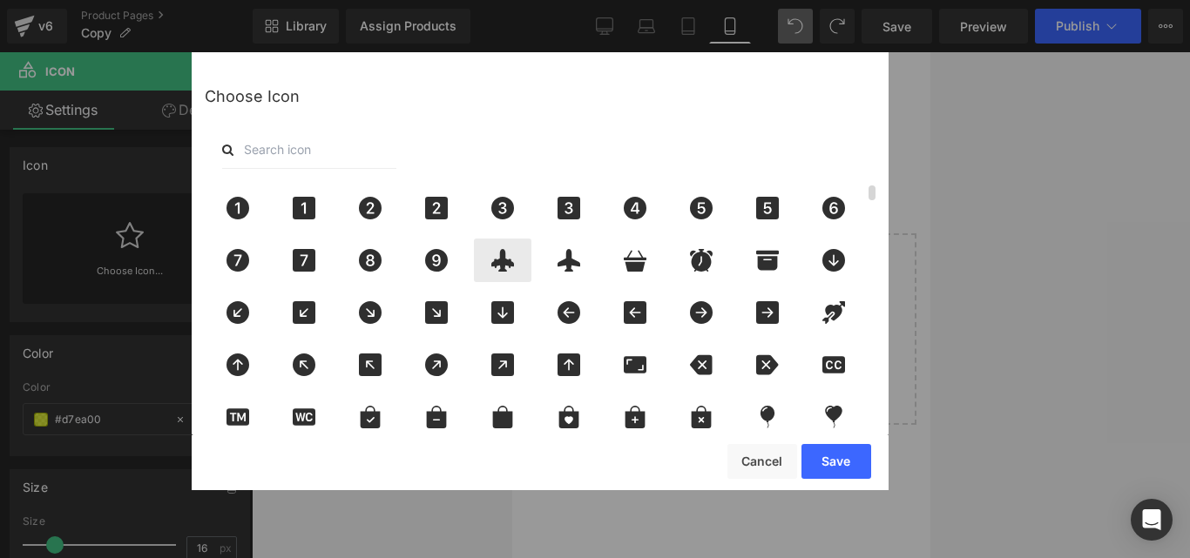
click at [491, 252] on icon at bounding box center [502, 260] width 37 height 23
click at [854, 476] on button "Save" at bounding box center [836, 461] width 70 height 35
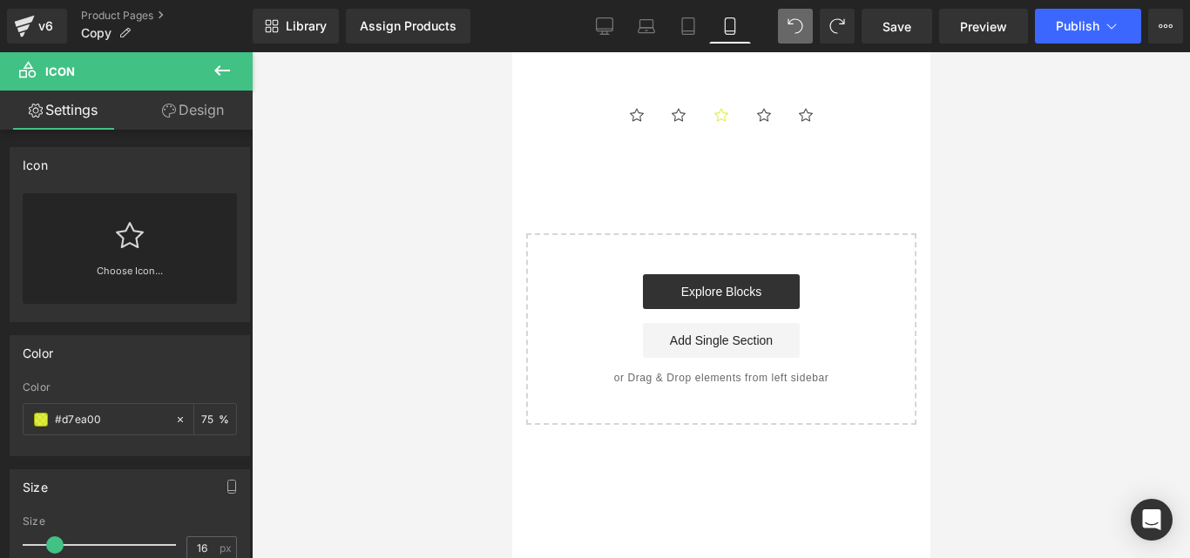
type input "#121212"
type input "75"
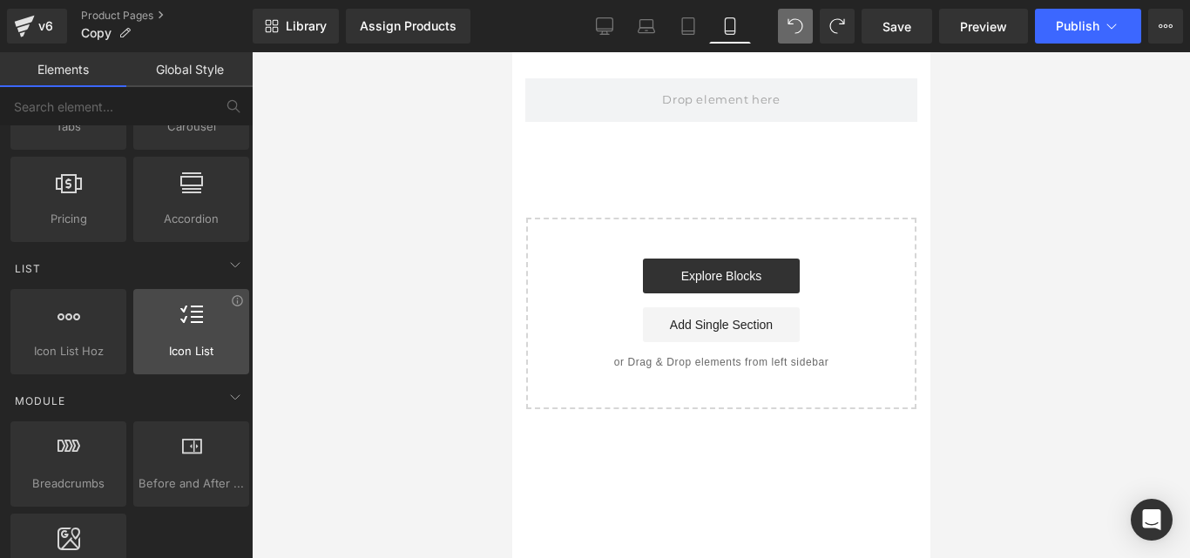
scroll to position [637, 0]
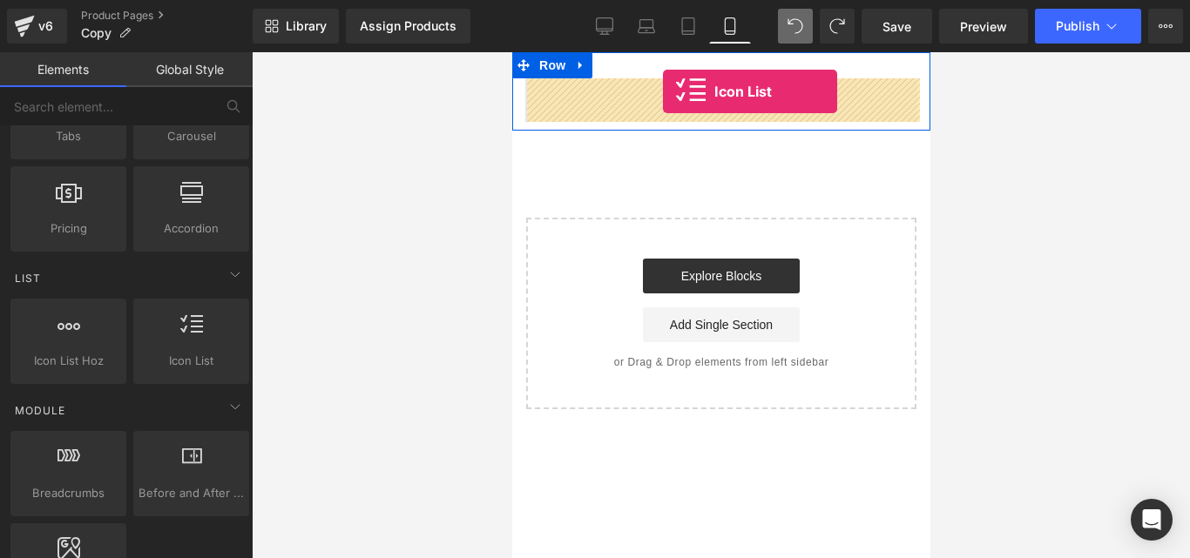
drag, startPoint x: 703, startPoint y: 377, endPoint x: 662, endPoint y: 91, distance: 288.6
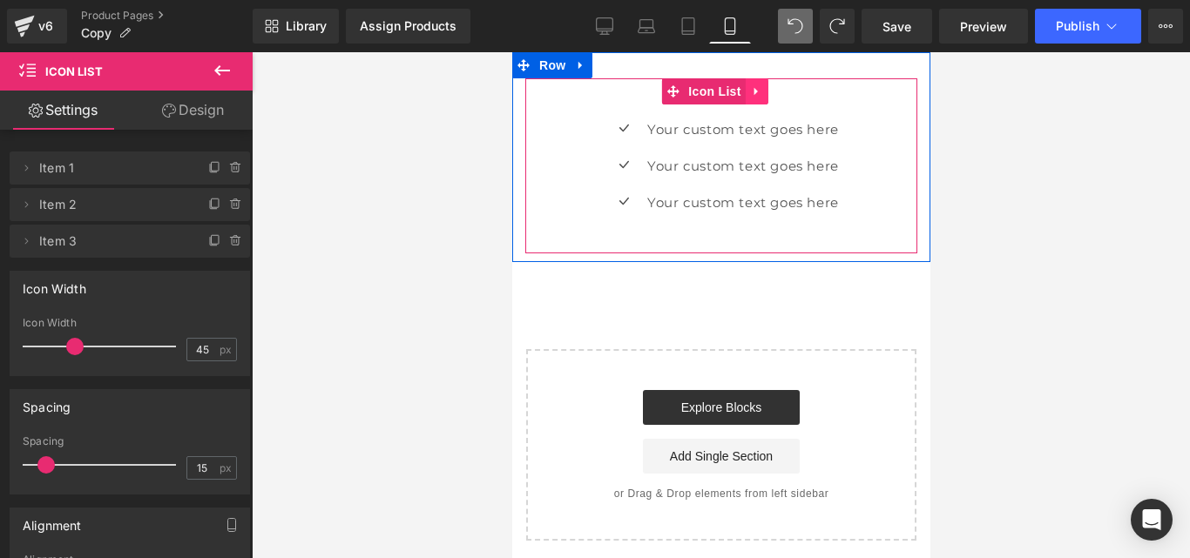
click at [764, 96] on link at bounding box center [756, 91] width 23 height 26
click at [765, 99] on link at bounding box center [767, 91] width 23 height 26
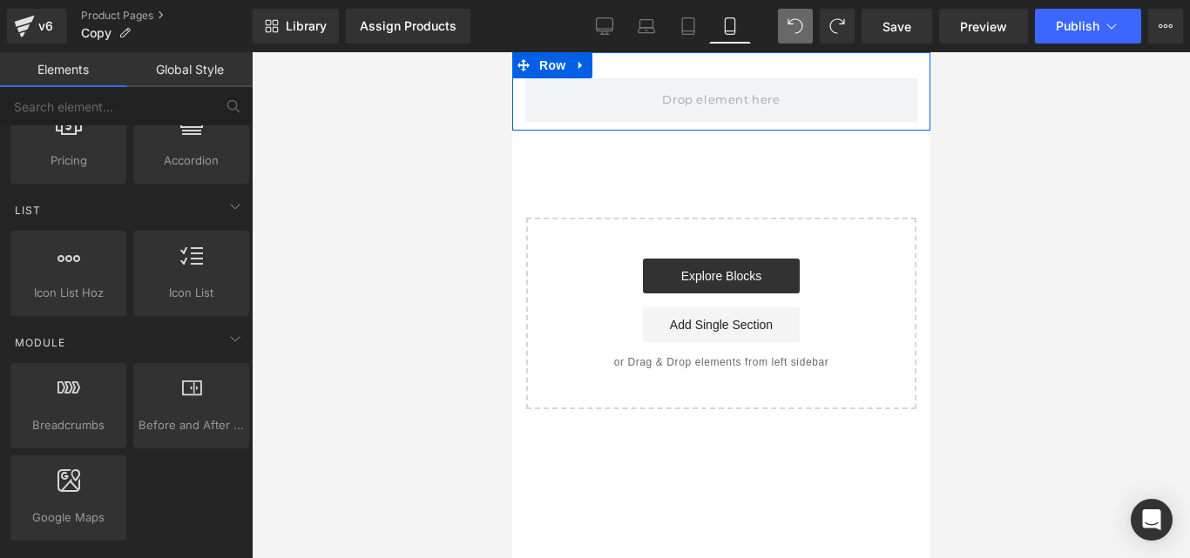
scroll to position [738, 0]
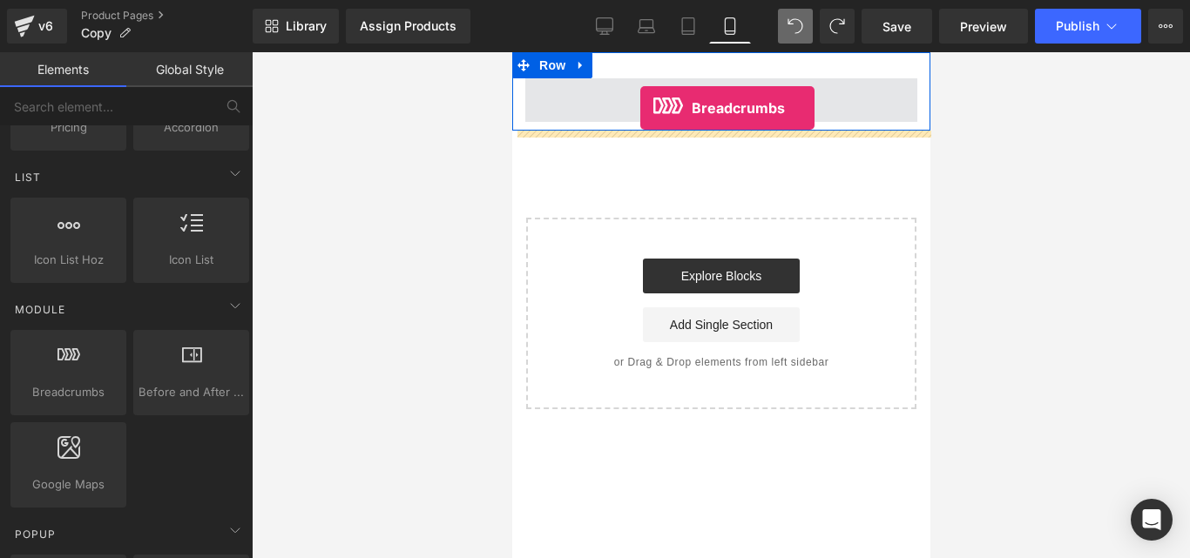
drag, startPoint x: 594, startPoint y: 418, endPoint x: 640, endPoint y: 106, distance: 315.2
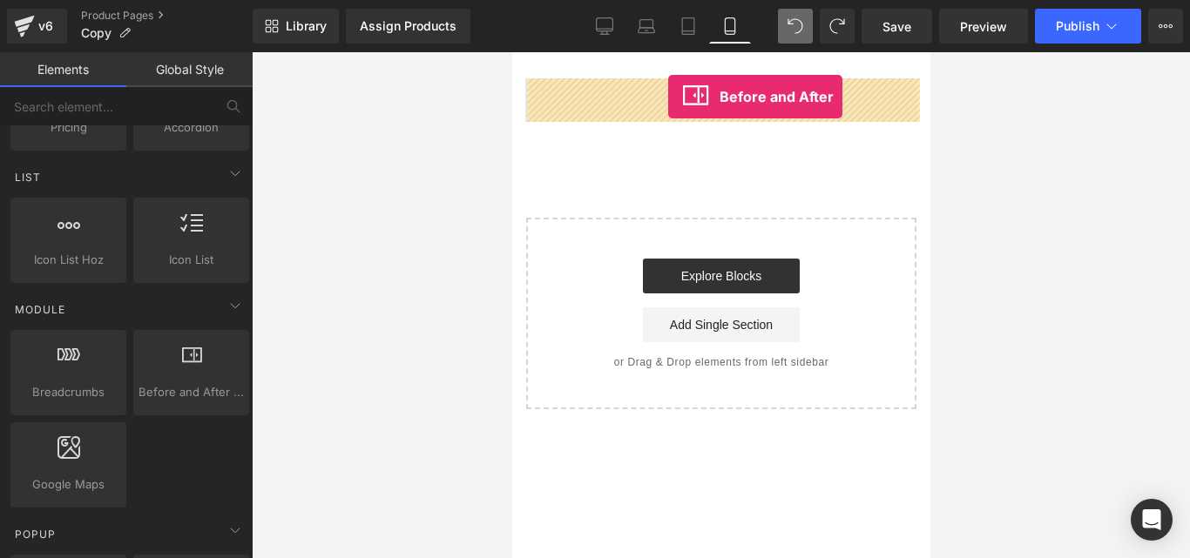
drag, startPoint x: 691, startPoint y: 437, endPoint x: 666, endPoint y: 97, distance: 341.5
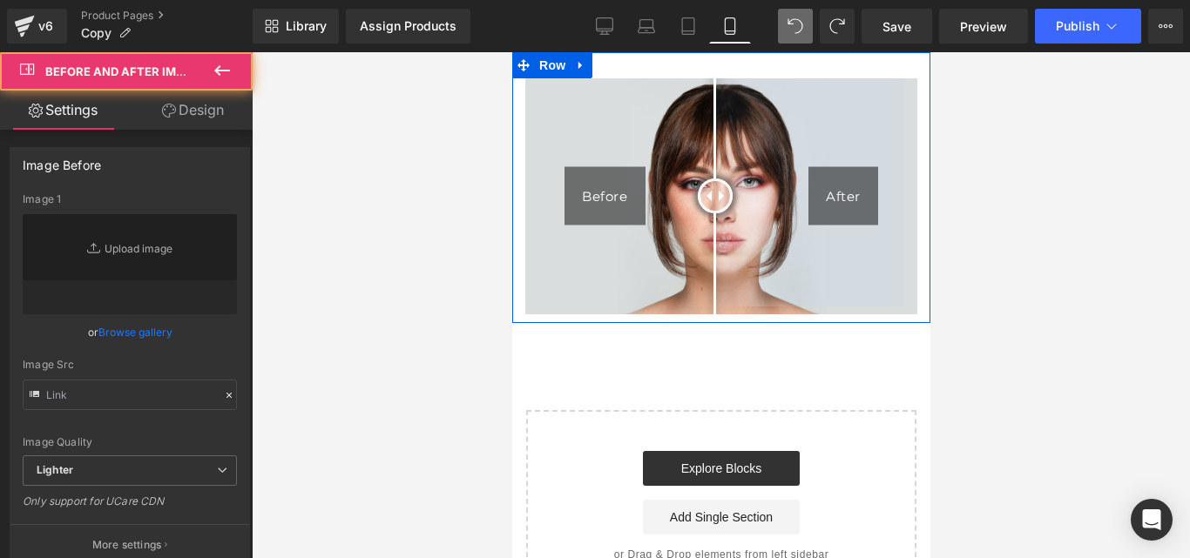
type input "[URL][DOMAIN_NAME]"
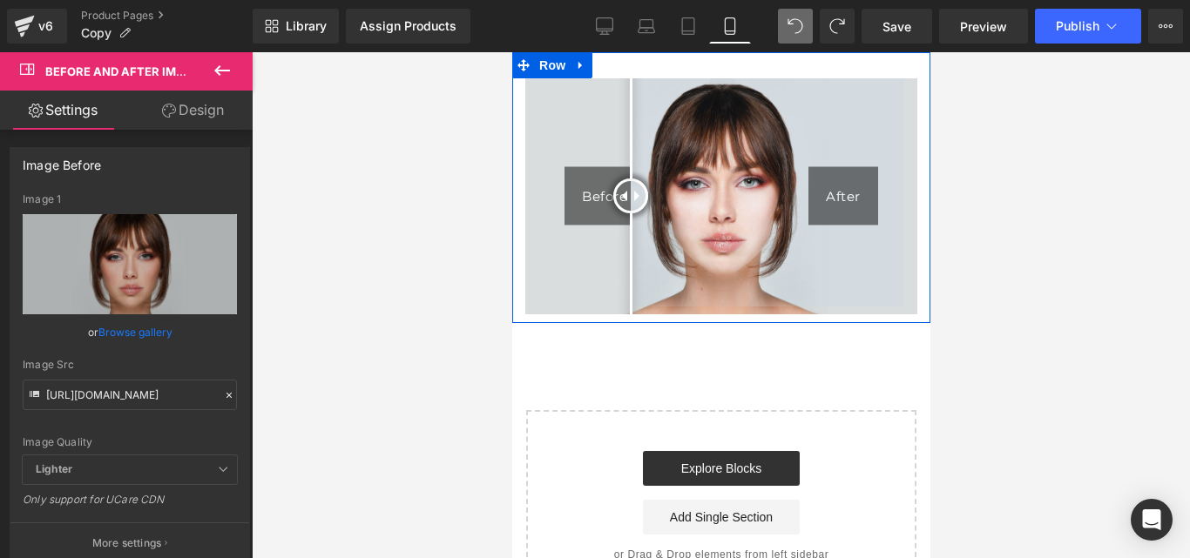
drag, startPoint x: 710, startPoint y: 194, endPoint x: 629, endPoint y: 214, distance: 83.5
click at [629, 213] on div at bounding box center [629, 196] width 35 height 35
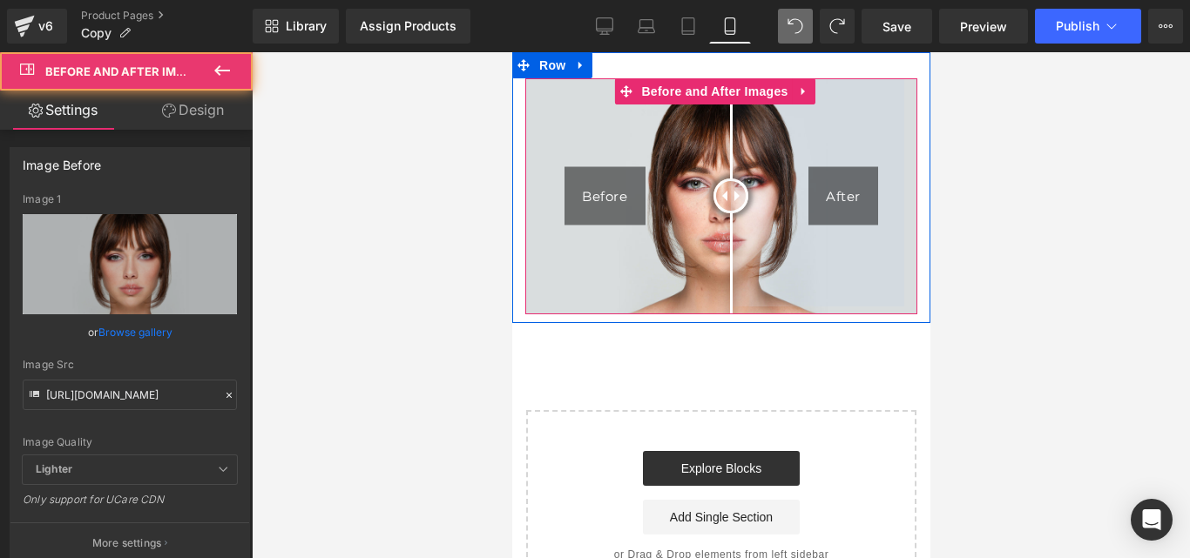
drag, startPoint x: 632, startPoint y: 203, endPoint x: 728, endPoint y: 217, distance: 96.8
click at [728, 213] on div at bounding box center [730, 196] width 35 height 35
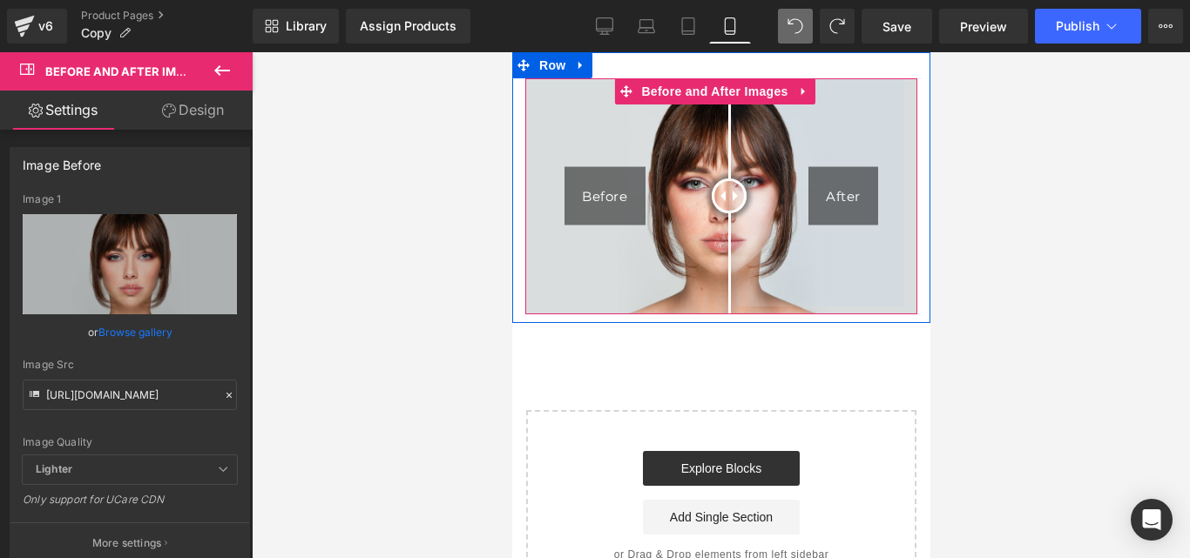
click at [583, 185] on div "Before" at bounding box center [604, 196] width 81 height 58
click at [645, 183] on img at bounding box center [720, 196] width 392 height 236
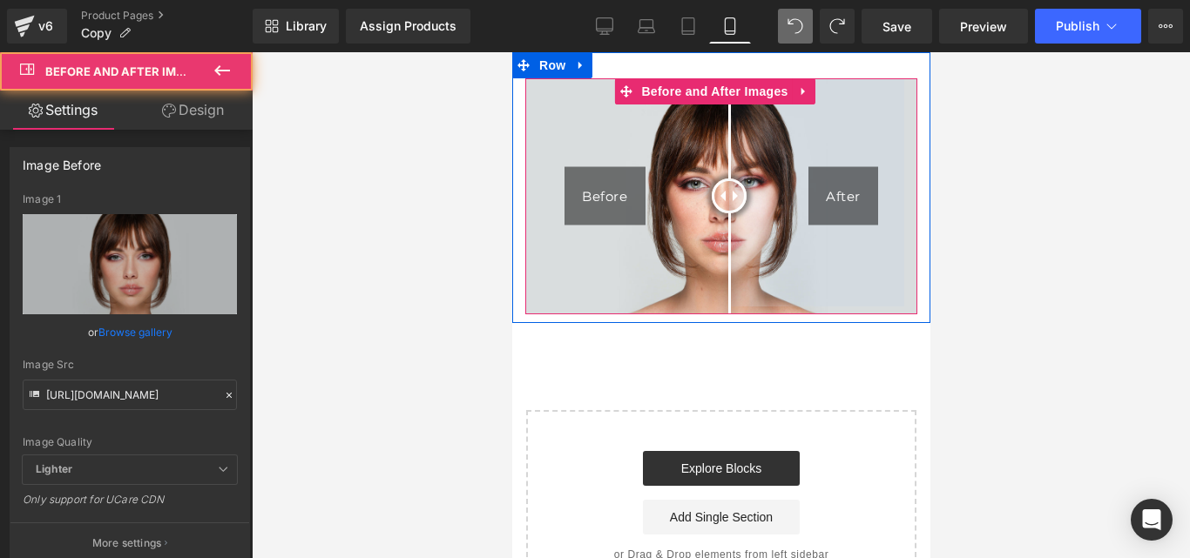
click at [830, 202] on div "After" at bounding box center [843, 196] width 70 height 58
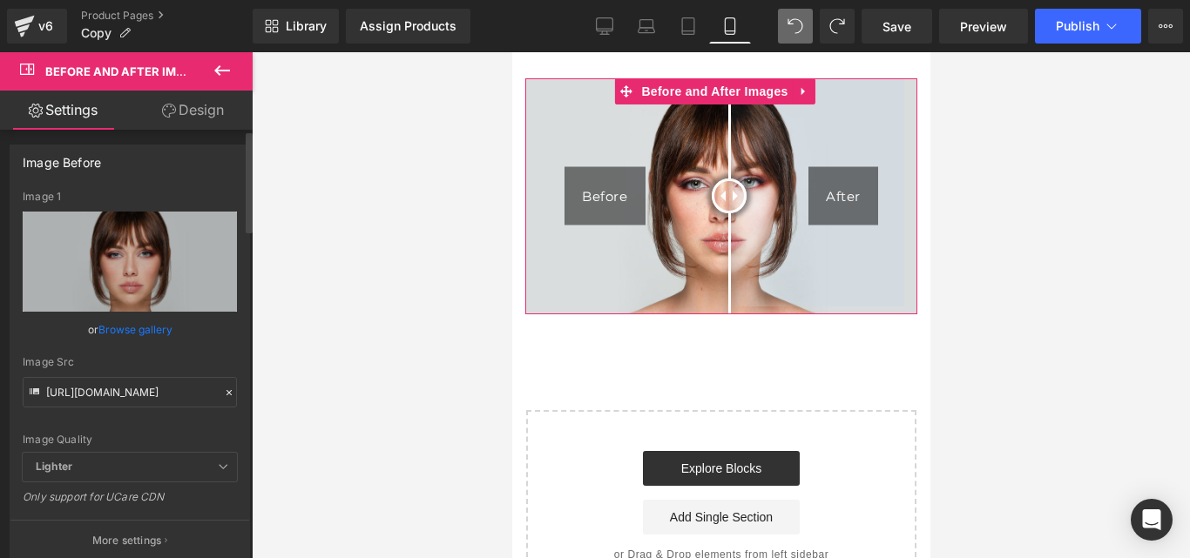
scroll to position [0, 0]
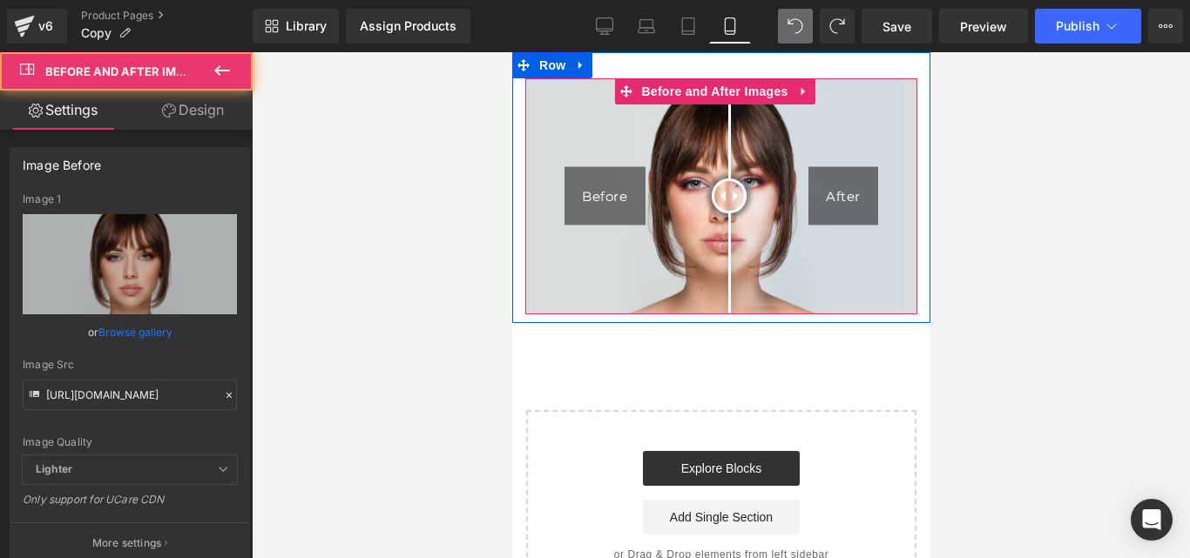
click at [828, 189] on div "After" at bounding box center [843, 196] width 70 height 58
drag, startPoint x: 708, startPoint y: 178, endPoint x: 720, endPoint y: 186, distance: 13.8
click at [720, 186] on div "Before After" at bounding box center [720, 196] width 392 height 236
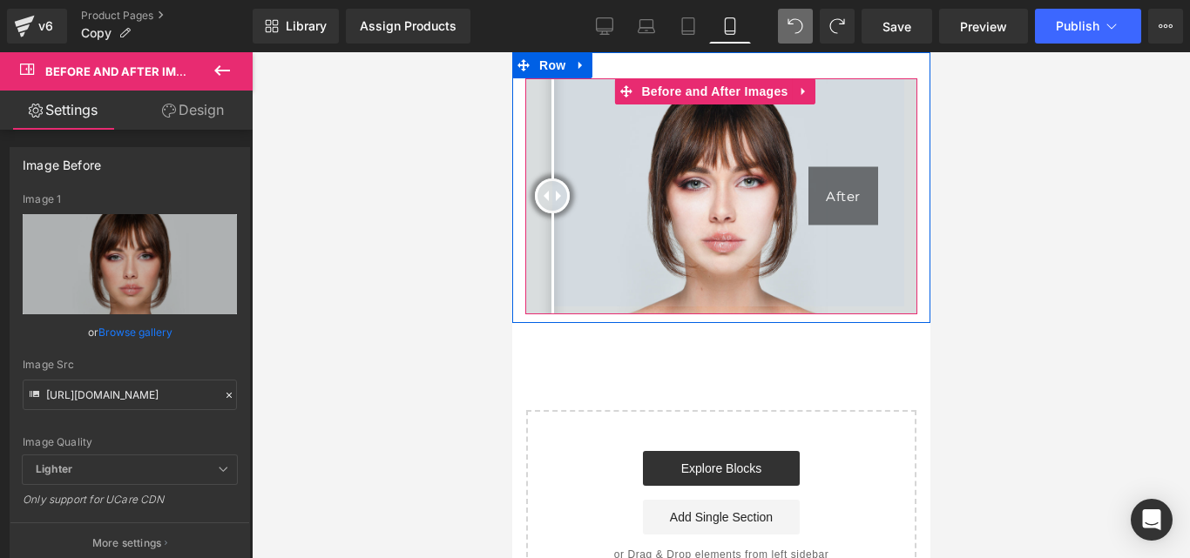
drag, startPoint x: 720, startPoint y: 186, endPoint x: 551, endPoint y: 178, distance: 168.3
click at [551, 179] on div at bounding box center [551, 196] width 35 height 35
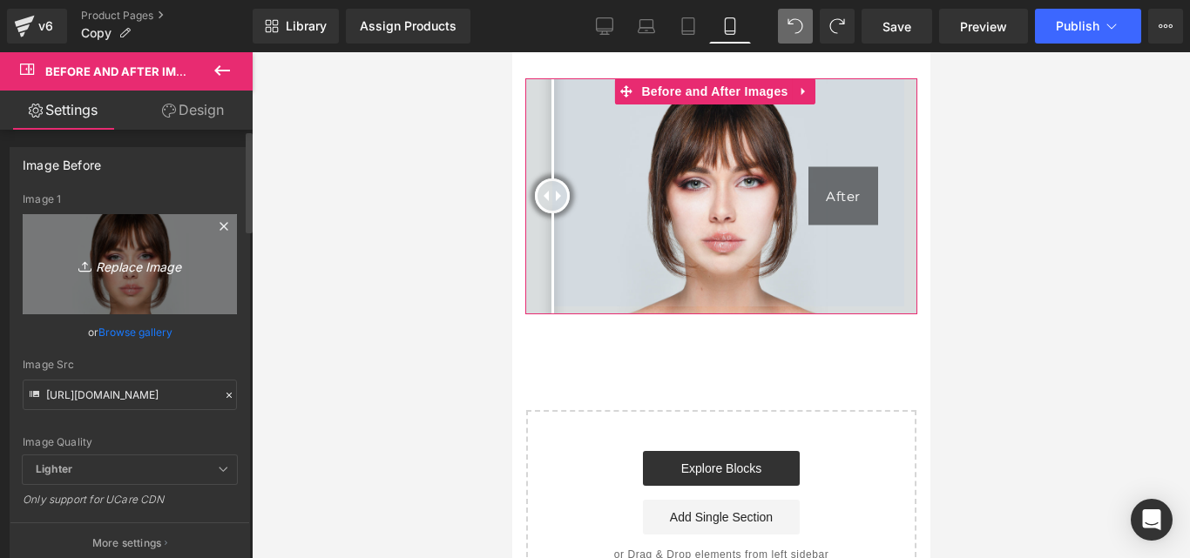
click at [129, 274] on icon "Replace Image" at bounding box center [129, 264] width 139 height 22
type input "C:\fakepath\Posteo de Instagram Productos Naturales Fotográfico Verde y Blanco …"
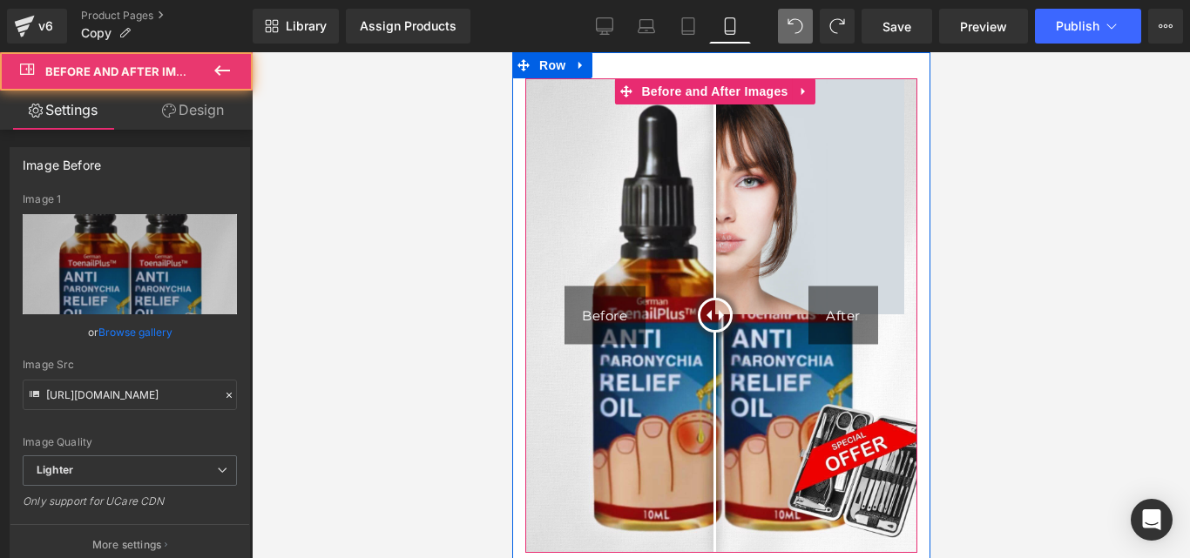
click at [575, 307] on div "Before" at bounding box center [604, 316] width 81 height 58
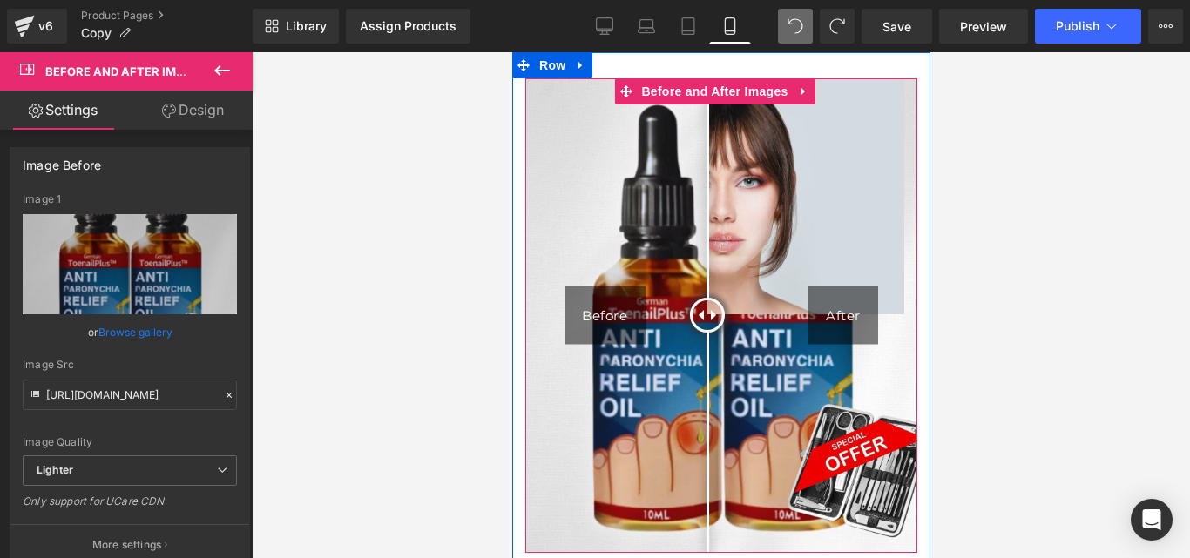
drag, startPoint x: 713, startPoint y: 301, endPoint x: 706, endPoint y: 327, distance: 26.0
click at [706, 327] on div at bounding box center [706, 315] width 35 height 35
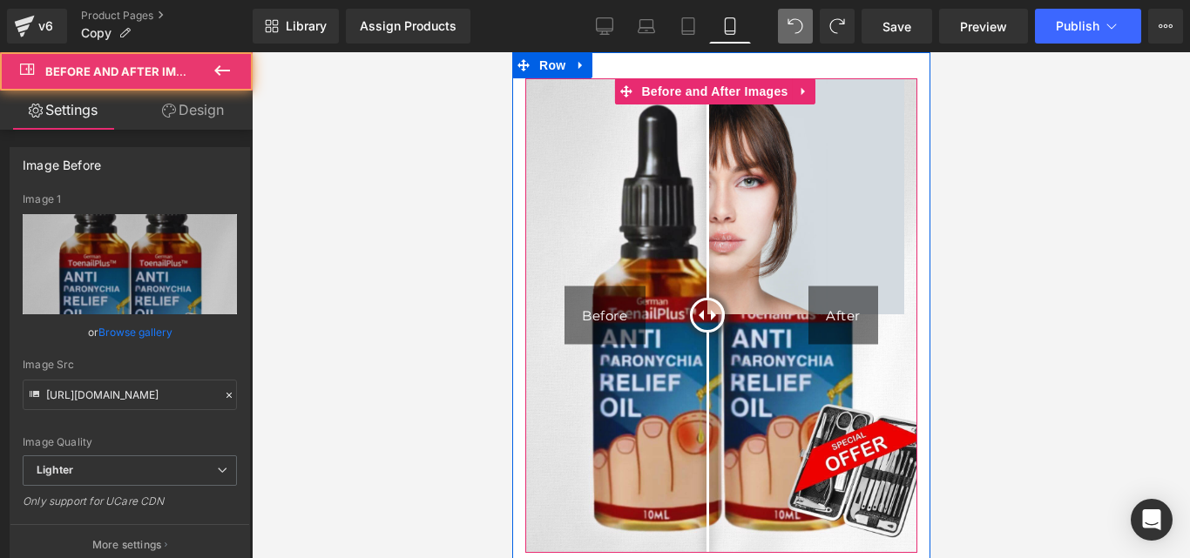
click at [842, 308] on div "After" at bounding box center [843, 316] width 70 height 58
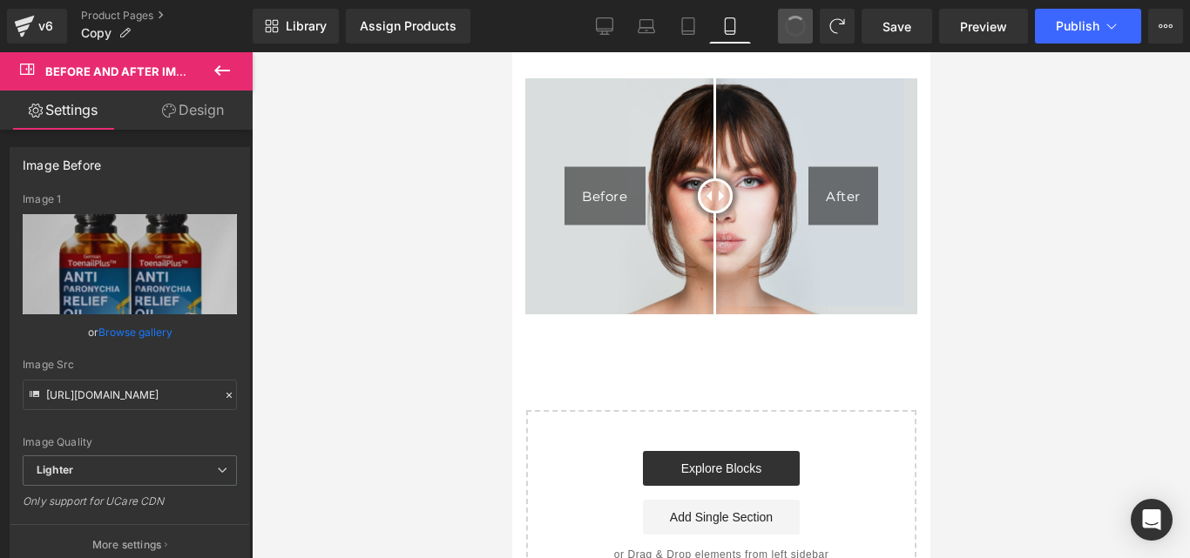
type input "[URL][DOMAIN_NAME]"
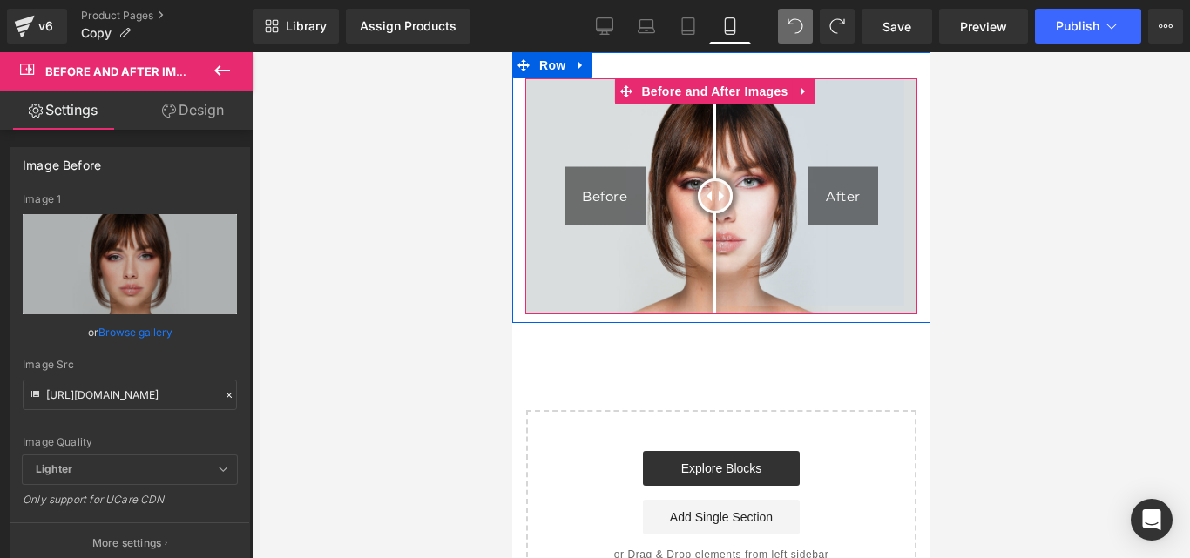
click at [868, 213] on img at bounding box center [720, 196] width 392 height 236
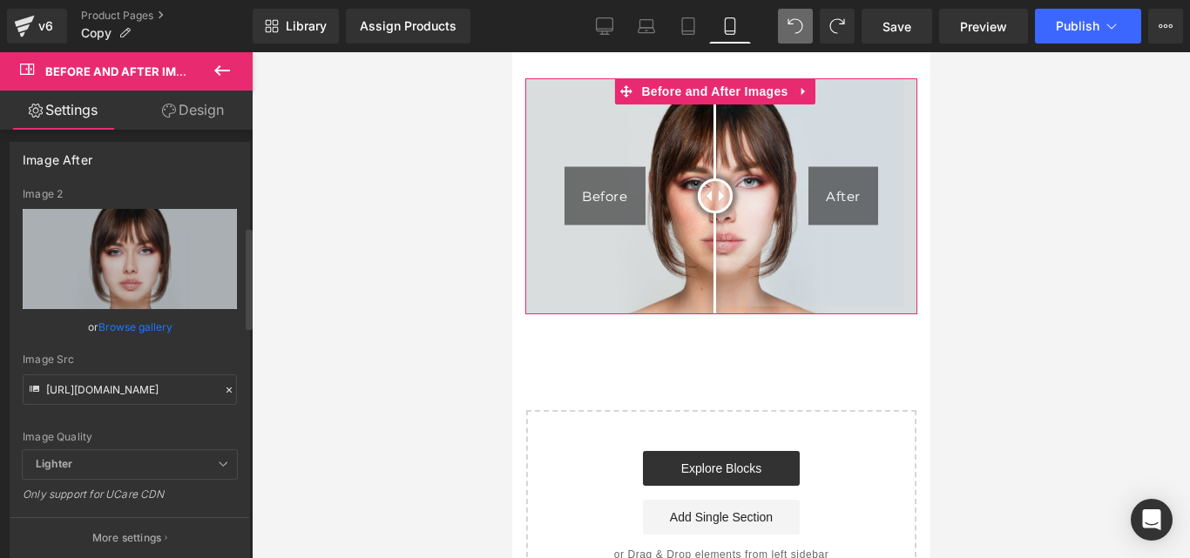
scroll to position [384, 0]
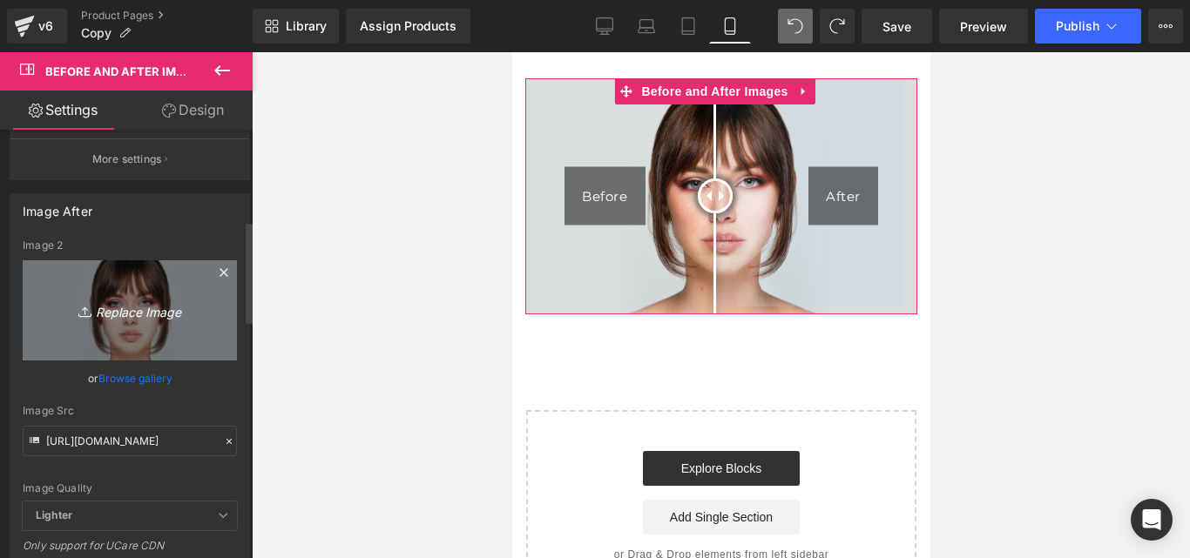
click at [132, 301] on icon "Replace Image" at bounding box center [129, 311] width 139 height 22
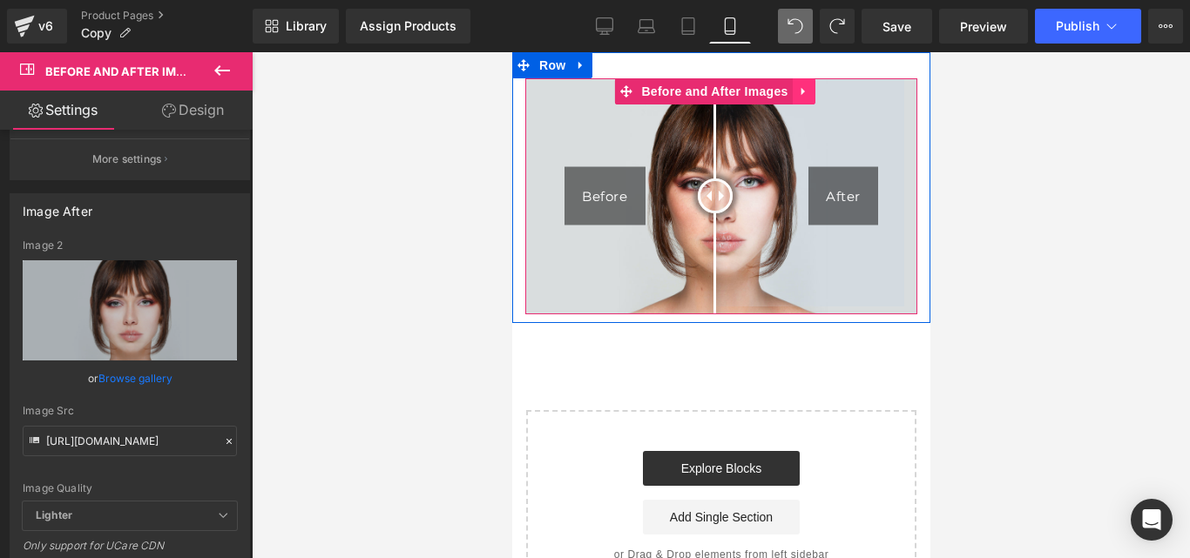
click at [805, 87] on icon at bounding box center [803, 91] width 12 height 13
click at [813, 98] on icon at bounding box center [814, 91] width 12 height 12
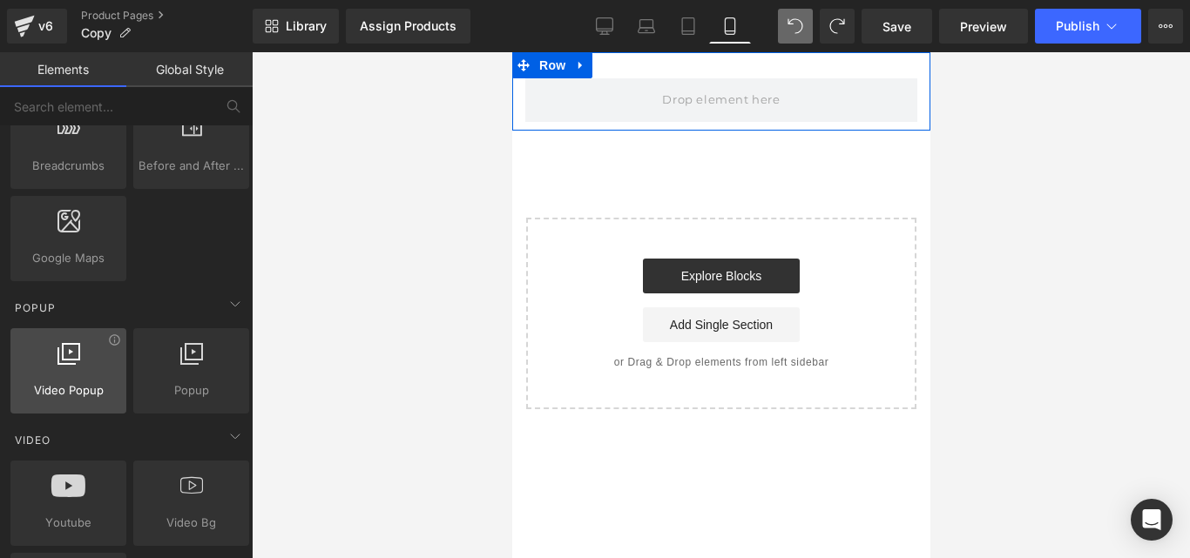
scroll to position [985, 0]
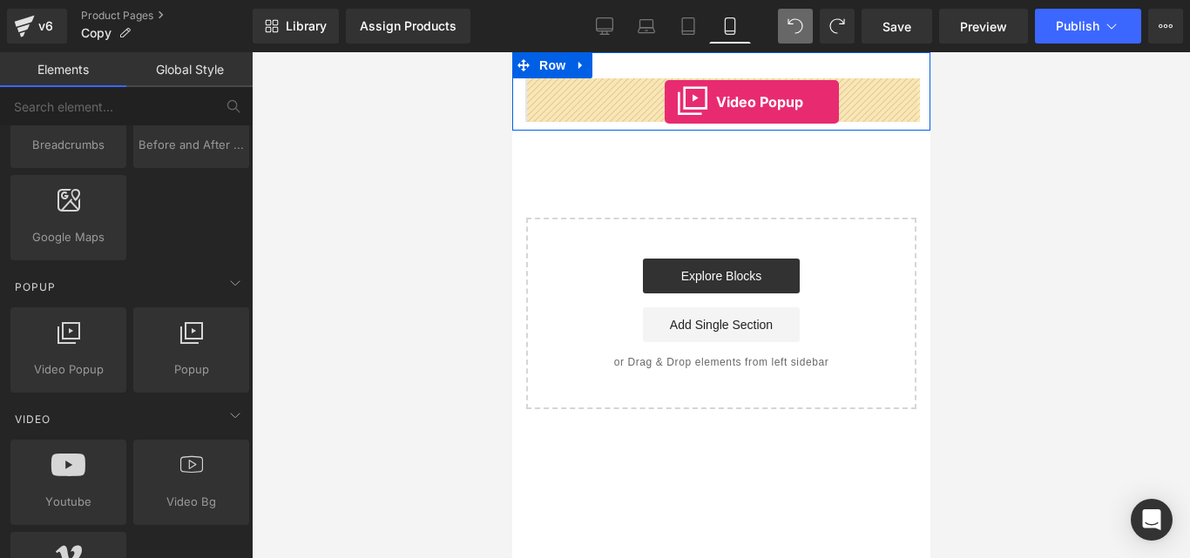
drag, startPoint x: 599, startPoint y: 396, endPoint x: 665, endPoint y: 93, distance: 310.1
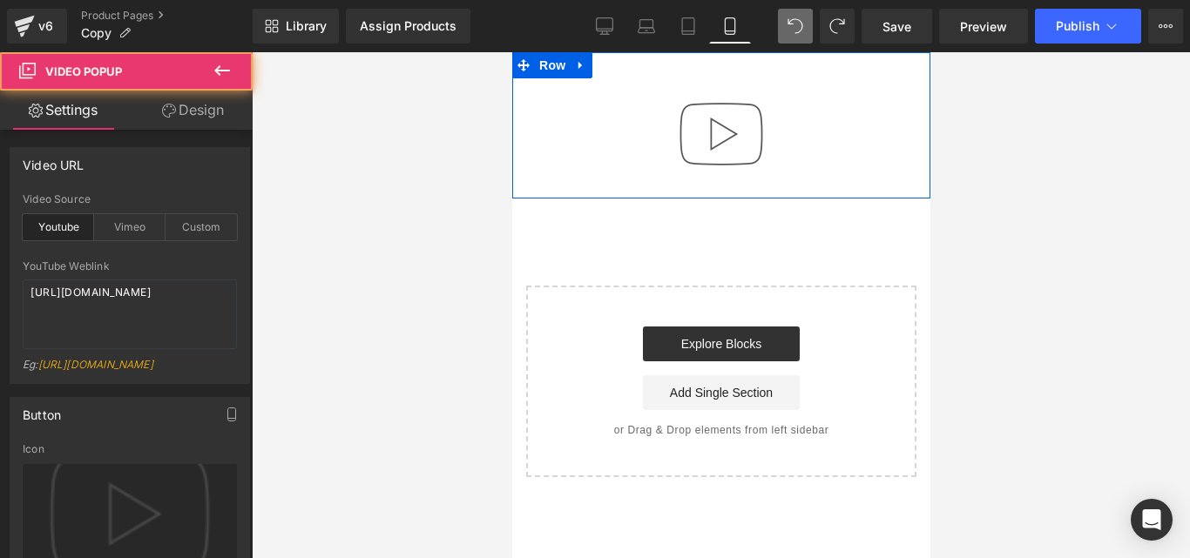
type input "//[DOMAIN_NAME][URL]"
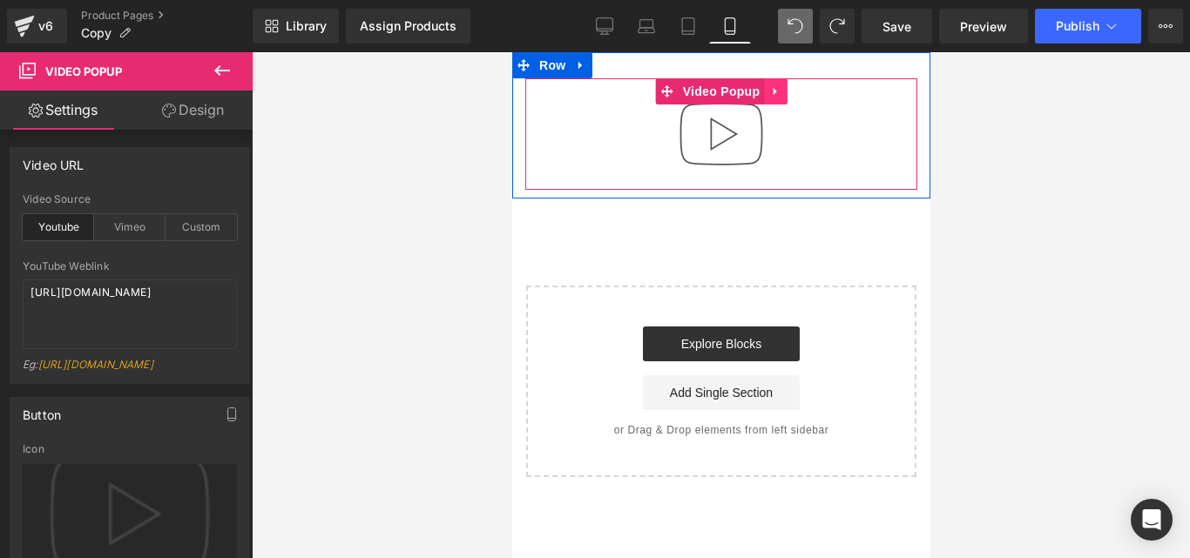
click at [773, 92] on icon at bounding box center [773, 92] width 3 height 8
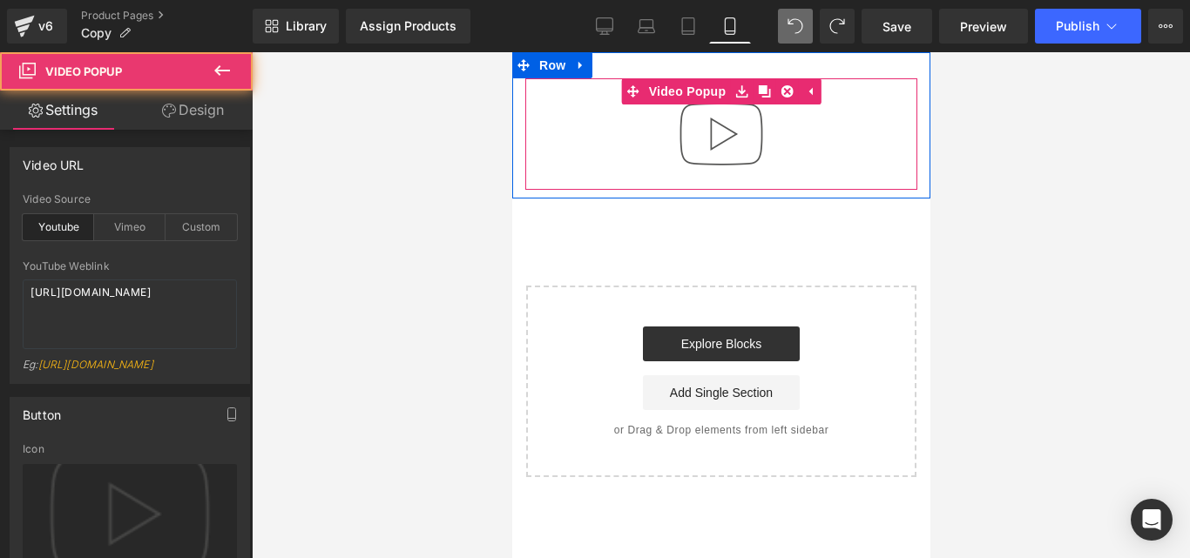
click at [702, 137] on img at bounding box center [720, 133] width 111 height 111
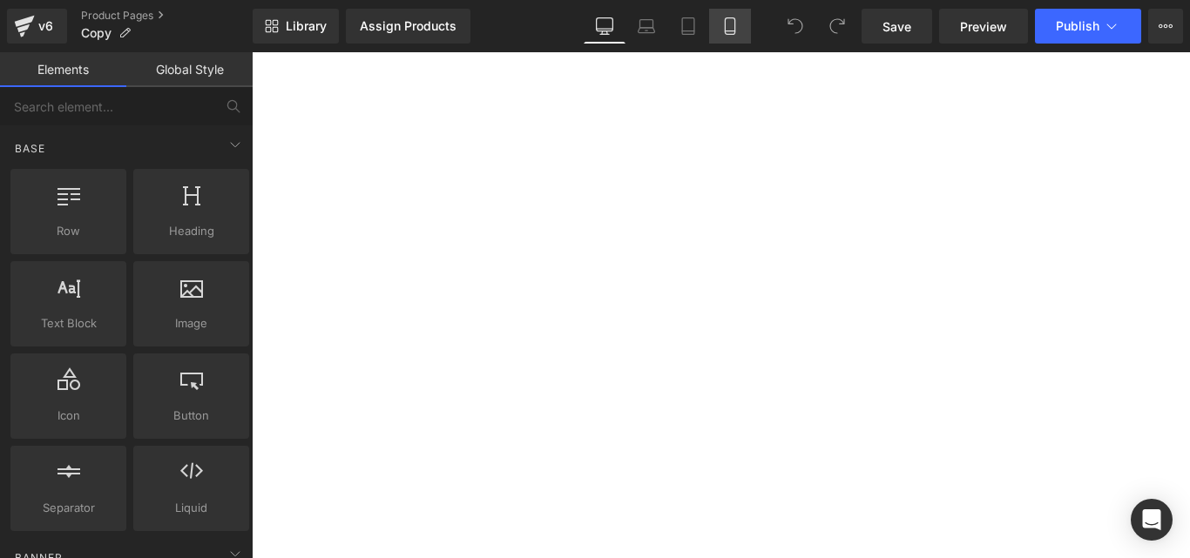
click at [734, 21] on icon at bounding box center [730, 26] width 10 height 17
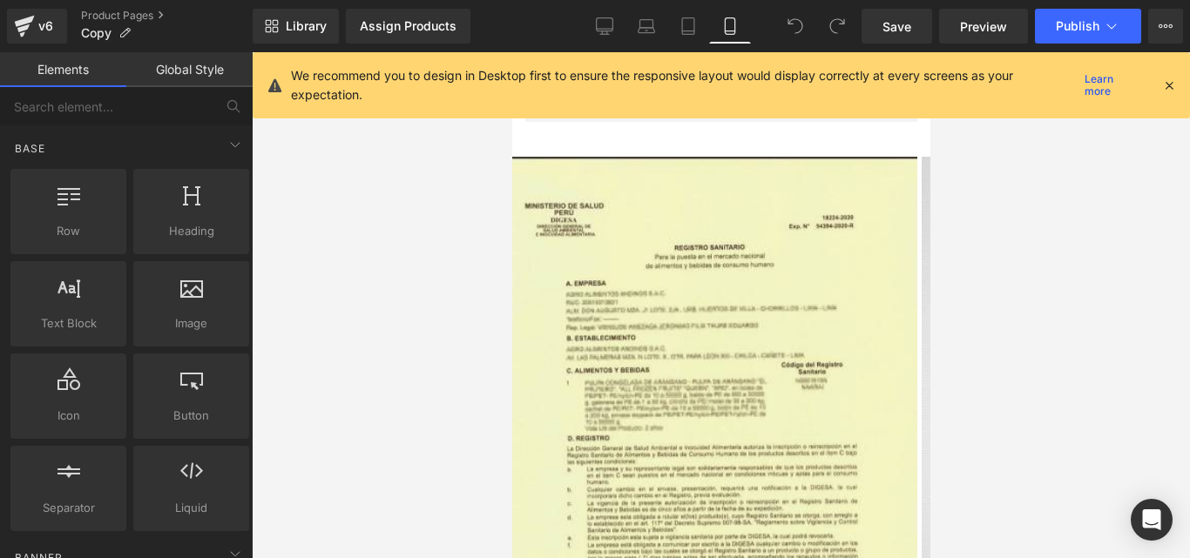
click at [1156, 94] on div "We recommend you to design in Desktop first to ensure the responsive layout wou…" at bounding box center [726, 85] width 871 height 38
click at [1179, 76] on div "We recommend you to design in Desktop first to ensure the responsive layout wou…" at bounding box center [721, 85] width 937 height 66
click at [1186, 66] on div "We recommend you to design in Desktop first to ensure the responsive layout wou…" at bounding box center [721, 85] width 937 height 66
click at [1173, 78] on icon at bounding box center [1169, 86] width 16 height 16
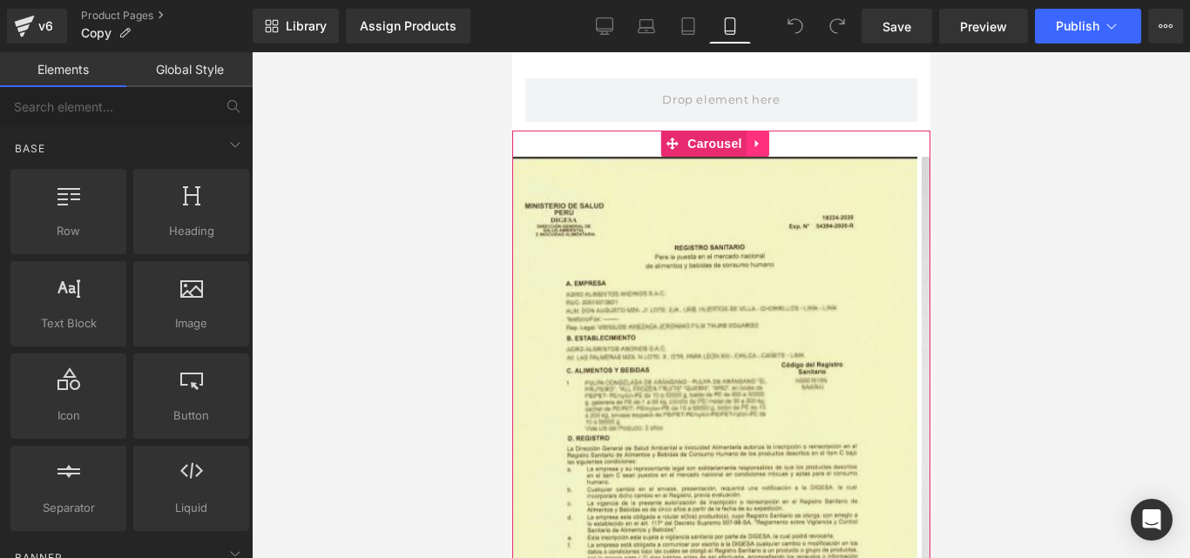
click at [760, 143] on icon at bounding box center [757, 144] width 12 height 13
click at [769, 145] on icon at bounding box center [768, 144] width 12 height 13
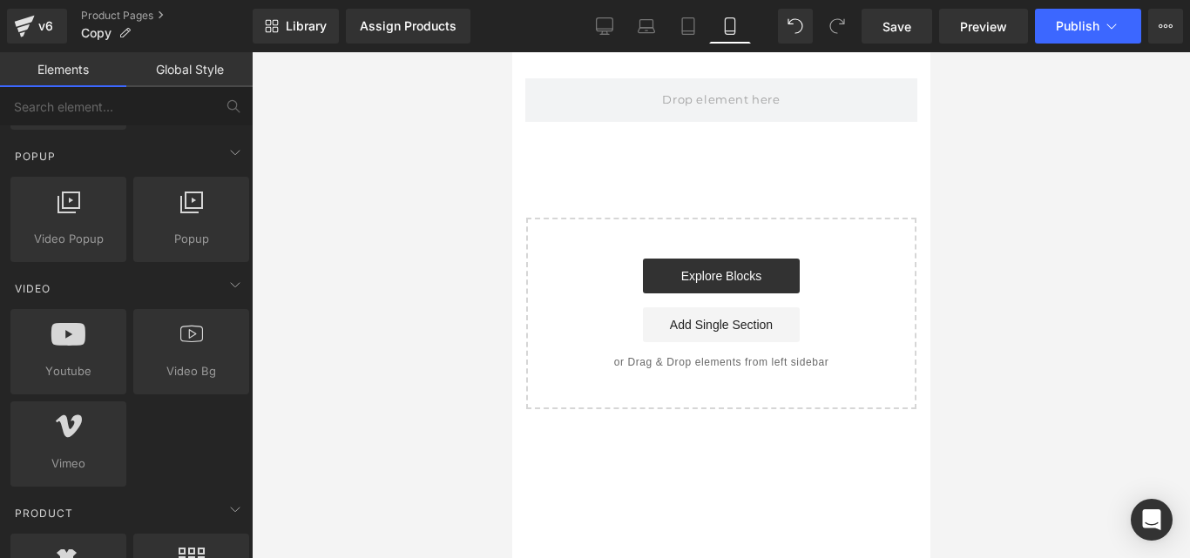
scroll to position [1151, 0]
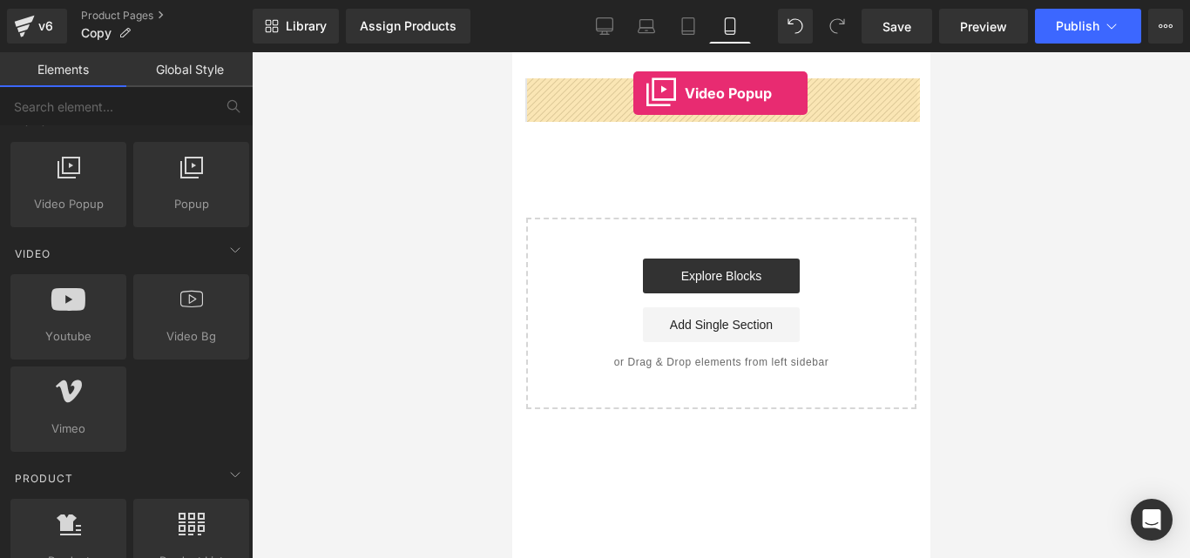
drag, startPoint x: 562, startPoint y: 239, endPoint x: 632, endPoint y: 93, distance: 161.7
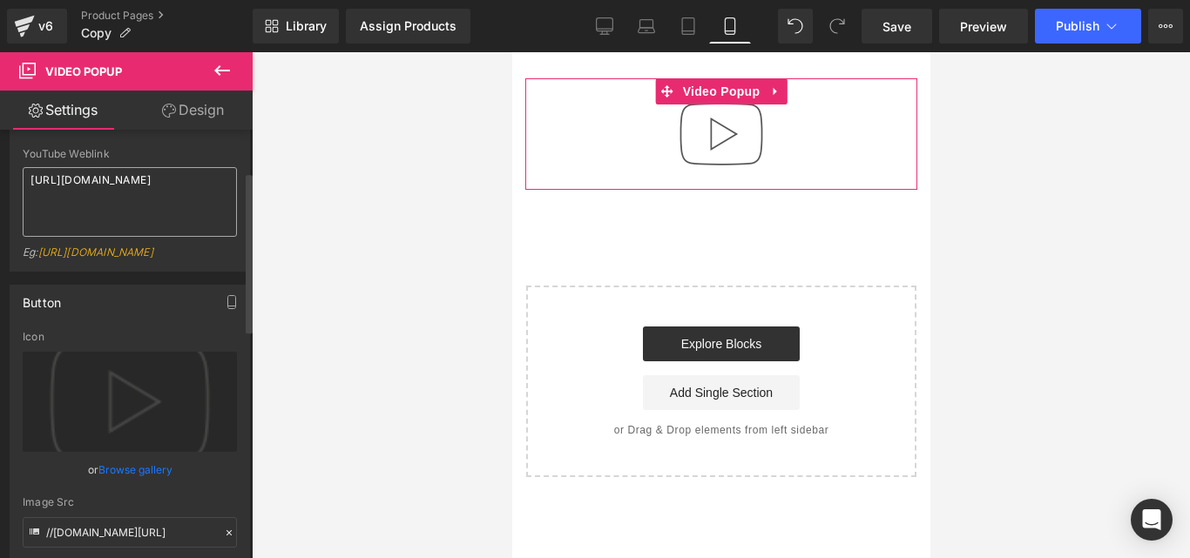
scroll to position [135, 0]
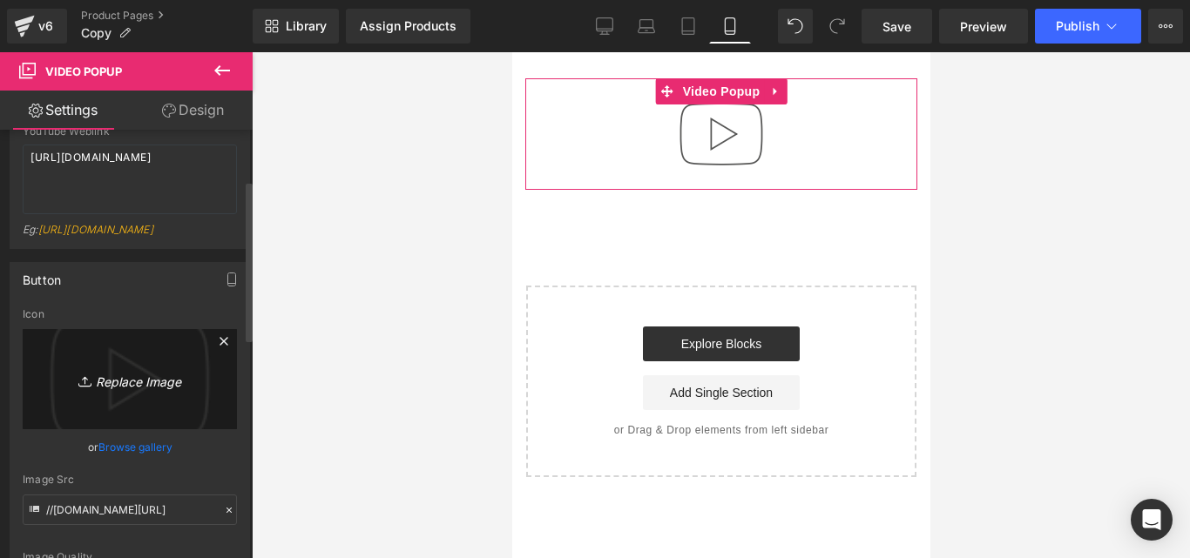
click at [116, 390] on icon "Replace Image" at bounding box center [129, 379] width 139 height 22
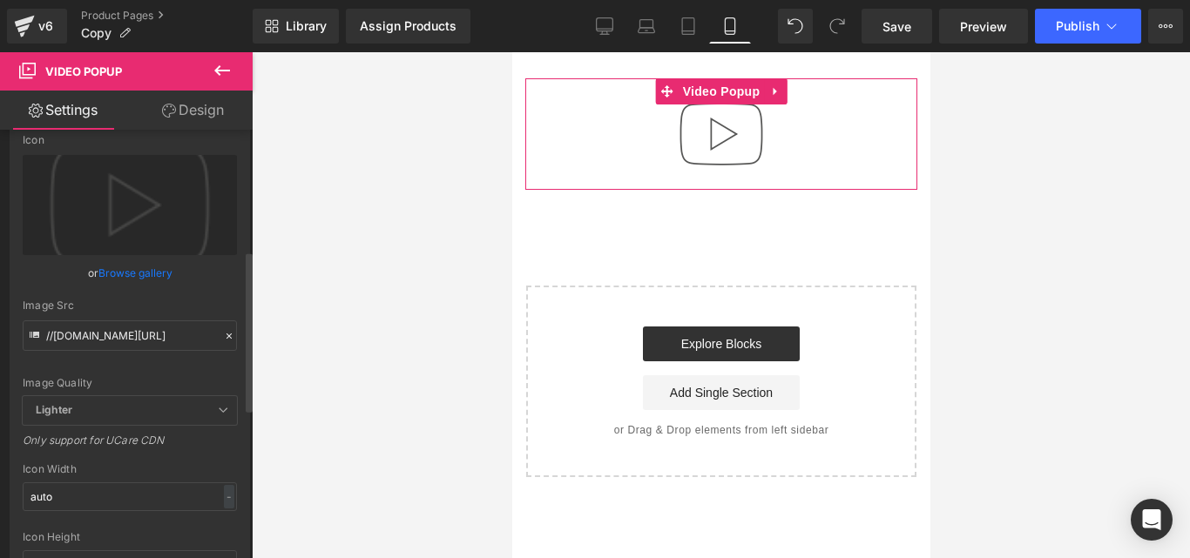
scroll to position [331, 0]
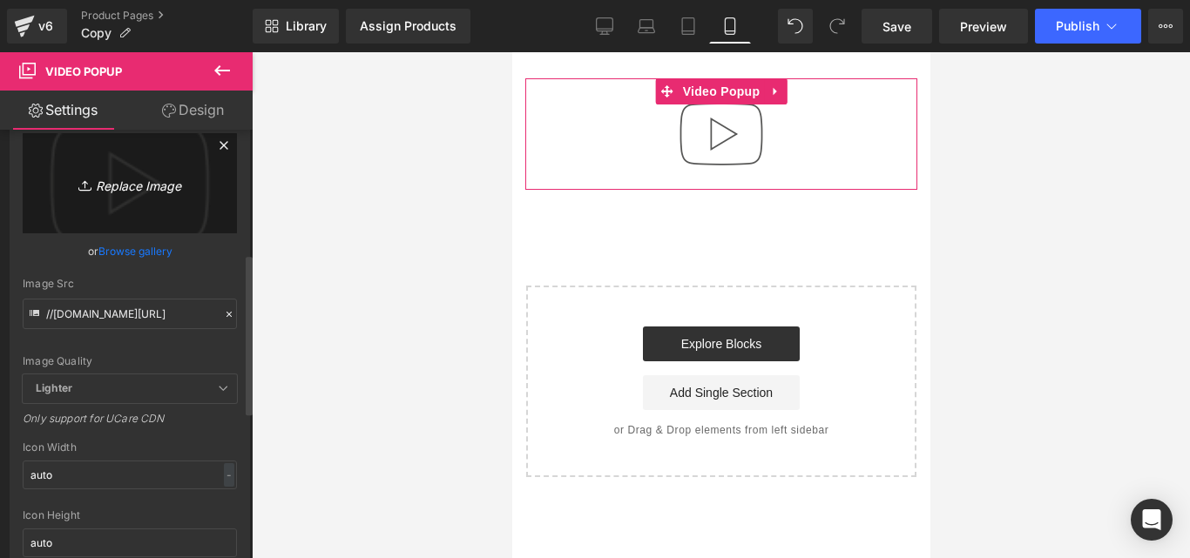
click at [100, 185] on link "Replace Image" at bounding box center [130, 183] width 214 height 100
type input "C:\fakepath\Posteo de Instagram Productos Naturales Fotográfico Verde y Blanco …"
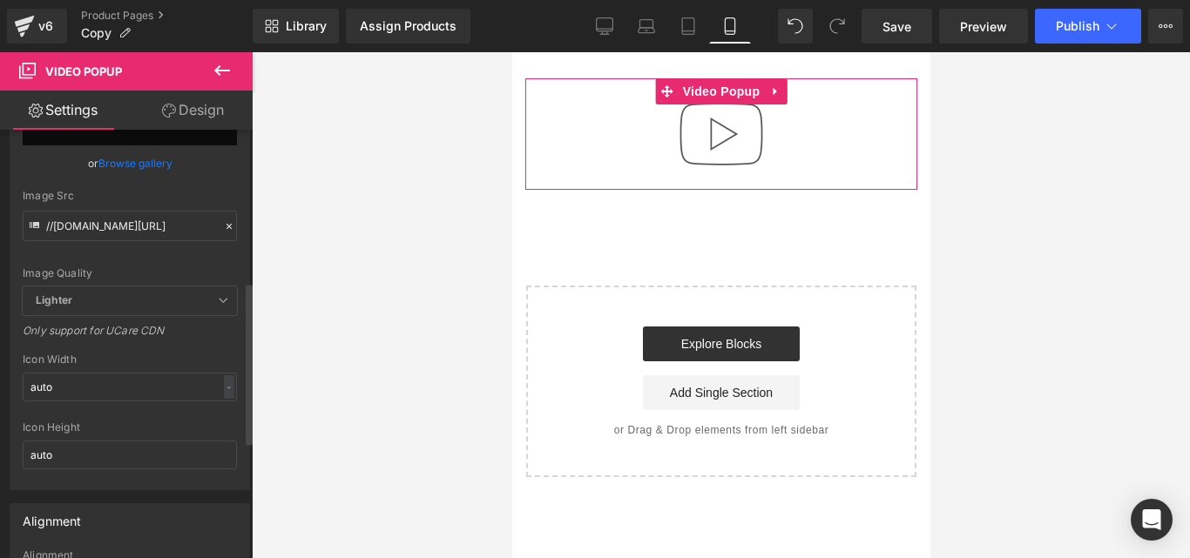
type input "https://ucarecdn.com/0d87d40c-57fe-4634-8b34-abd4d6c35b59/-/format/auto/-/previ…"
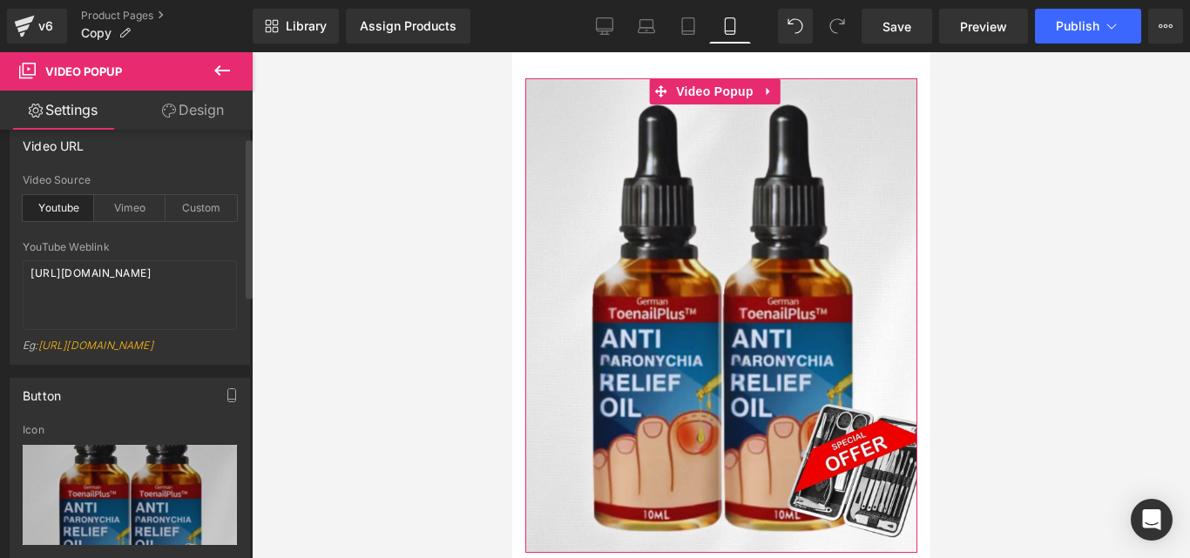
scroll to position [20, 0]
drag, startPoint x: 138, startPoint y: 287, endPoint x: 17, endPoint y: 260, distance: 124.1
click at [17, 260] on div "youtube Video Source Youtube Vimeo Custom YouTube Weblink https://www.youtube.c…" at bounding box center [129, 268] width 239 height 190
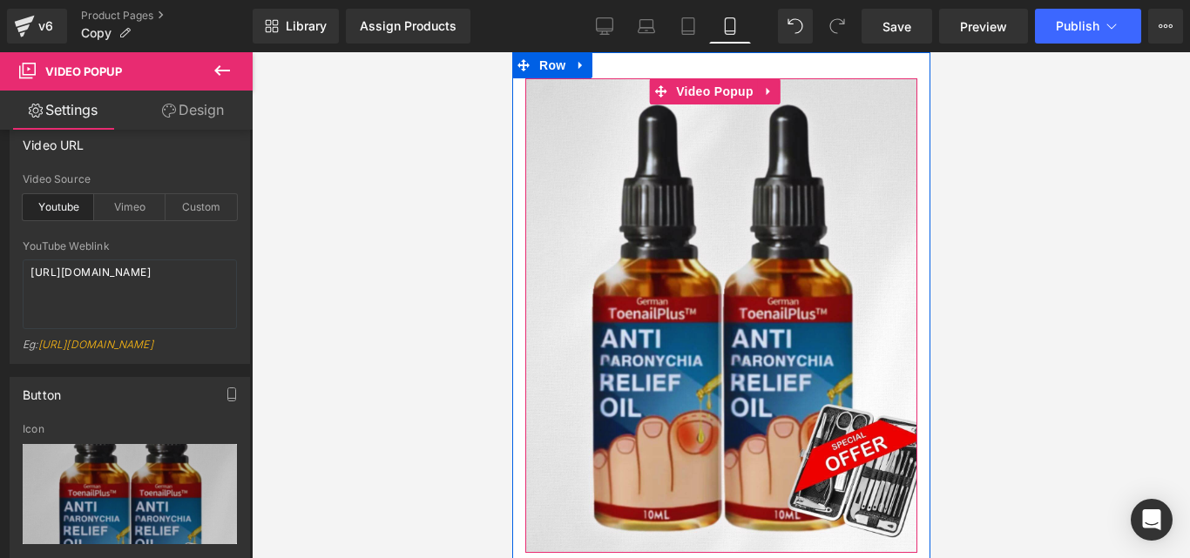
click at [733, 243] on img at bounding box center [720, 315] width 392 height 475
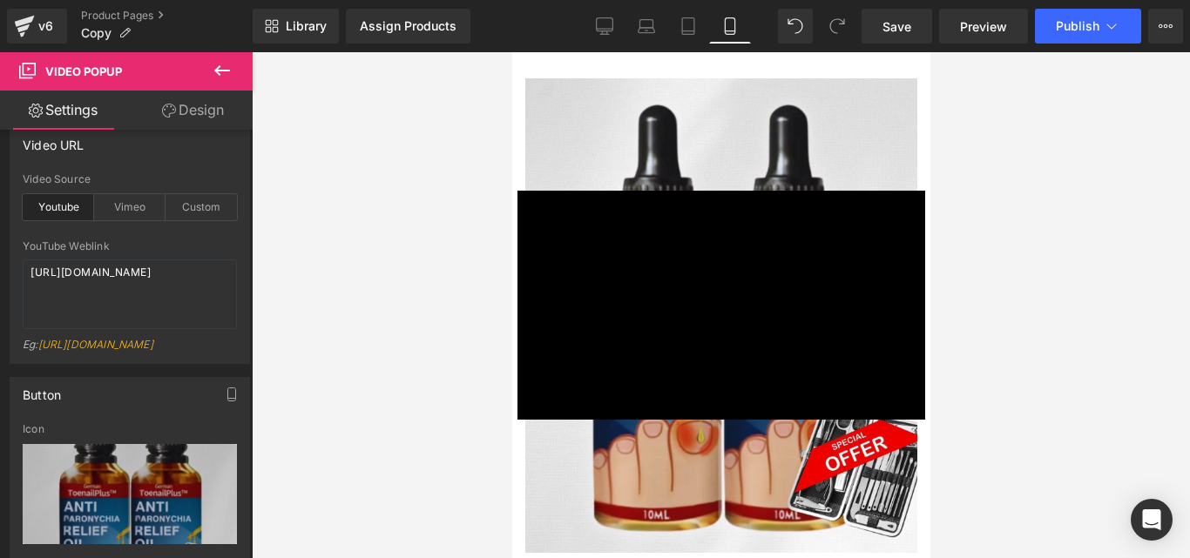
click at [594, 88] on div "× Loading..." at bounding box center [720, 305] width 418 height 506
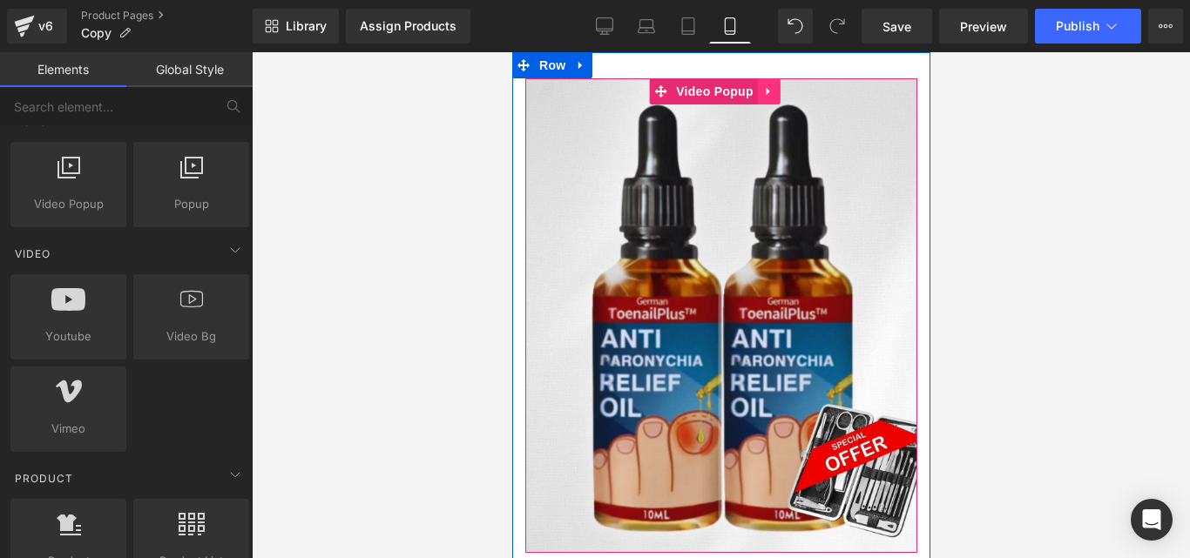
click at [774, 92] on link at bounding box center [768, 91] width 23 height 26
click at [780, 92] on icon at bounding box center [780, 91] width 12 height 12
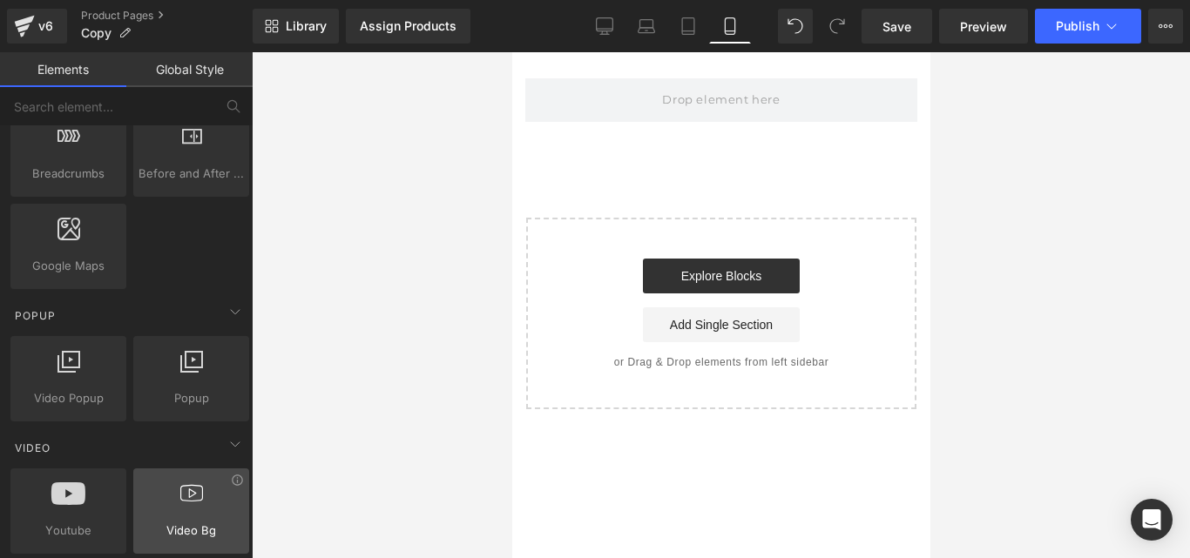
scroll to position [962, 0]
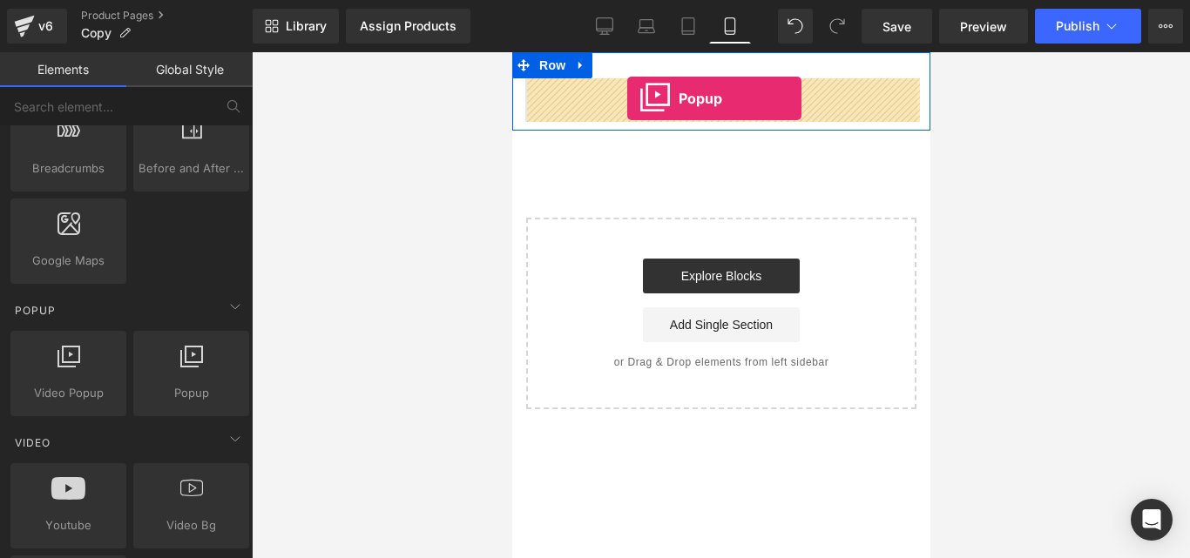
drag, startPoint x: 699, startPoint y: 400, endPoint x: 626, endPoint y: 98, distance: 310.2
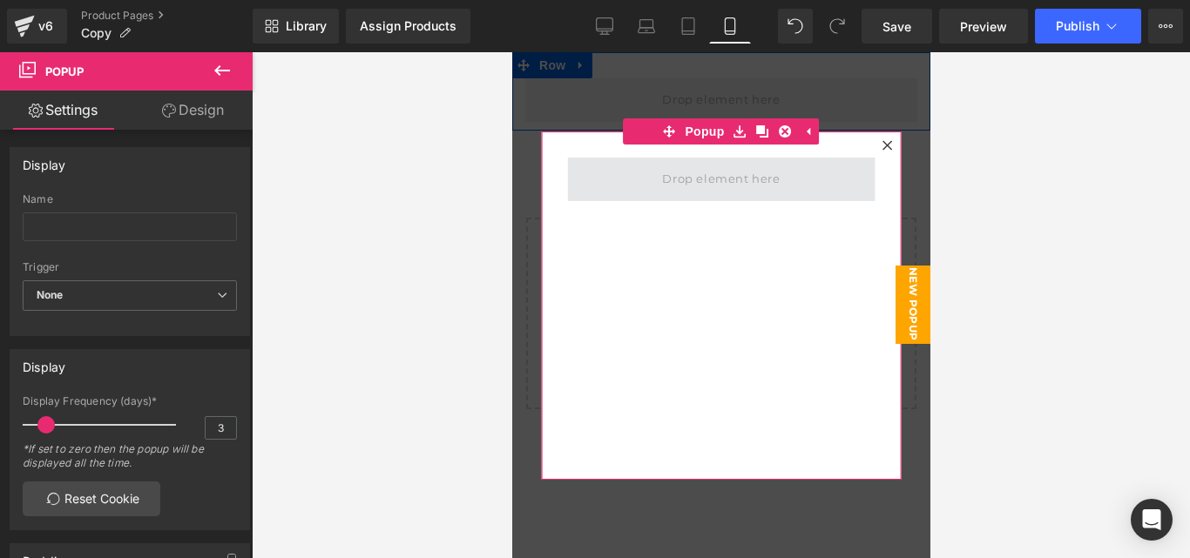
click at [802, 173] on span at bounding box center [720, 180] width 307 height 44
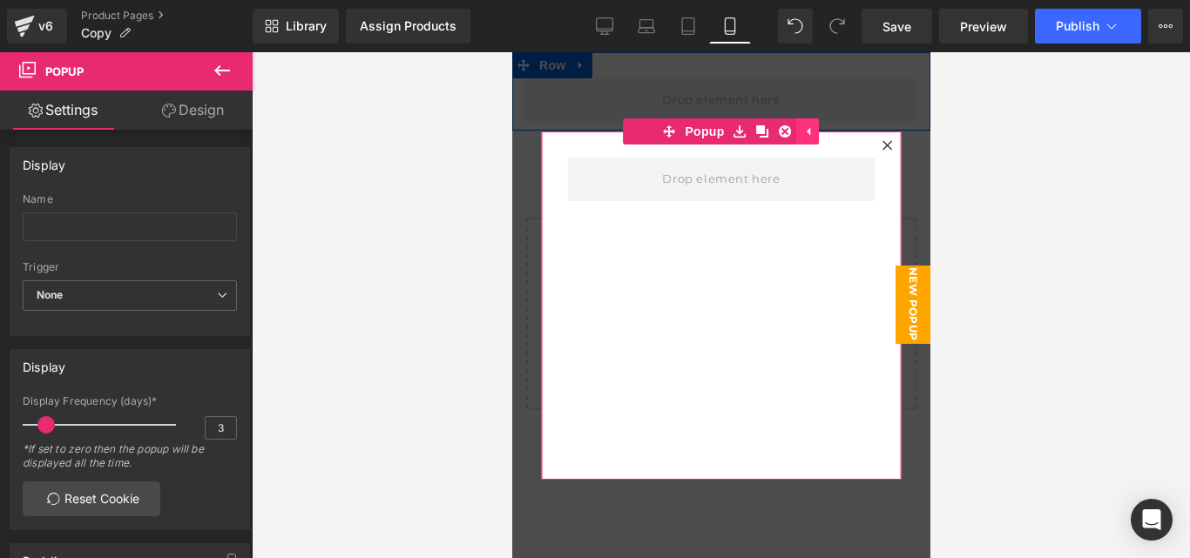
click at [806, 135] on icon at bounding box center [807, 131] width 12 height 13
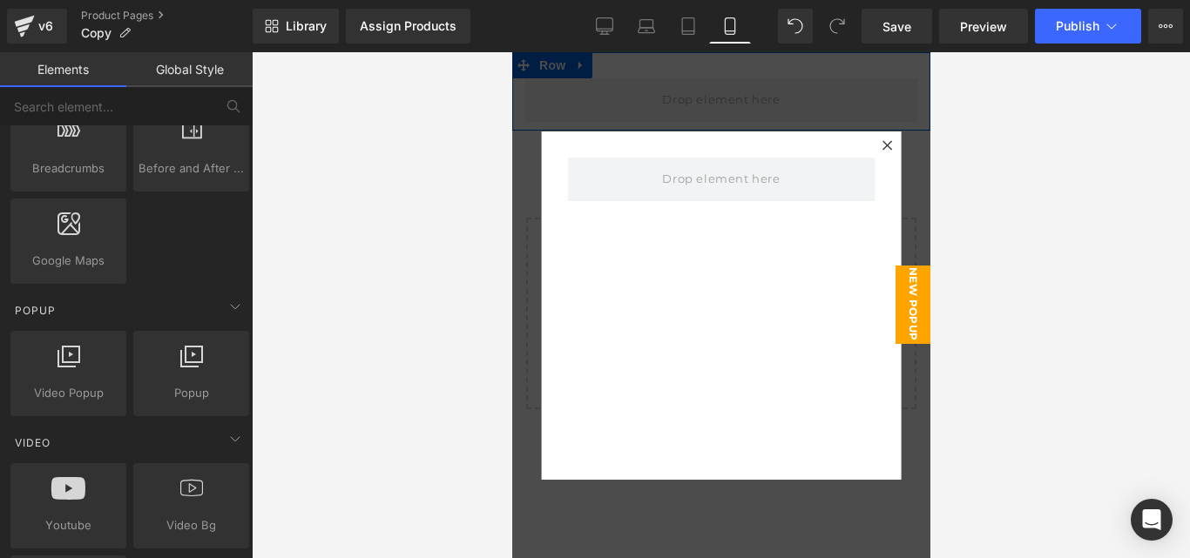
click at [906, 287] on span "New Popup" at bounding box center [912, 305] width 35 height 78
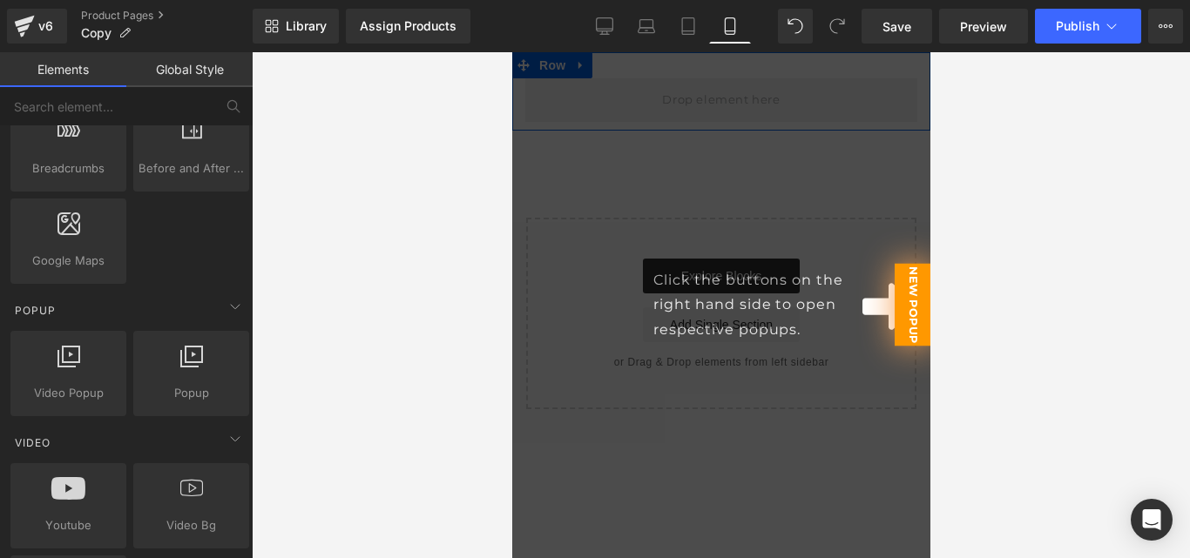
click at [906, 287] on span "New Popup" at bounding box center [912, 304] width 37 height 83
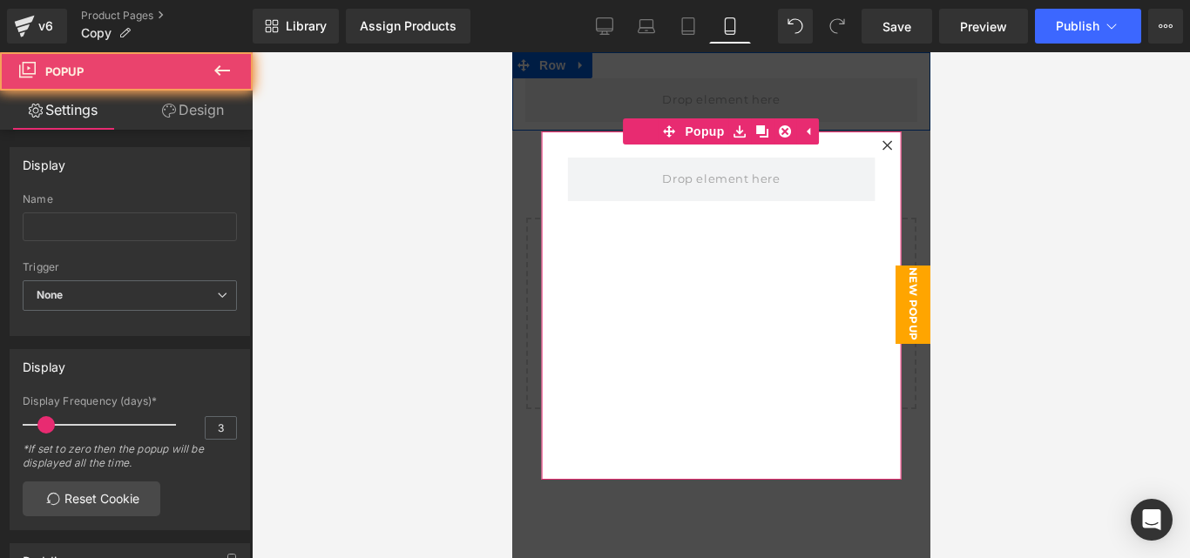
click at [878, 141] on div at bounding box center [885, 145] width 21 height 21
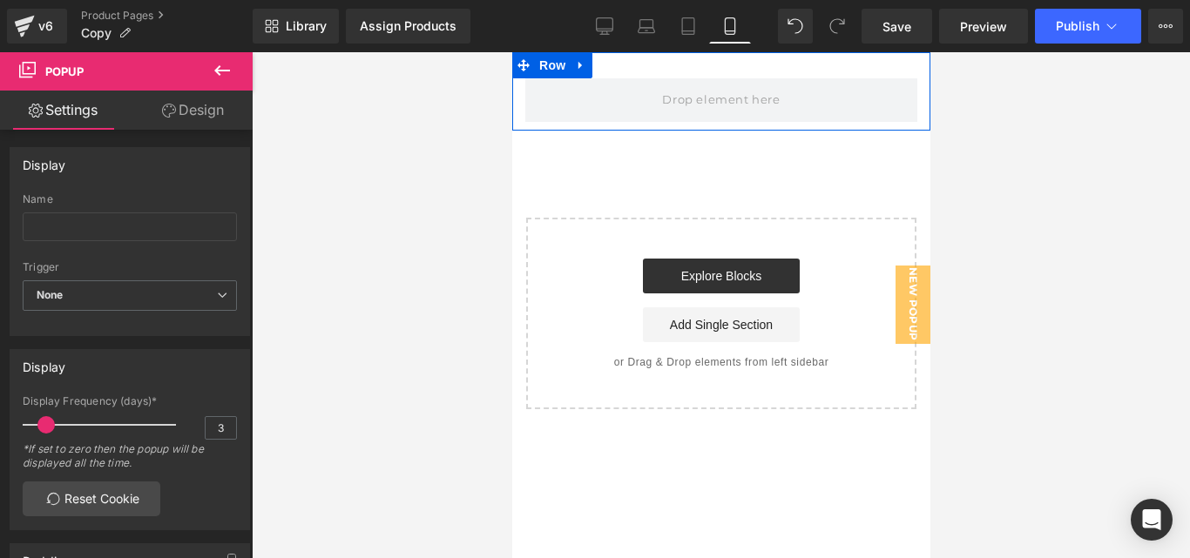
click at [205, 79] on button at bounding box center [222, 71] width 61 height 38
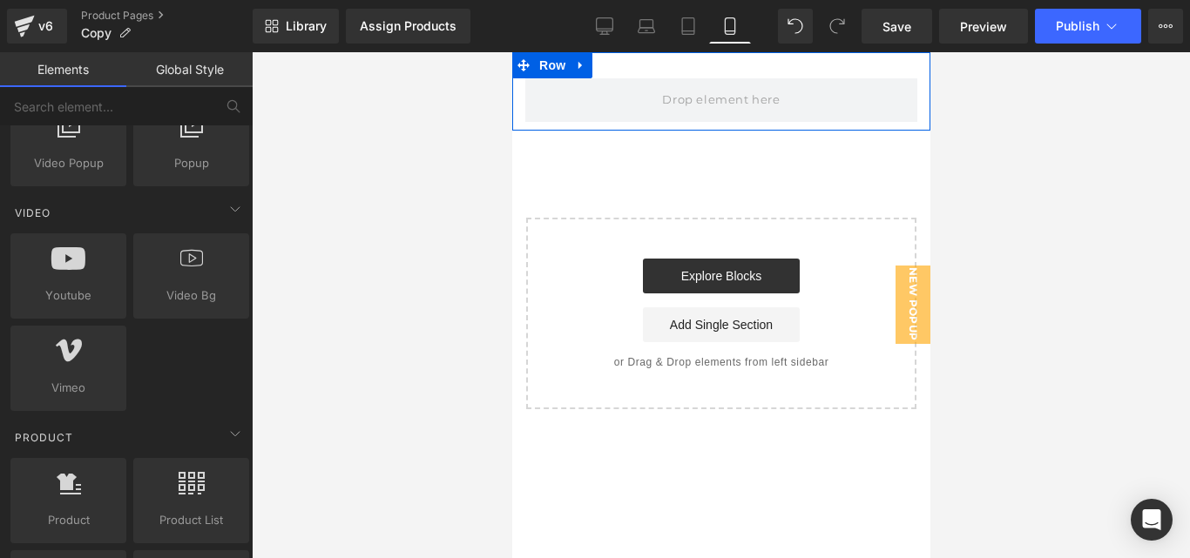
scroll to position [1203, 0]
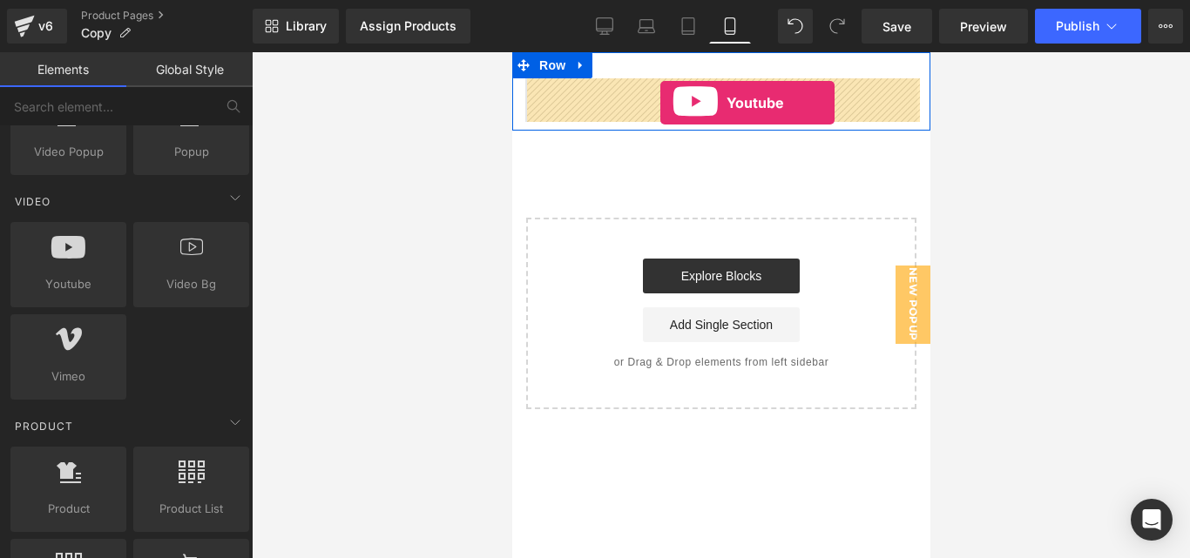
drag, startPoint x: 593, startPoint y: 315, endPoint x: 651, endPoint y: 104, distance: 219.3
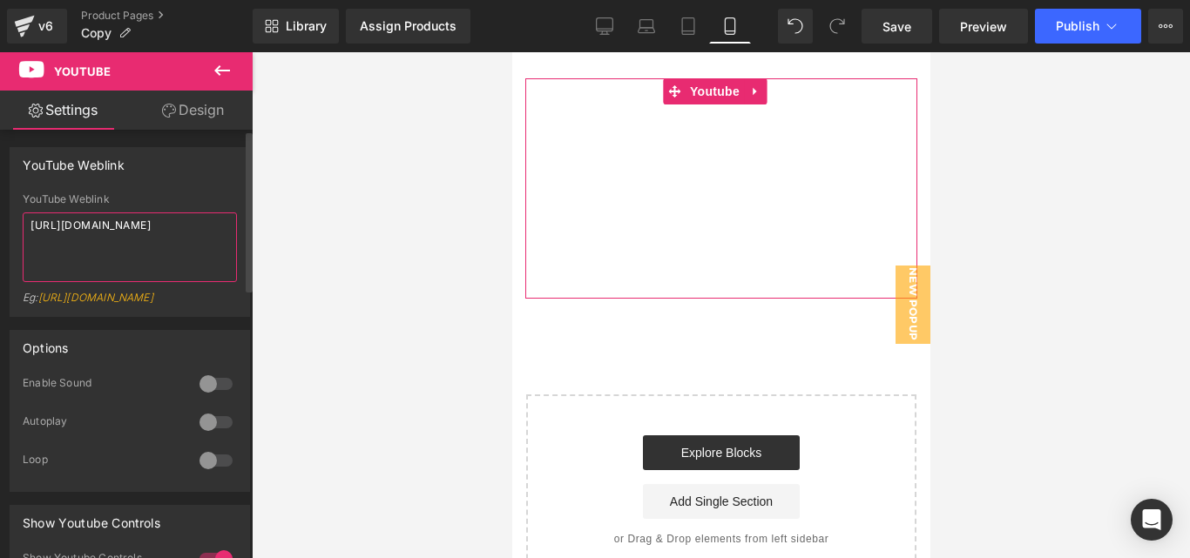
click at [144, 241] on textarea "[URL][DOMAIN_NAME]" at bounding box center [130, 248] width 214 height 70
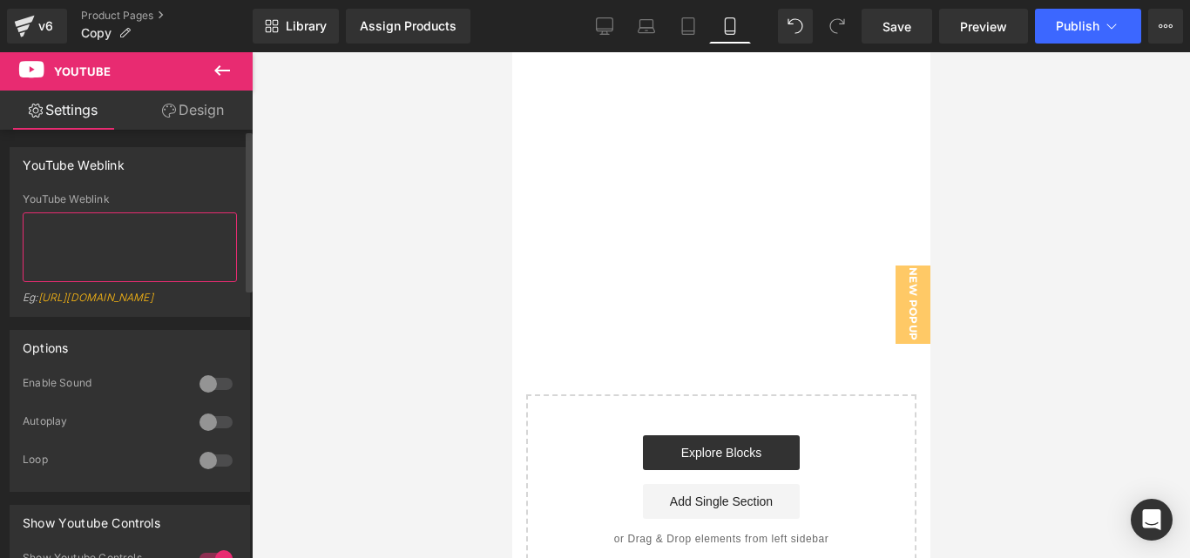
paste textarea "https://www.youtube.com/watch?v=EwLGqV2OFI4"
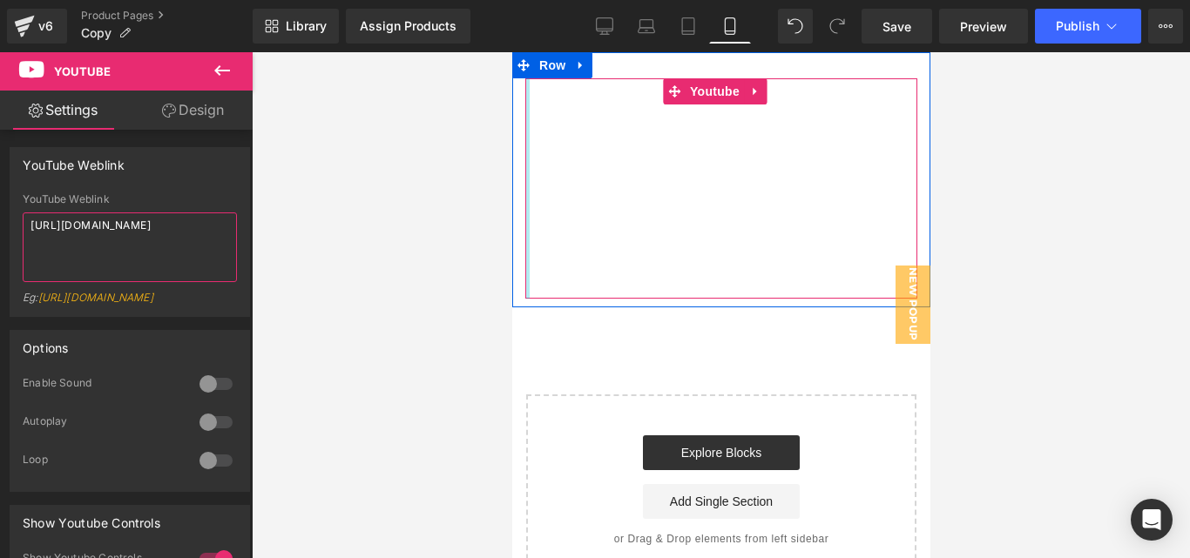
type textarea "https://www.youtube.com/watch?v=EwLGqV2OFI4"
click at [758, 93] on icon at bounding box center [754, 91] width 12 height 13
click at [767, 88] on icon at bounding box center [766, 91] width 12 height 12
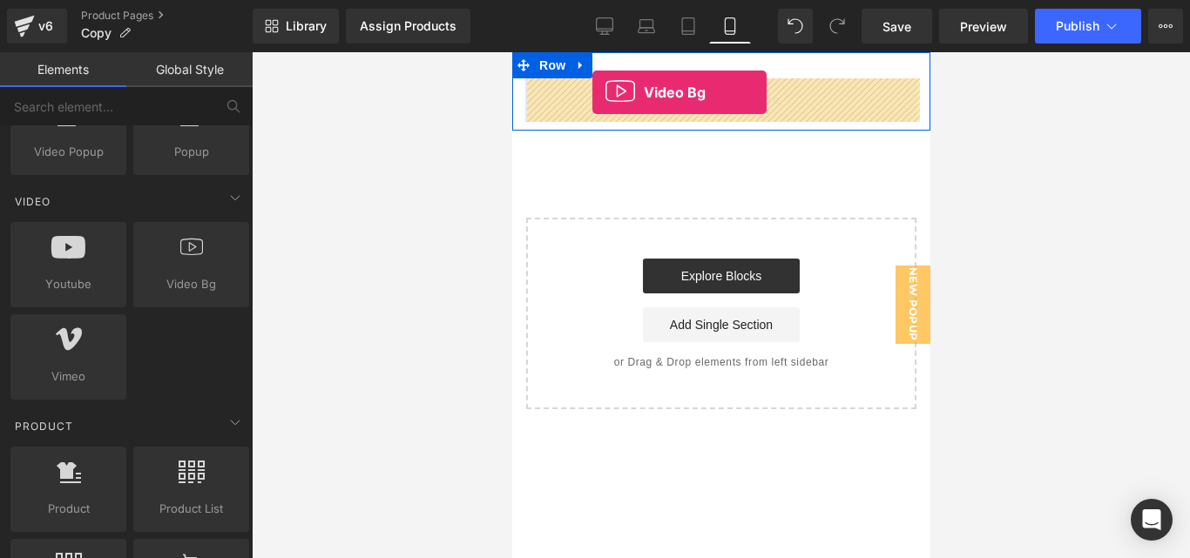
drag, startPoint x: 708, startPoint y: 307, endPoint x: 591, endPoint y: 93, distance: 244.0
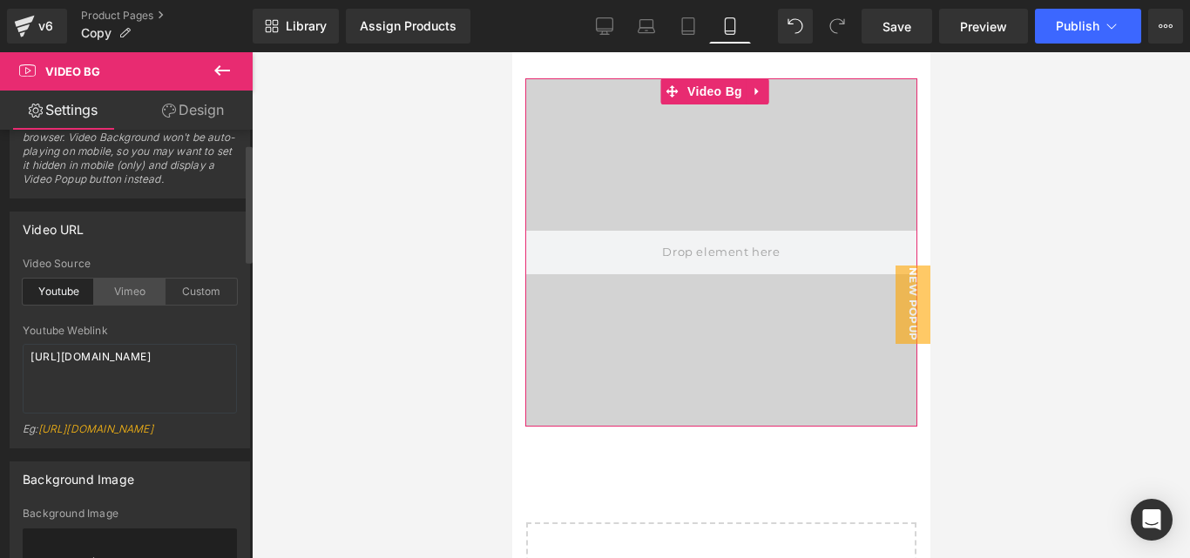
scroll to position [42, 0]
drag, startPoint x: 137, startPoint y: 376, endPoint x: 17, endPoint y: 347, distance: 123.8
click at [17, 347] on div "youtube Video Source Youtube Vimeo Custom Youtube Weblink https://www.youtube.c…" at bounding box center [129, 355] width 239 height 190
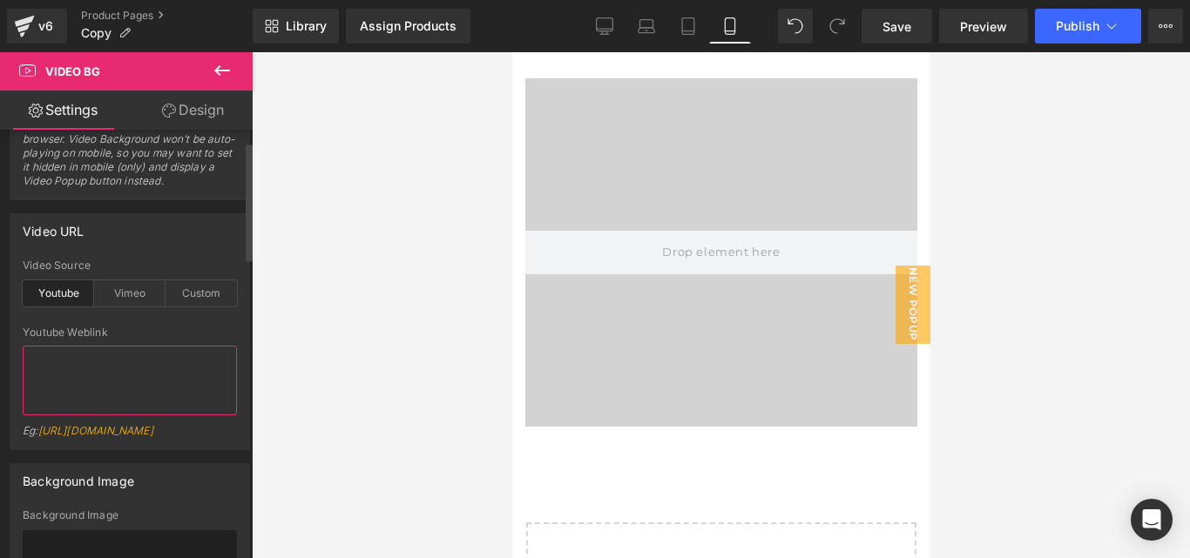
paste textarea "https://www.youtube.com/watch?v=EwLGqV2OFI4"
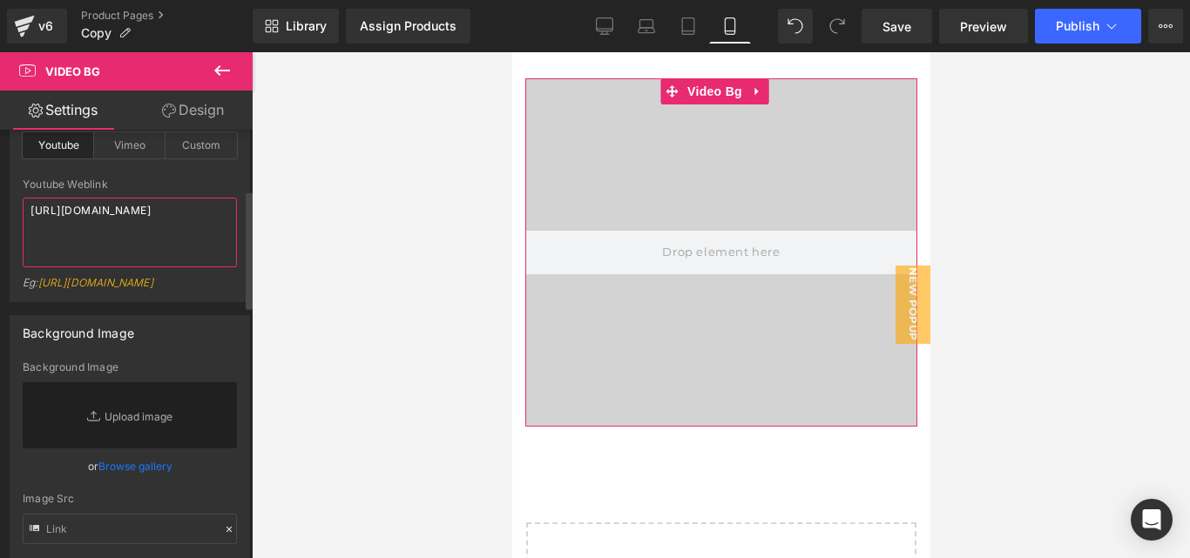
scroll to position [220, 0]
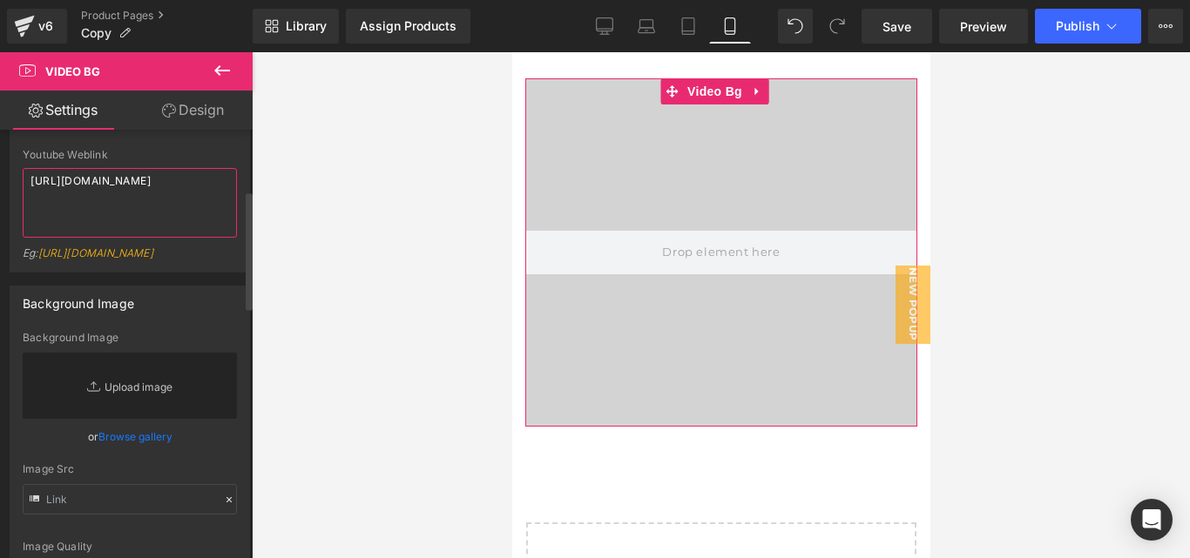
type textarea "https://www.youtube.com/watch?v=EwLGqV2OFI4"
click at [127, 407] on link "Replace Image" at bounding box center [130, 386] width 214 height 66
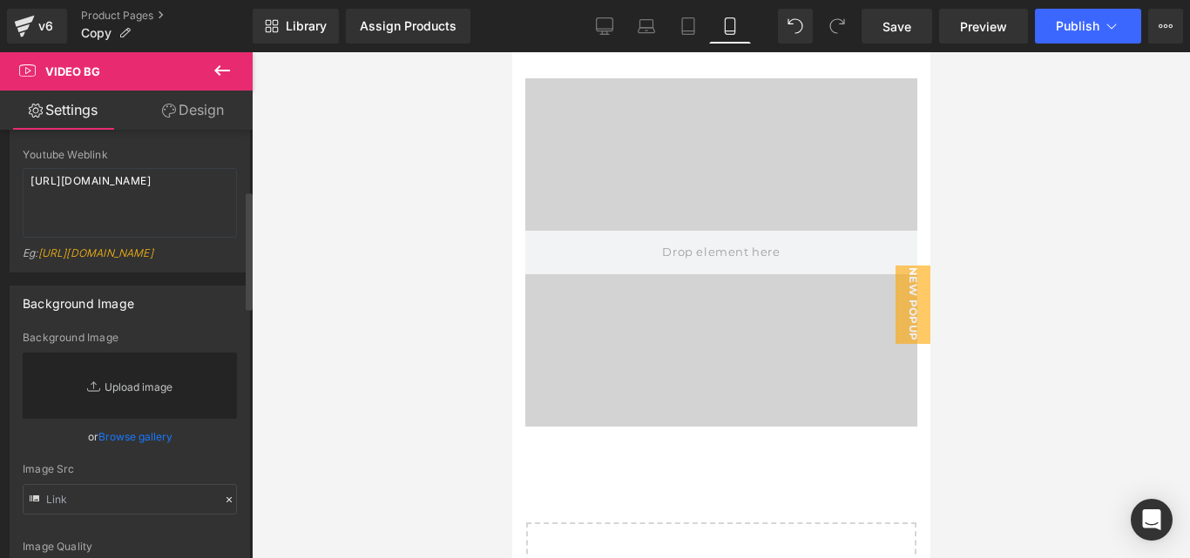
type input "C:\fakepath\FORMULA AVANZADA DE TERBINAFINA 11% ELIMINA ONICOMICOSIS Y EL PIE D…"
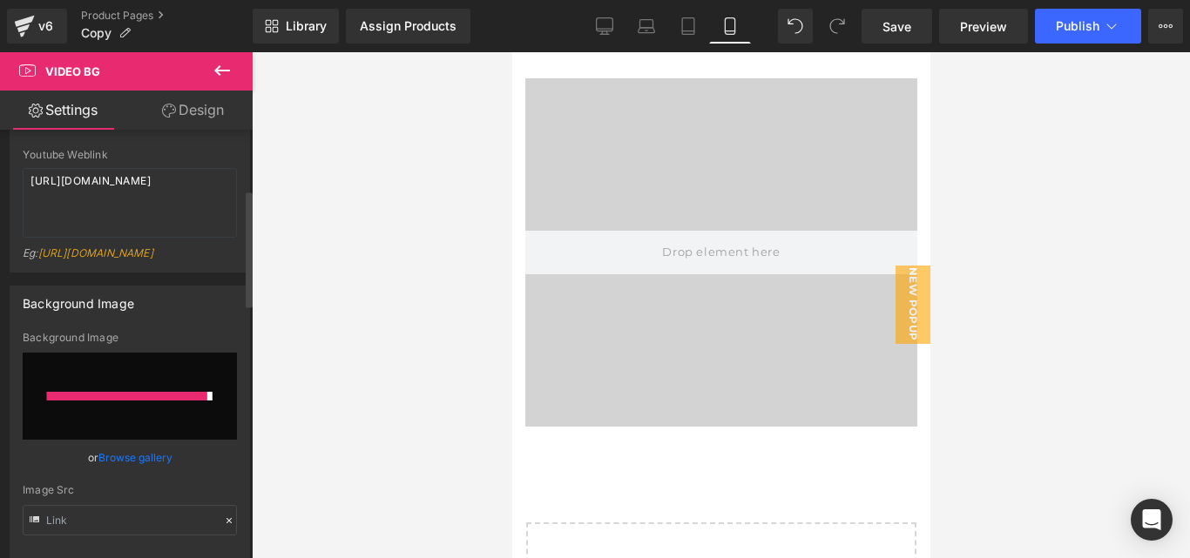
type input "https://ucarecdn.com/f76a3004-c604-471f-8725-cecd86b38618/-/format/auto/-/previ…"
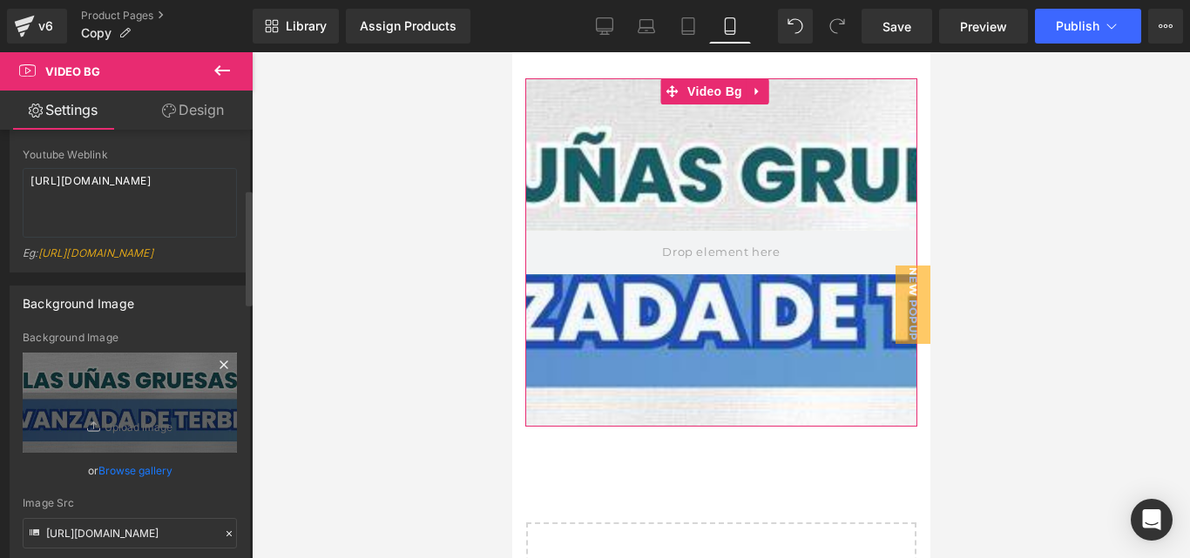
click at [216, 375] on icon at bounding box center [223, 365] width 21 height 21
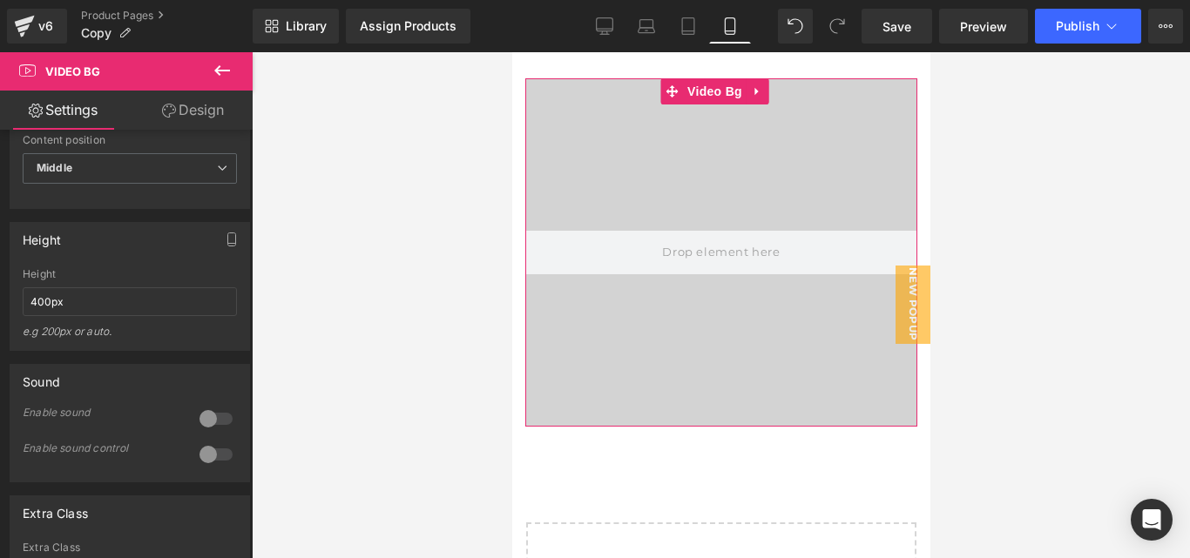
scroll to position [968, 0]
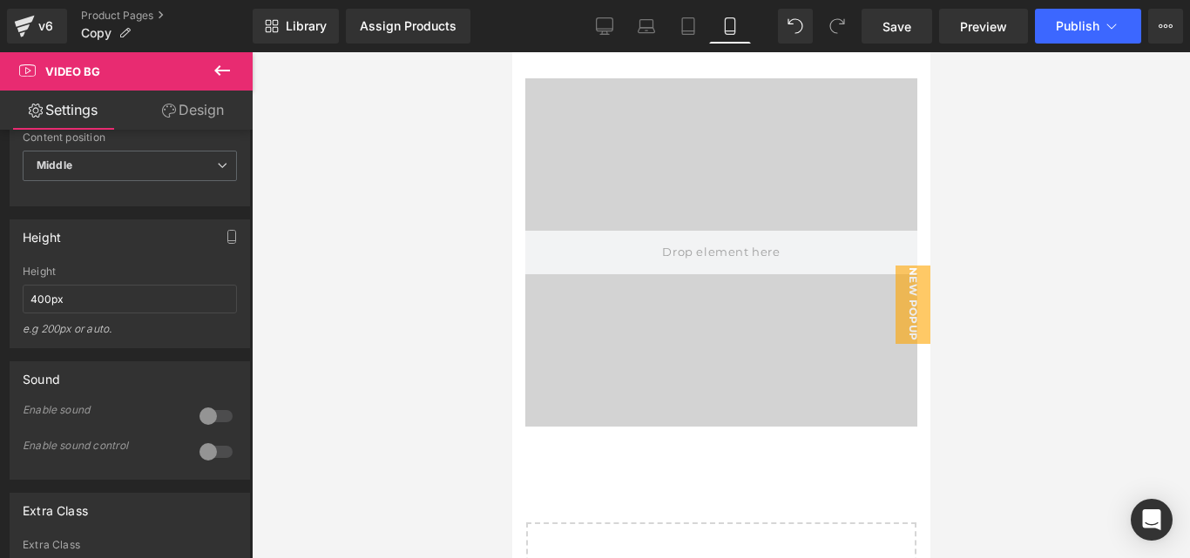
click at [226, 74] on icon at bounding box center [222, 70] width 21 height 21
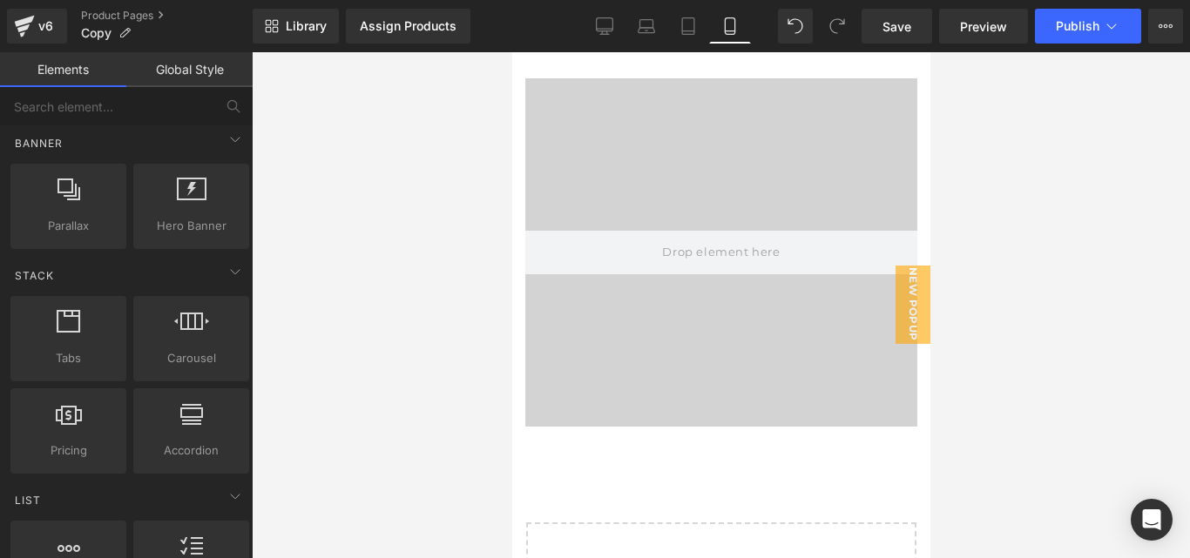
scroll to position [0, 0]
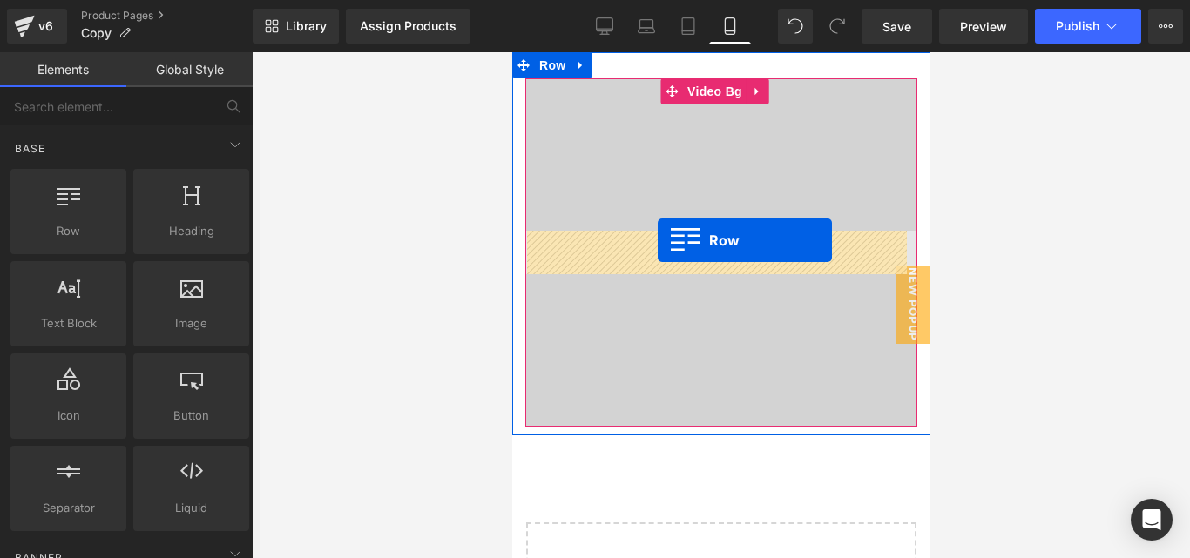
drag, startPoint x: 601, startPoint y: 254, endPoint x: 655, endPoint y: 240, distance: 55.8
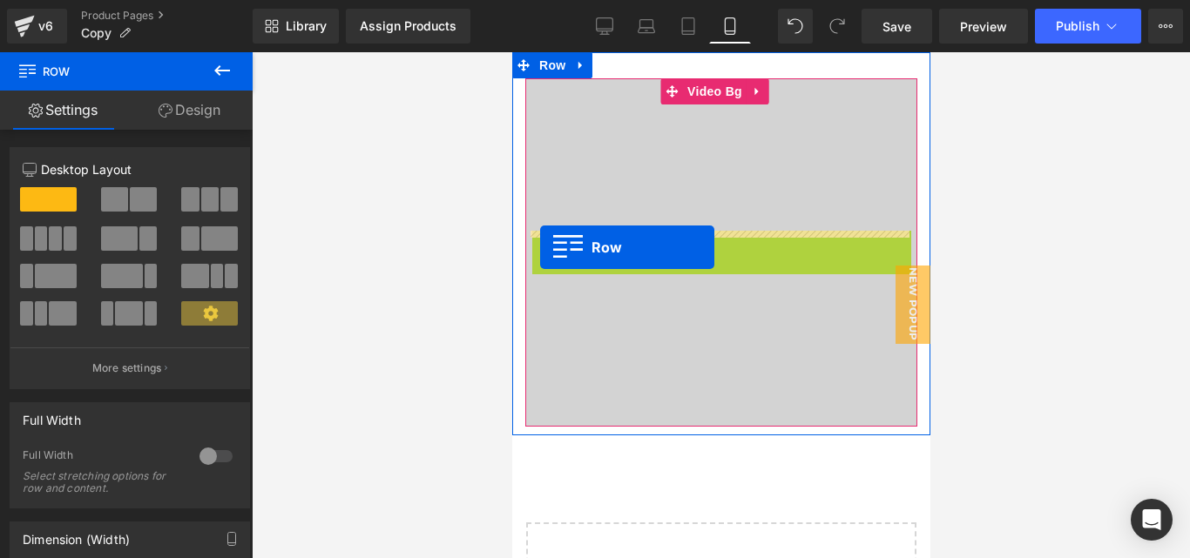
drag, startPoint x: 537, startPoint y: 231, endPoint x: 539, endPoint y: 247, distance: 15.8
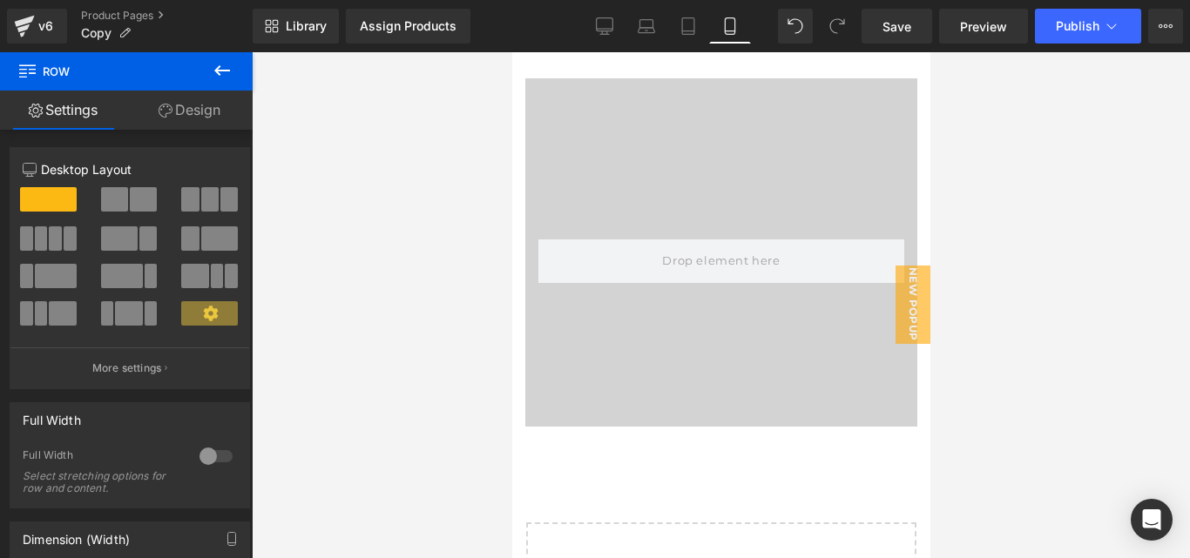
click at [221, 64] on icon at bounding box center [222, 70] width 21 height 21
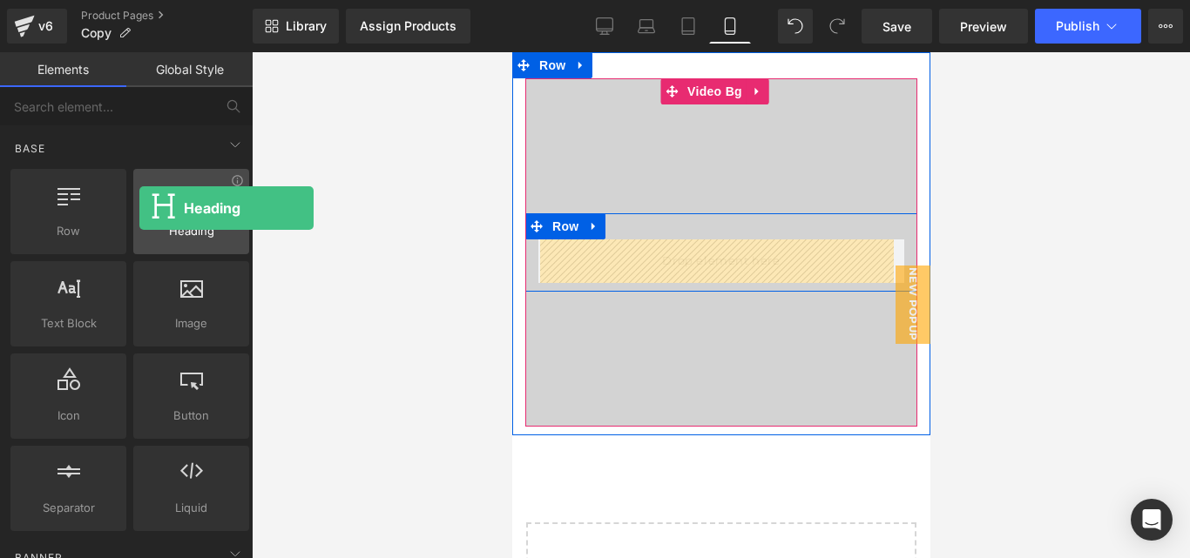
drag, startPoint x: 180, startPoint y: 218, endPoint x: 140, endPoint y: 208, distance: 41.2
click at [140, 208] on div at bounding box center [191, 202] width 105 height 39
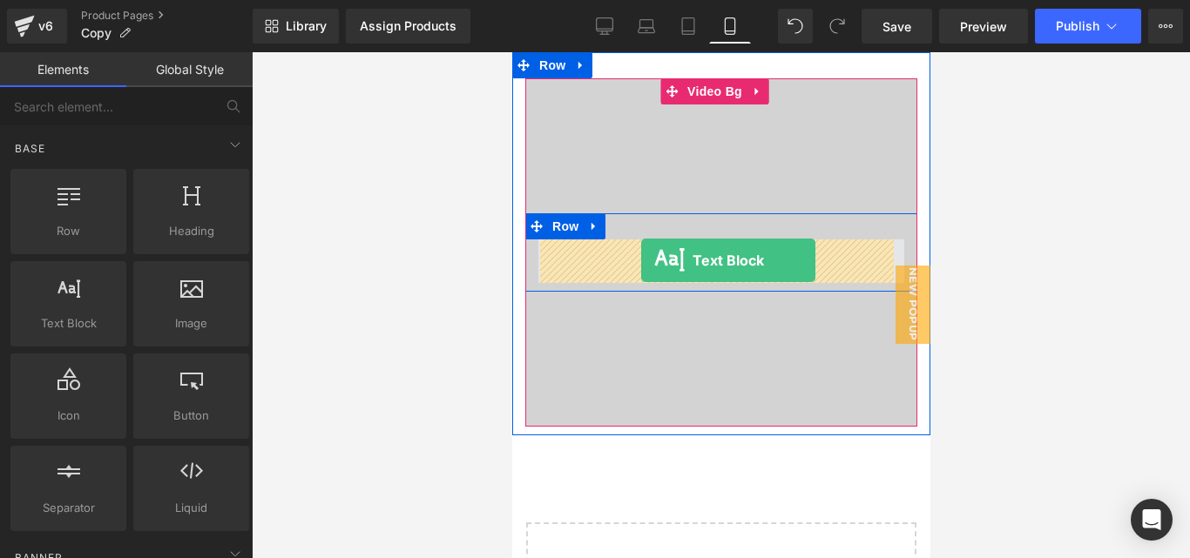
drag, startPoint x: 597, startPoint y: 349, endPoint x: 641, endPoint y: 260, distance: 99.3
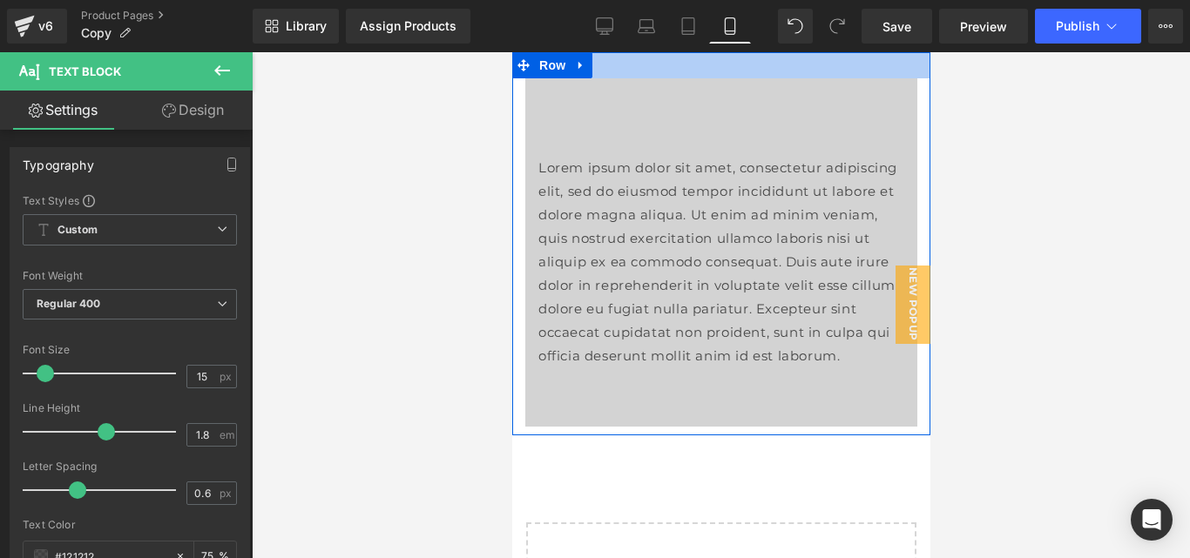
click at [597, 68] on div at bounding box center [720, 65] width 418 height 26
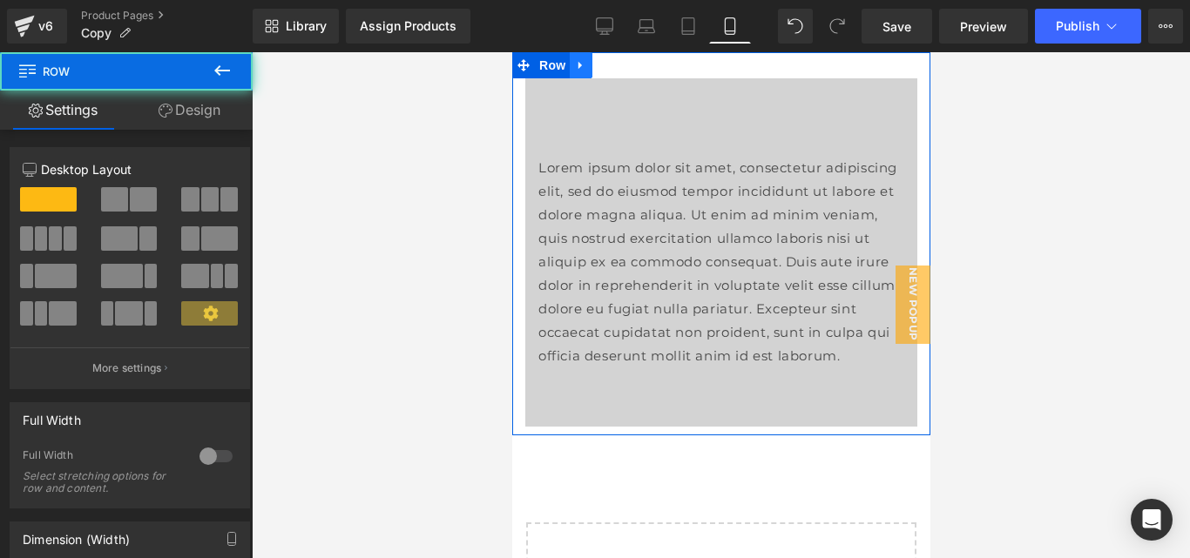
click at [579, 69] on icon at bounding box center [580, 65] width 12 height 13
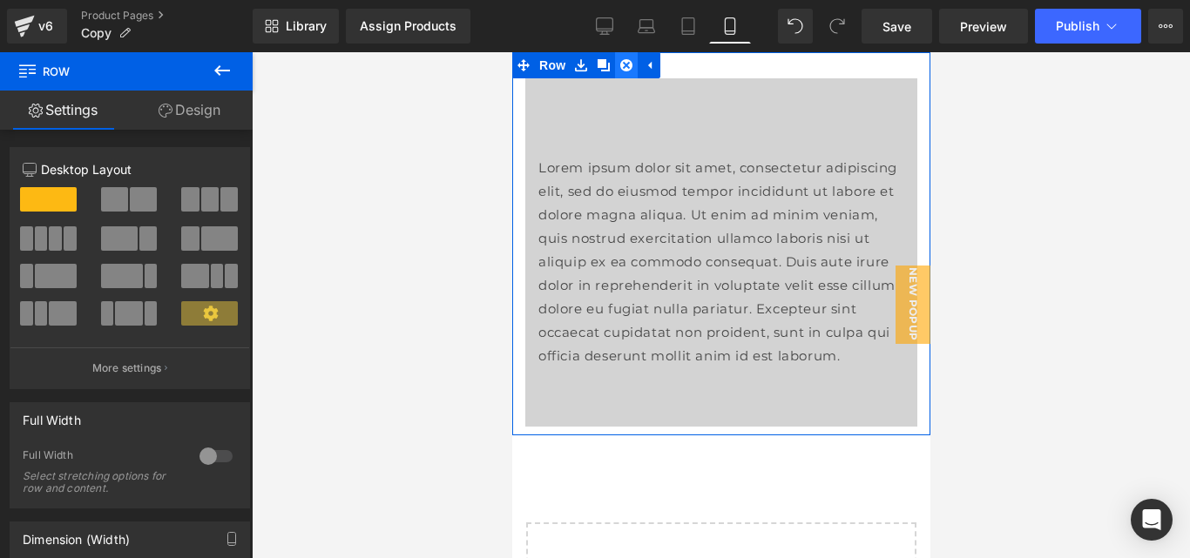
click at [619, 71] on icon at bounding box center [625, 65] width 12 height 13
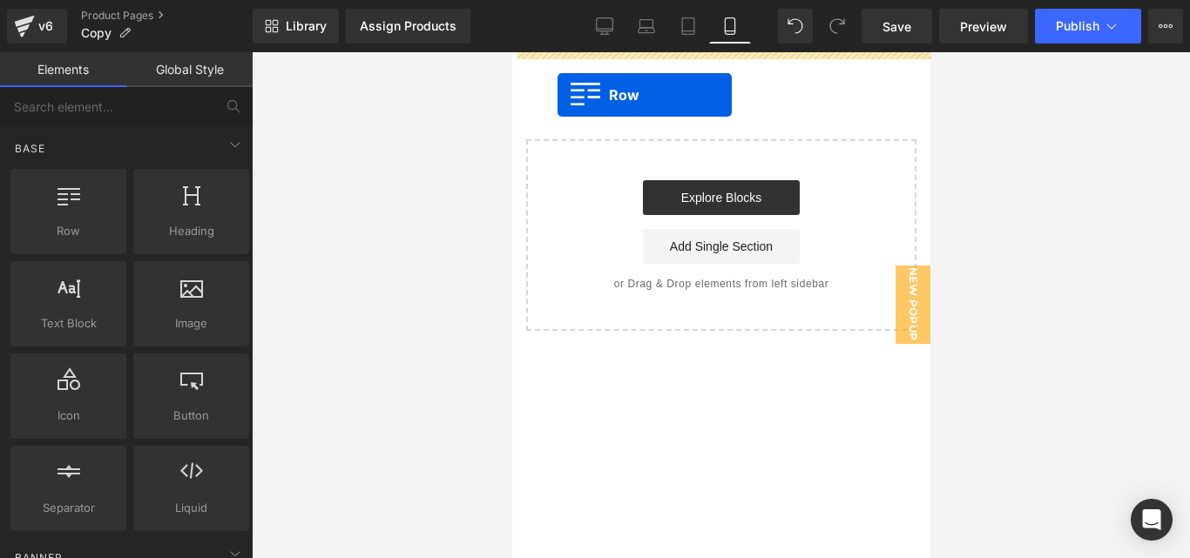
drag, startPoint x: 622, startPoint y: 239, endPoint x: 557, endPoint y: 95, distance: 157.9
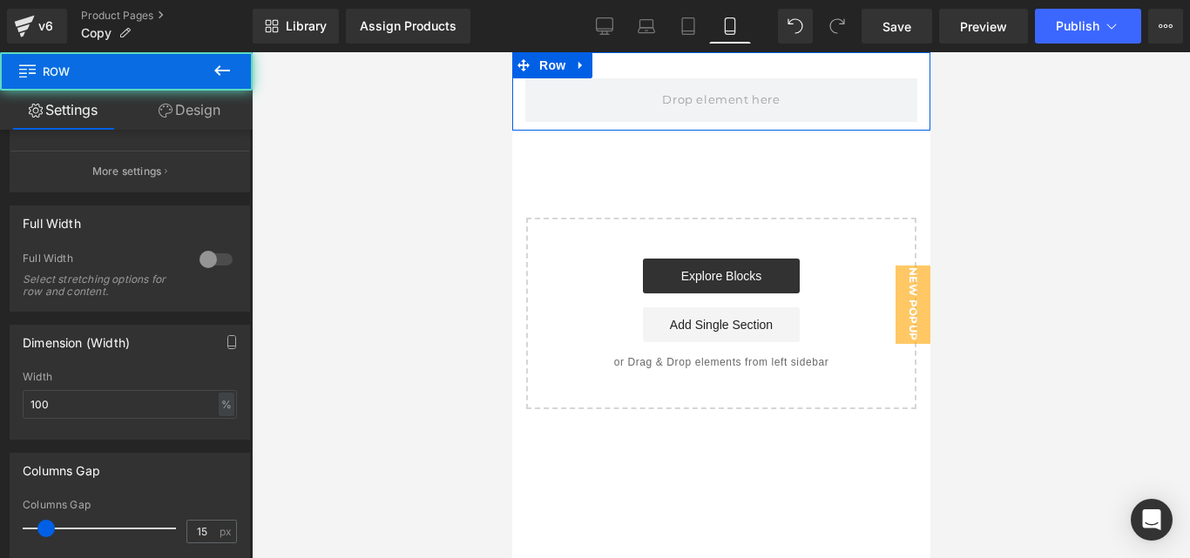
scroll to position [198, 0]
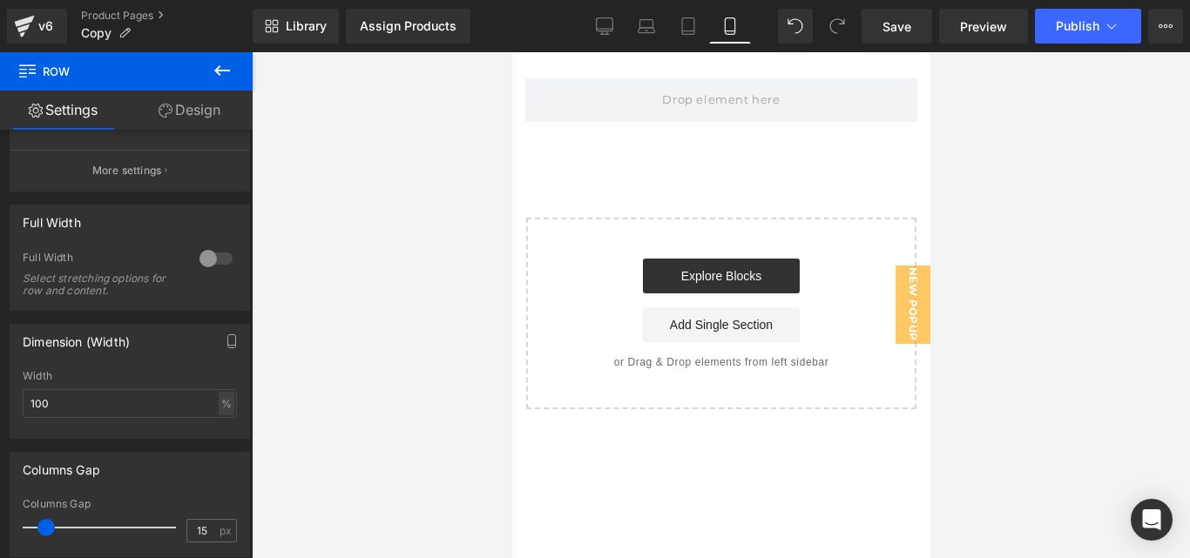
click at [239, 69] on button at bounding box center [222, 71] width 61 height 38
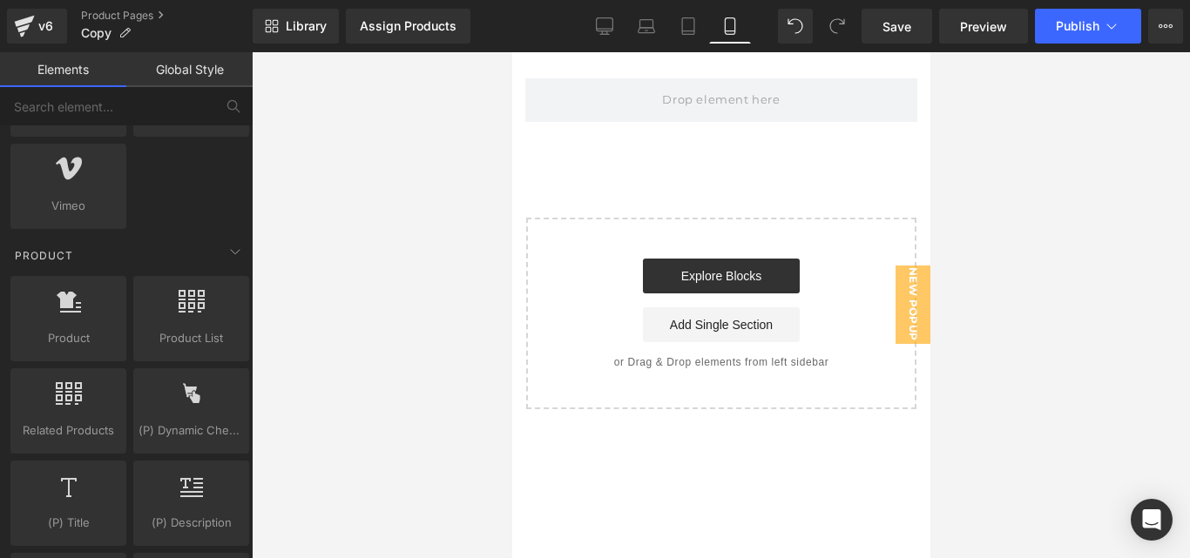
scroll to position [1376, 0]
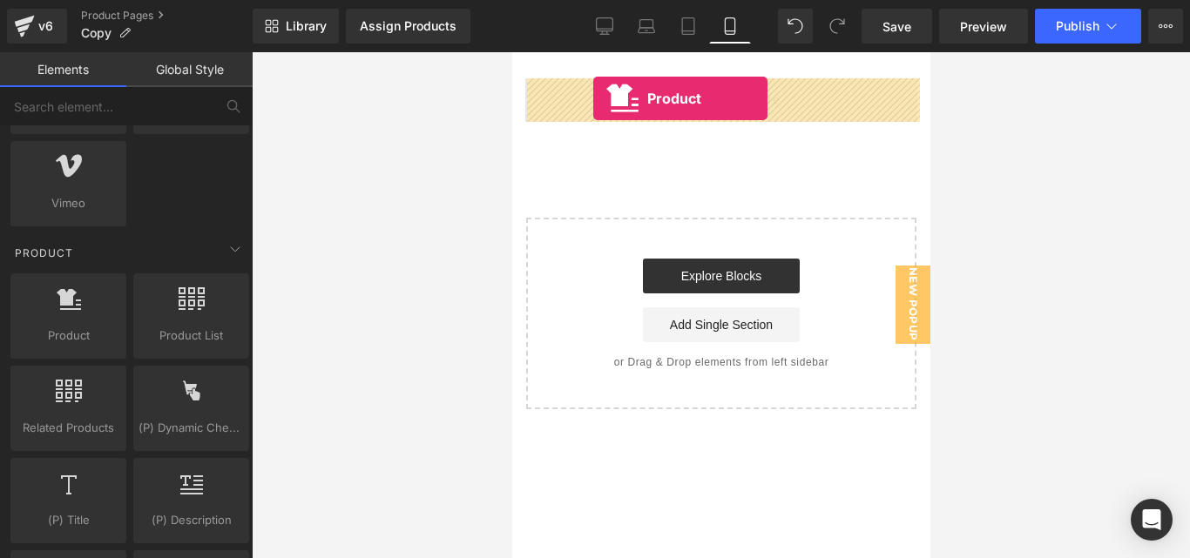
drag, startPoint x: 606, startPoint y: 355, endPoint x: 601, endPoint y: 94, distance: 260.5
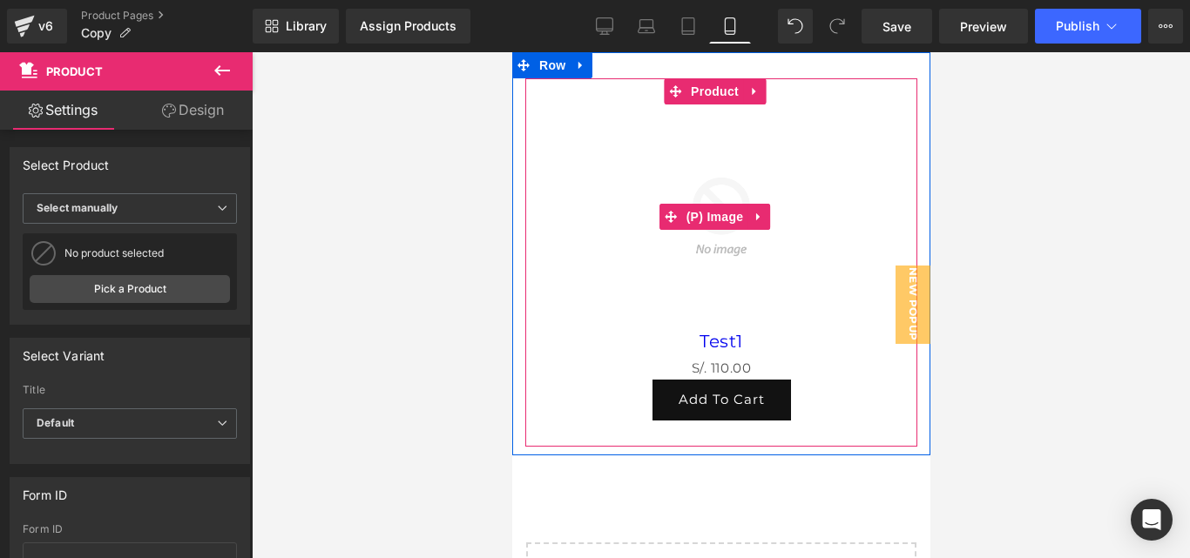
click at [759, 247] on img at bounding box center [720, 217] width 225 height 225
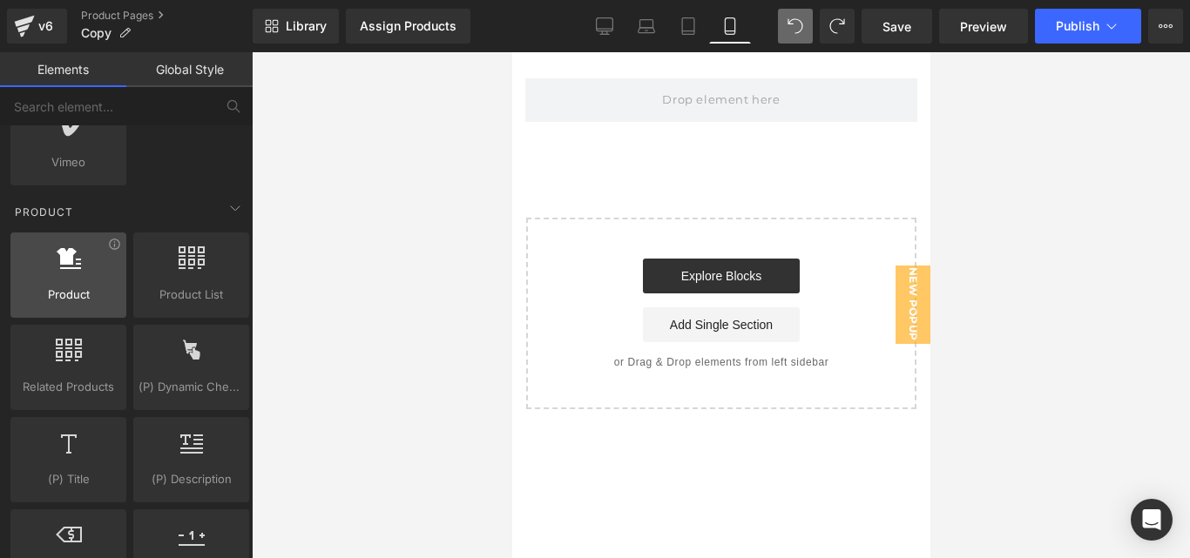
scroll to position [1418, 0]
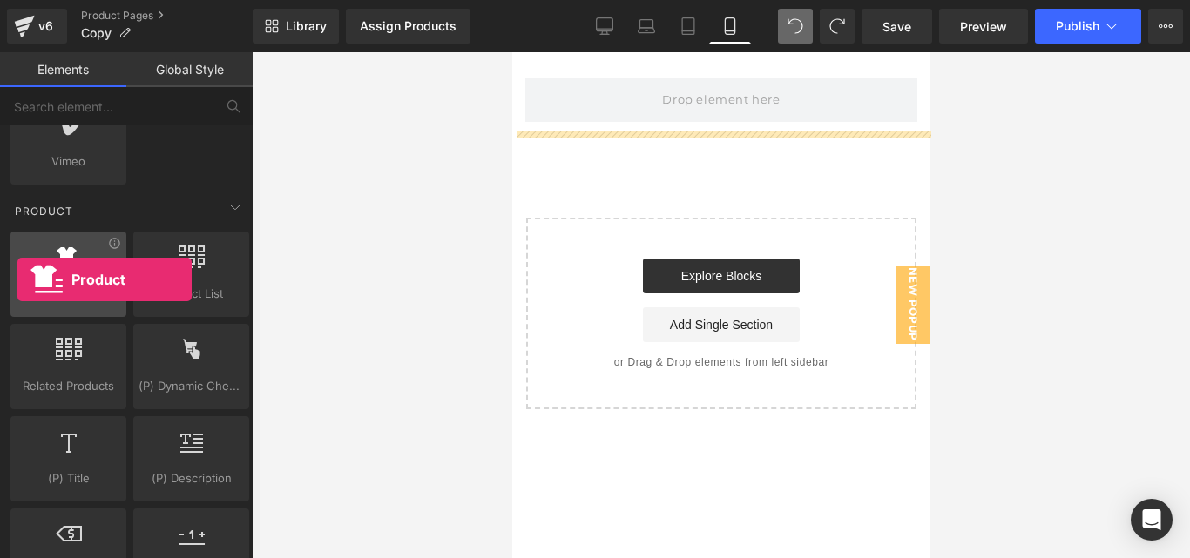
drag, startPoint x: 82, startPoint y: 310, endPoint x: 24, endPoint y: 277, distance: 66.3
click at [24, 277] on div "Product products, goods, sells" at bounding box center [68, 274] width 116 height 85
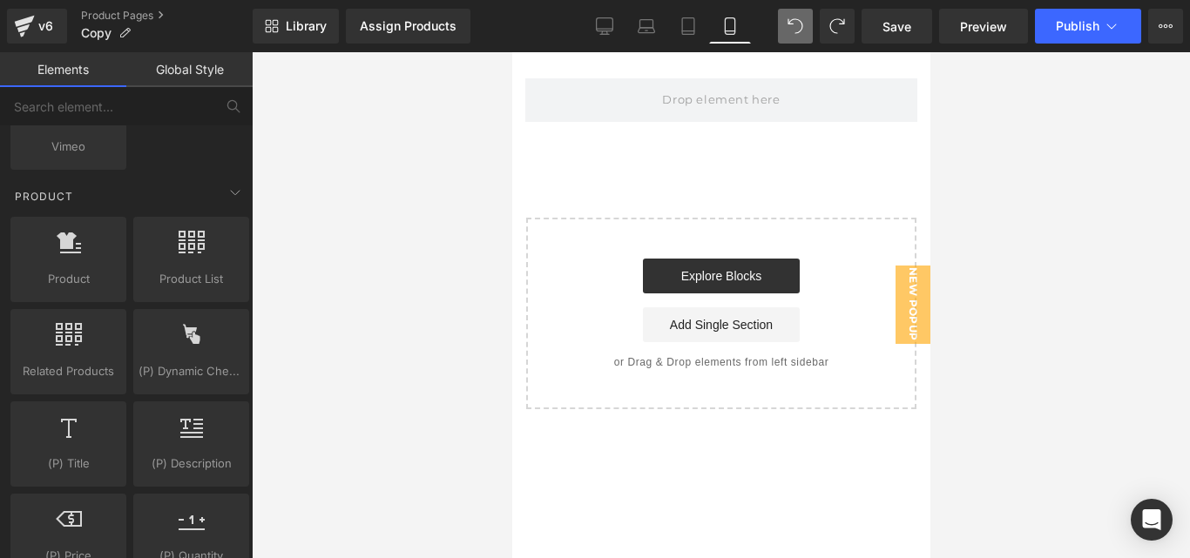
scroll to position [1446, 0]
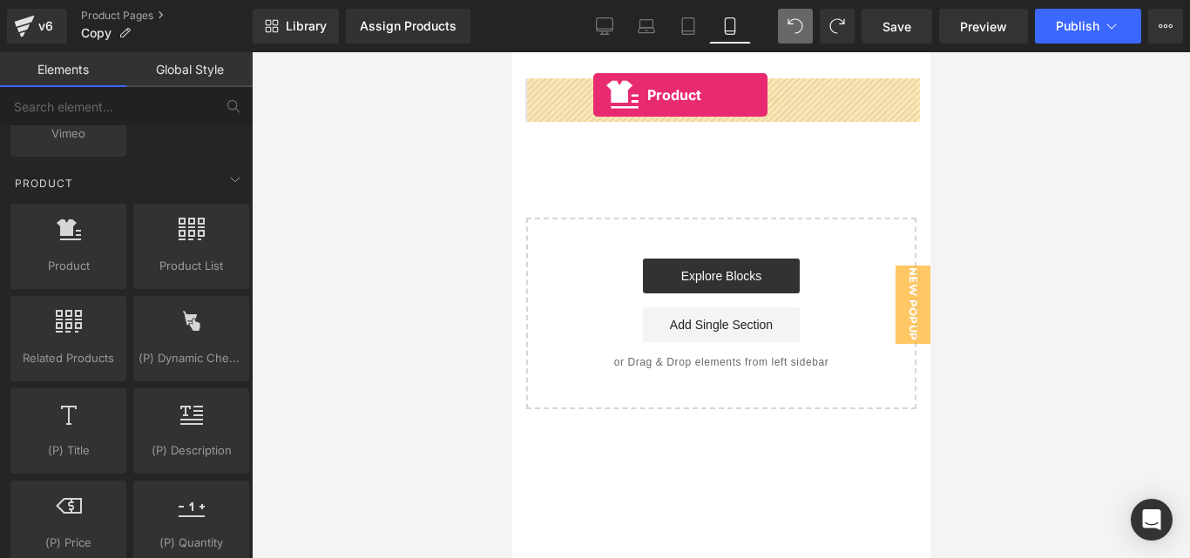
drag, startPoint x: 605, startPoint y: 264, endPoint x: 592, endPoint y: 95, distance: 169.5
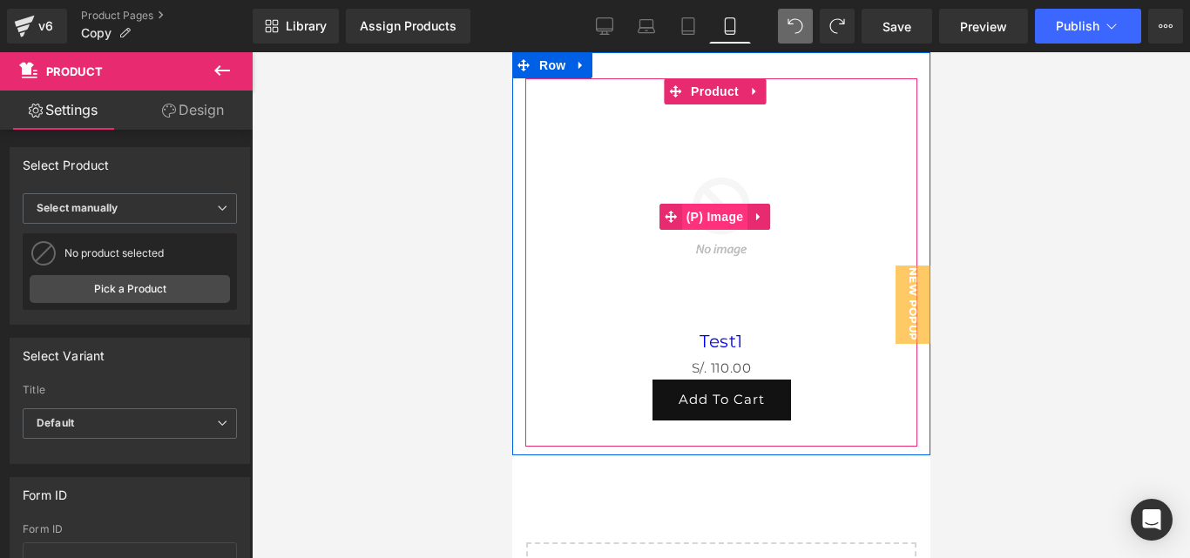
click at [720, 215] on span "(P) Image" at bounding box center [714, 217] width 66 height 26
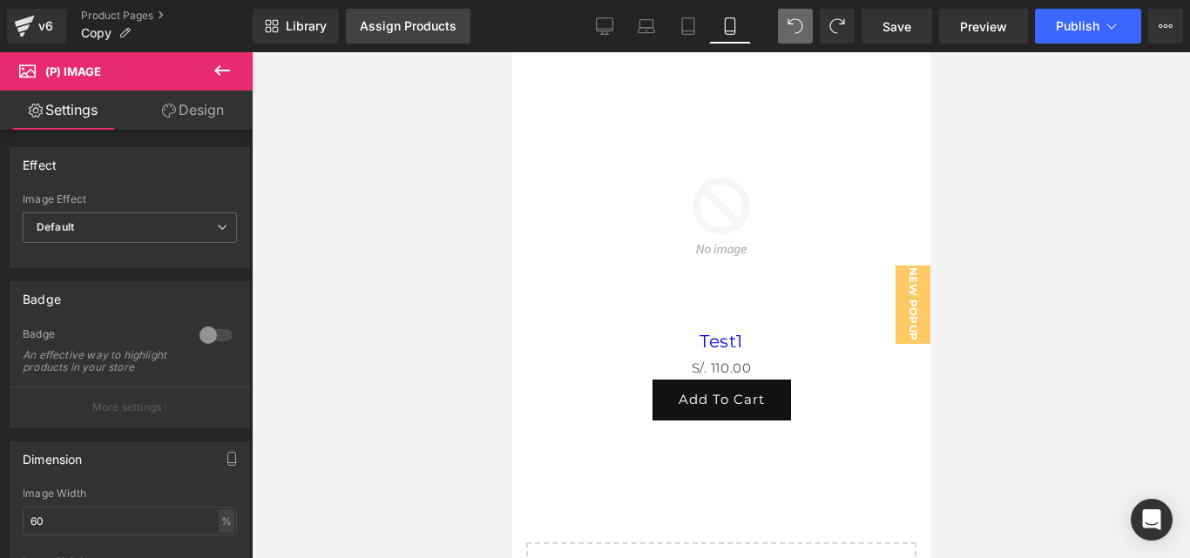
click at [401, 30] on div "Assign Products" at bounding box center [408, 26] width 97 height 14
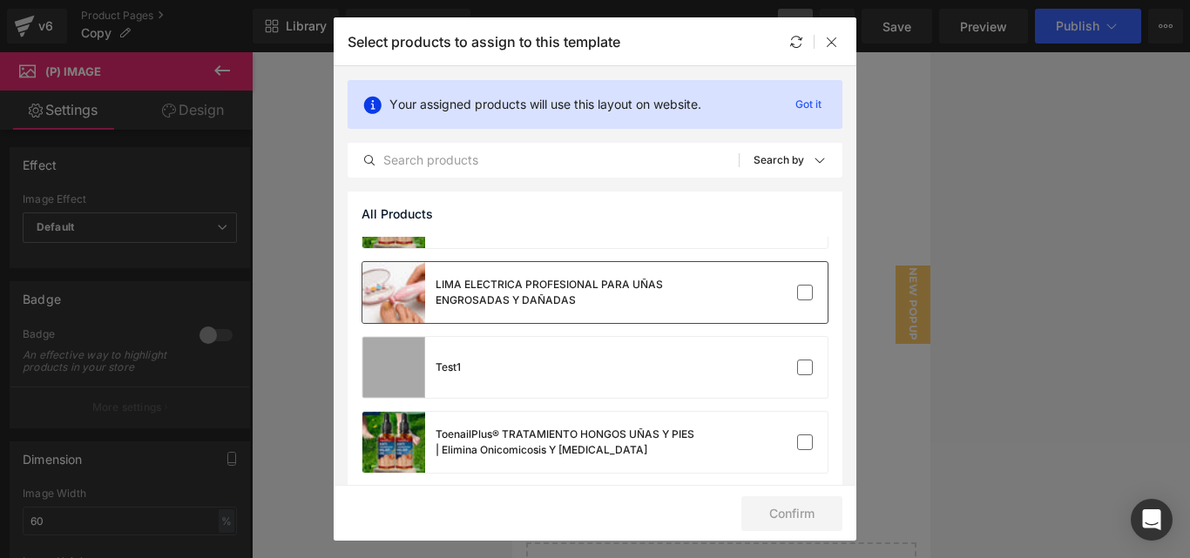
scroll to position [125, 0]
click at [645, 301] on div "LIMA ELECTRICA PROFESIONAL PARA UÑAS ENGROSADAS Y DAÑADAS" at bounding box center [566, 293] width 261 height 31
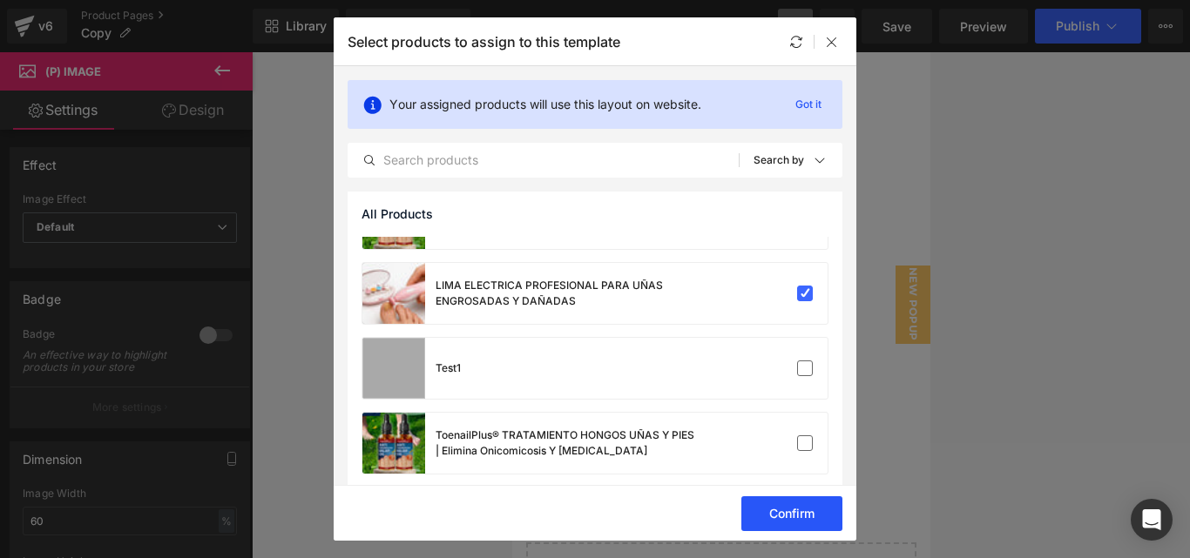
click at [772, 517] on button "Confirm" at bounding box center [791, 514] width 101 height 35
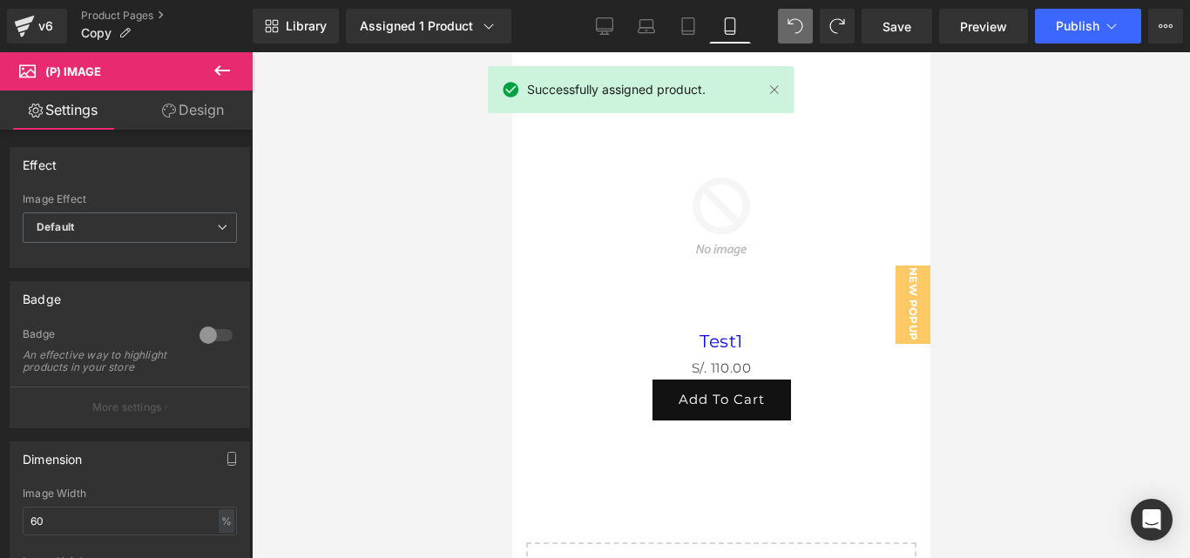
click at [778, 78] on div "Successfully assigned product." at bounding box center [641, 89] width 307 height 47
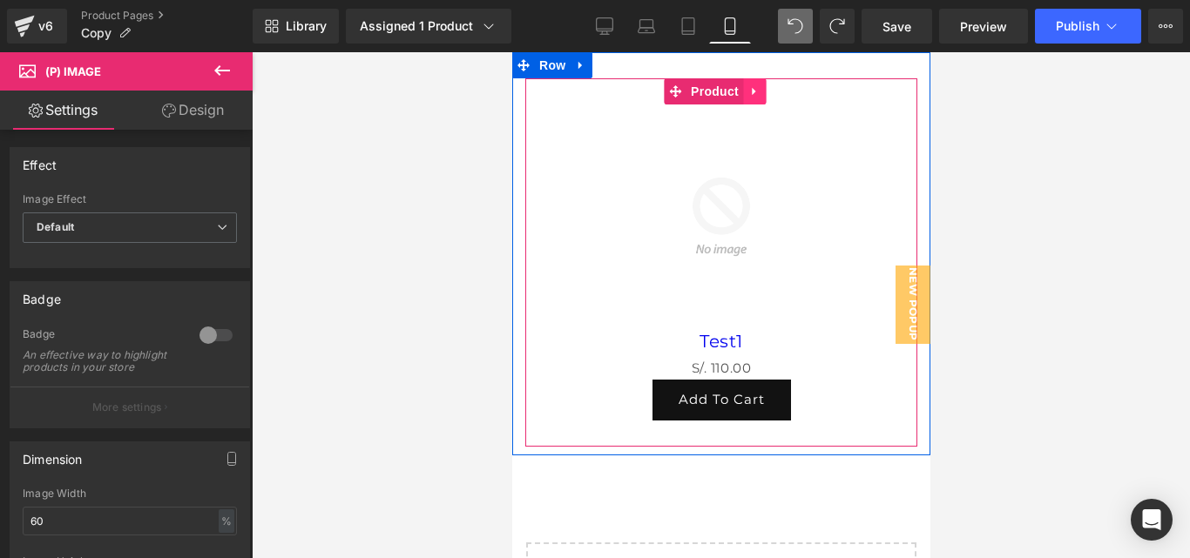
click at [761, 100] on link at bounding box center [753, 91] width 23 height 26
click at [761, 105] on img at bounding box center [720, 217] width 225 height 225
click at [765, 98] on icon at bounding box center [765, 91] width 12 height 12
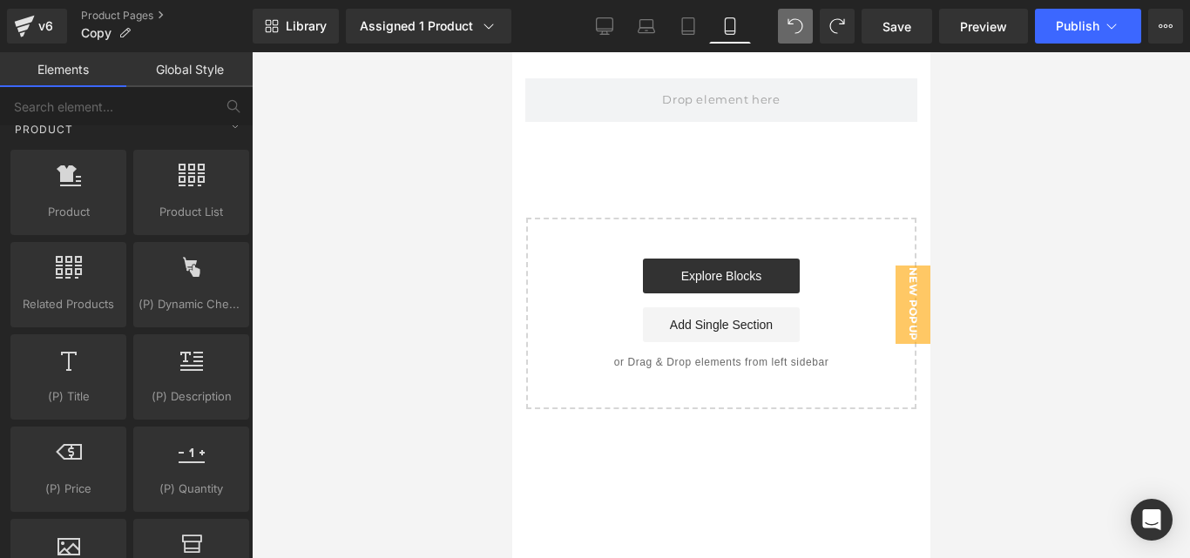
scroll to position [1501, 0]
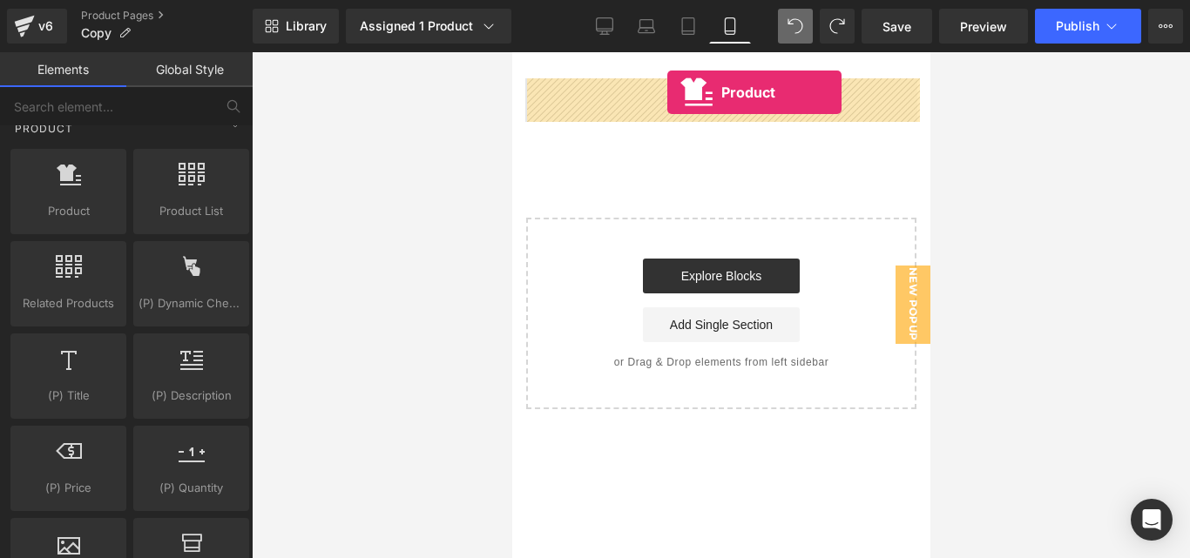
drag, startPoint x: 587, startPoint y: 235, endPoint x: 666, endPoint y: 94, distance: 161.4
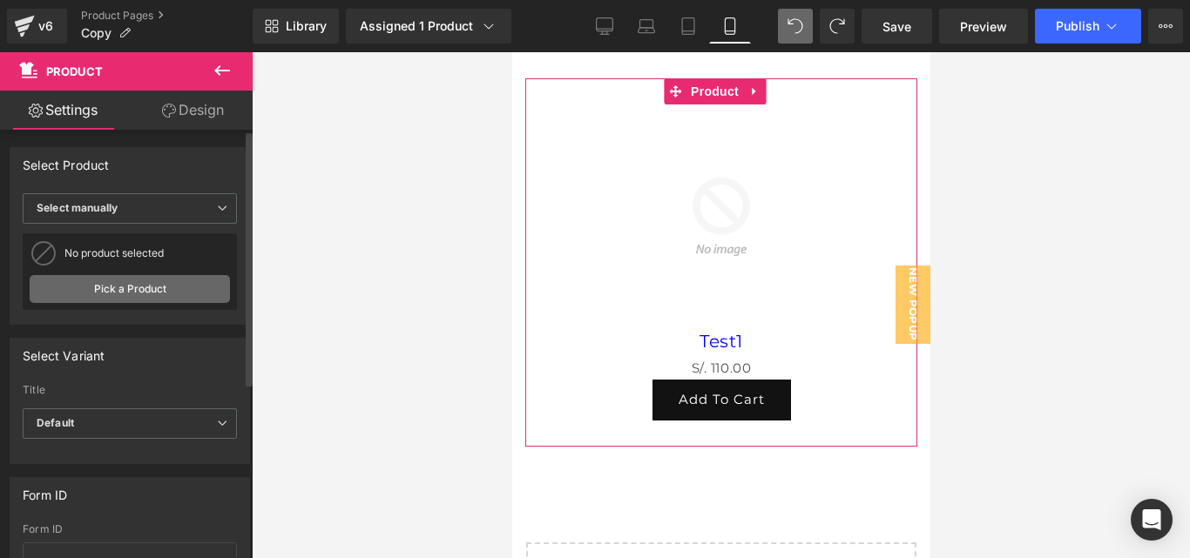
click at [161, 276] on link "Pick a Product" at bounding box center [130, 289] width 200 height 28
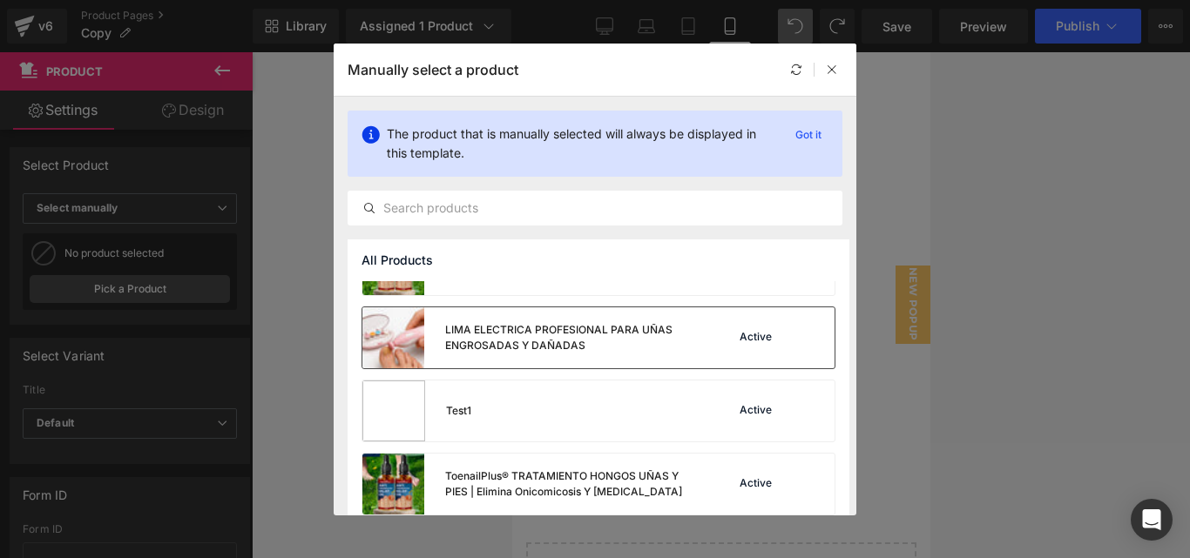
scroll to position [135, 0]
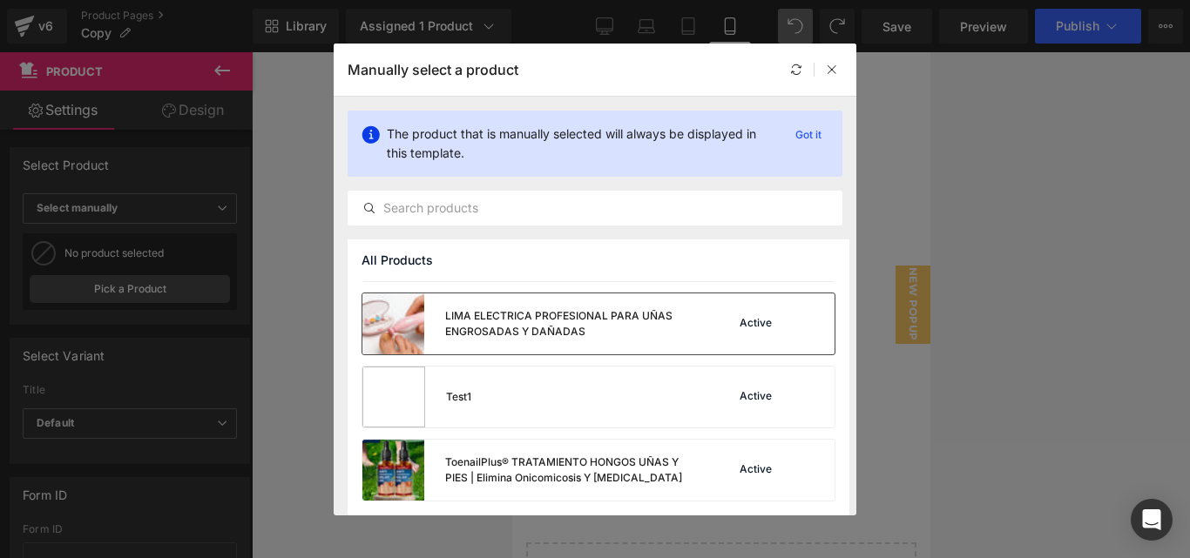
click at [755, 330] on div "Active" at bounding box center [755, 324] width 39 height 14
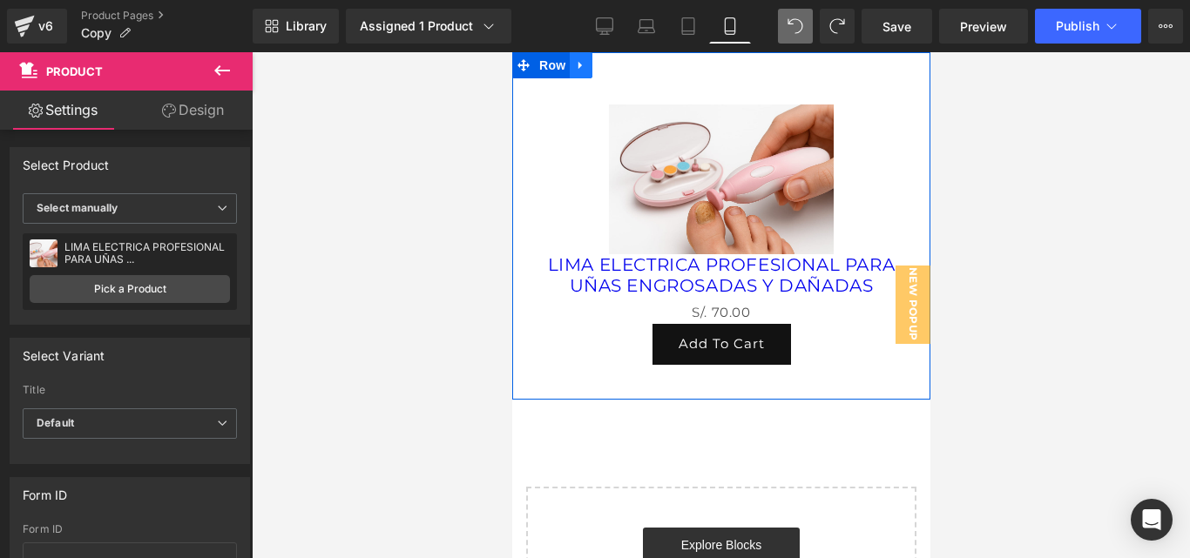
click at [588, 67] on link at bounding box center [580, 65] width 23 height 26
click at [632, 73] on link at bounding box center [625, 65] width 23 height 26
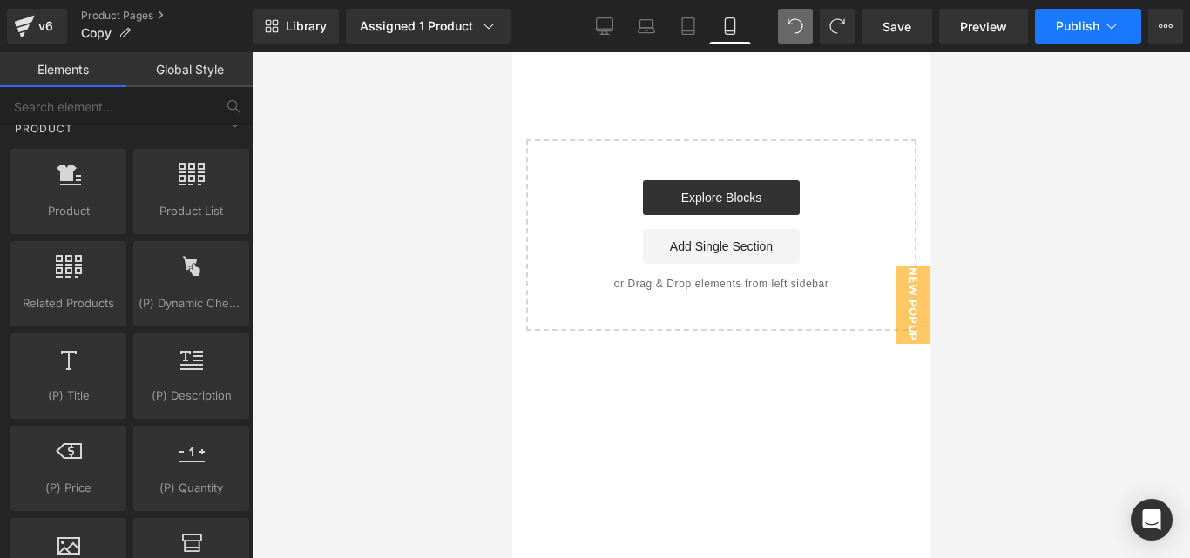
click at [1096, 15] on button "Publish" at bounding box center [1088, 26] width 106 height 35
click at [490, 26] on icon at bounding box center [489, 26] width 10 height 5
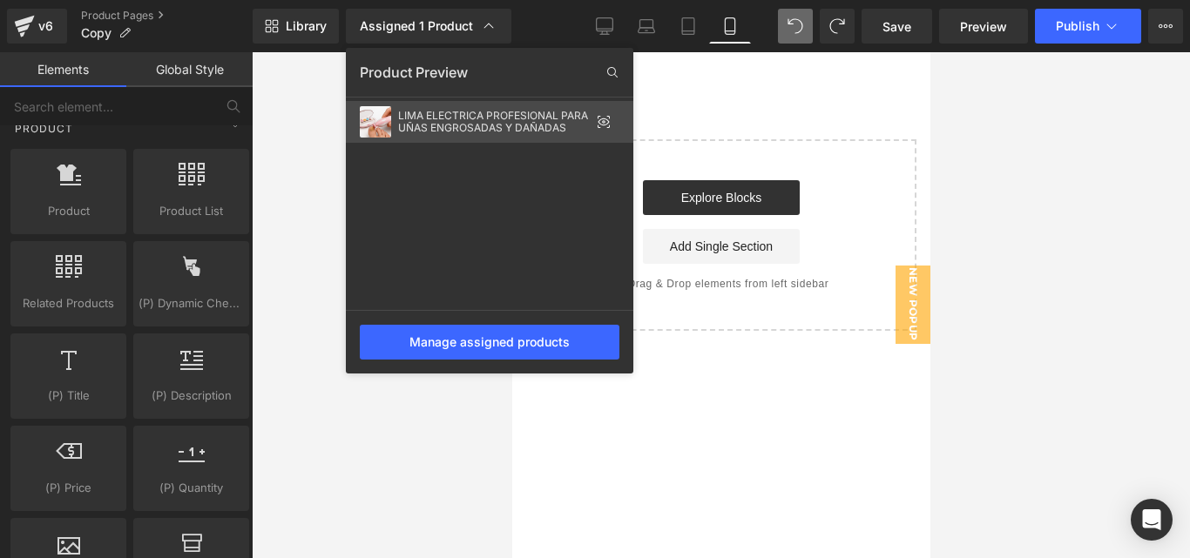
click at [590, 119] on div "LIMA ELECTRICA PROFESIONAL PARA UÑAS ENGROSADAS Y DAÑADAS" at bounding box center [494, 122] width 192 height 24
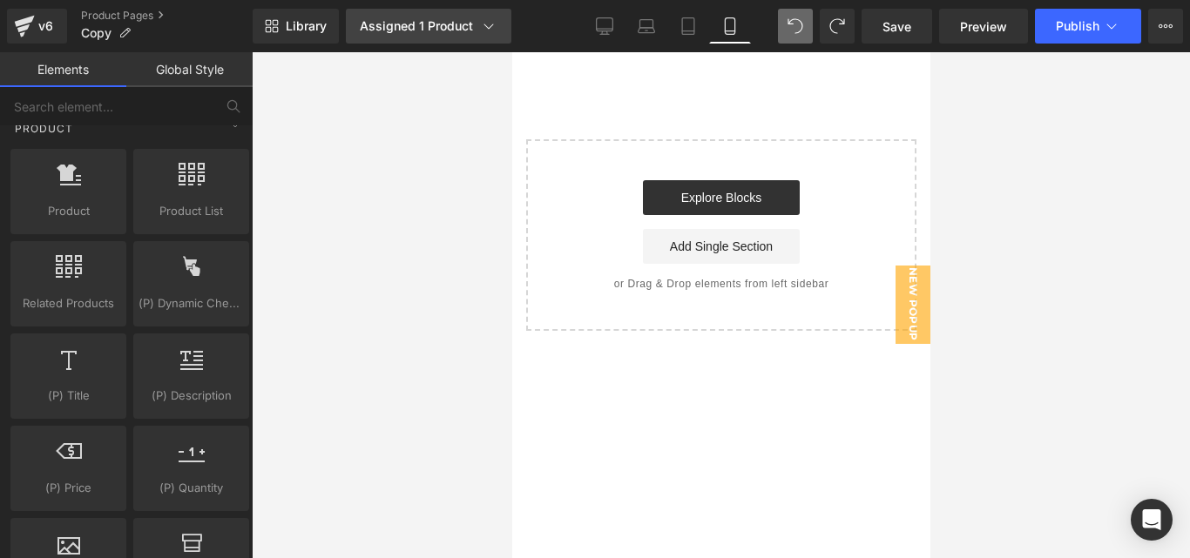
click at [493, 29] on icon at bounding box center [488, 25] width 17 height 17
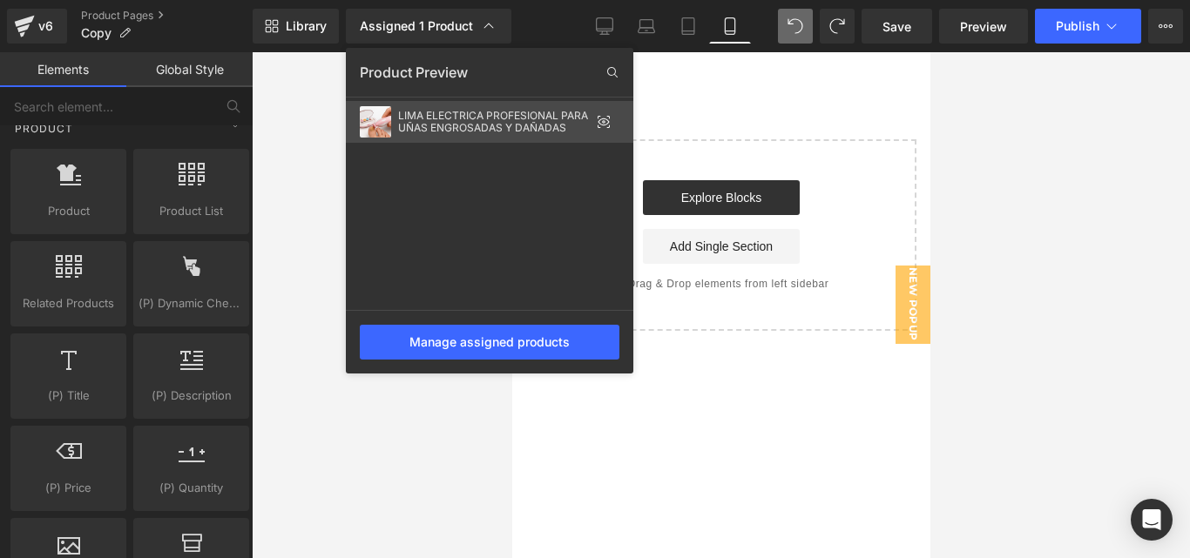
click at [605, 124] on icon at bounding box center [604, 122] width 14 height 14
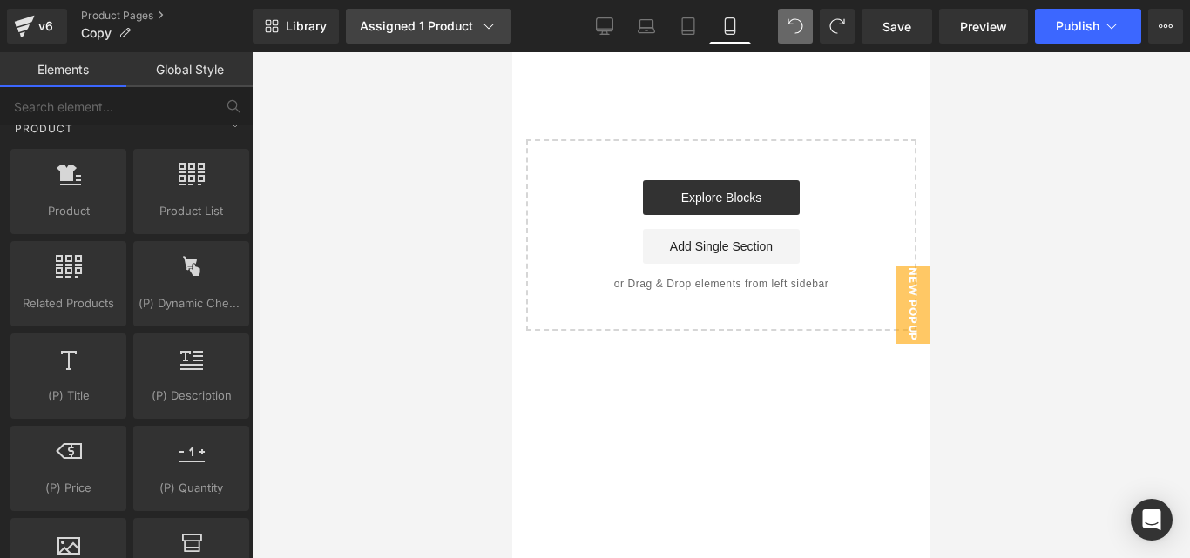
click at [470, 15] on link "Assigned 1 Product" at bounding box center [429, 26] width 166 height 35
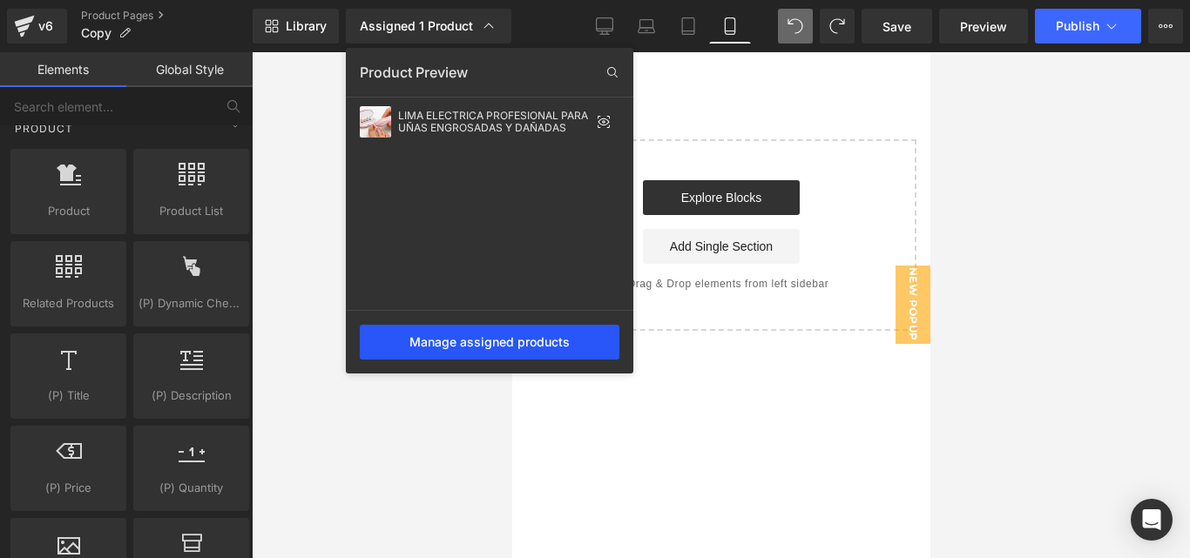
click at [494, 353] on div "Manage assigned products" at bounding box center [490, 342] width 260 height 35
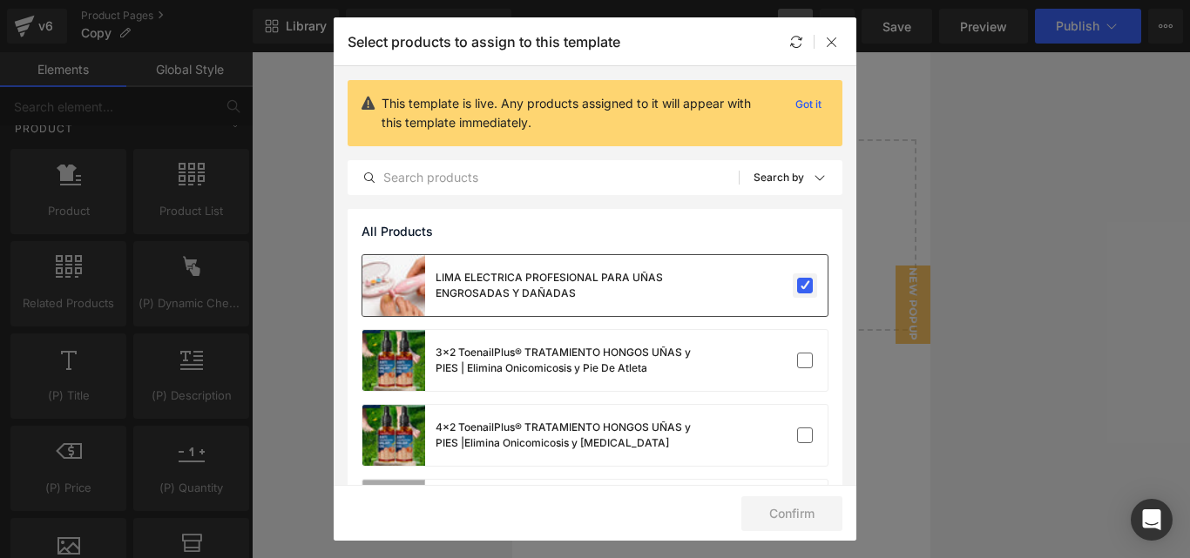
click at [799, 293] on label at bounding box center [805, 286] width 16 height 16
click at [805, 286] on input "checkbox" at bounding box center [805, 286] width 0 height 0
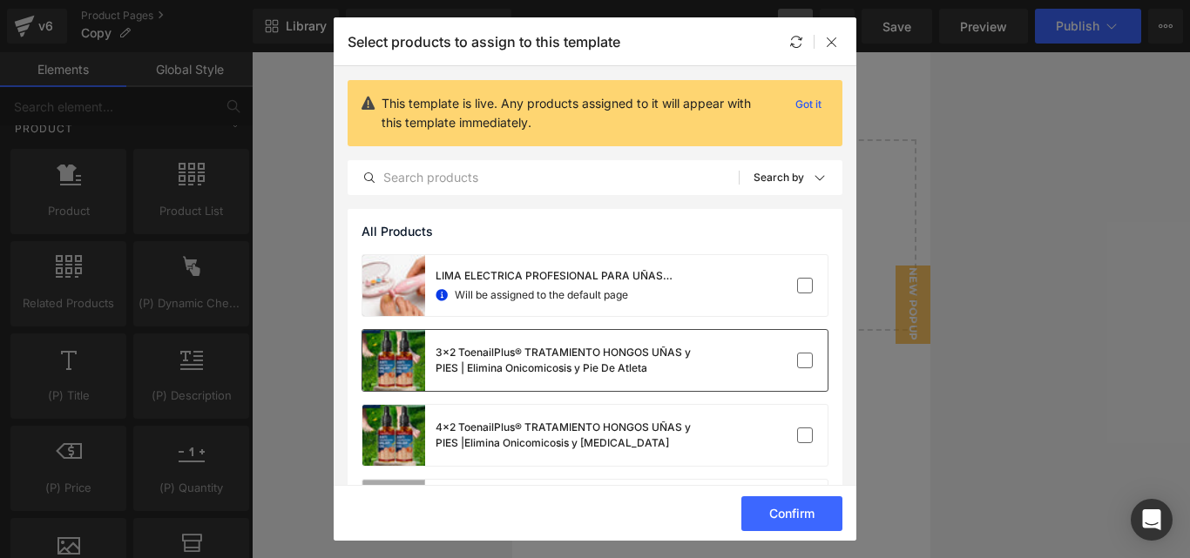
scroll to position [156, 0]
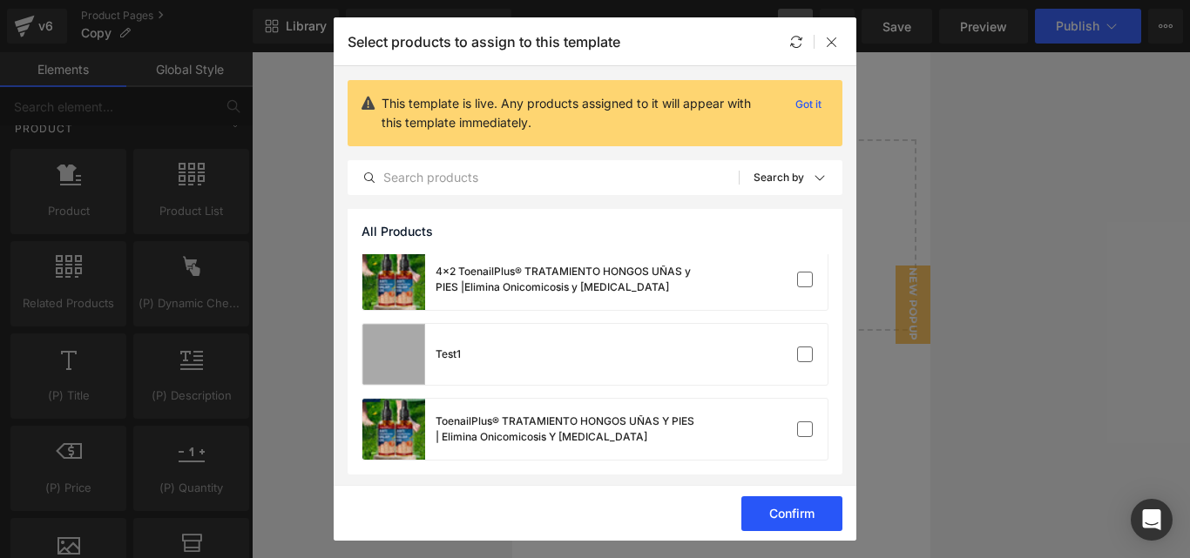
click at [784, 515] on button "Confirm" at bounding box center [791, 514] width 101 height 35
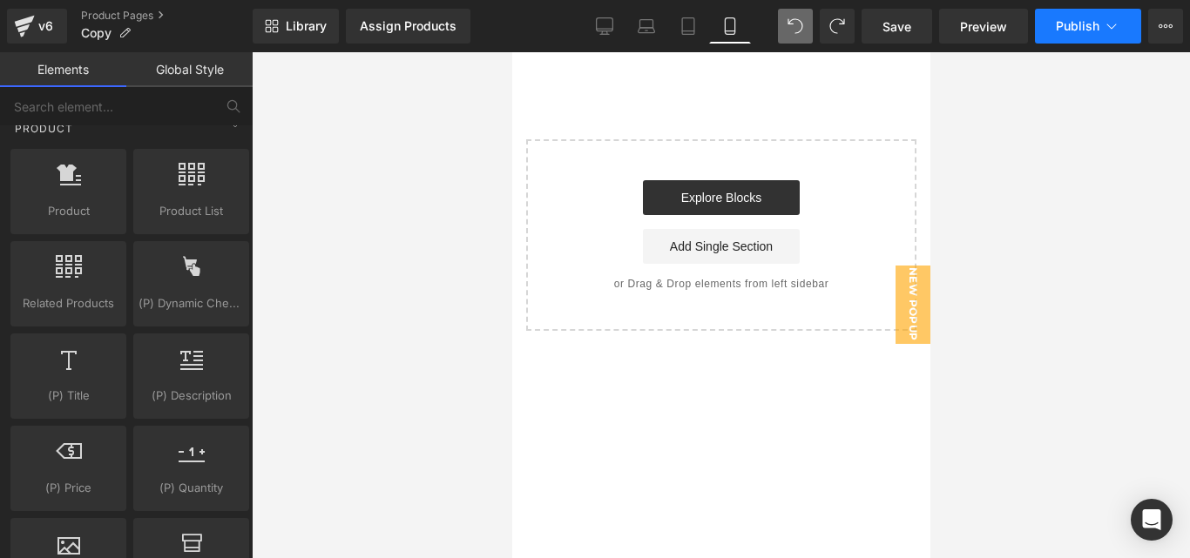
click at [1069, 30] on span "Publish" at bounding box center [1078, 26] width 44 height 14
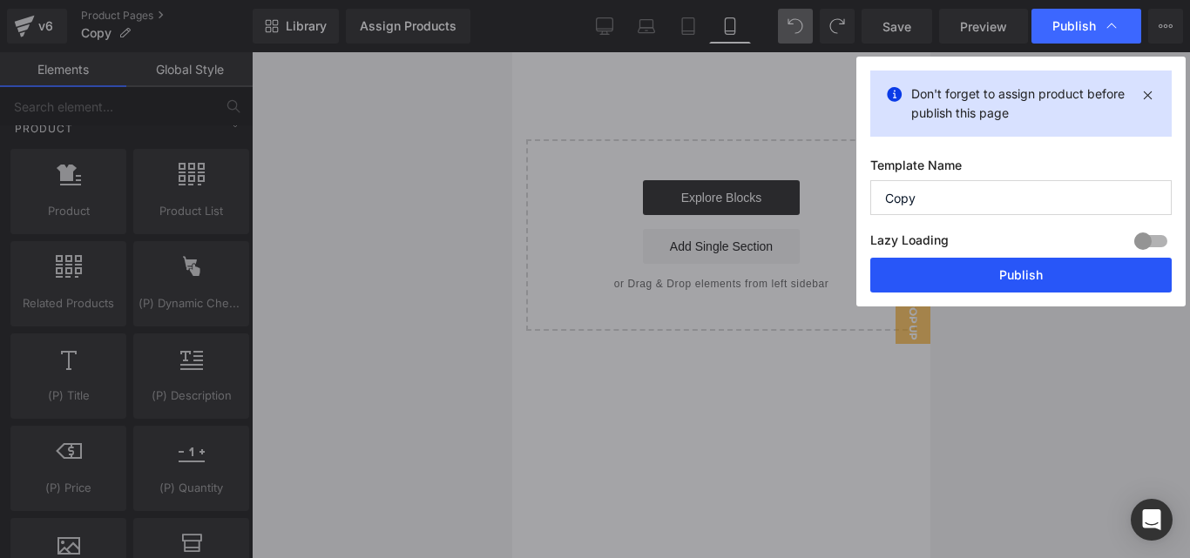
click at [992, 265] on button "Publish" at bounding box center [1020, 275] width 301 height 35
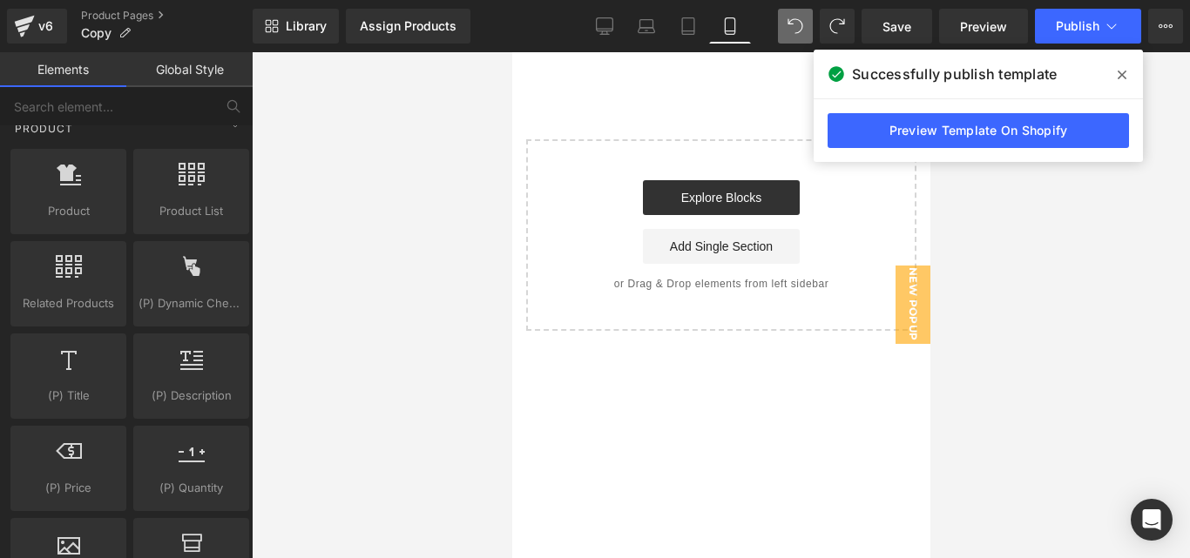
click at [1132, 78] on span at bounding box center [1122, 75] width 28 height 28
